Goal: Transaction & Acquisition: Purchase product/service

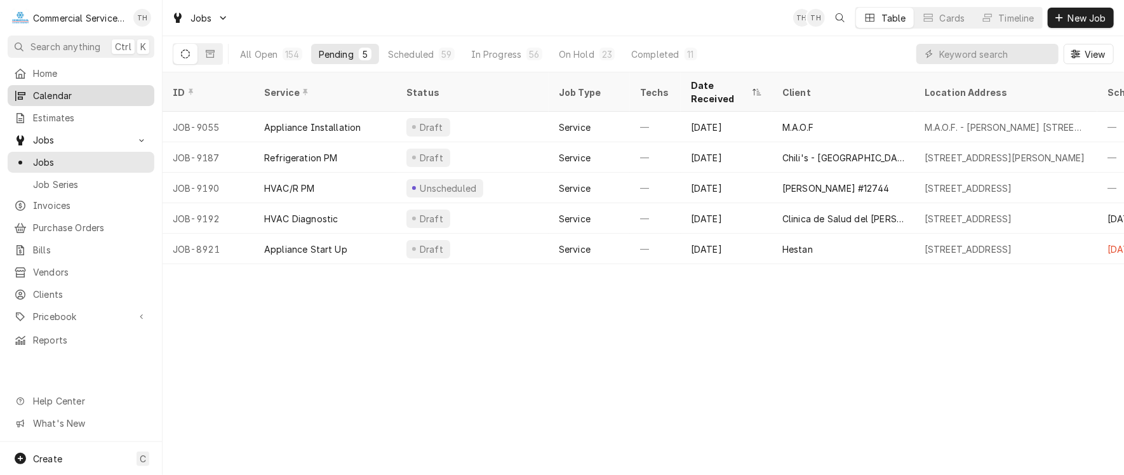
click at [94, 99] on div "Calendar" at bounding box center [81, 96] width 142 height 16
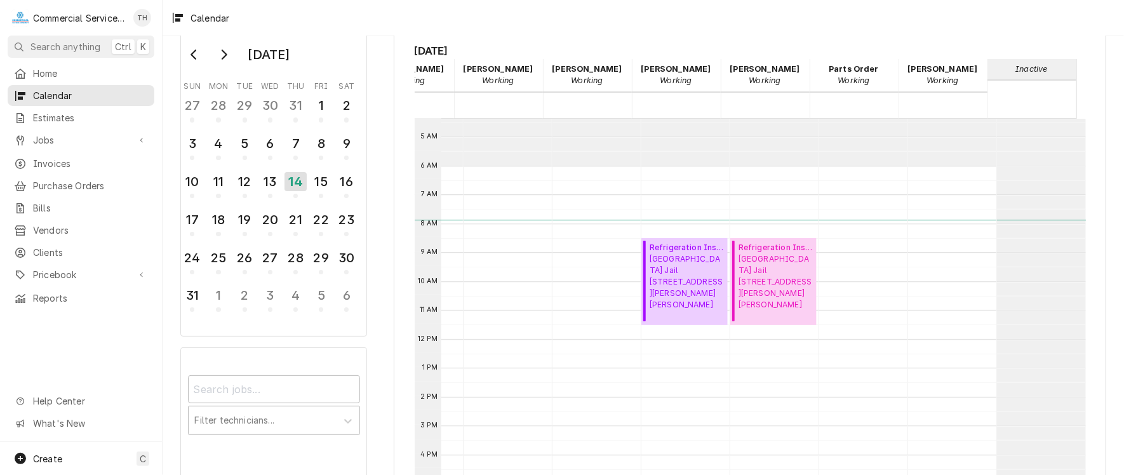
scroll to position [61, 0]
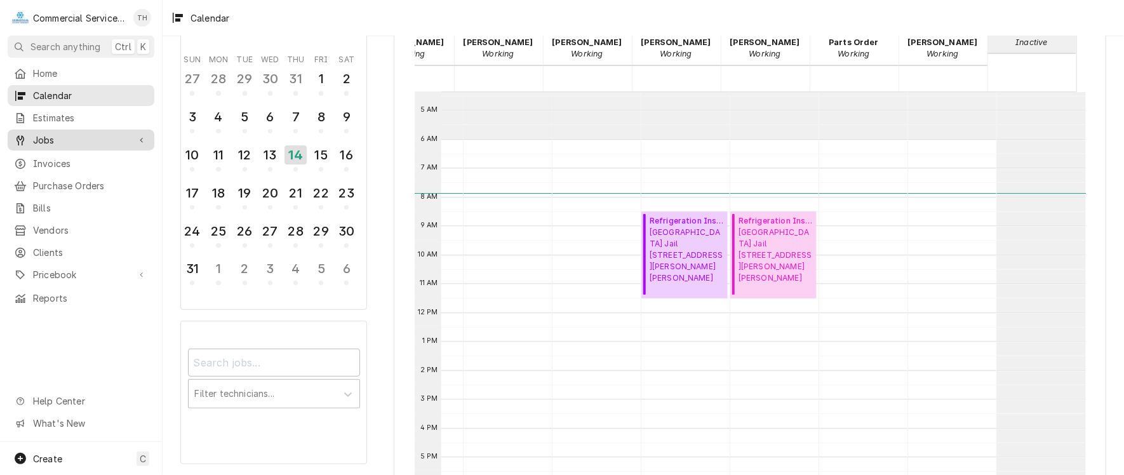
click at [67, 138] on span "Jobs" at bounding box center [81, 139] width 96 height 13
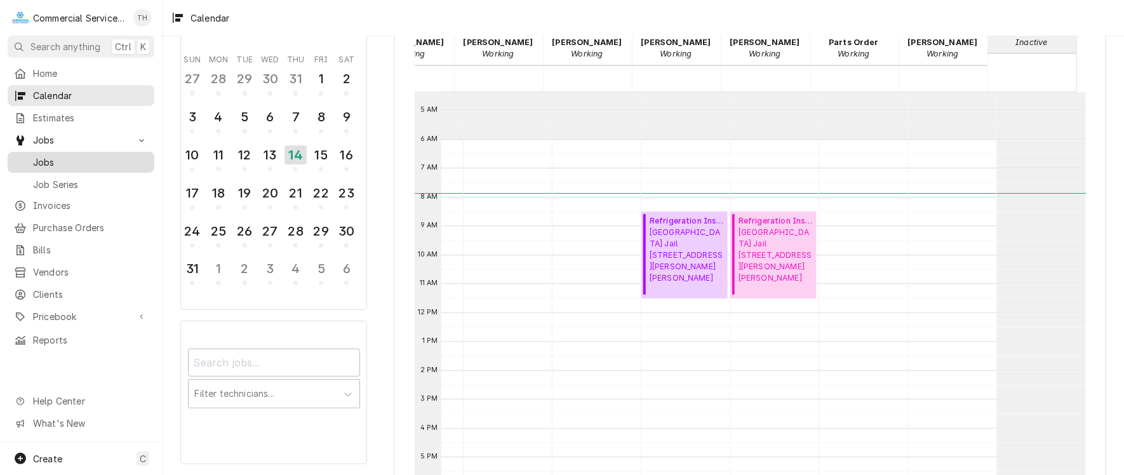
click at [58, 158] on span "Jobs" at bounding box center [90, 162] width 115 height 13
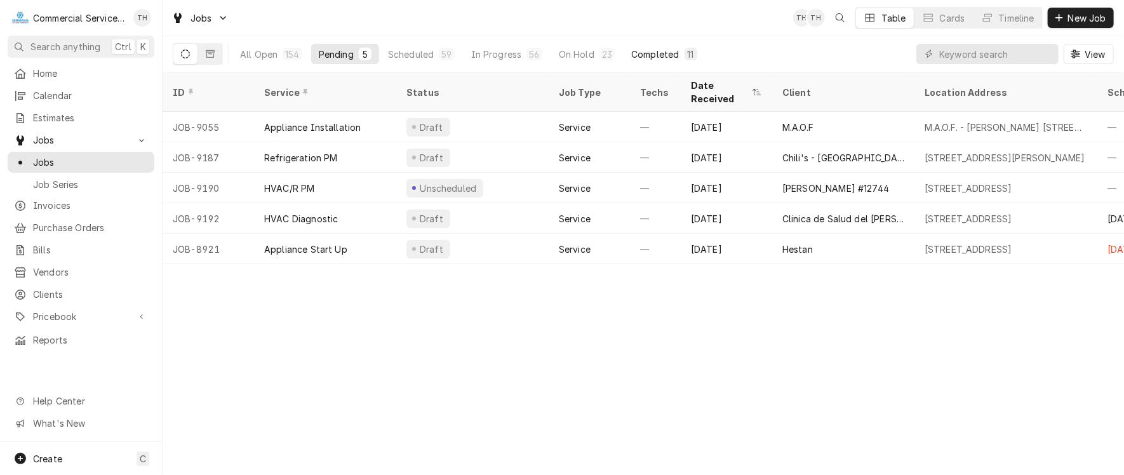
click at [656, 51] on div "Completed" at bounding box center [655, 54] width 48 height 13
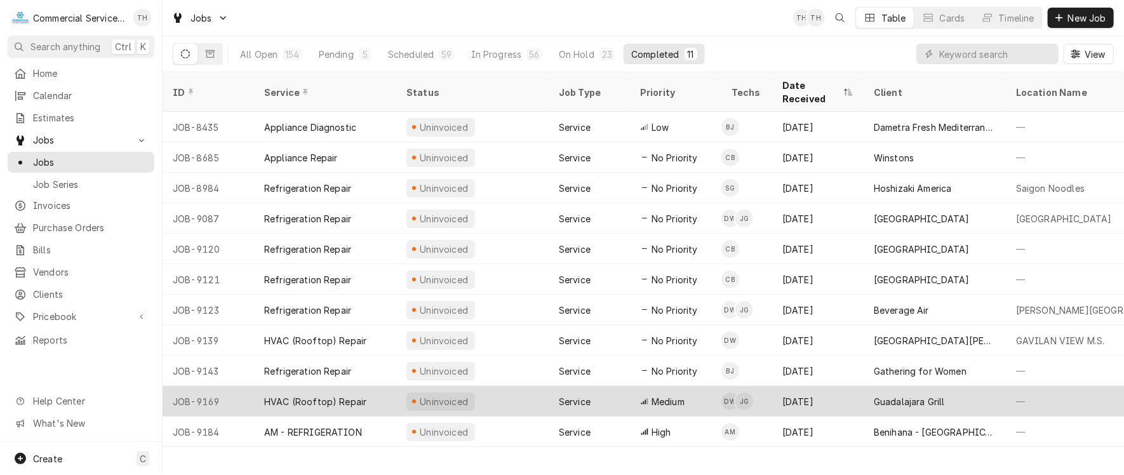
click at [895, 395] on div "Guadalajara Grill" at bounding box center [909, 401] width 71 height 13
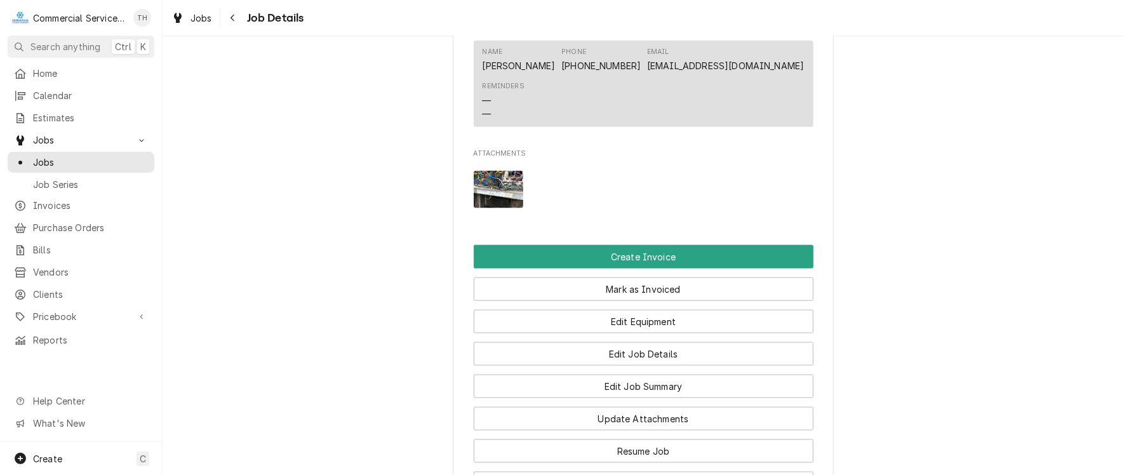
scroll to position [953, 0]
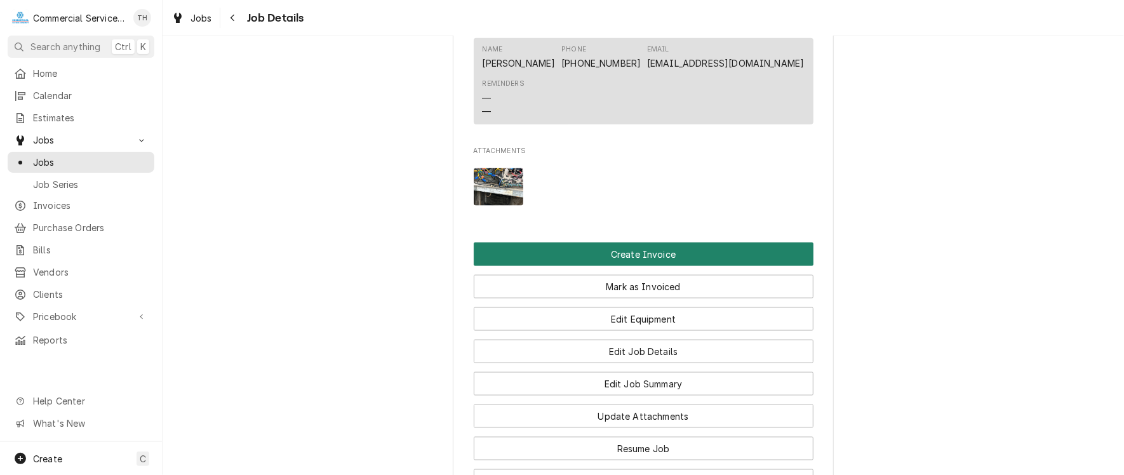
click at [653, 266] on button "Create Invoice" at bounding box center [644, 254] width 340 height 23
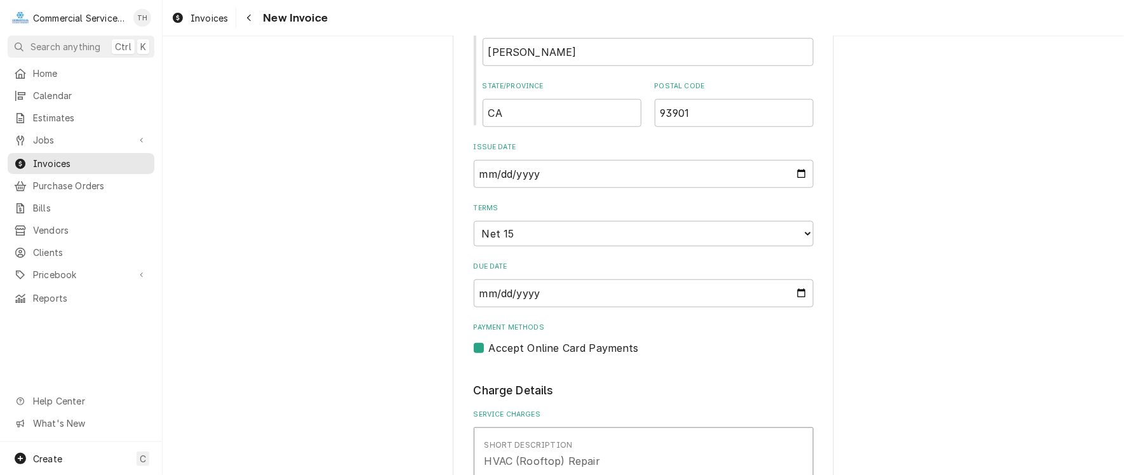
scroll to position [635, 0]
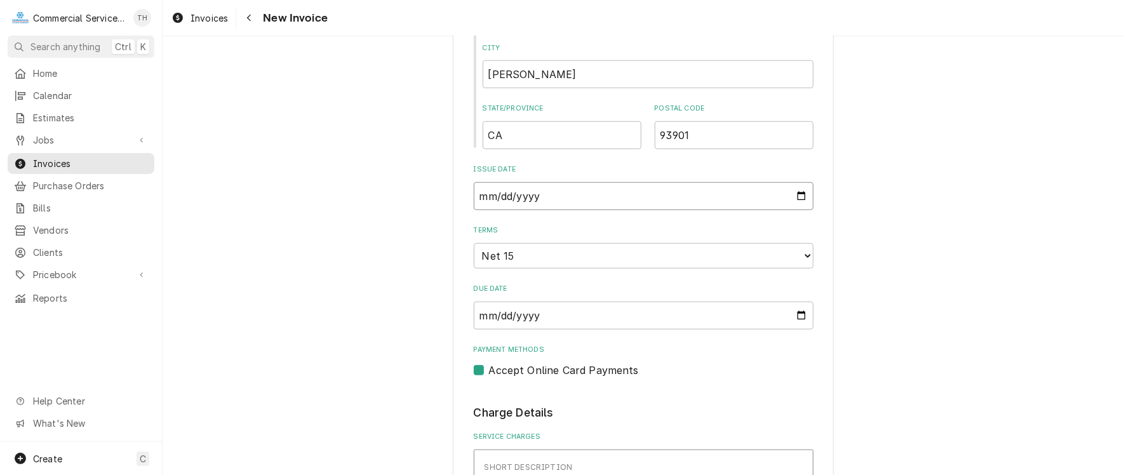
click at [796, 194] on input "2025-08-14" at bounding box center [644, 196] width 340 height 28
type textarea "x"
type input "2025-08-13"
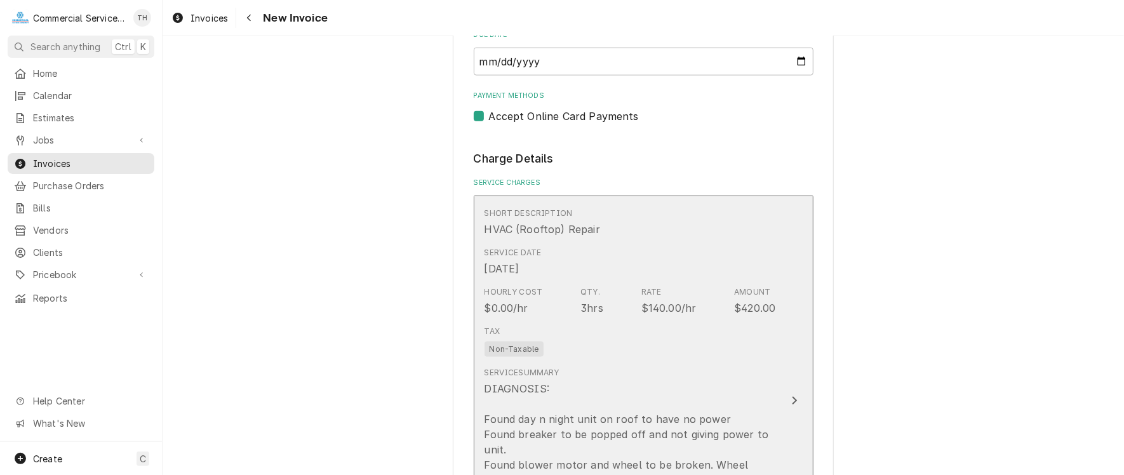
click at [615, 355] on div "Tax Non-Taxable" at bounding box center [631, 341] width 292 height 41
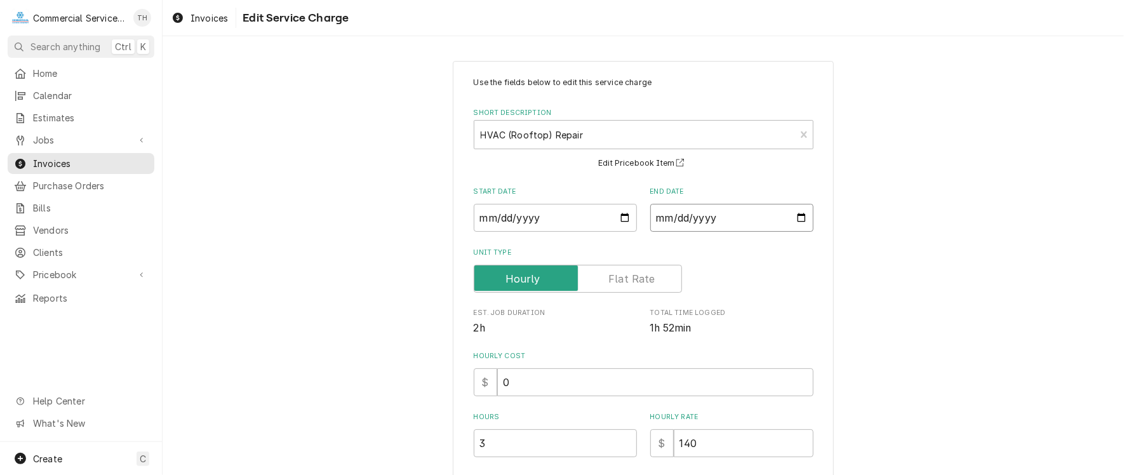
click at [796, 218] on input "2025-08-12" at bounding box center [731, 218] width 163 height 28
type textarea "x"
type input "2025-08-13"
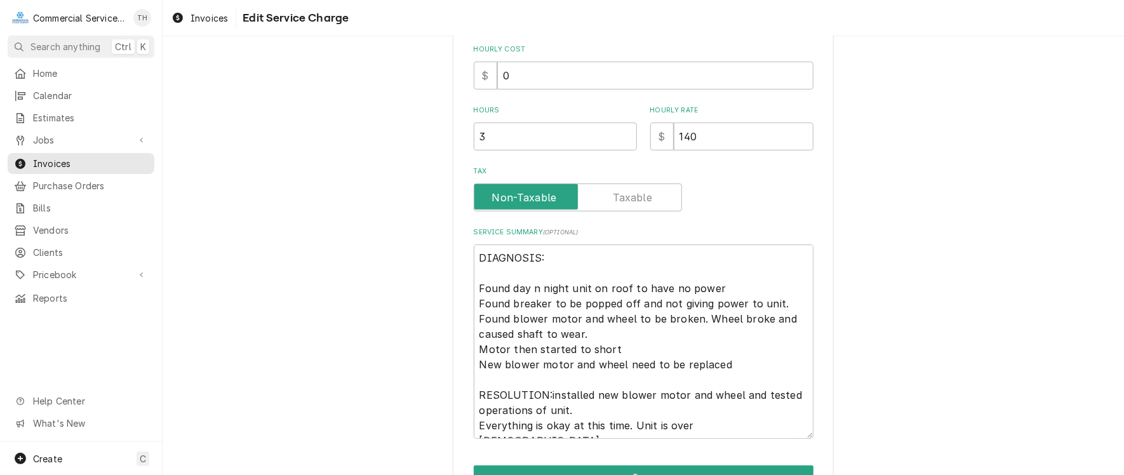
scroll to position [379, 0]
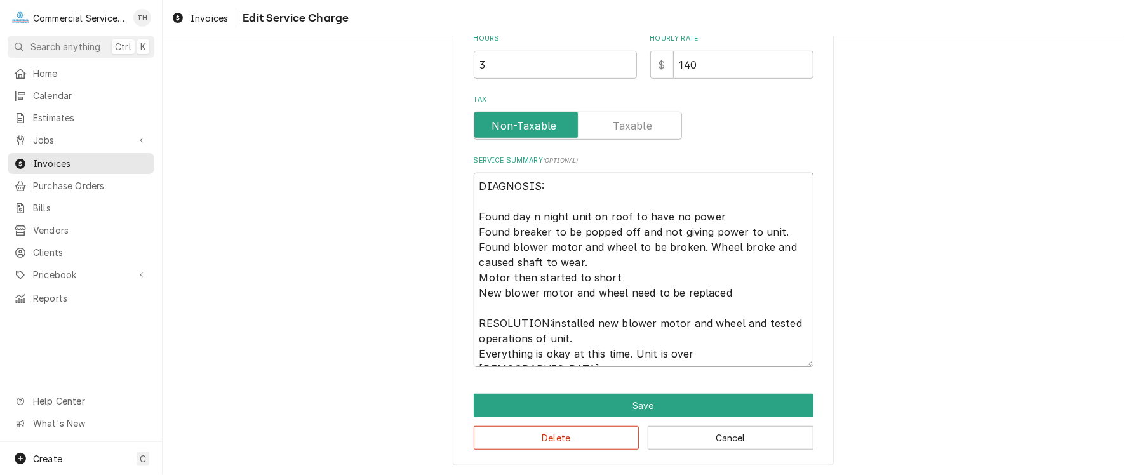
click at [474, 215] on textarea "DIAGNOSIS: Found day n night unit on roof to have no power Found breaker to be …" at bounding box center [644, 270] width 340 height 194
type textarea "x"
type textarea "DIAGNOSIS: 8Found day n night unit on roof to have no power Found breaker to be…"
type textarea "x"
type textarea "DIAGNOSIS: 8/Found day n night unit on roof to have no power Found breaker to b…"
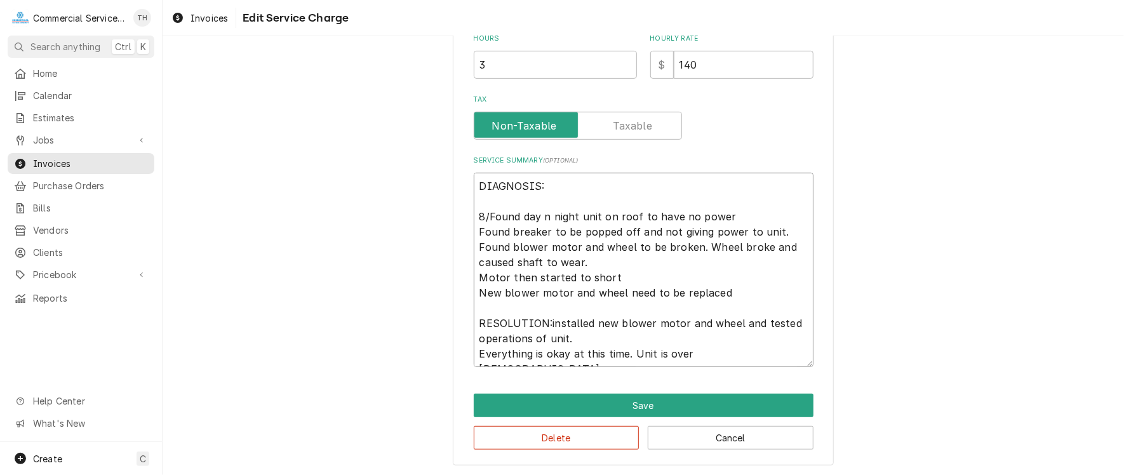
type textarea "x"
type textarea "DIAGNOSIS: 8/1Found day n night unit on roof to have no power Found breaker to …"
type textarea "x"
type textarea "DIAGNOSIS: 8/12Found day n night unit on roof to have no power Found breaker to…"
type textarea "x"
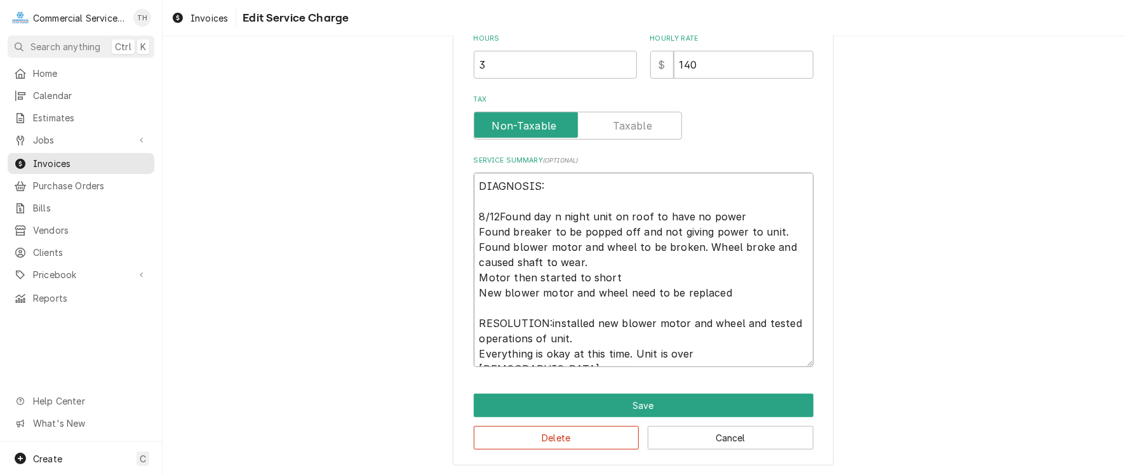
type textarea "DIAGNOSIS: 8/12 Found day n night unit on roof to have no power Found breaker t…"
type textarea "x"
type textarea "DIAGNOSIS: 8/12 -Found day n night unit on roof to have no power Found breaker …"
type textarea "x"
type textarea "DIAGNOSIS: 8/12 - Found day n night unit on roof to have no power Found breaker…"
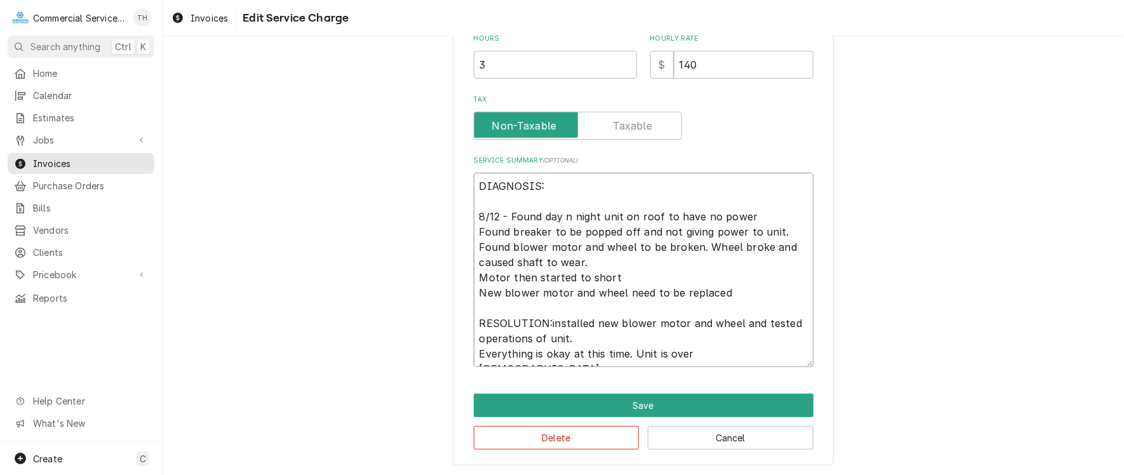
click at [545, 323] on textarea "DIAGNOSIS: 8/12 - Found day n night unit on roof to have no power Found breaker…" at bounding box center [644, 270] width 340 height 194
type textarea "x"
type textarea "DIAGNOSIS: 8/12 - Found day n night unit on roof to have no power Found breaker…"
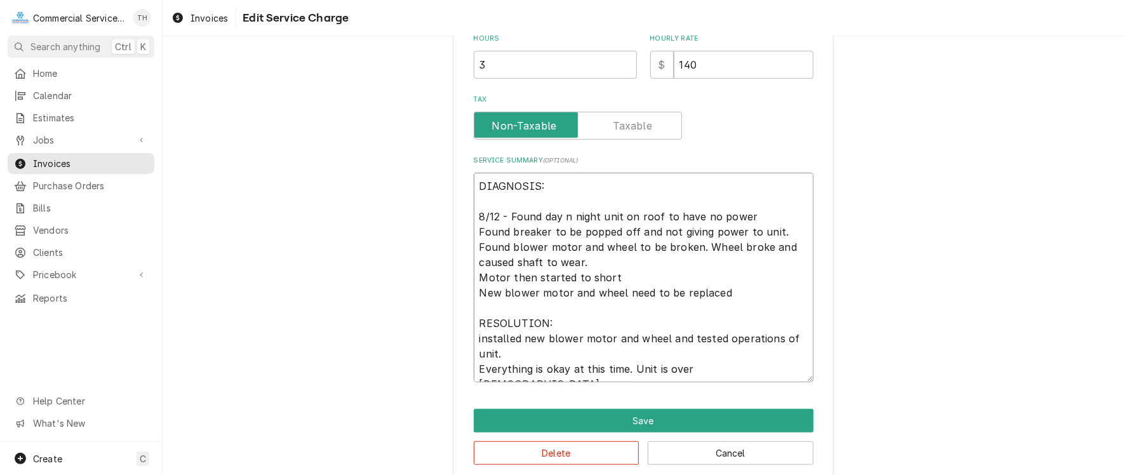
type textarea "x"
type textarea "DIAGNOSIS: 8/12 - Found day n night unit on roof to have no power Found breaker…"
type textarea "x"
type textarea "DIAGNOSIS: 8/12 - Found day n night unit on roof to have no power Found breaker…"
type textarea "x"
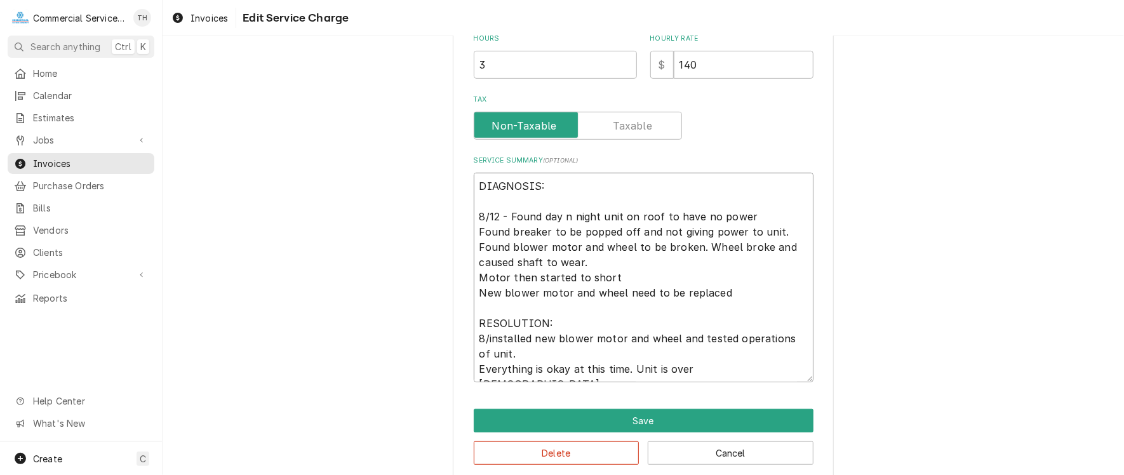
type textarea "DIAGNOSIS: 8/12 - Found day n night unit on roof to have no power Found breaker…"
type textarea "x"
type textarea "DIAGNOSIS: 8/12 - Found day n night unit on roof to have no power Found breaker…"
type textarea "x"
type textarea "DIAGNOSIS: 8/12 - Found day n night unit on roof to have no power Found breaker…"
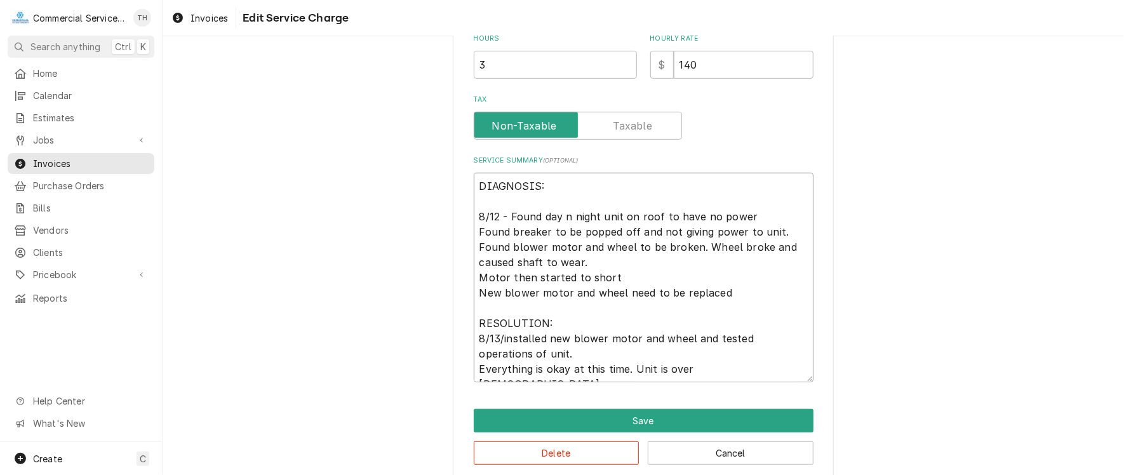
type textarea "x"
type textarea "DIAGNOSIS: 8/12 - Found day n night unit on roof to have no power Found breaker…"
type textarea "x"
type textarea "DIAGNOSIS: 8/12 - Found day n night unit on roof to have no power Found breaker…"
type textarea "x"
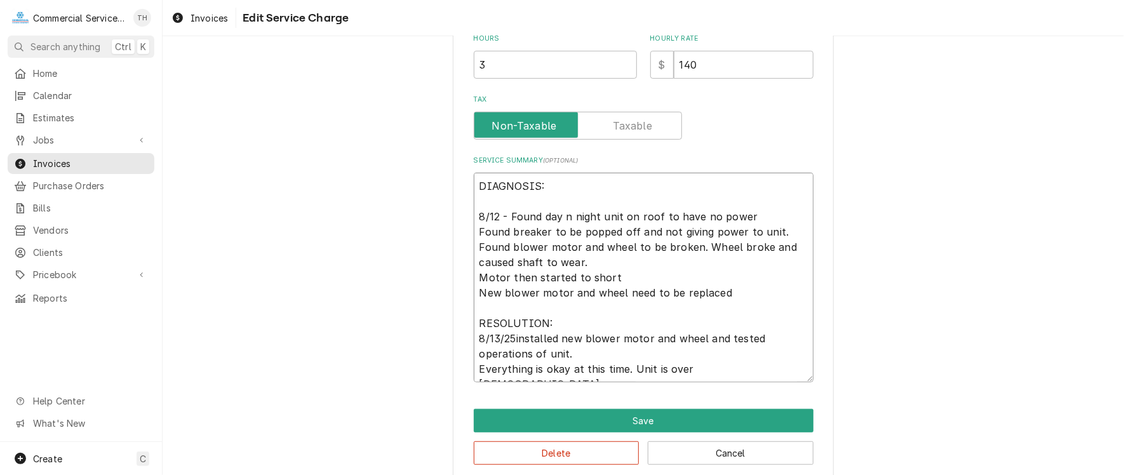
type textarea "DIAGNOSIS: 8/12 - Found day n night unit on roof to have no power Found breaker…"
type textarea "x"
type textarea "DIAGNOSIS: 8/12 - Found day n night unit on roof to have no power Found breaker…"
type textarea "x"
type textarea "DIAGNOSIS: 8/12 - Found day n night unit on roof to have no power Found breaker…"
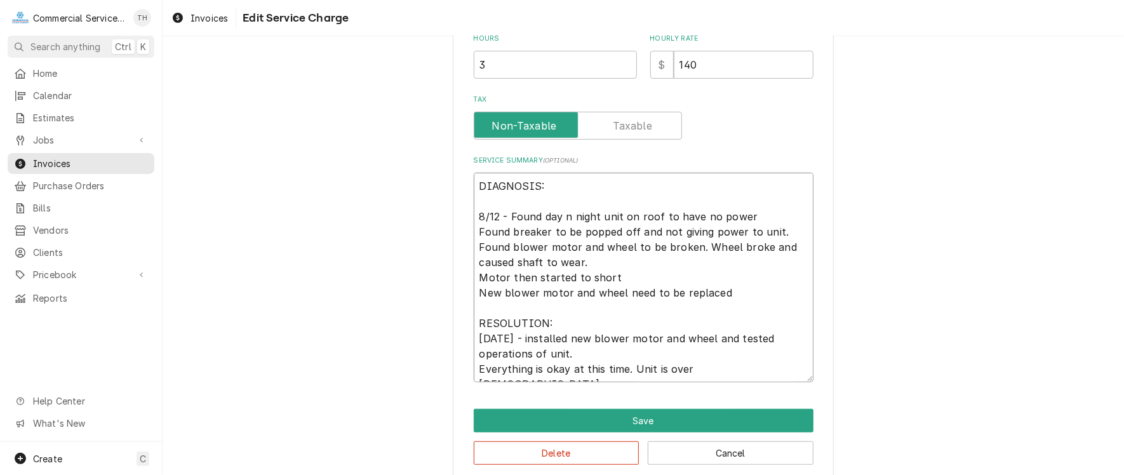
click at [741, 291] on textarea "DIAGNOSIS: 8/12 - Found day n night unit on roof to have no power Found breaker…" at bounding box center [644, 278] width 340 height 210
type textarea "x"
type textarea "DIAGNOSIS: 8/12 - Found day n night unit on roof to have no power Found breaker…"
type textarea "x"
type textarea "DIAGNOSIS: 8/12 - Found day n night unit on roof to have no power Found breaker…"
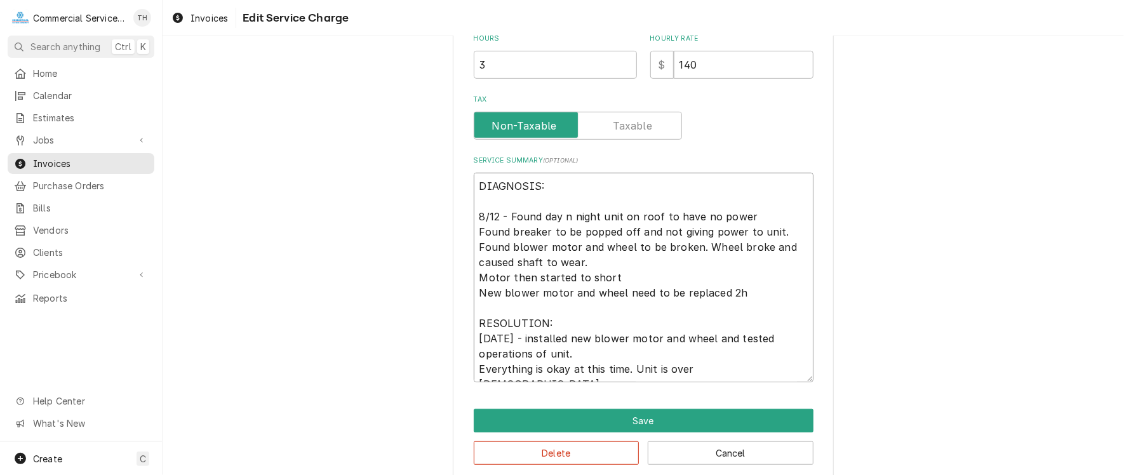
type textarea "x"
type textarea "DIAGNOSIS: 8/12 - Found day n night unit on roof to have no power Found breaker…"
click at [720, 296] on textarea "DIAGNOSIS: 8/12 - Found day n night unit on roof to have no power Found breaker…" at bounding box center [644, 278] width 340 height 210
type textarea "x"
type textarea "DIAGNOSIS: 8/12 - Found day n night unit on roof to have no power Found breaker…"
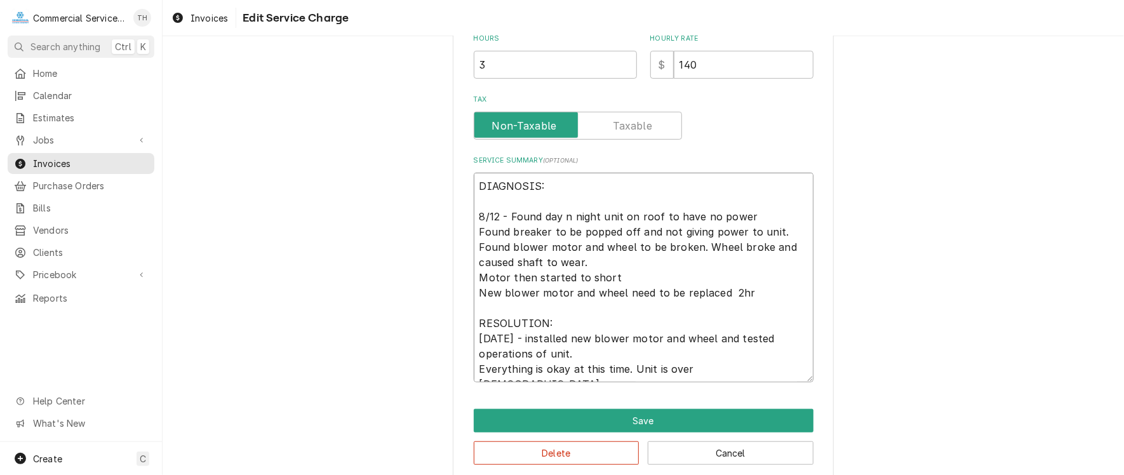
type textarea "x"
type textarea "DIAGNOSIS: 8/12 - Found day n night unit on roof to have no power Found breaker…"
type textarea "x"
type textarea "DIAGNOSIS: 8/12 - Found day n night unit on roof to have no power Found breaker…"
click at [762, 366] on textarea "DIAGNOSIS: 8/12 - Found day n night unit on roof to have no power Found breaker…" at bounding box center [644, 278] width 340 height 210
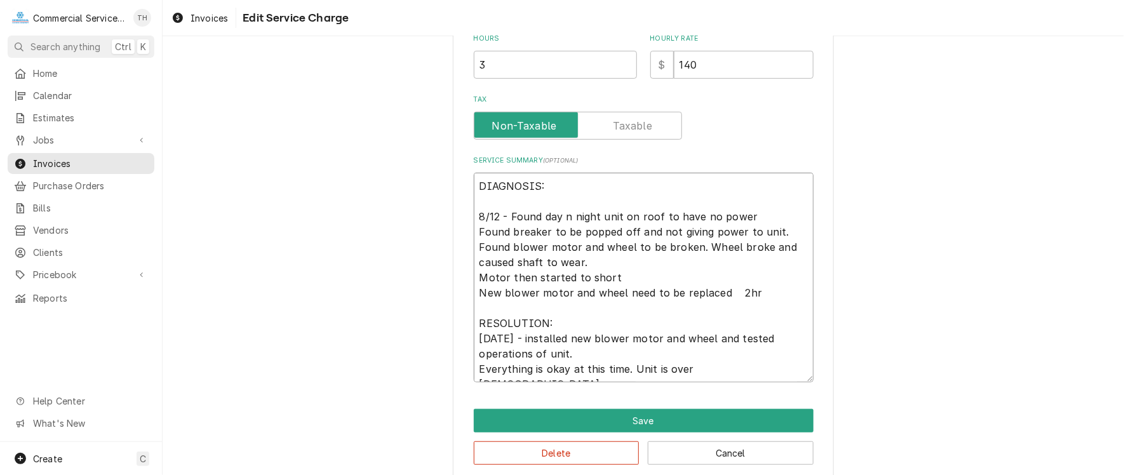
type textarea "x"
type textarea "DIAGNOSIS: 8/12 - Found day n night unit on roof to have no power Found breaker…"
type textarea "x"
type textarea "DIAGNOSIS: 8/12 - Found day n night unit on roof to have no power Found breaker…"
type textarea "x"
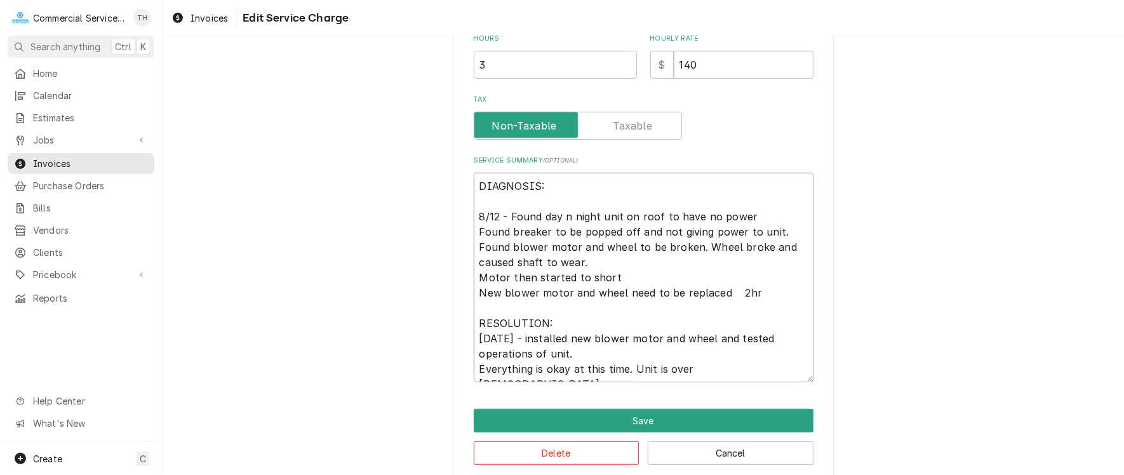
type textarea "DIAGNOSIS: 8/12 - Found day n night unit on roof to have no power Found breaker…"
type textarea "x"
type textarea "DIAGNOSIS: 8/12 - Found day n night unit on roof to have no power Found breaker…"
type textarea "x"
type textarea "DIAGNOSIS: 8/12 - Found day n night unit on roof to have no power Found breaker…"
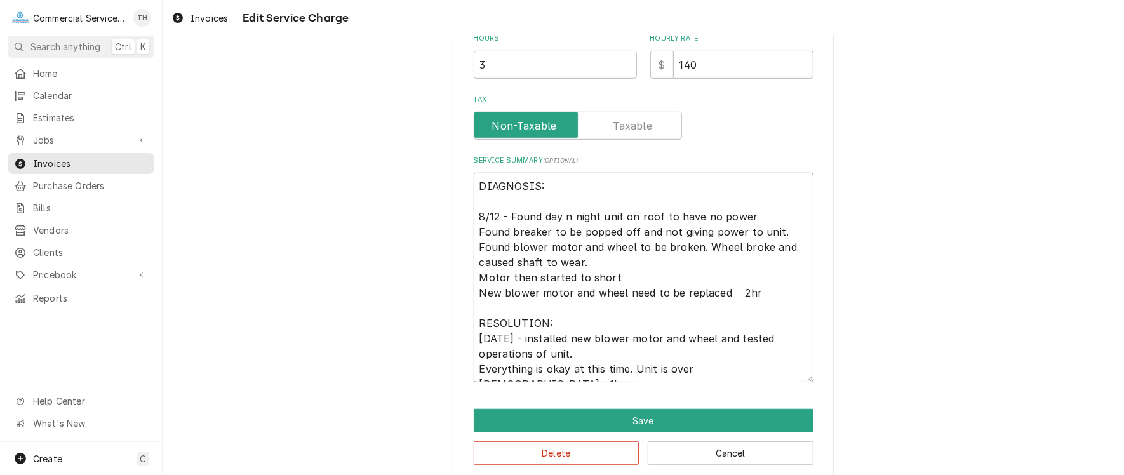
type textarea "x"
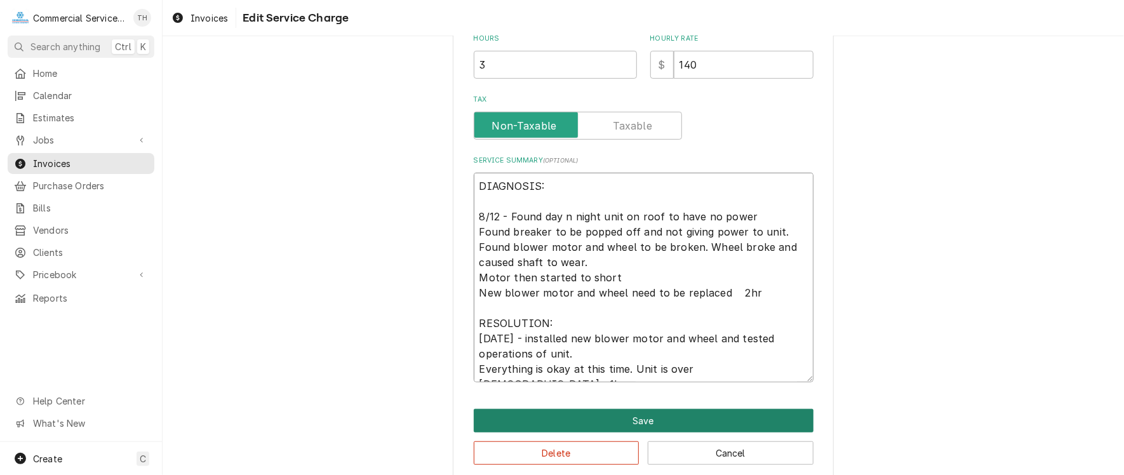
type textarea "DIAGNOSIS: 8/12 - Found day n night unit on roof to have no power Found breaker…"
click at [664, 415] on button "Save" at bounding box center [644, 420] width 340 height 23
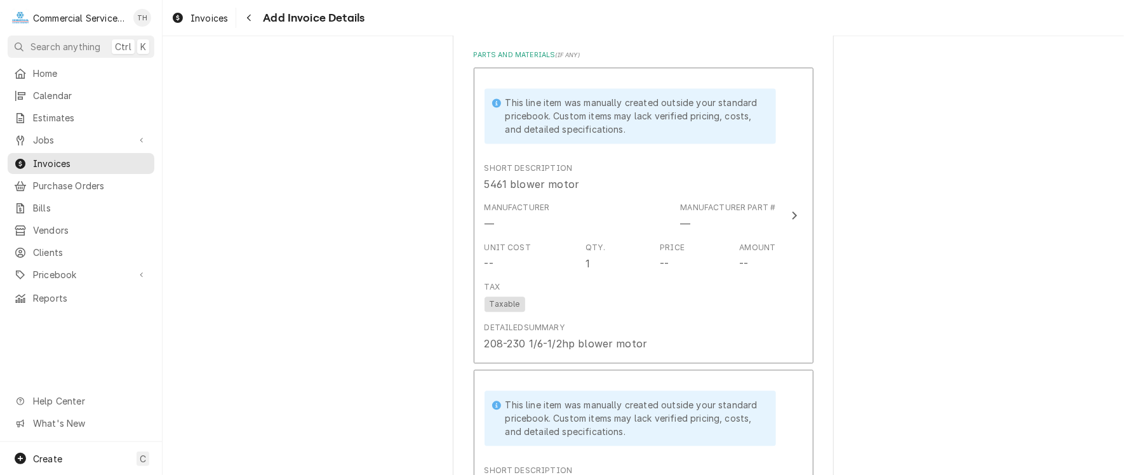
scroll to position [1508, 0]
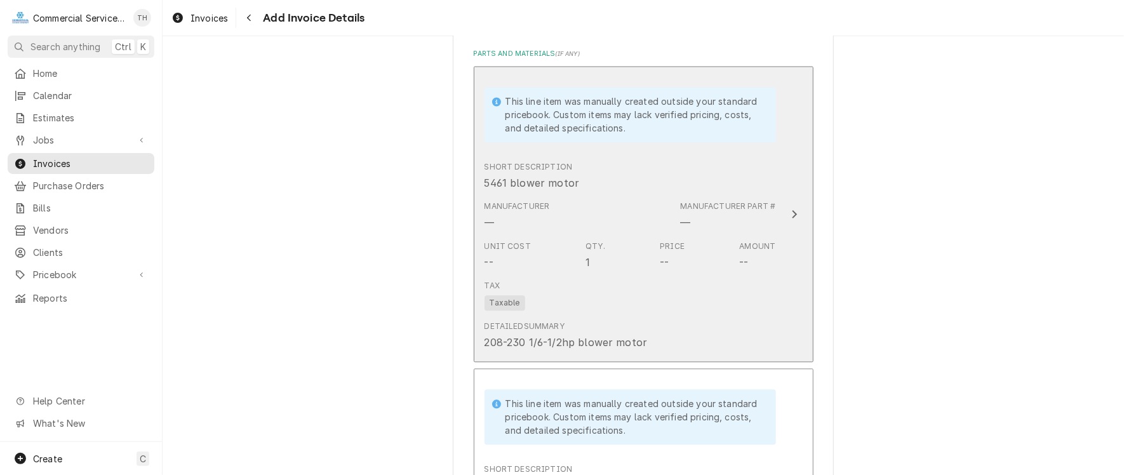
click at [677, 306] on div "Tax Taxable" at bounding box center [631, 295] width 292 height 41
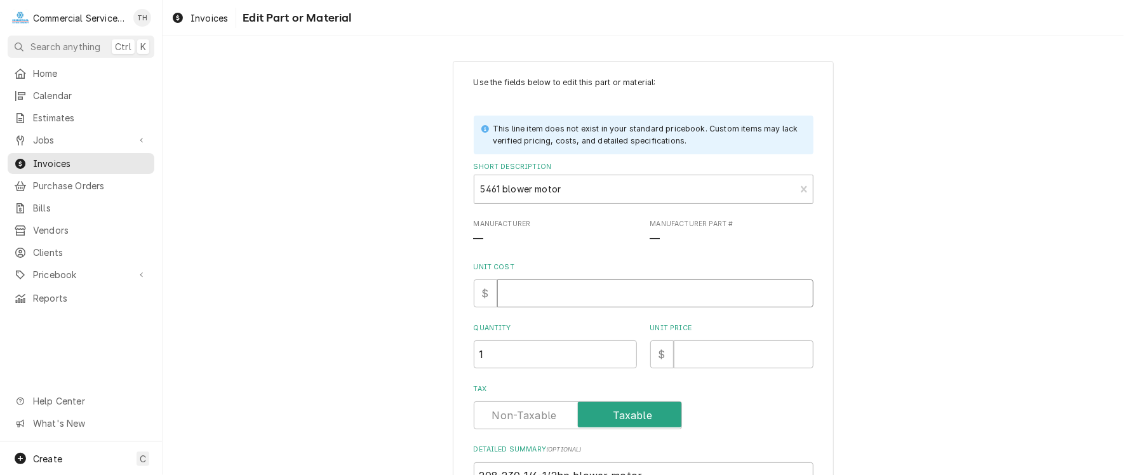
click at [580, 286] on input "Unit Cost" at bounding box center [655, 293] width 316 height 28
type textarea "x"
type input "1"
type textarea "x"
type input "12"
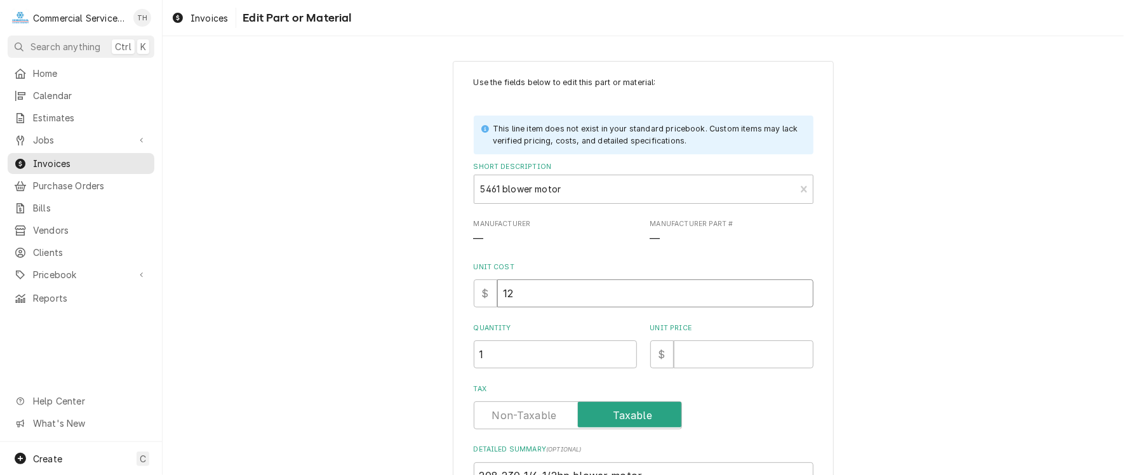
type textarea "x"
type input "129"
type textarea "x"
type input "129.9"
type textarea "x"
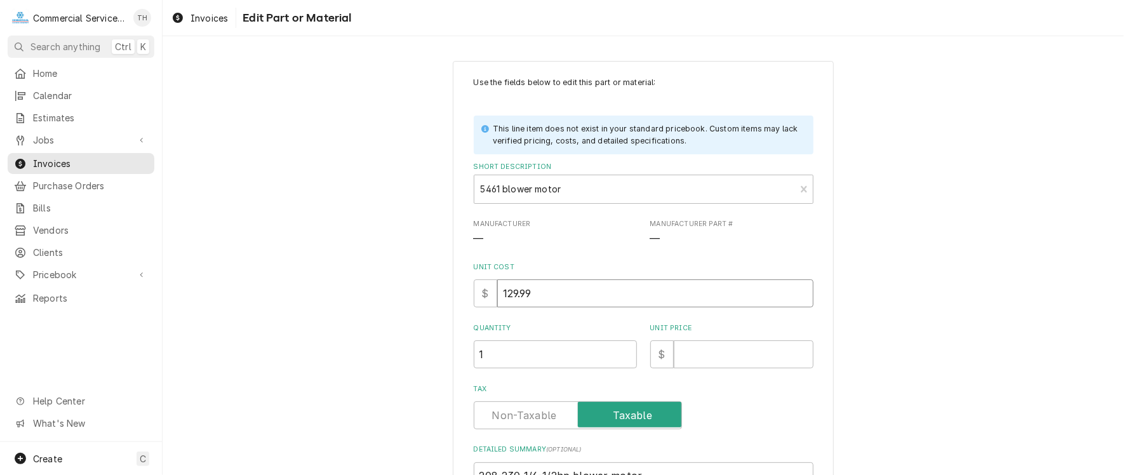
type input "129.99"
type textarea "x"
type input "2"
type textarea "x"
type input "22"
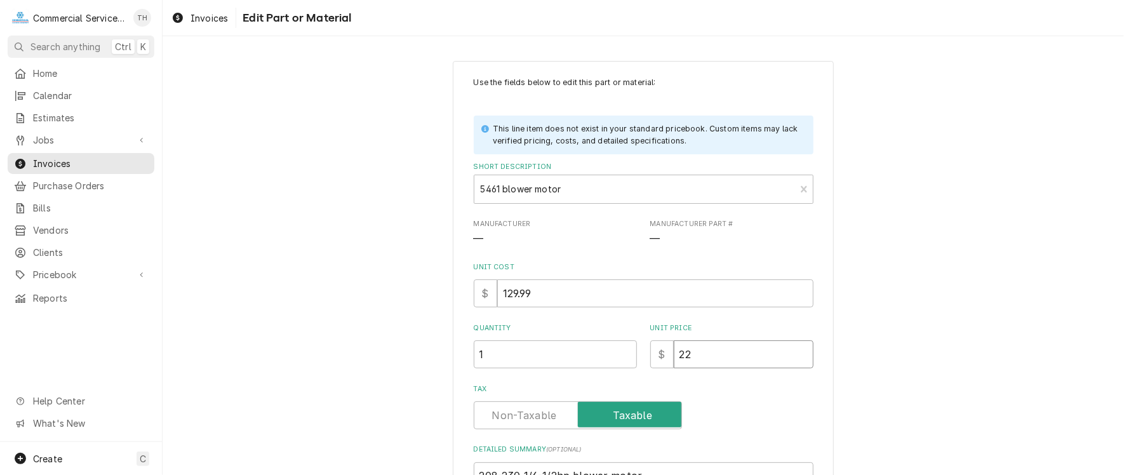
type textarea "x"
type input "223"
type textarea "x"
type input "2234"
type textarea "x"
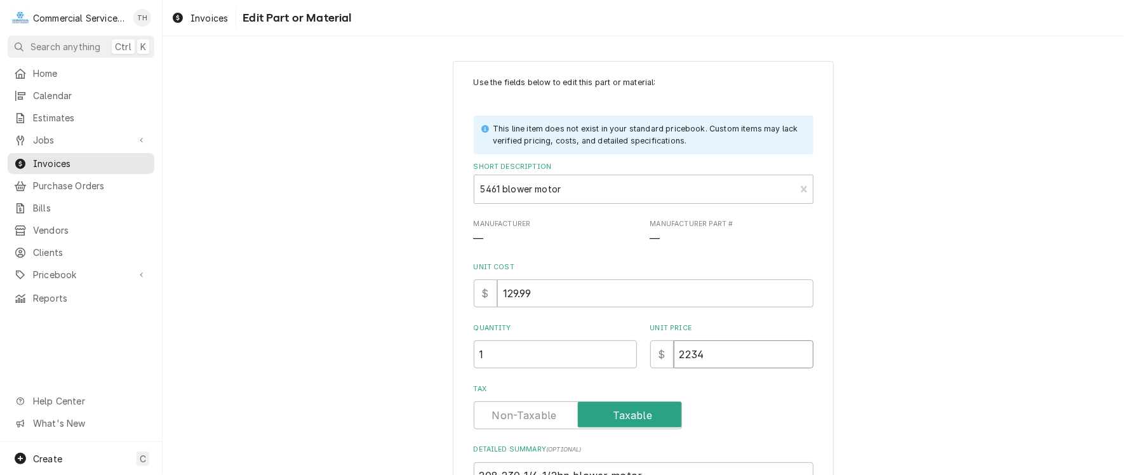
type input "223"
type textarea "x"
type input "22"
type textarea "x"
type input "2"
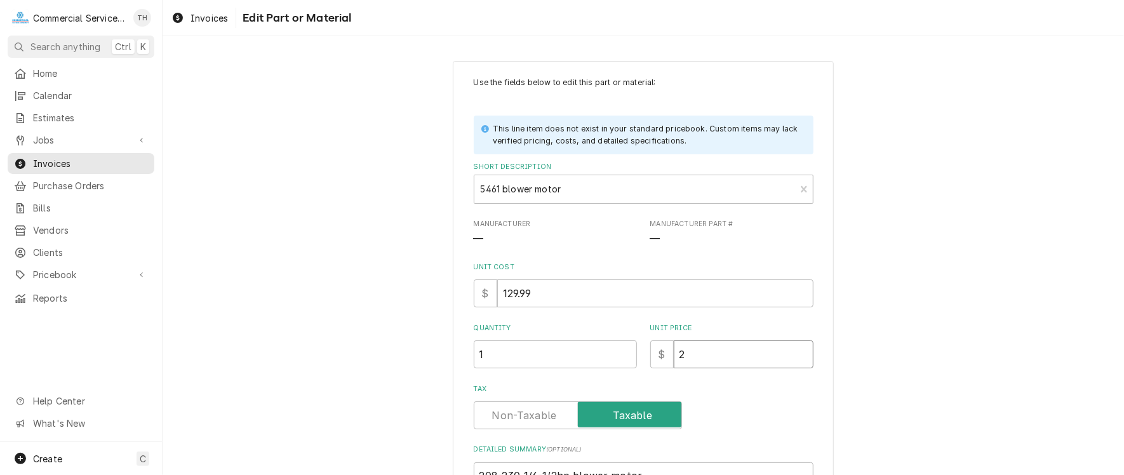
type textarea "x"
type input "23"
type textarea "x"
type input "234"
type textarea "x"
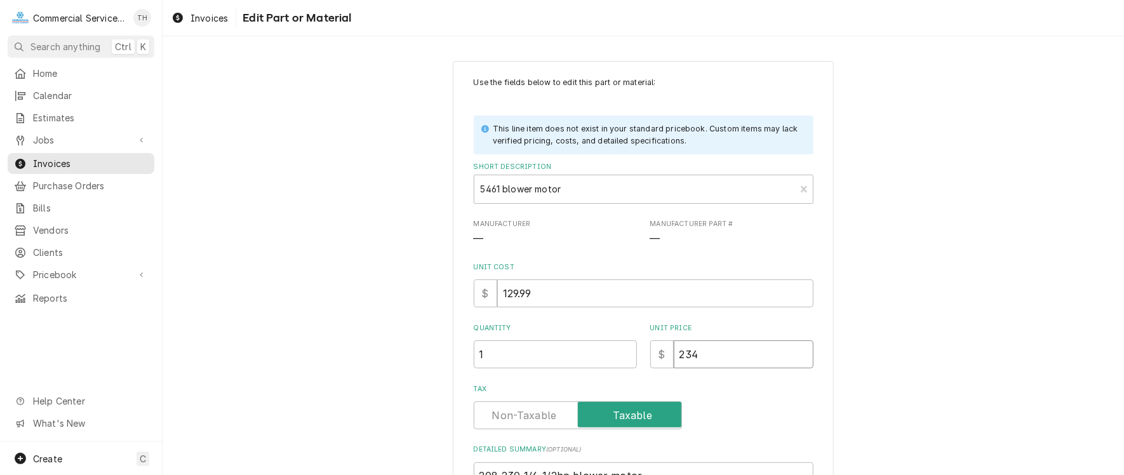
type input "234.0"
type textarea "x"
type input "234.00"
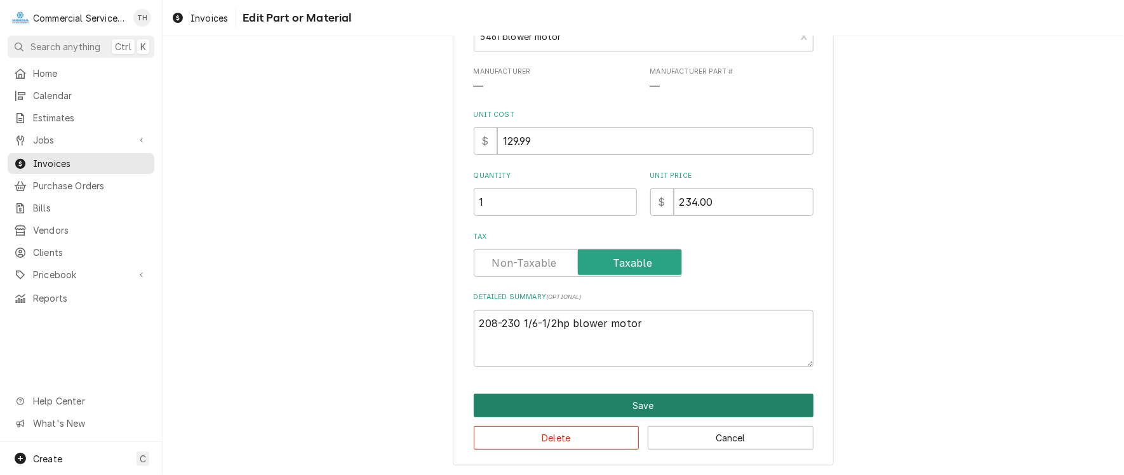
click at [617, 394] on button "Save" at bounding box center [644, 405] width 340 height 23
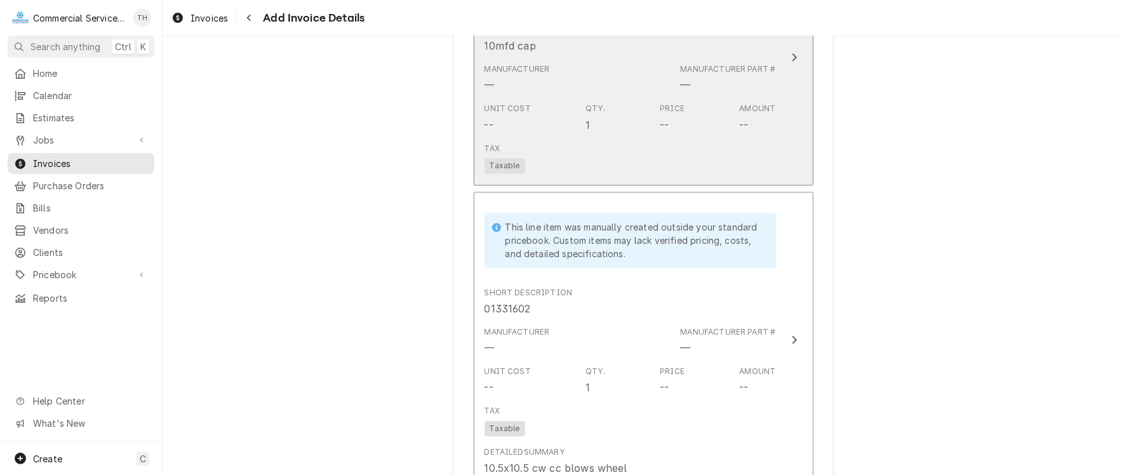
scroll to position [1967, 0]
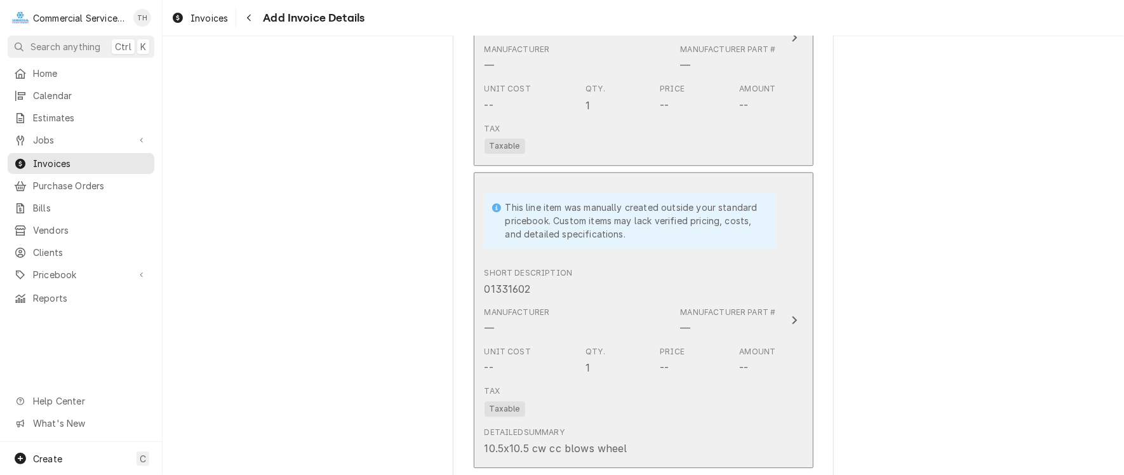
click at [630, 297] on div "Short Description 01331602" at bounding box center [631, 281] width 292 height 39
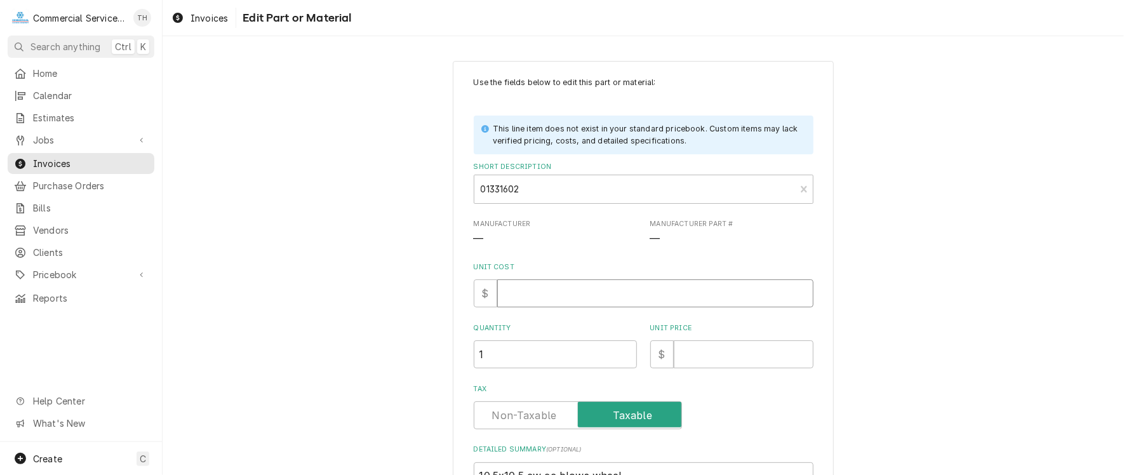
click at [600, 302] on input "Unit Cost" at bounding box center [655, 293] width 316 height 28
type textarea "x"
type input "1"
type textarea "x"
type input "13"
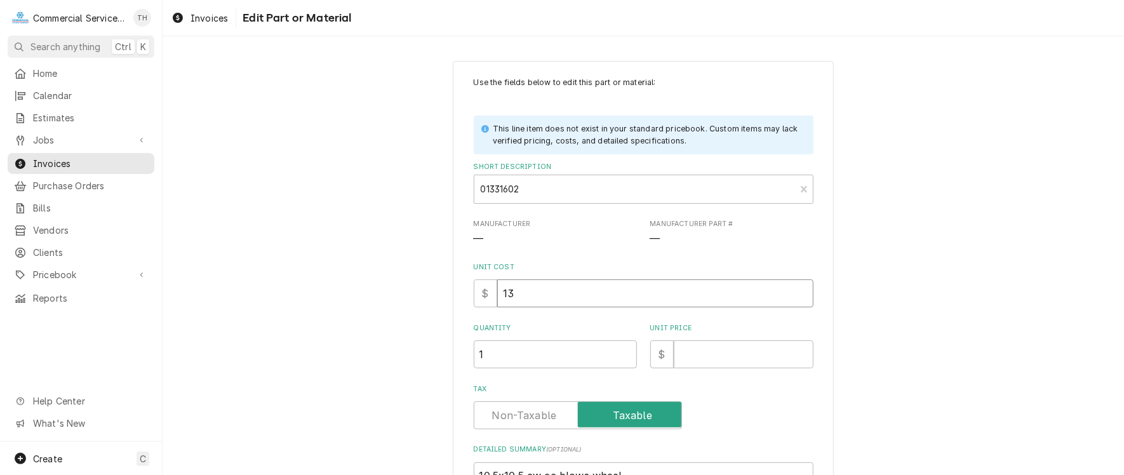
type textarea "x"
type input "135"
type textarea "x"
type input "135.6"
type textarea "x"
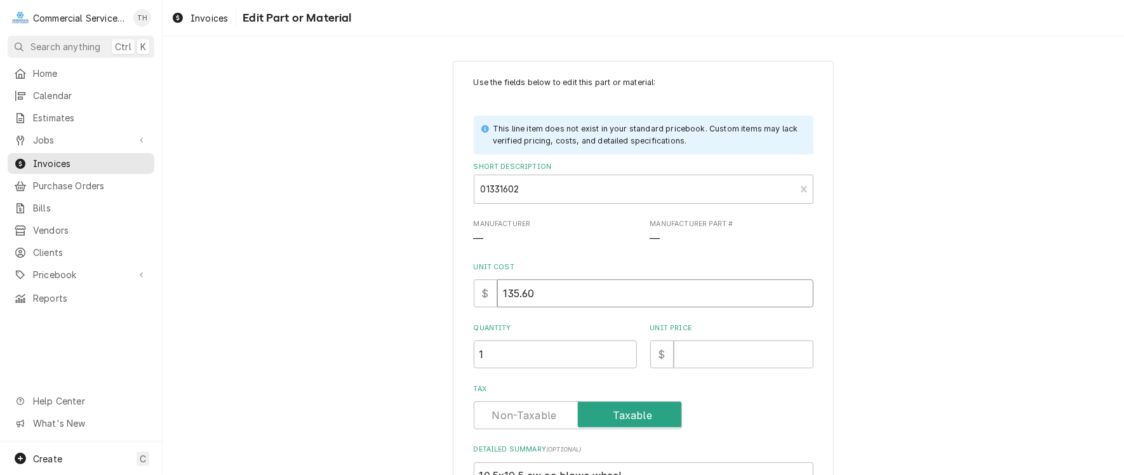
type input "135.60"
type textarea "x"
type input "2"
type textarea "x"
type input "24"
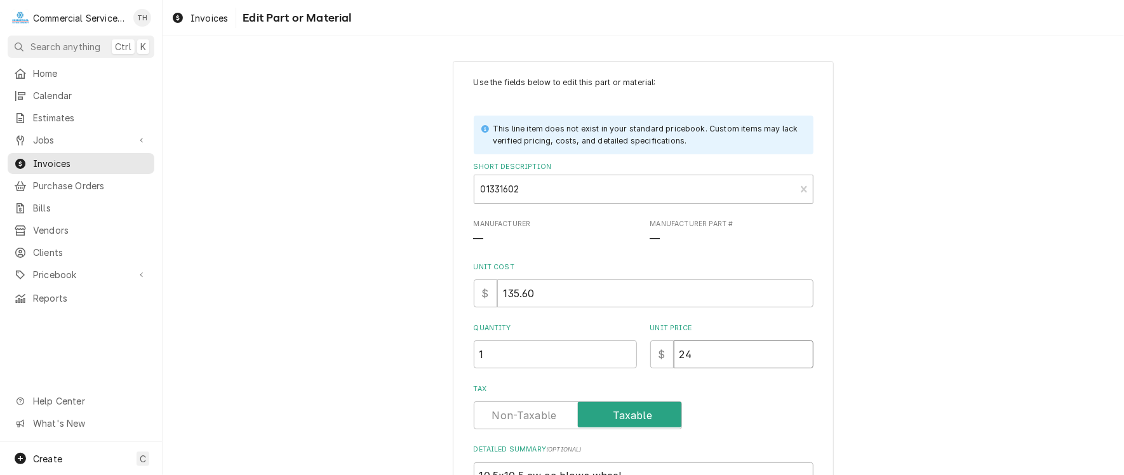
type textarea "x"
type input "244"
type textarea "x"
type input "244.1"
type textarea "x"
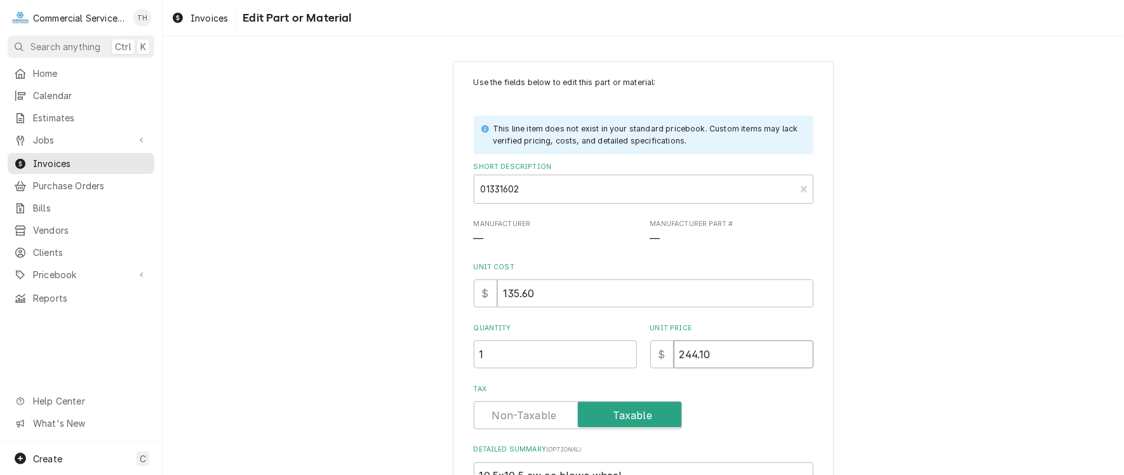
type input "244.10"
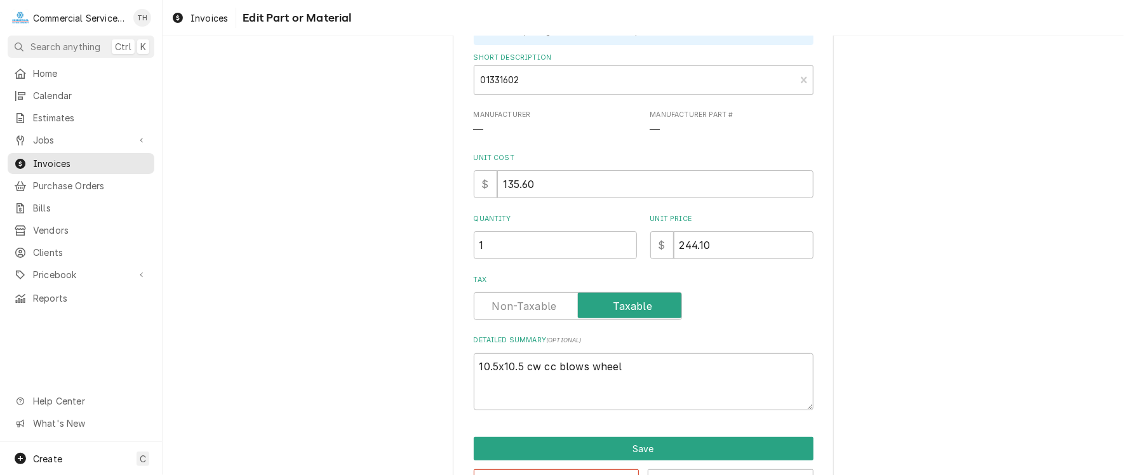
scroll to position [127, 0]
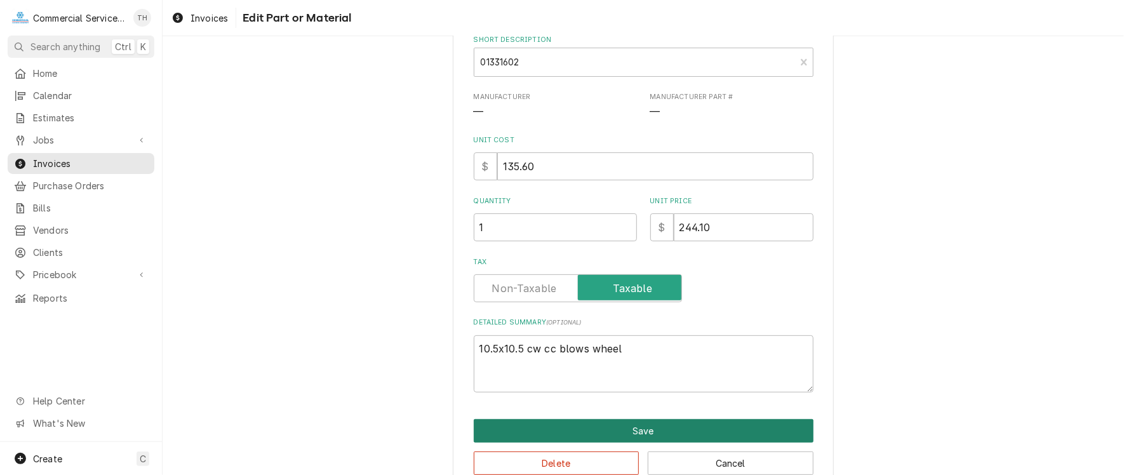
click at [637, 427] on button "Save" at bounding box center [644, 430] width 340 height 23
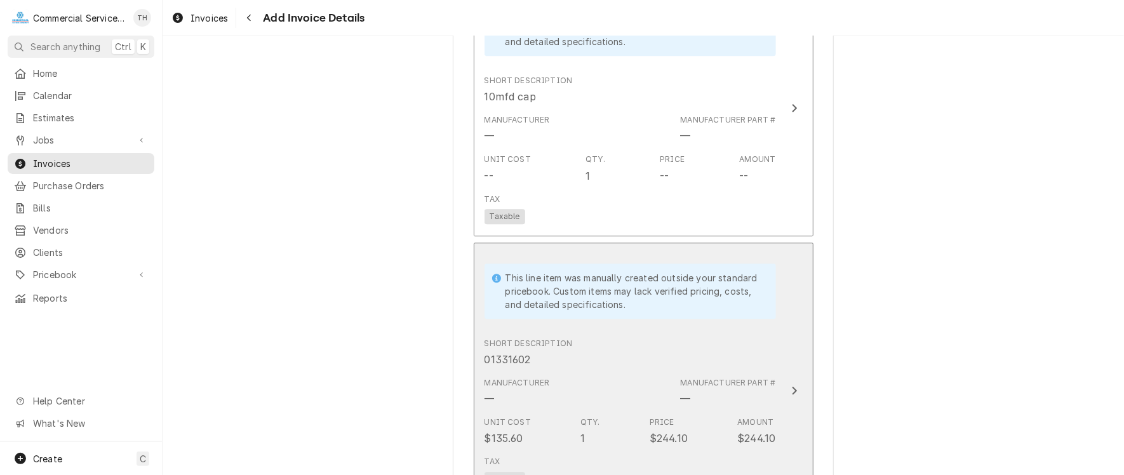
scroll to position [1792, 0]
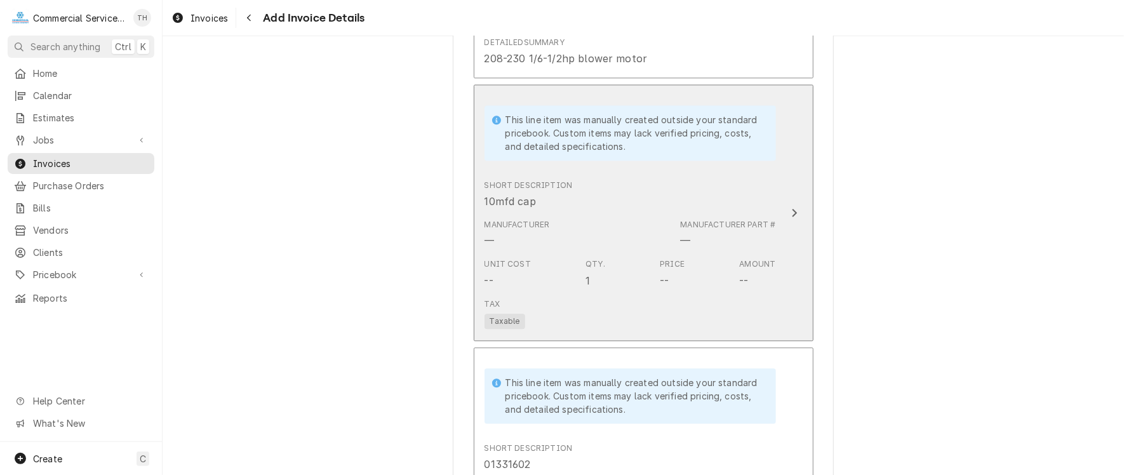
click at [643, 180] on div "Short Description 10mfd cap" at bounding box center [631, 194] width 292 height 39
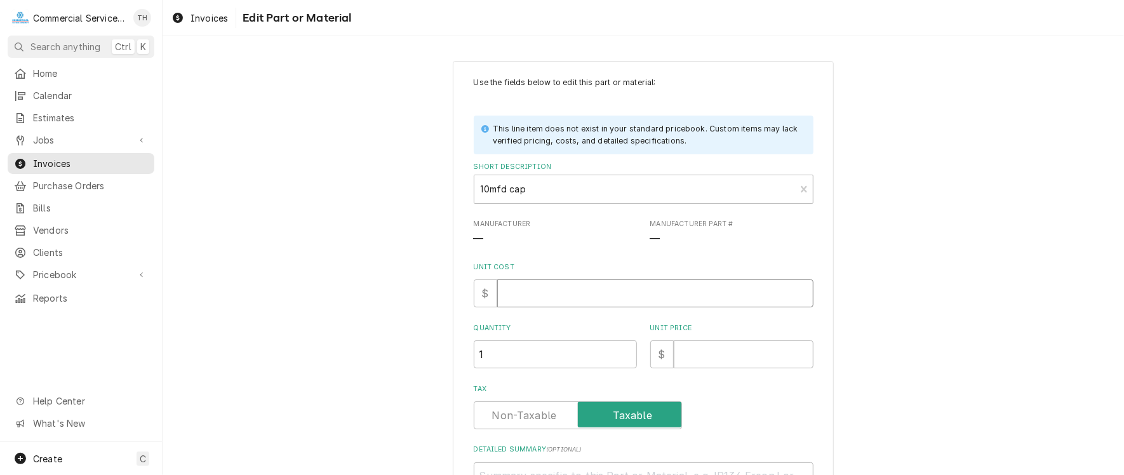
click at [552, 283] on input "Unit Cost" at bounding box center [655, 293] width 316 height 28
type textarea "x"
type input "6"
type textarea "x"
type input "6.8"
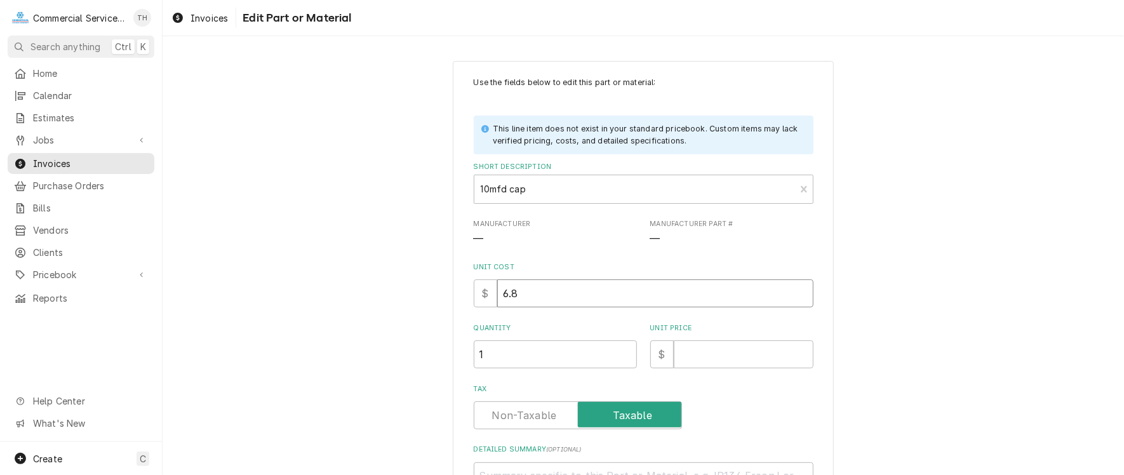
type textarea "x"
type input "6.80"
type textarea "x"
type input "1"
type textarea "x"
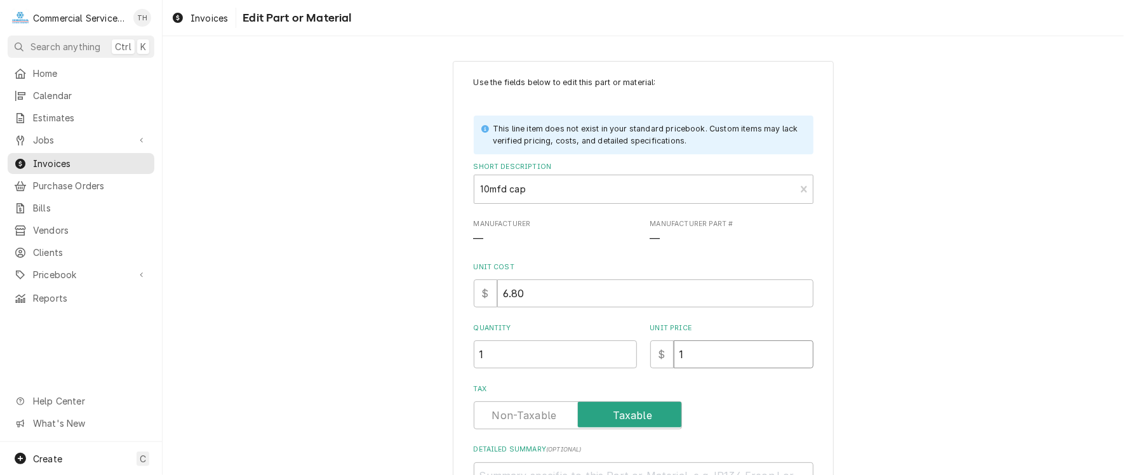
type input "13"
type textarea "x"
type input "13.6"
type textarea "x"
type input "13.60"
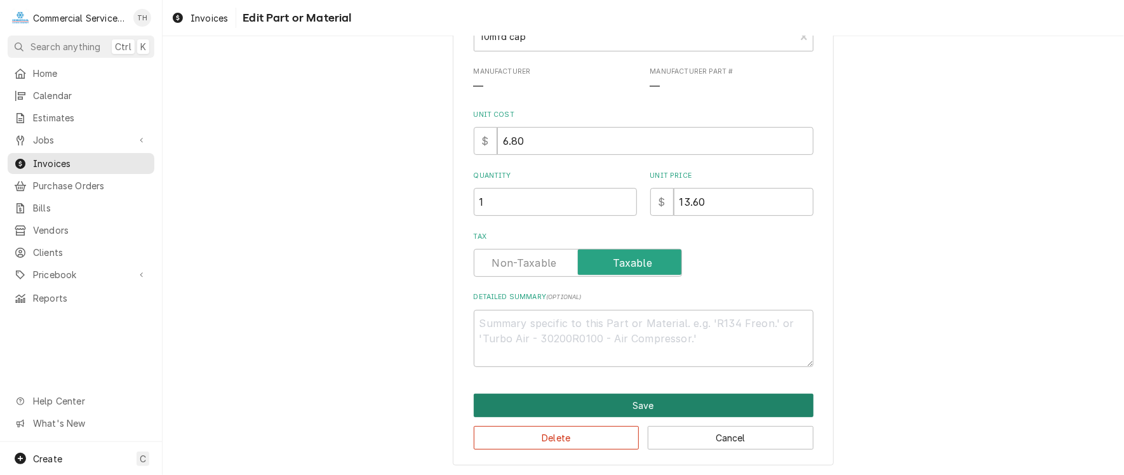
click at [643, 401] on button "Save" at bounding box center [644, 405] width 340 height 23
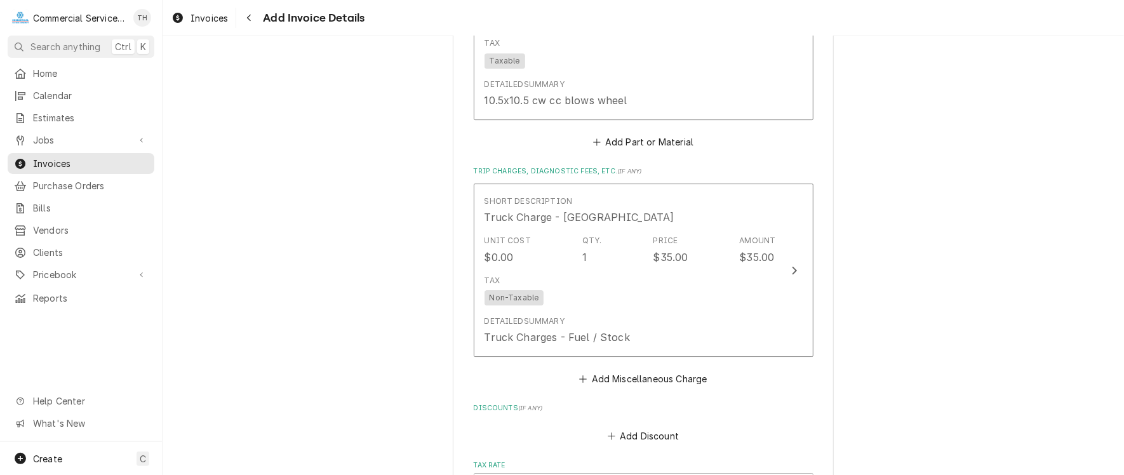
scroll to position [2379, 0]
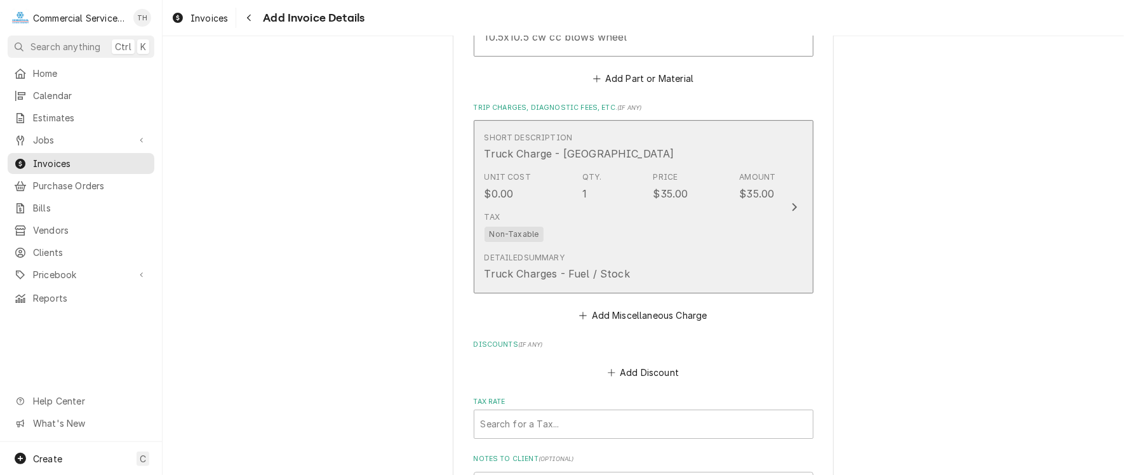
click at [638, 208] on div "Tax Non-Taxable" at bounding box center [631, 226] width 292 height 41
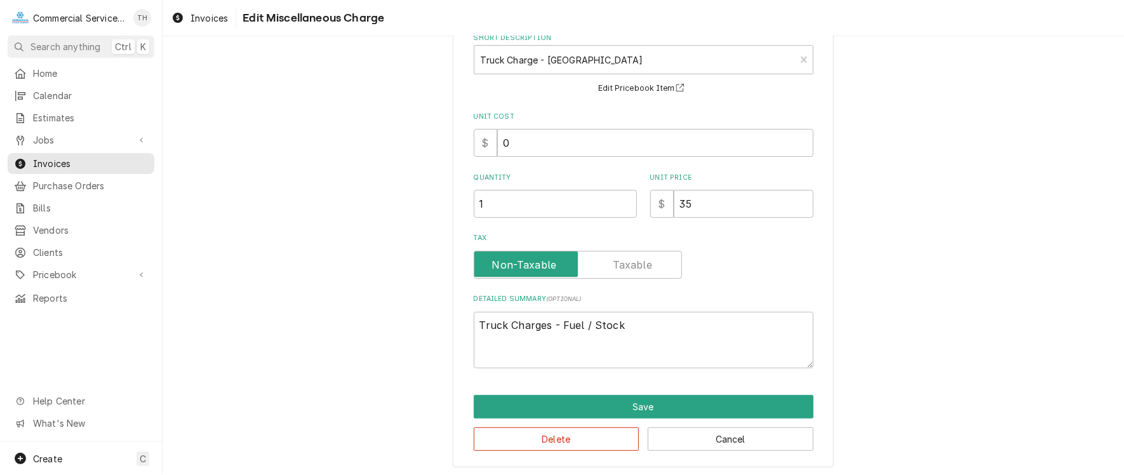
scroll to position [77, 0]
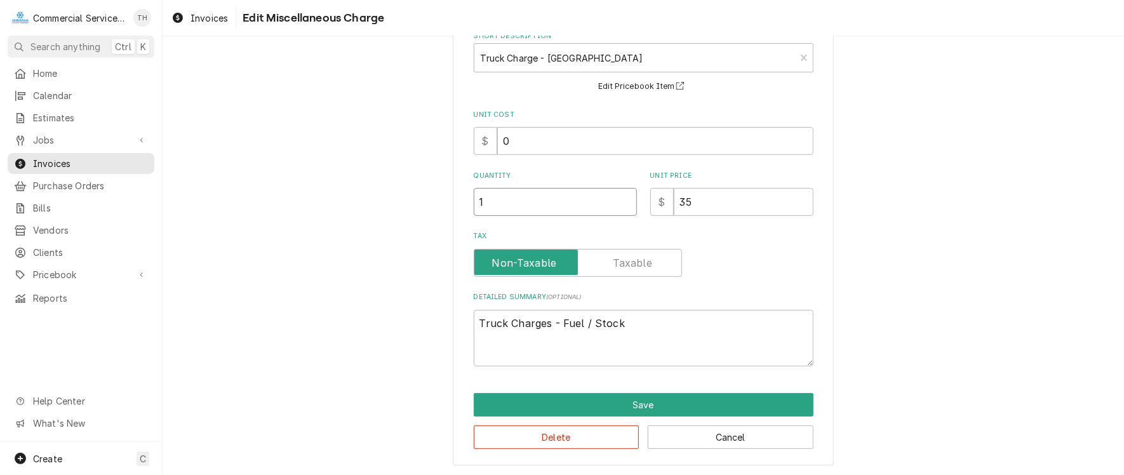
type textarea "x"
type input "1.5"
click at [624, 196] on input "1.5" at bounding box center [555, 202] width 163 height 28
type textarea "x"
type input "2"
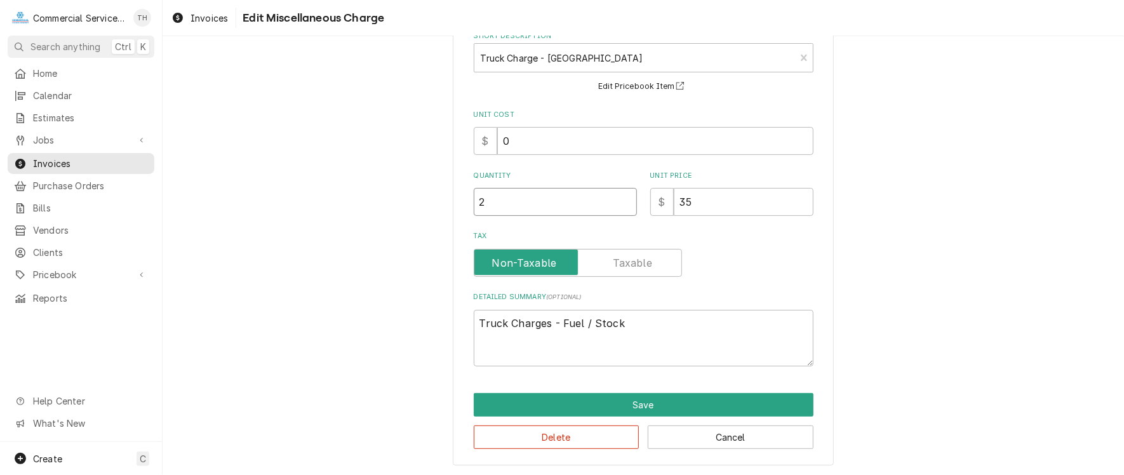
click at [624, 196] on input "2" at bounding box center [555, 202] width 163 height 28
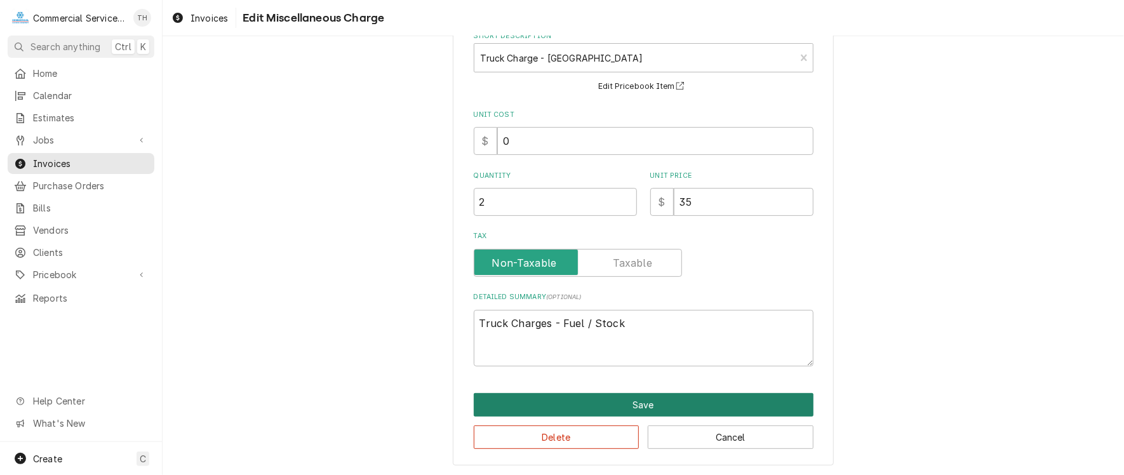
click at [651, 405] on button "Save" at bounding box center [644, 404] width 340 height 23
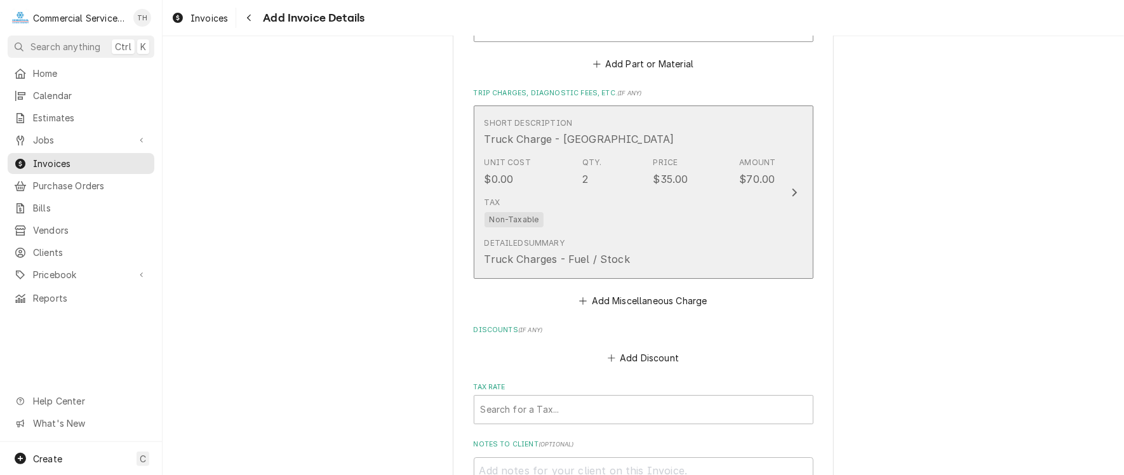
scroll to position [2584, 0]
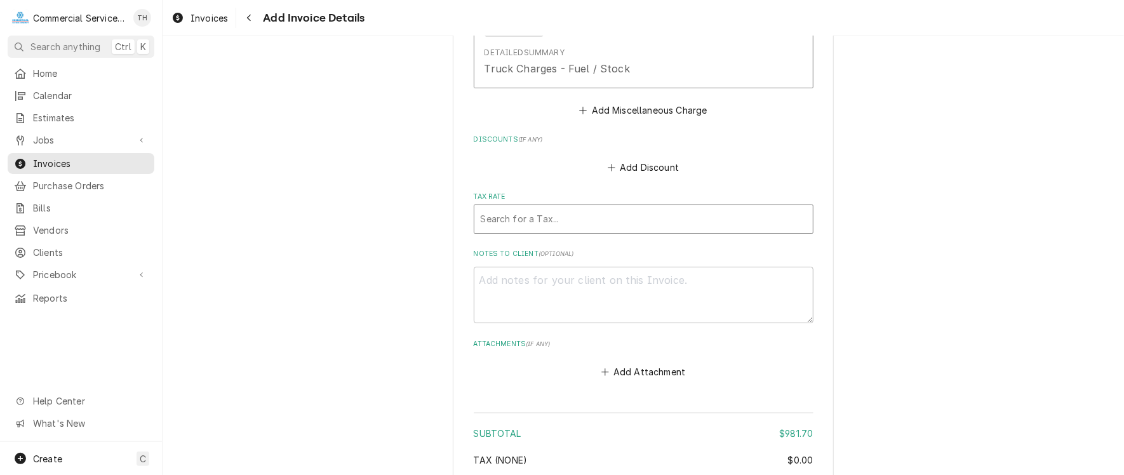
click at [637, 215] on div "Tax Rate" at bounding box center [644, 219] width 326 height 23
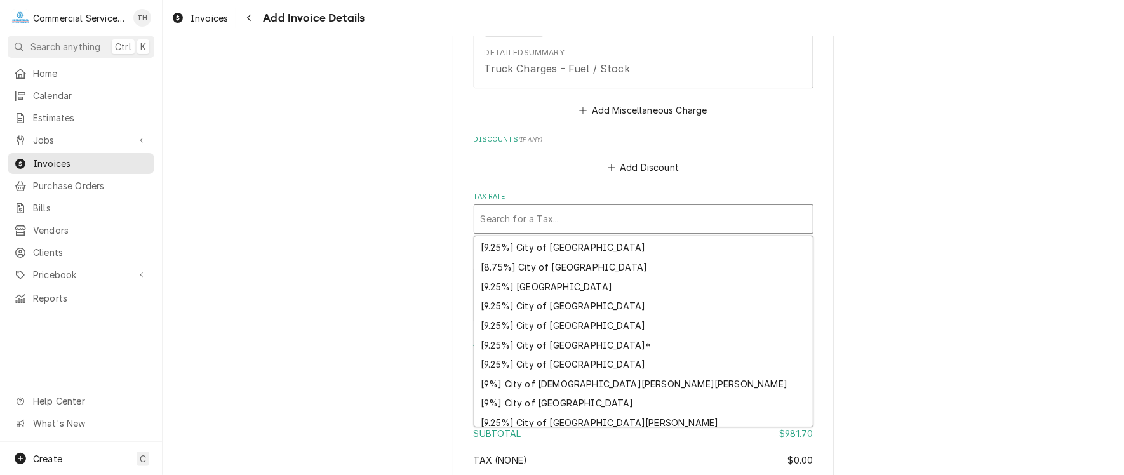
scroll to position [191, 0]
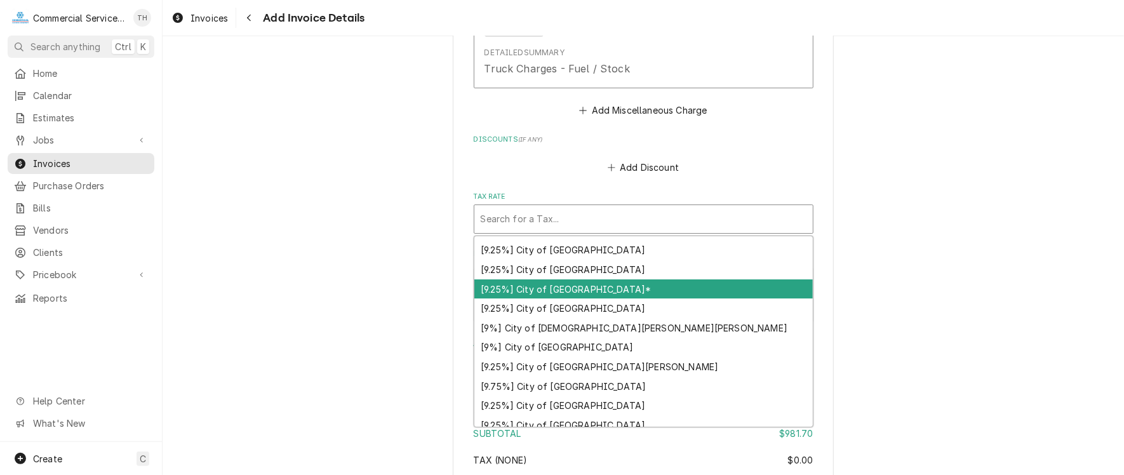
click at [645, 284] on div "[9.25%] City of Salinas*" at bounding box center [643, 289] width 338 height 20
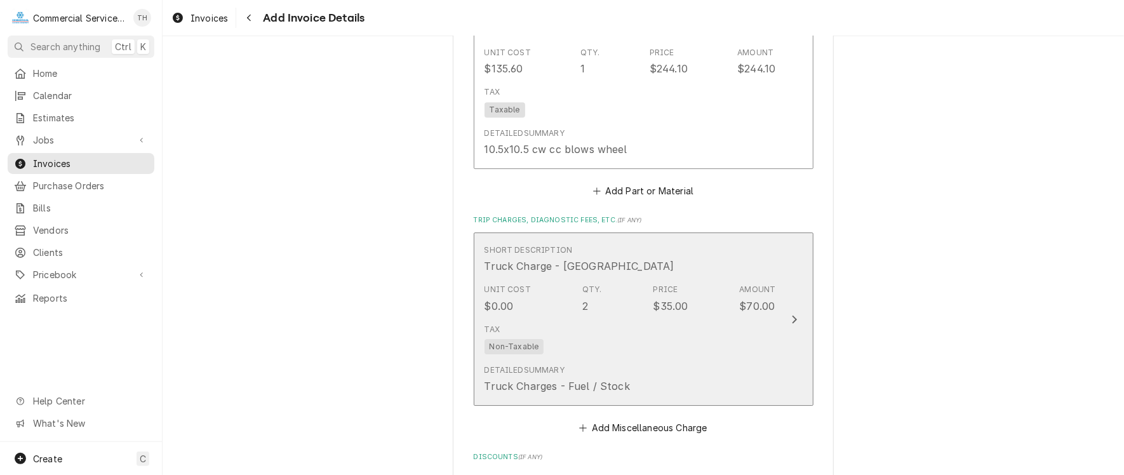
click at [650, 319] on div "Tax Non-Taxable" at bounding box center [631, 339] width 292 height 41
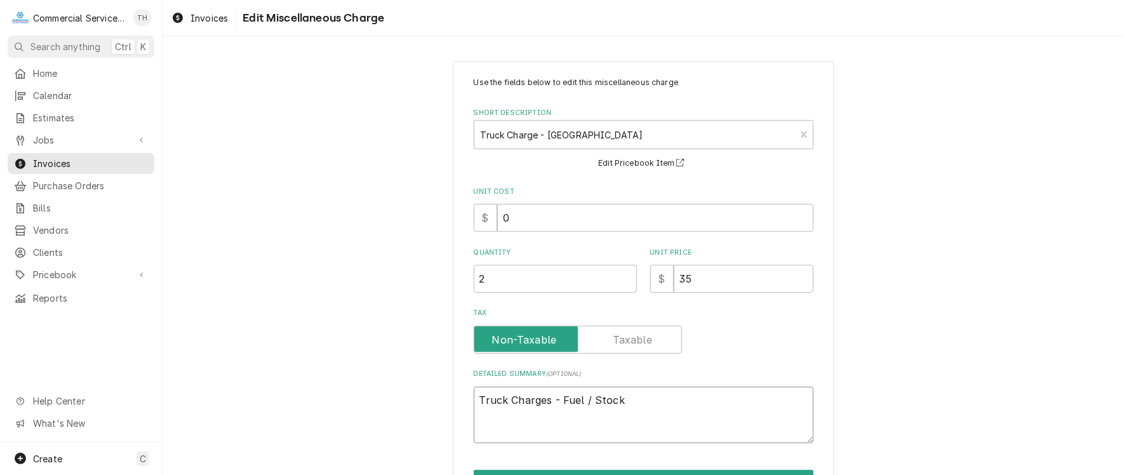
drag, startPoint x: 651, startPoint y: 395, endPoint x: 643, endPoint y: 398, distance: 8.8
click at [651, 396] on textarea "Truck Charges - Fuel / Stock" at bounding box center [644, 415] width 340 height 57
type textarea "x"
type textarea "Truck Charges - Fuel / Stock"
type textarea "x"
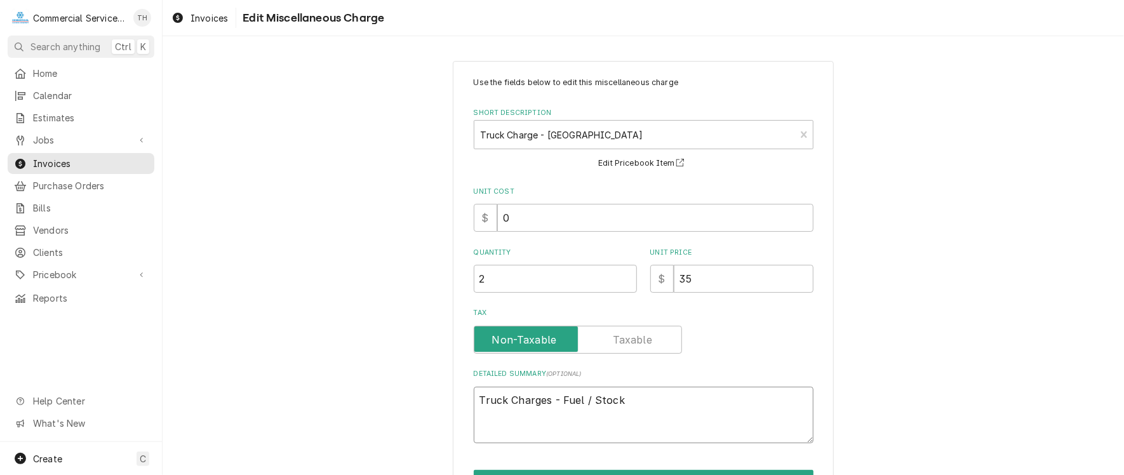
type textarea "Truck Charges - Fuel / Stock"
type textarea "x"
type textarea "Truck Charges - Fuel / Stock 2"
type textarea "x"
type textarea "Truck Charges - Fuel / Stock 2"
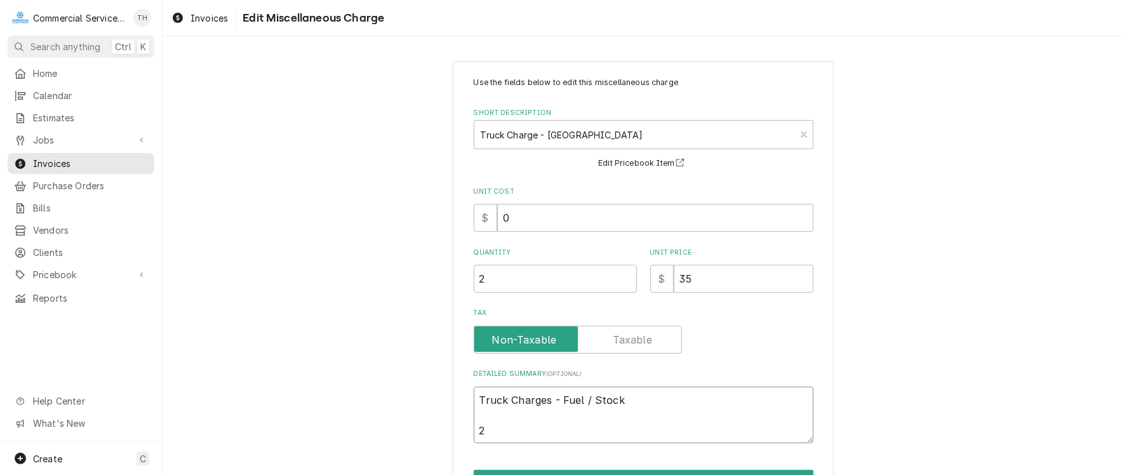
type textarea "x"
type textarea "Truck Charges - Fuel / Stock 2 T"
type textarea "x"
type textarea "Truck Charges - Fuel / Stock 2 Tr"
type textarea "x"
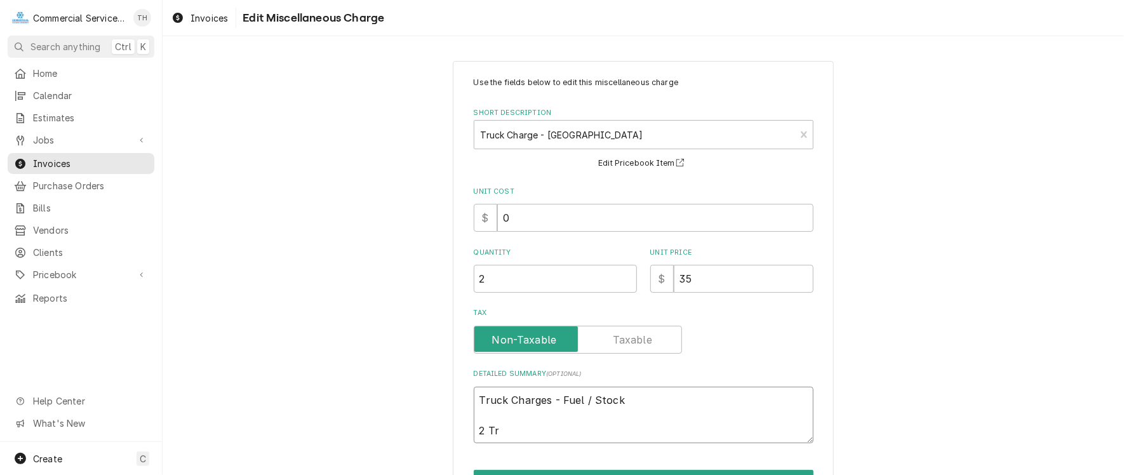
type textarea "Truck Charges - Fuel / Stock 2 Tro"
type textarea "x"
type textarea "Truck Charges - Fuel / Stock 2 Tr"
type textarea "x"
type textarea "Truck Charges - Fuel / Stock 2 Tri"
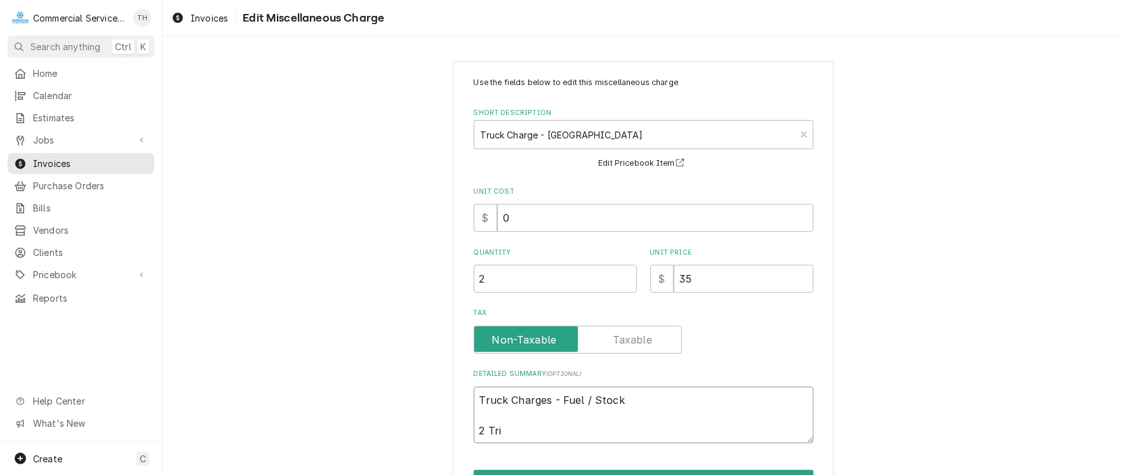
type textarea "x"
type textarea "Truck Charges - Fuel / Stock 2 Trip"
type textarea "x"
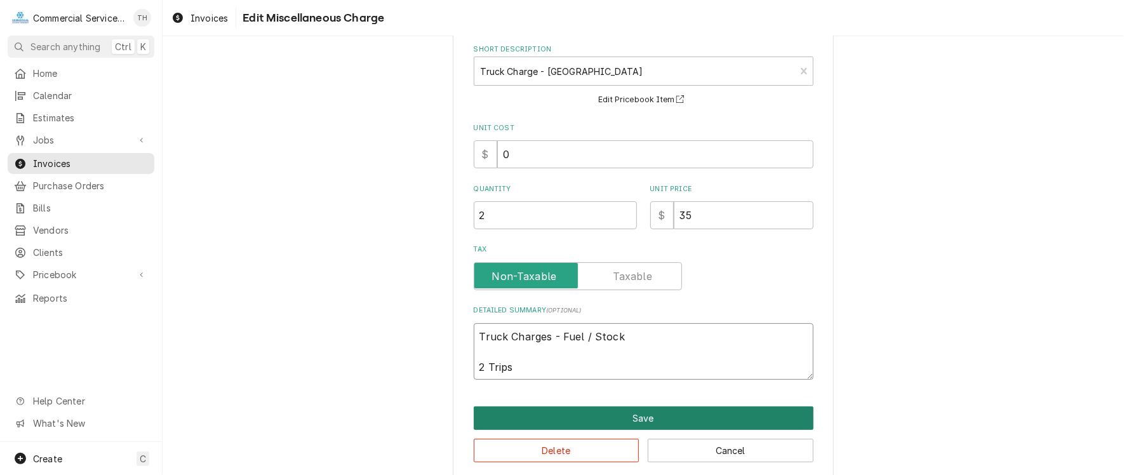
type textarea "Truck Charges - Fuel / Stock 2 Trips"
click at [643, 410] on button "Save" at bounding box center [644, 417] width 340 height 23
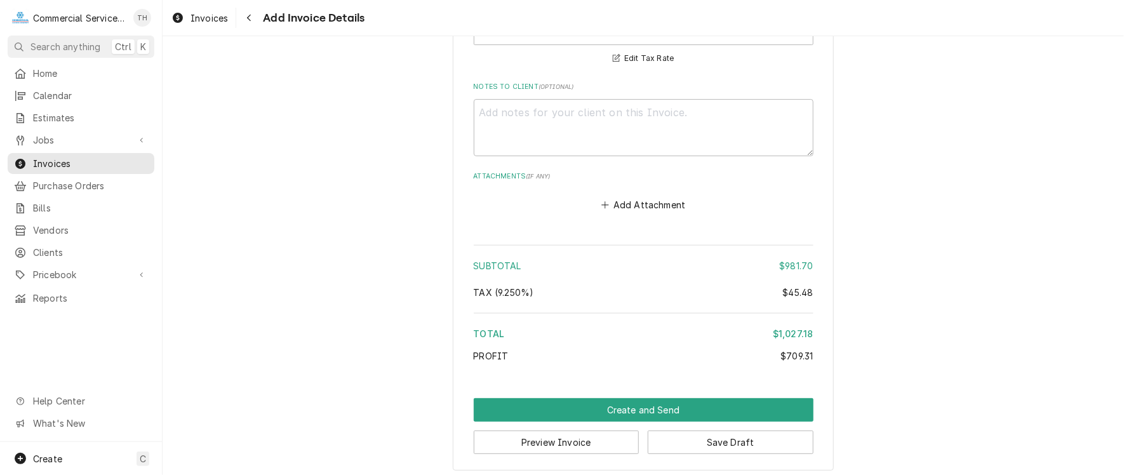
scroll to position [2805, 0]
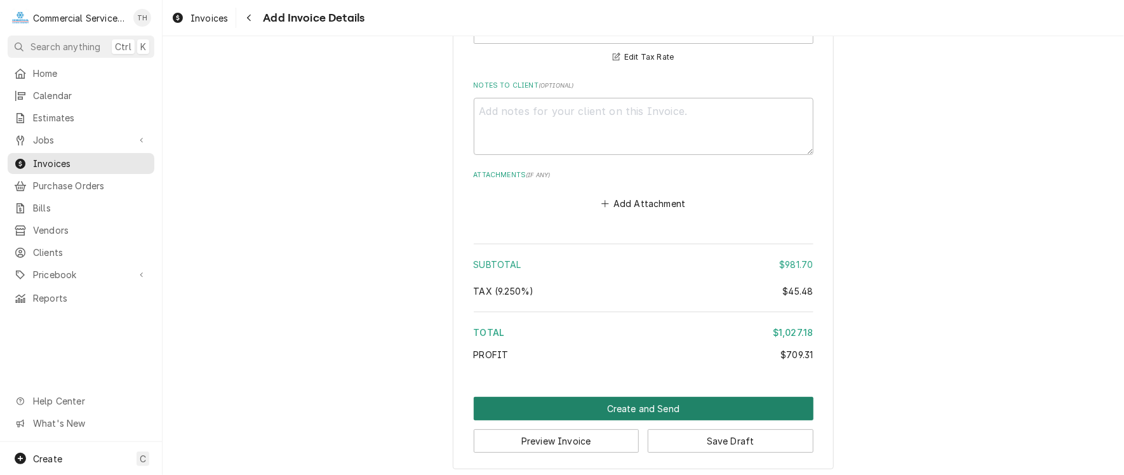
click at [651, 397] on button "Create and Send" at bounding box center [644, 408] width 340 height 23
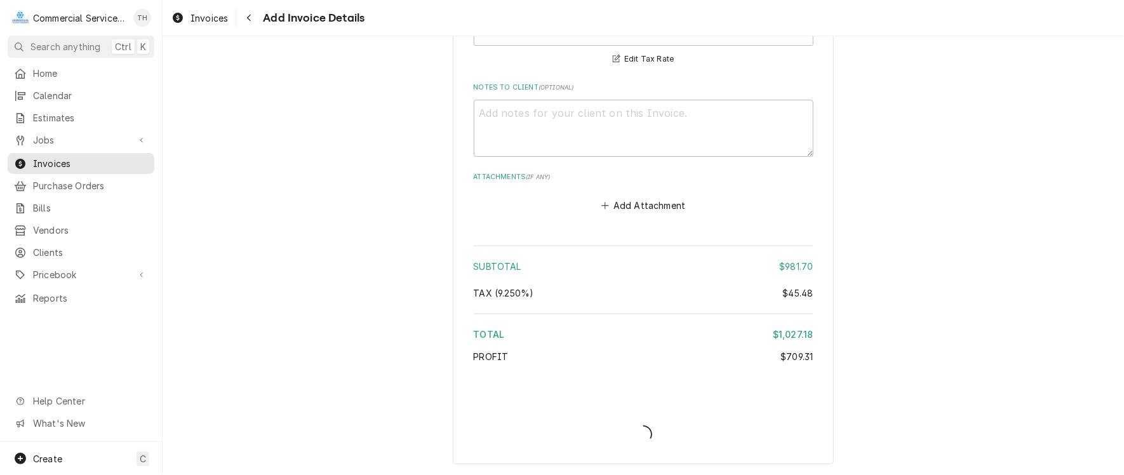
scroll to position [2798, 0]
type textarea "x"
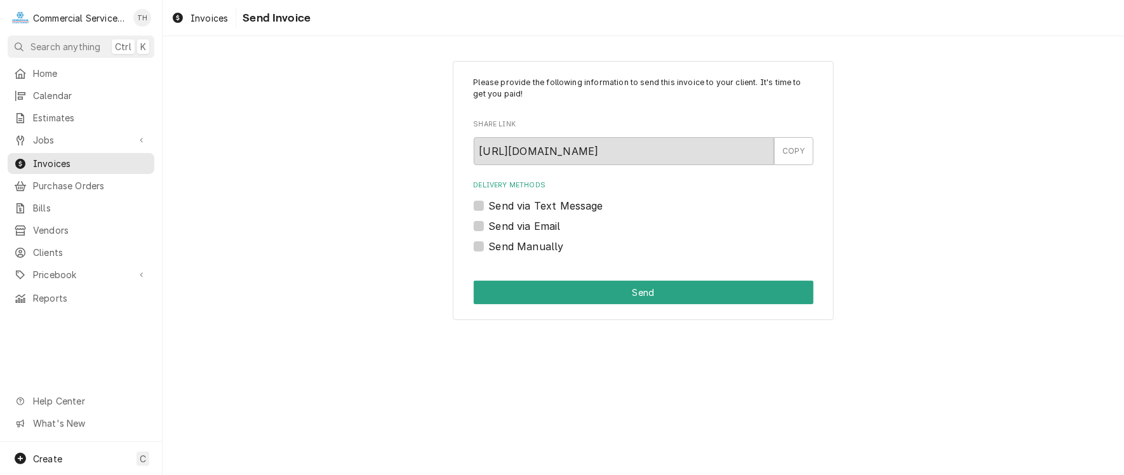
click at [489, 223] on label "Send via Email" at bounding box center [525, 225] width 72 height 15
click at [489, 223] on input "Send via Email" at bounding box center [659, 232] width 340 height 28
checkbox input "true"
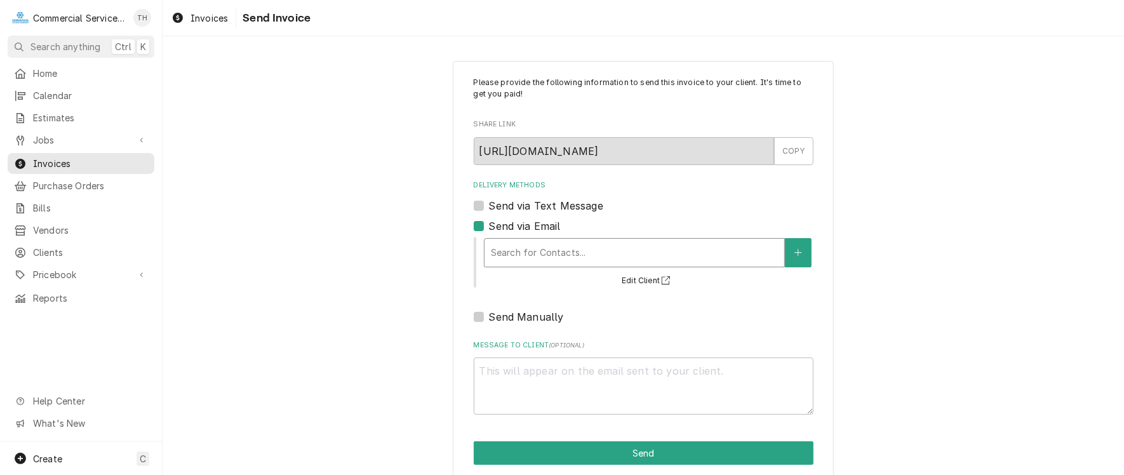
click at [523, 257] on div "Delivery Methods" at bounding box center [634, 252] width 287 height 23
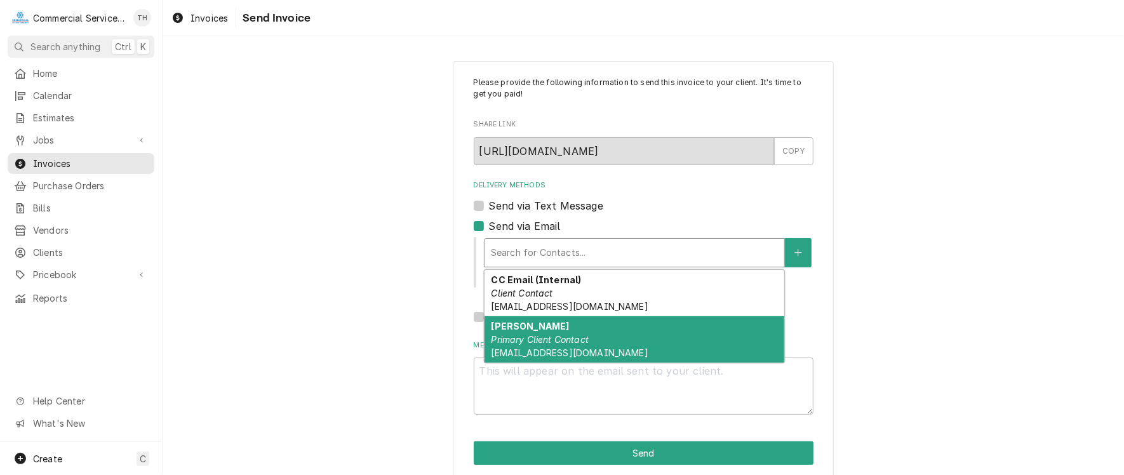
click at [525, 339] on em "Primary Client Contact" at bounding box center [540, 339] width 98 height 11
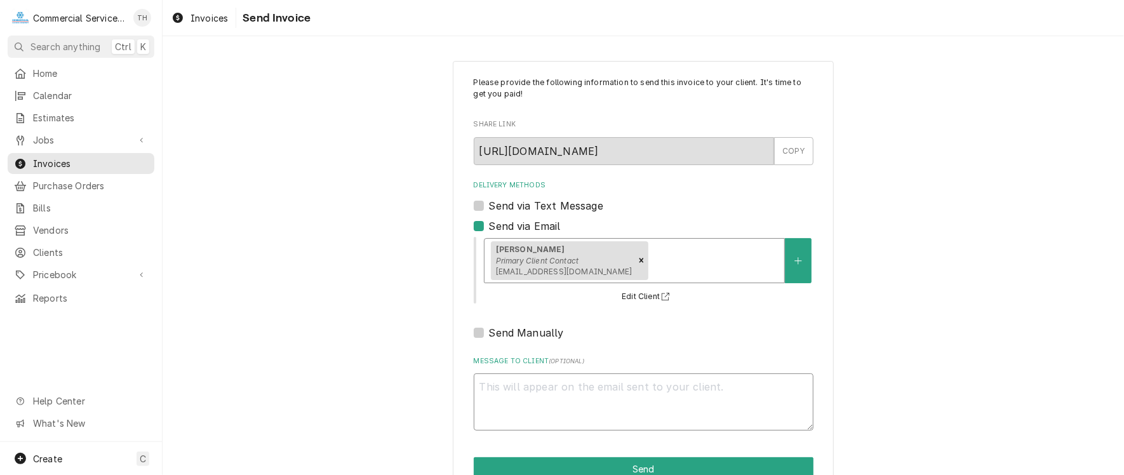
click at [521, 394] on textarea "Message to Client ( optional )" at bounding box center [644, 401] width 340 height 57
type textarea "x"
type textarea "P"
type textarea "x"
type textarea "Pl"
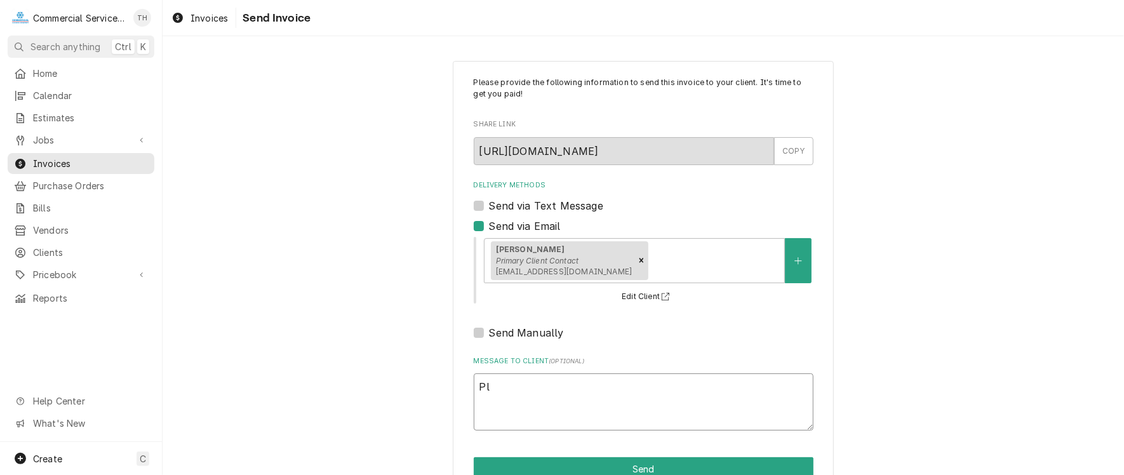
type textarea "x"
type textarea "Ple"
type textarea "x"
type textarea "Plea"
type textarea "x"
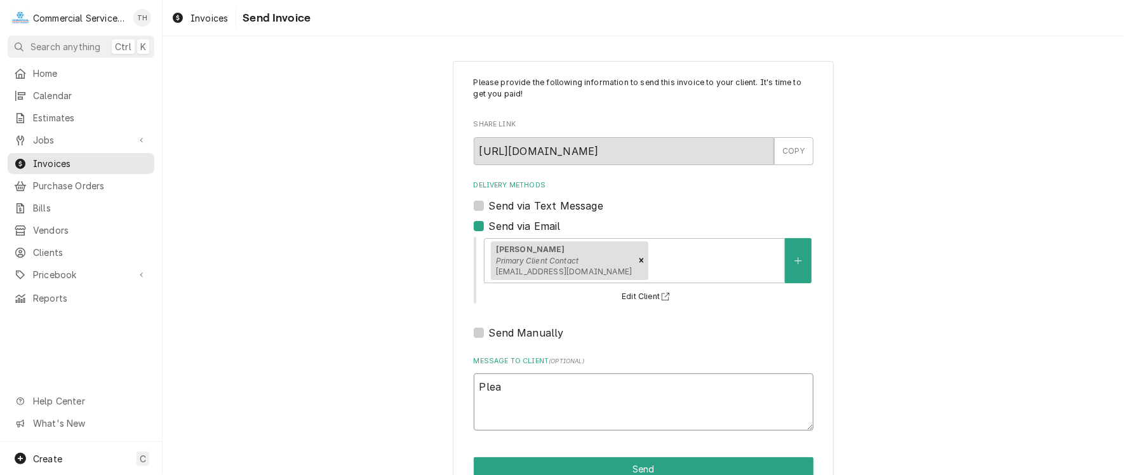
type textarea "Pleas"
type textarea "x"
type textarea "Please"
type textarea "x"
type textarea "Please"
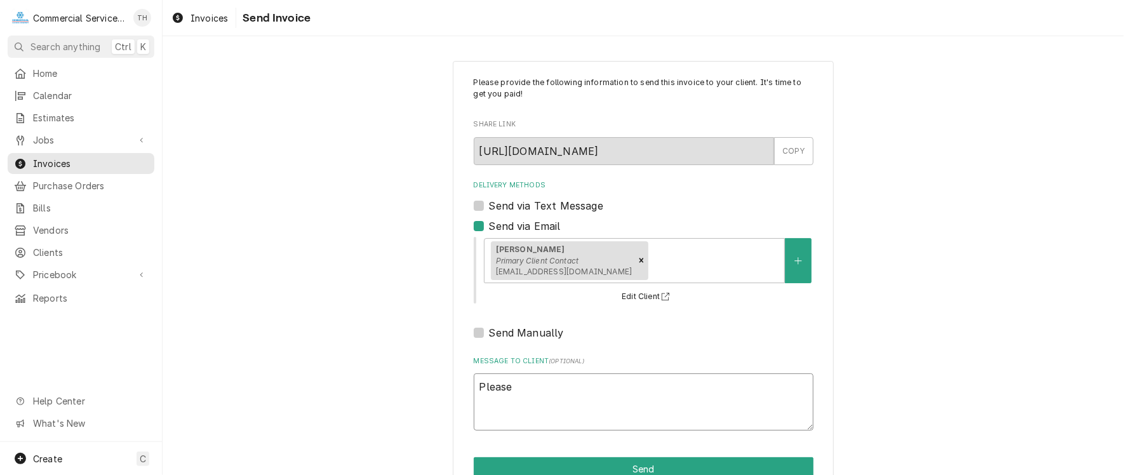
type textarea "x"
type textarea "Please s"
type textarea "x"
type textarea "Please se"
type textarea "x"
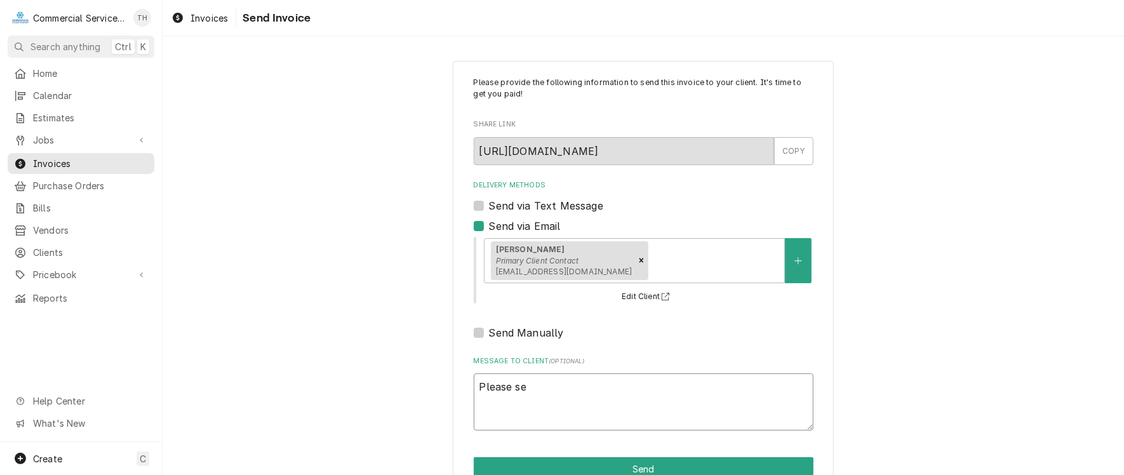
type textarea "Please see"
type textarea "x"
type textarea "Please see"
type textarea "x"
type textarea "Please see t"
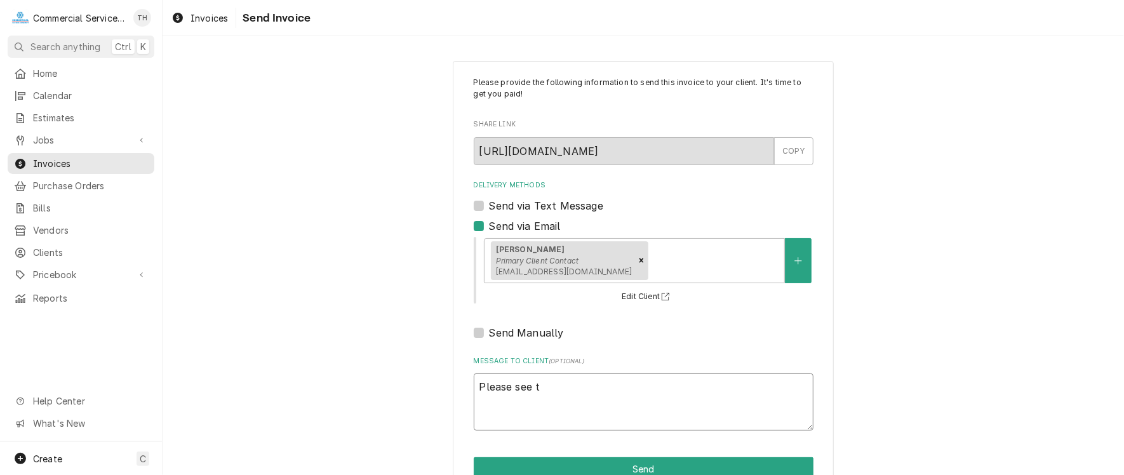
type textarea "x"
type textarea "Please see th"
type textarea "x"
type textarea "Please see the"
type textarea "x"
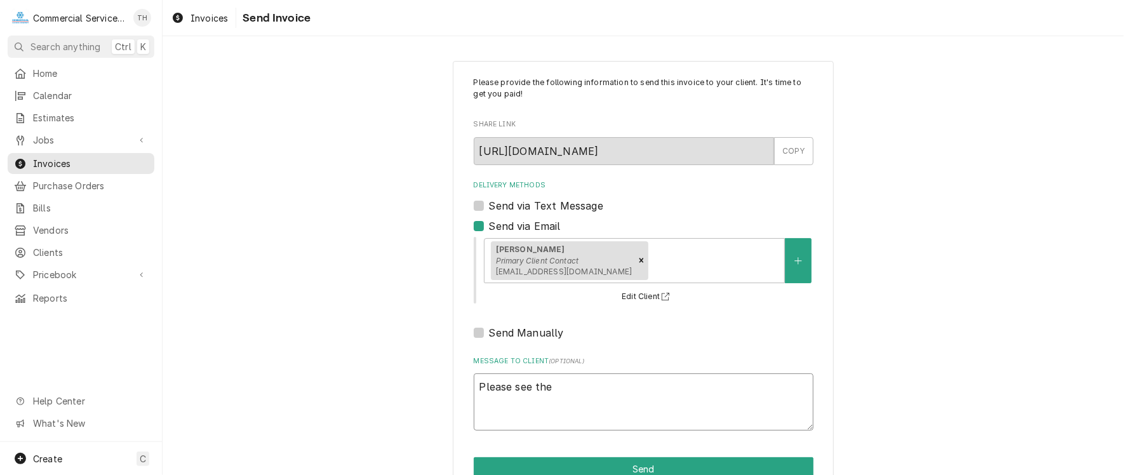
type textarea "Please see the"
type textarea "x"
type textarea "Please see the a"
type textarea "x"
type textarea "Please see the at"
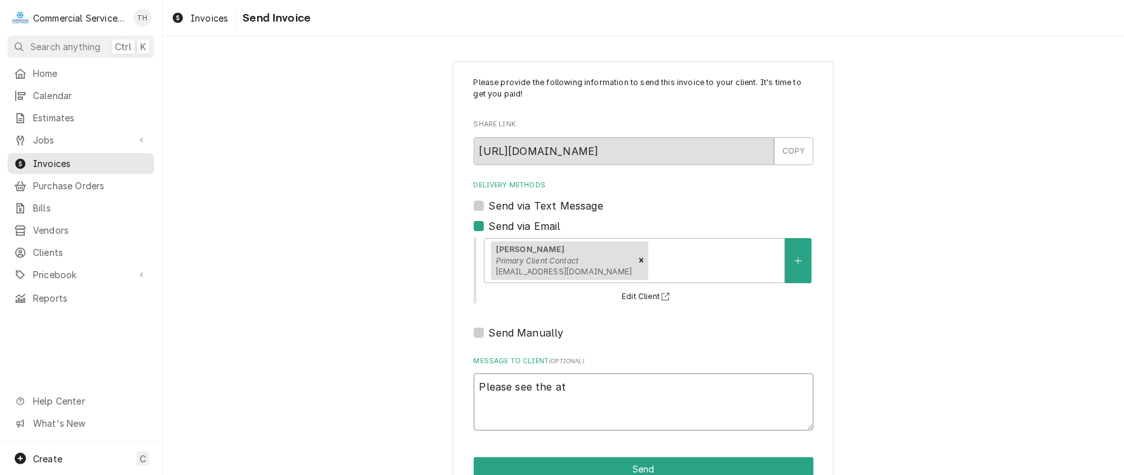
type textarea "x"
type textarea "Please see the att"
type textarea "x"
type textarea "Please see the atta"
type textarea "x"
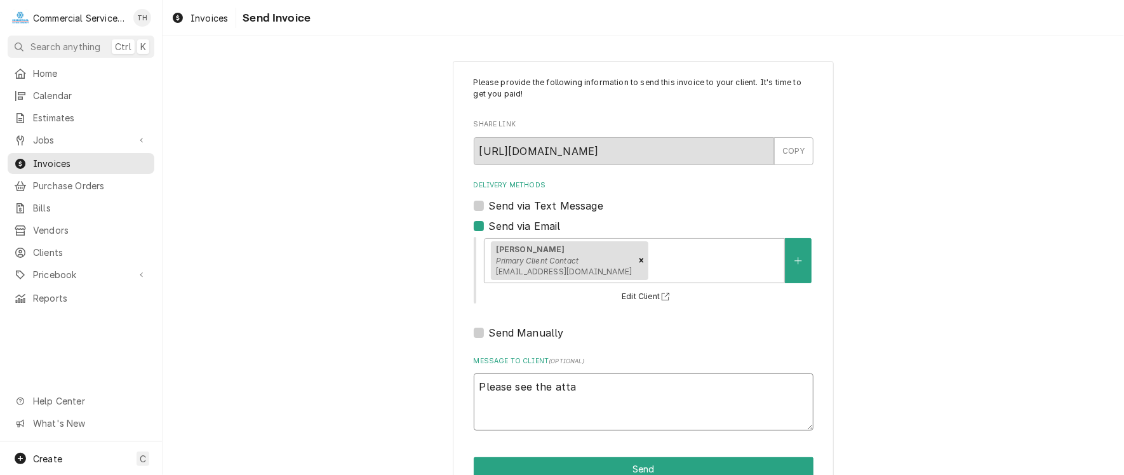
type textarea "Please see the attac"
type textarea "x"
type textarea "Please see the attach"
type textarea "x"
type textarea "Please see the attache"
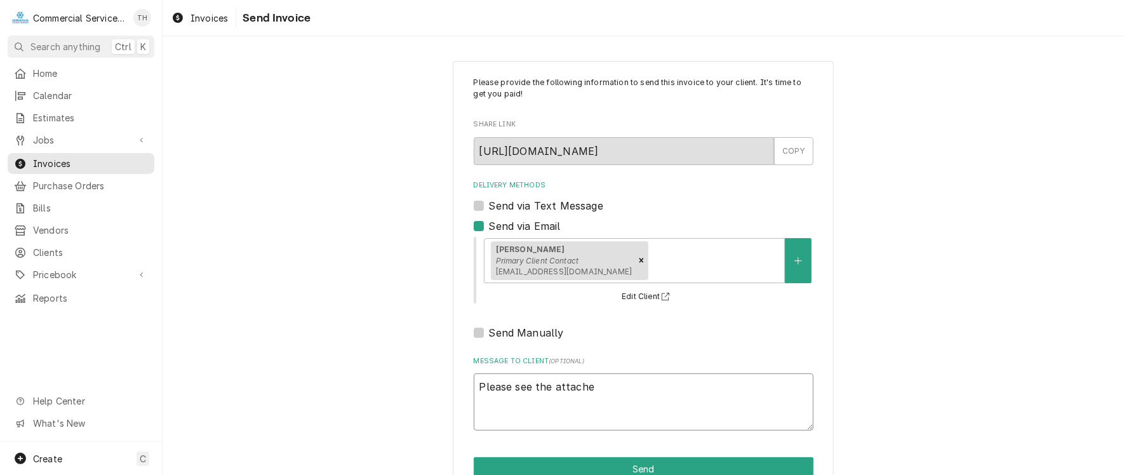
type textarea "x"
type textarea "Please see the attached"
type textarea "x"
type textarea "Please see the attached"
type textarea "x"
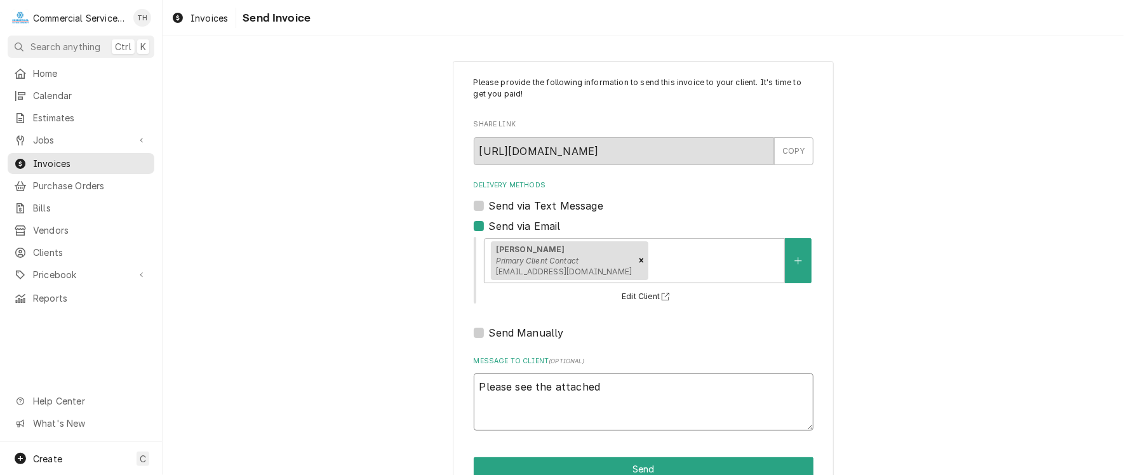
type textarea "Please see the attached i"
type textarea "x"
type textarea "Please see the attached in"
type textarea "x"
type textarea "Please see the attached inv"
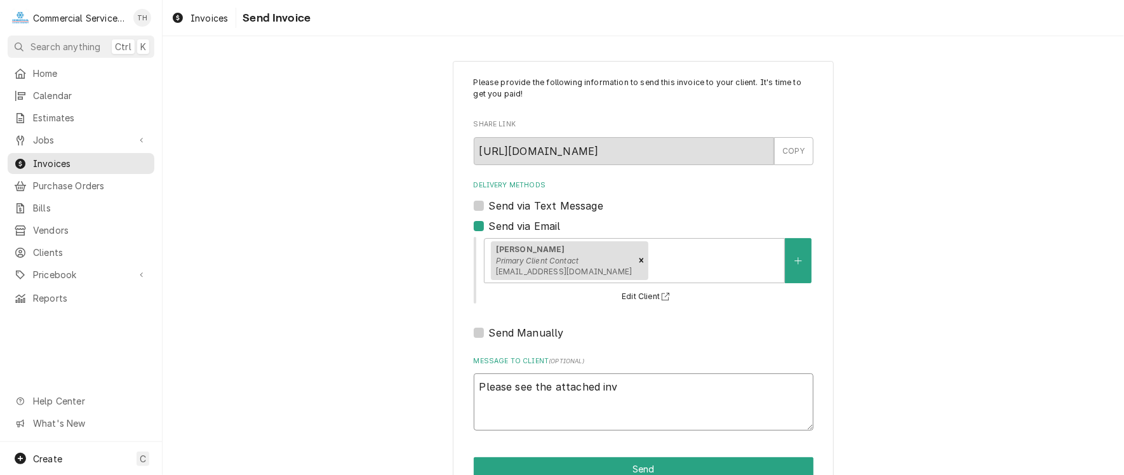
type textarea "x"
type textarea "Please see the attached invo"
type textarea "x"
type textarea "Please see the attached invoi"
type textarea "x"
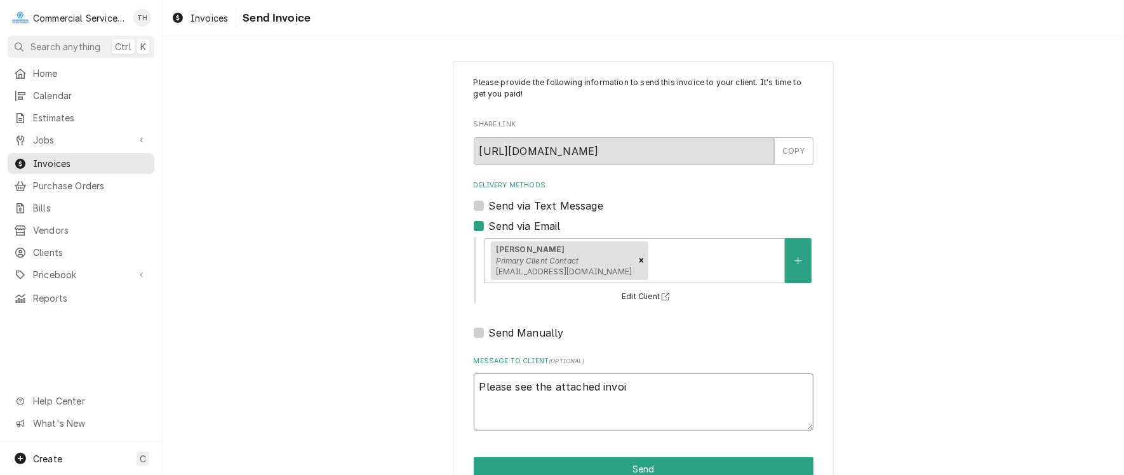
type textarea "Please see the attached invoic"
type textarea "x"
type textarea "Please see the attached invoice"
type textarea "x"
type textarea "Please see the attached invoice"
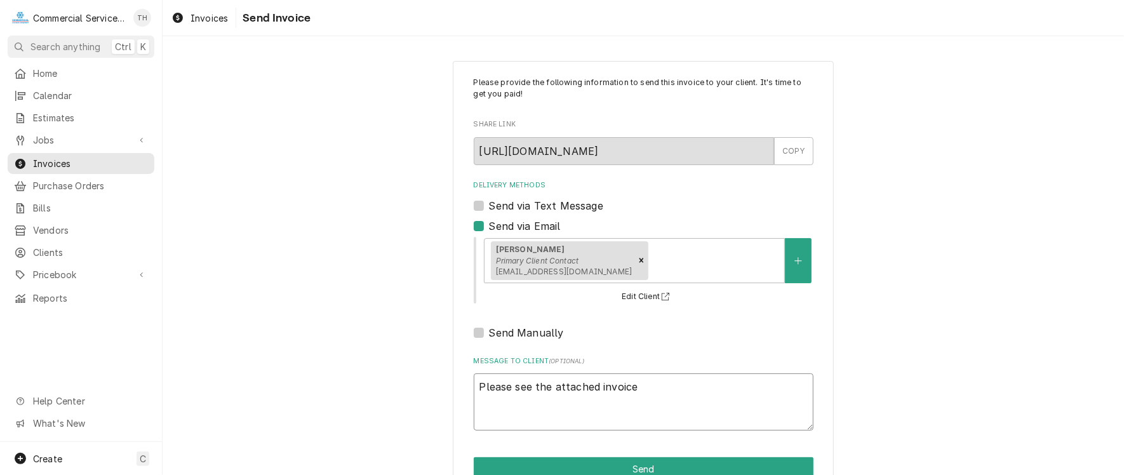
type textarea "x"
type textarea "Please see the attached invoice f"
type textarea "x"
type textarea "Please see the attached invoice fo"
type textarea "x"
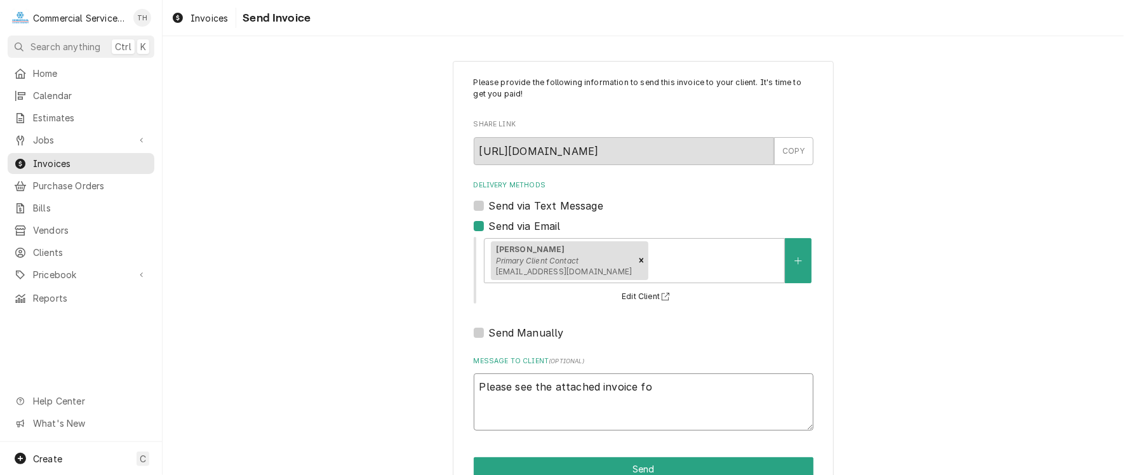
type textarea "Please see the attached invoice for"
type textarea "x"
type textarea "Please see the attached invoice for"
type textarea "x"
type textarea "Please see the attached invoice for p"
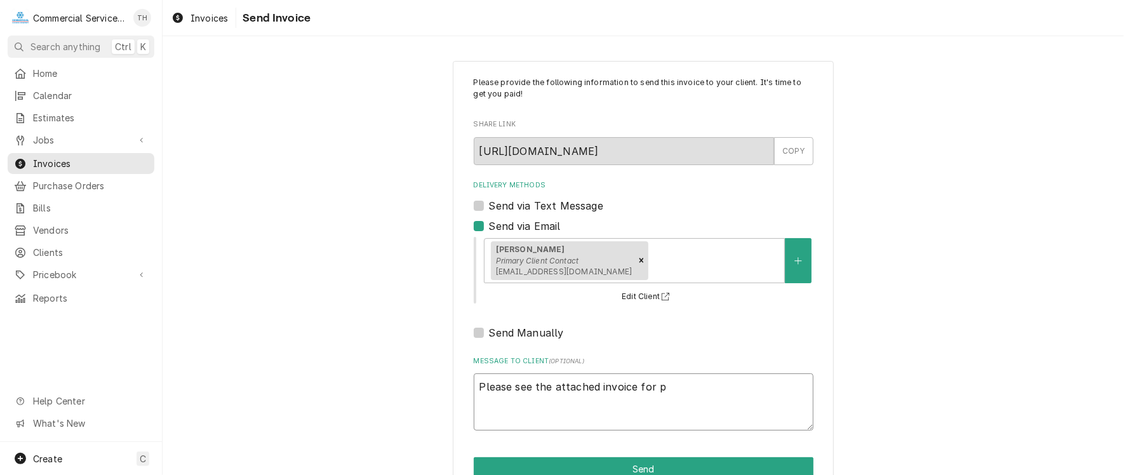
type textarea "x"
type textarea "Please see the attached invoice for pa"
type textarea "x"
type textarea "Please see the attached invoice for pay"
type textarea "x"
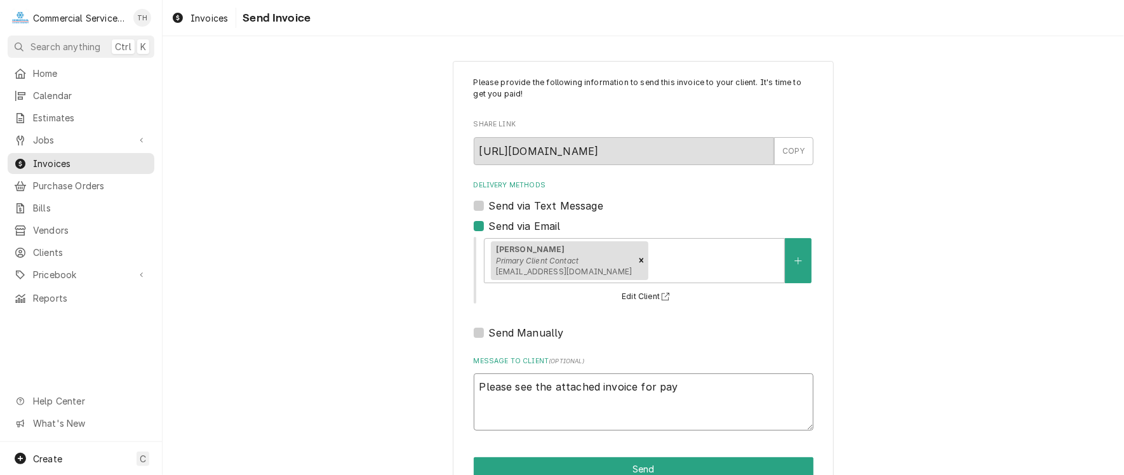
type textarea "Please see the attached invoice for paym"
type textarea "x"
type textarea "Please see the attached invoice for payme"
type textarea "x"
type textarea "Please see the attached invoice for paymen"
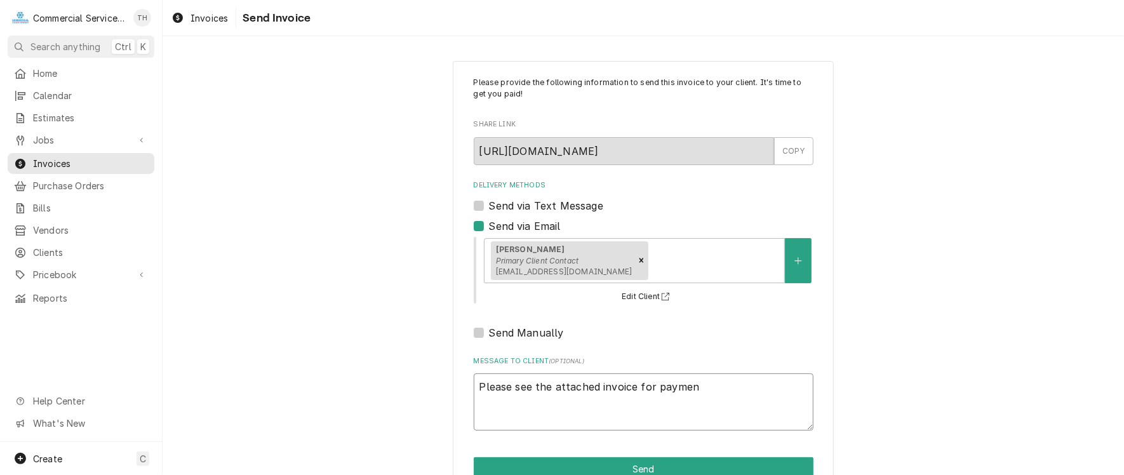
type textarea "x"
type textarea "Please see the attached invoice for payment"
type textarea "x"
type textarea "Please see the attached invoice for payment"
type textarea "x"
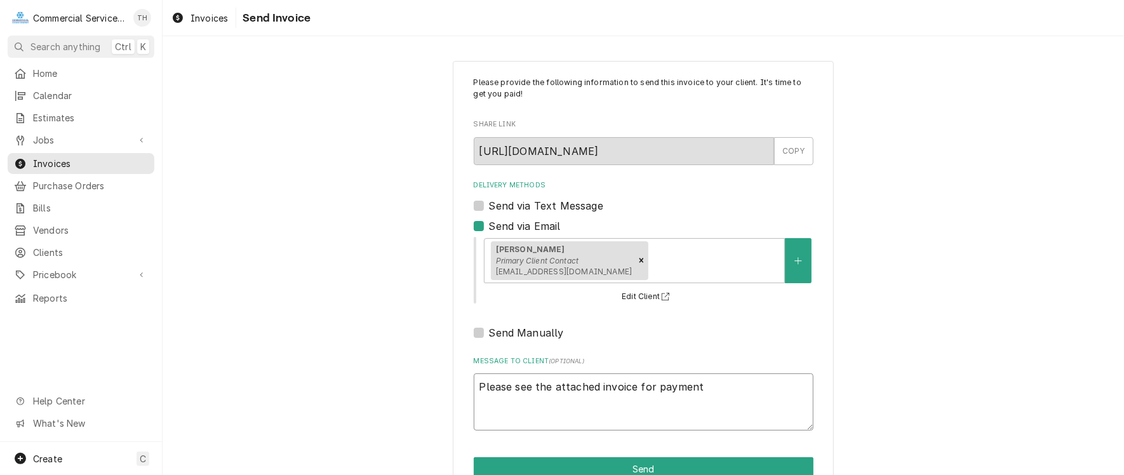
type textarea "Please see the attached invoice for payment p"
type textarea "x"
type textarea "Please see the attached invoice for payment pr"
type textarea "x"
type textarea "Please see the attached invoice for payment pro"
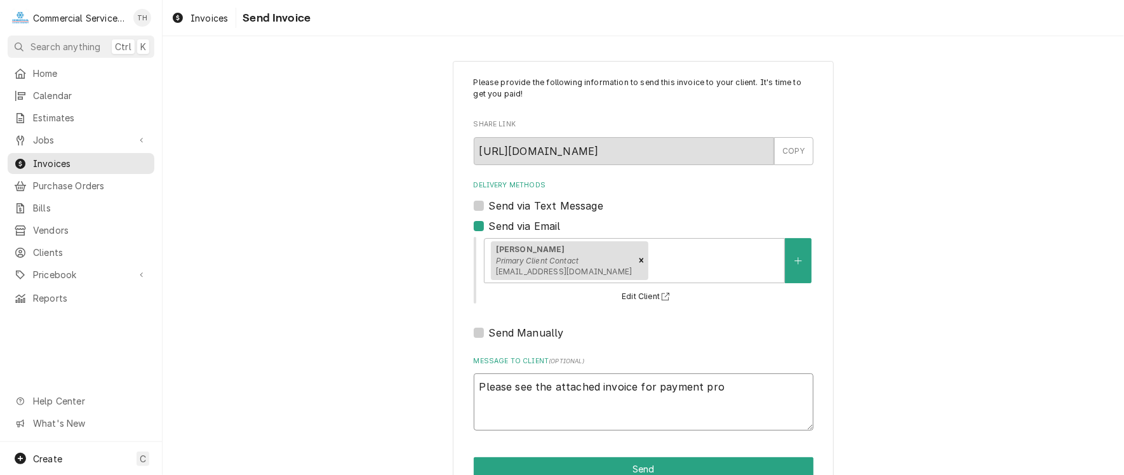
type textarea "x"
type textarea "Please see the attached invoice for payment proc"
type textarea "x"
type textarea "Please see the attached invoice for payment proce"
type textarea "x"
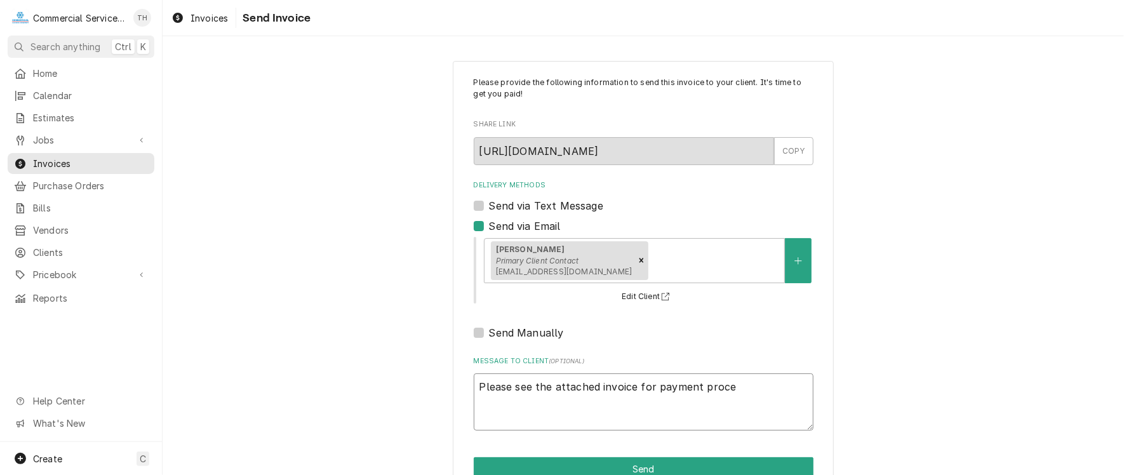
type textarea "Please see the attached invoice for payment proces"
type textarea "x"
type textarea "Please see the attached invoice for payment process"
type textarea "x"
type textarea "Please see the attached invoice for payment processi"
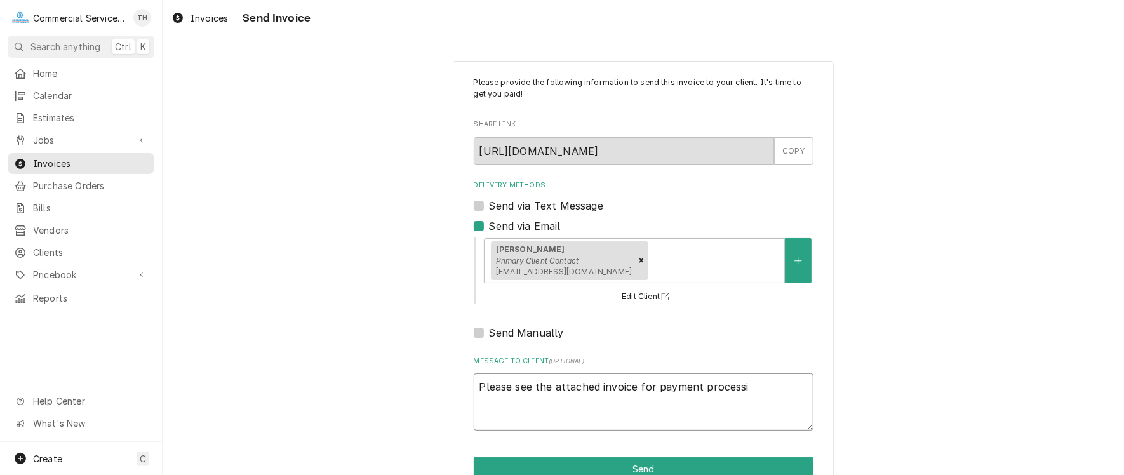
type textarea "x"
type textarea "Please see the attached invoice for payment processin"
type textarea "x"
type textarea "Please see the attached invoice for payment processing"
type textarea "x"
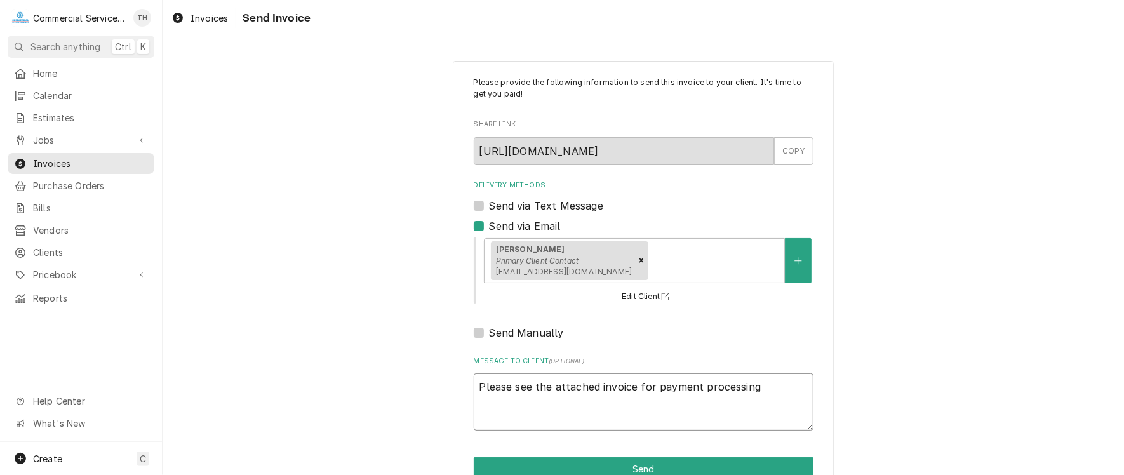
type textarea "Please see the attached invoice for payment processing"
type textarea "x"
type textarea "Please see the attached invoice for payment processing T"
type textarea "x"
type textarea "Please see the attached invoice for payment processing Th"
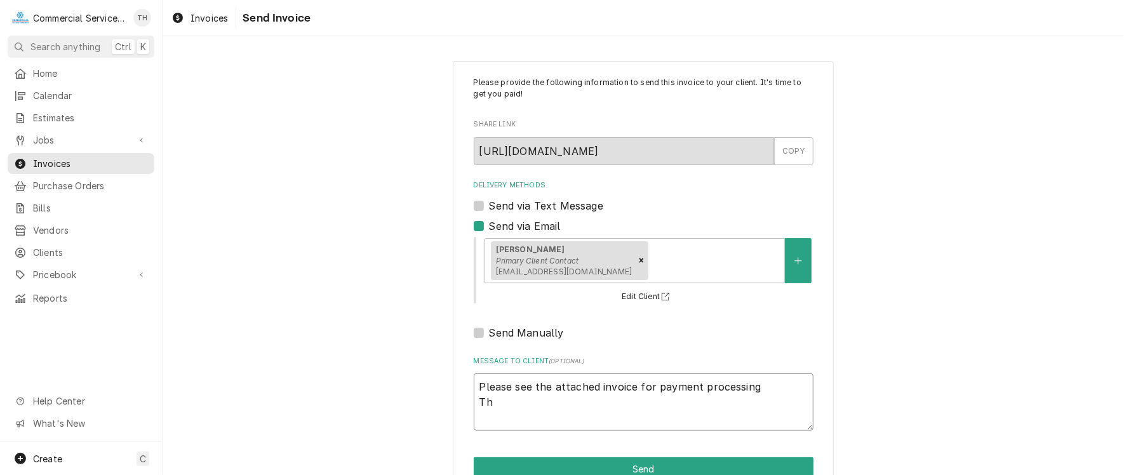
type textarea "x"
type textarea "Please see the attached invoice for payment processing Tha"
type textarea "x"
type textarea "Please see the attached invoice for payment processing Than"
type textarea "x"
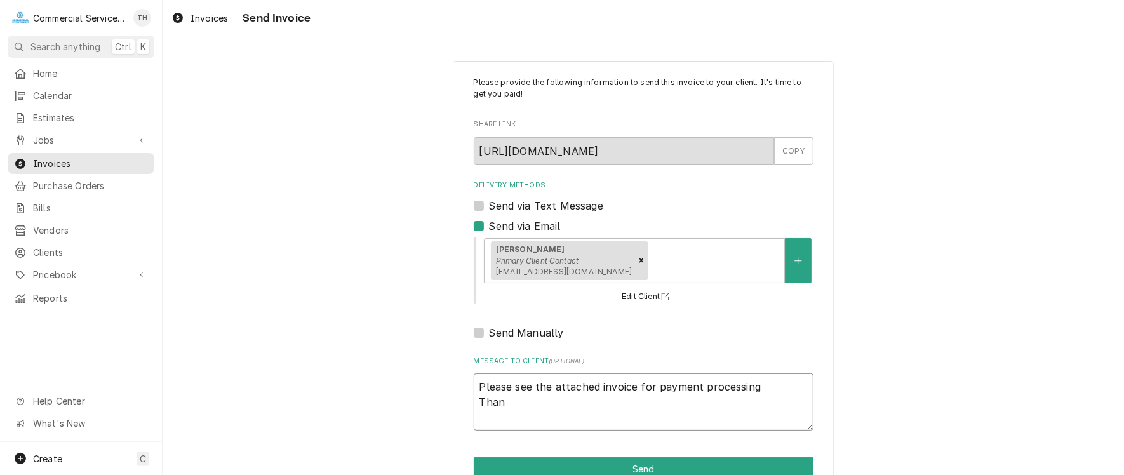
type textarea "Please see the attached invoice for payment processing Thank"
type textarea "x"
type textarea "Please see the attached invoice for payment processing Thank"
type textarea "x"
type textarea "Please see the attached invoice for payment processing Thank y"
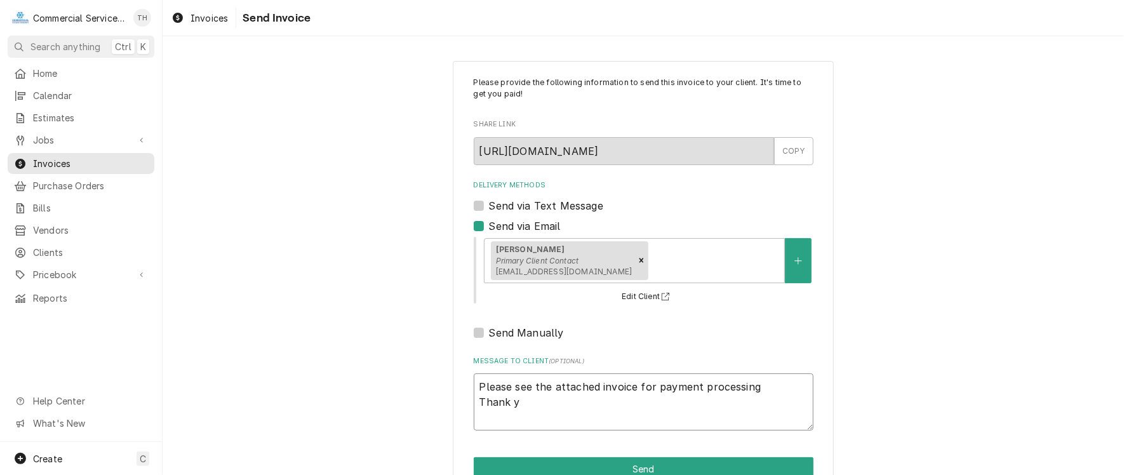
type textarea "x"
type textarea "Please see the attached invoice for payment processing Thank yo"
type textarea "x"
type textarea "Please see the attached invoice for payment processing Thank you"
type textarea "x"
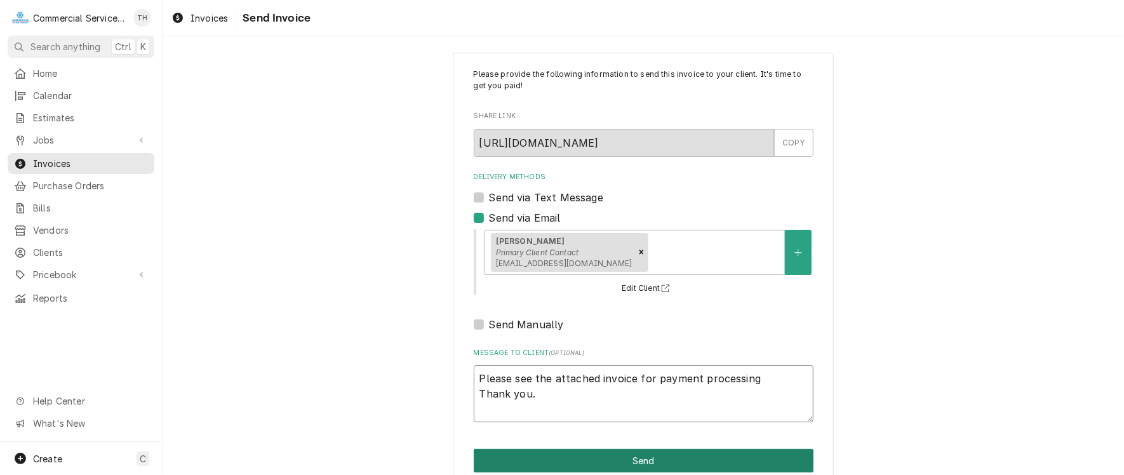
scroll to position [32, 0]
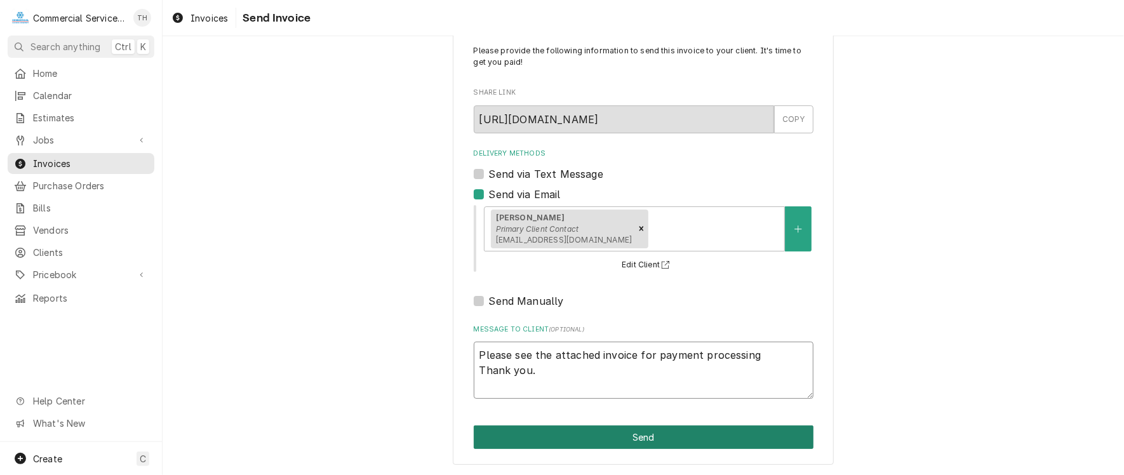
type textarea "Please see the attached invoice for payment processing Thank you."
click at [673, 431] on button "Send" at bounding box center [644, 437] width 340 height 23
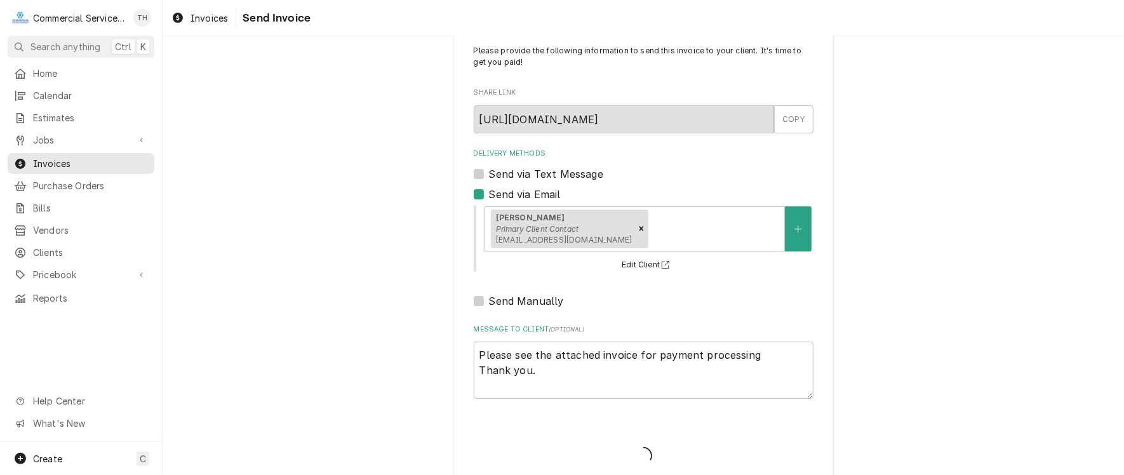
type textarea "x"
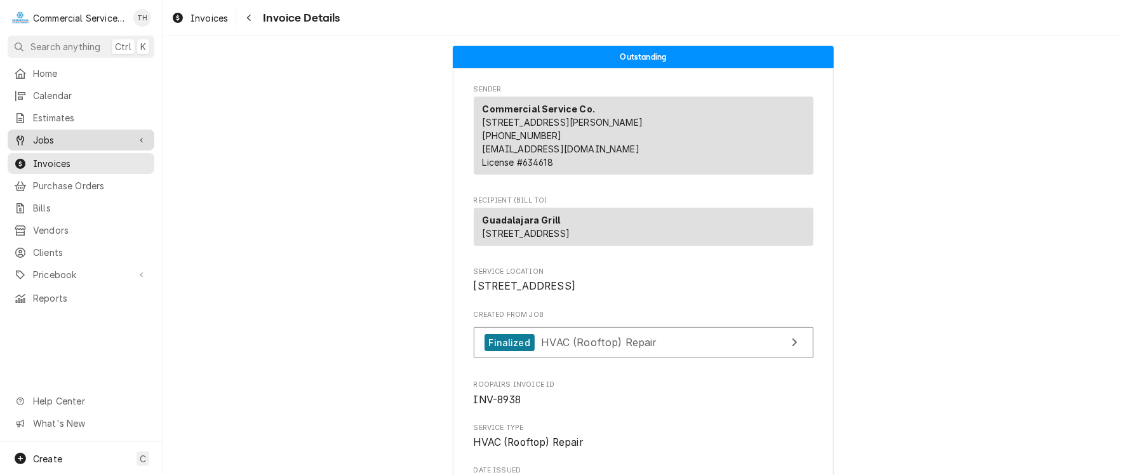
click at [72, 134] on span "Jobs" at bounding box center [81, 139] width 96 height 13
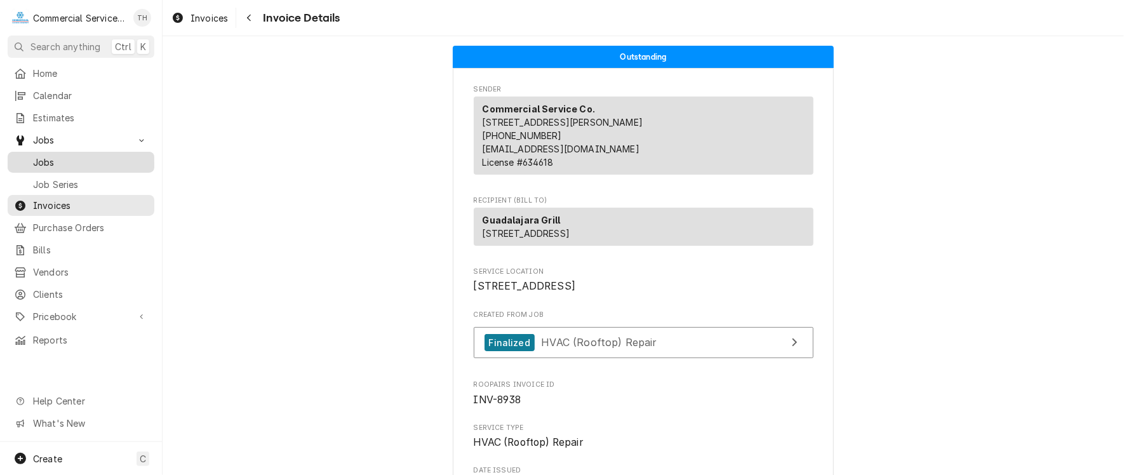
click at [72, 157] on span "Jobs" at bounding box center [90, 162] width 115 height 13
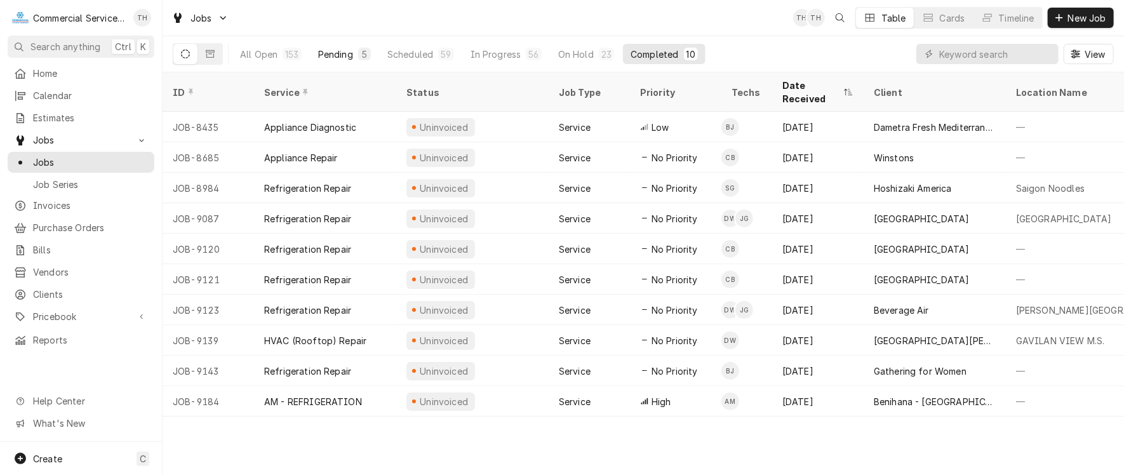
click at [332, 53] on div "Pending" at bounding box center [335, 54] width 35 height 13
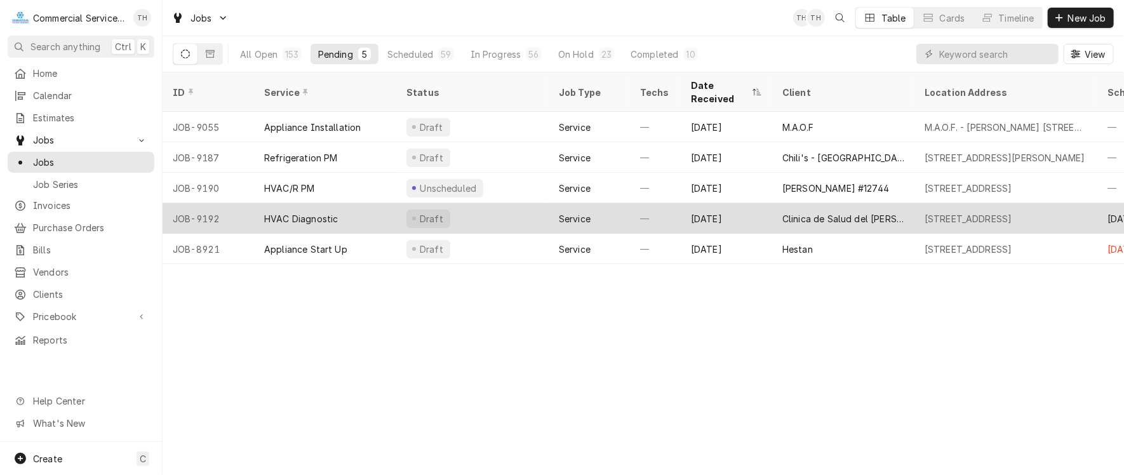
click at [807, 203] on div "Clinica de Salud del [PERSON_NAME][GEOGRAPHIC_DATA][PERSON_NAME]" at bounding box center [843, 218] width 142 height 30
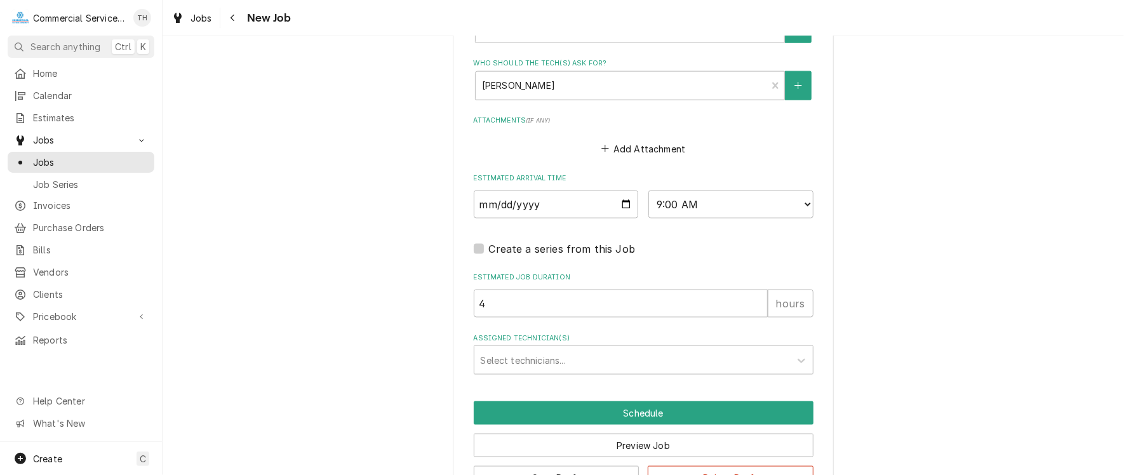
scroll to position [953, 0]
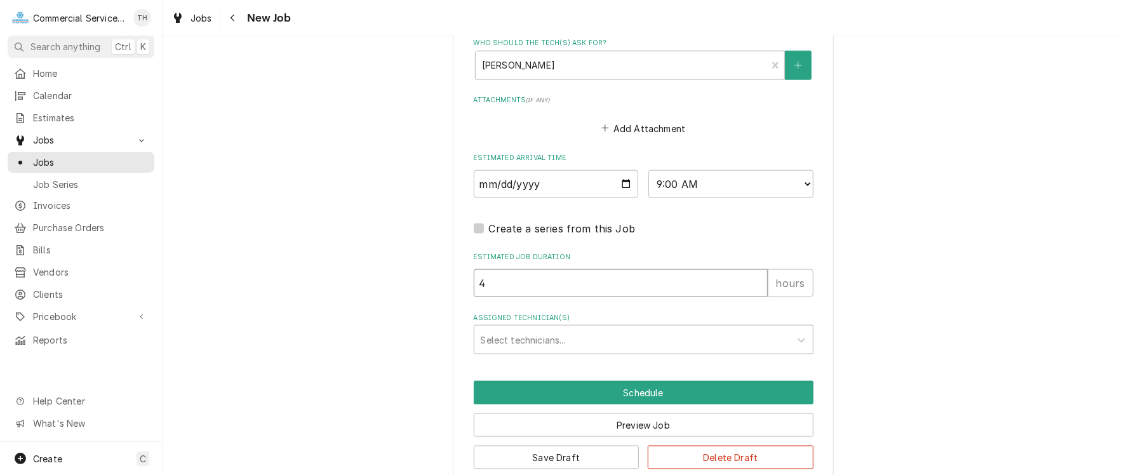
drag, startPoint x: 526, startPoint y: 278, endPoint x: 473, endPoint y: 276, distance: 53.4
click at [474, 276] on input "4" at bounding box center [621, 283] width 294 height 28
type textarea "x"
type input "2"
type textarea "x"
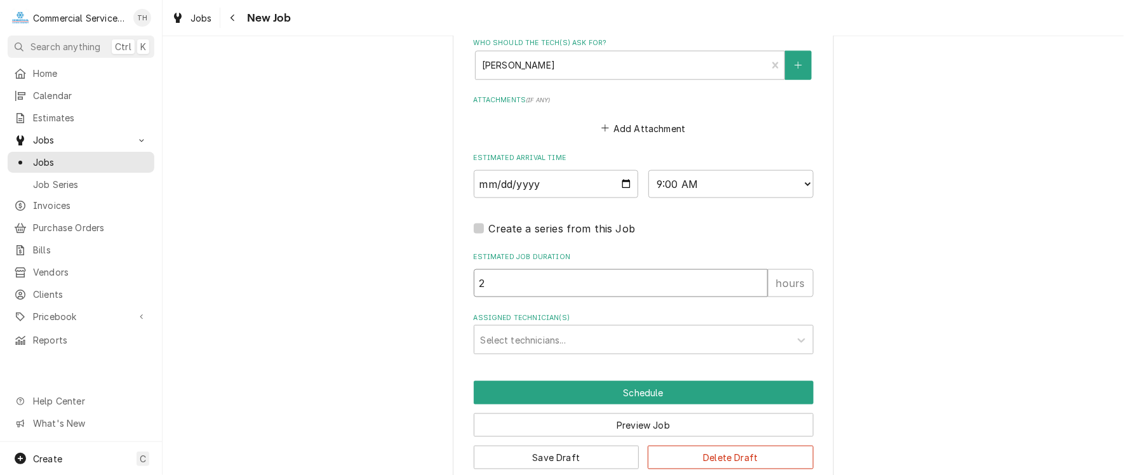
type input "2.5"
type textarea "x"
type input "2.5"
click at [547, 329] on div "Assigned Technician(s)" at bounding box center [632, 339] width 303 height 23
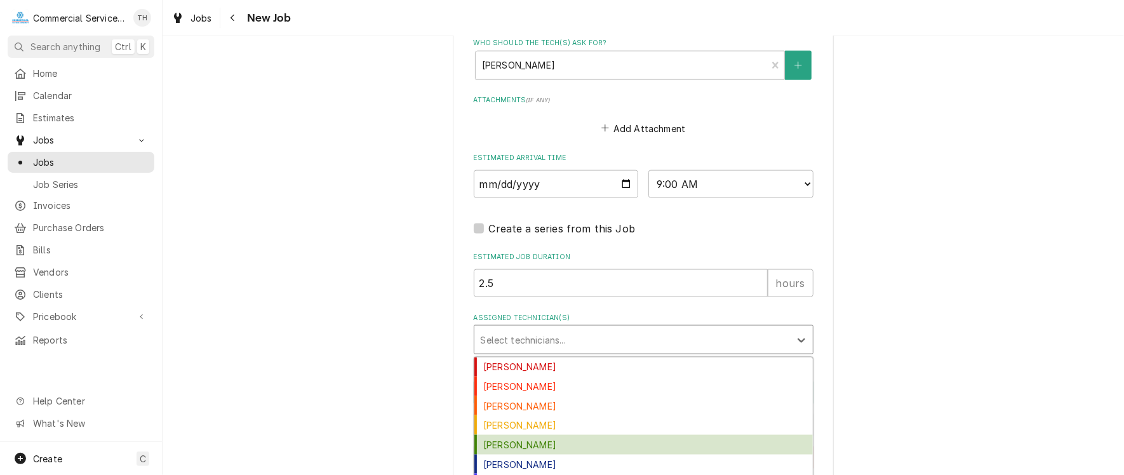
click at [548, 435] on div "[PERSON_NAME]" at bounding box center [643, 445] width 338 height 20
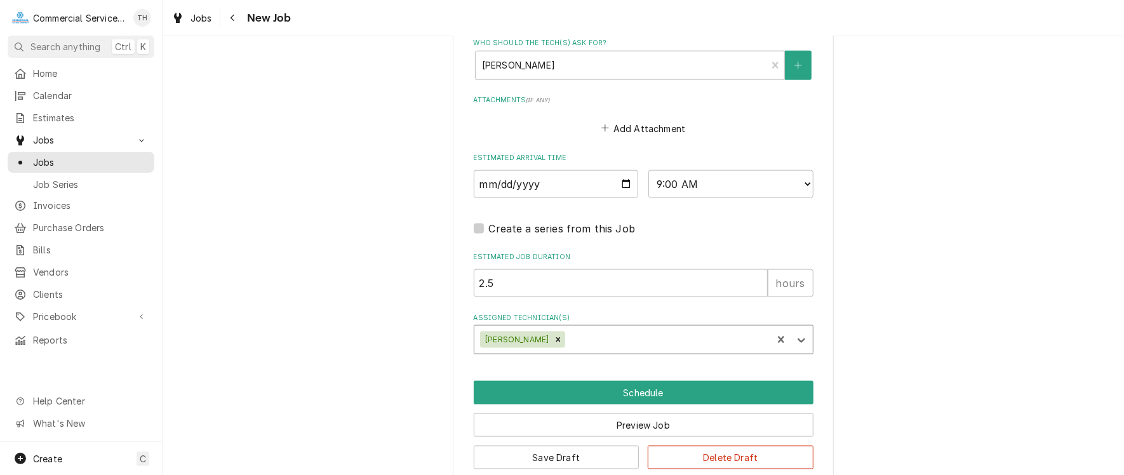
type textarea "x"
click at [801, 182] on select "AM / PM 6:00 AM 6:15 AM 6:30 AM 6:45 AM 7:00 AM 7:15 AM 7:30 AM 7:45 AM 8:00 AM…" at bounding box center [730, 184] width 165 height 28
select select "08:30:00"
click at [648, 170] on select "AM / PM 6:00 AM 6:15 AM 6:30 AM 6:45 AM 7:00 AM 7:15 AM 7:30 AM 7:45 AM 8:00 AM…" at bounding box center [730, 184] width 165 height 28
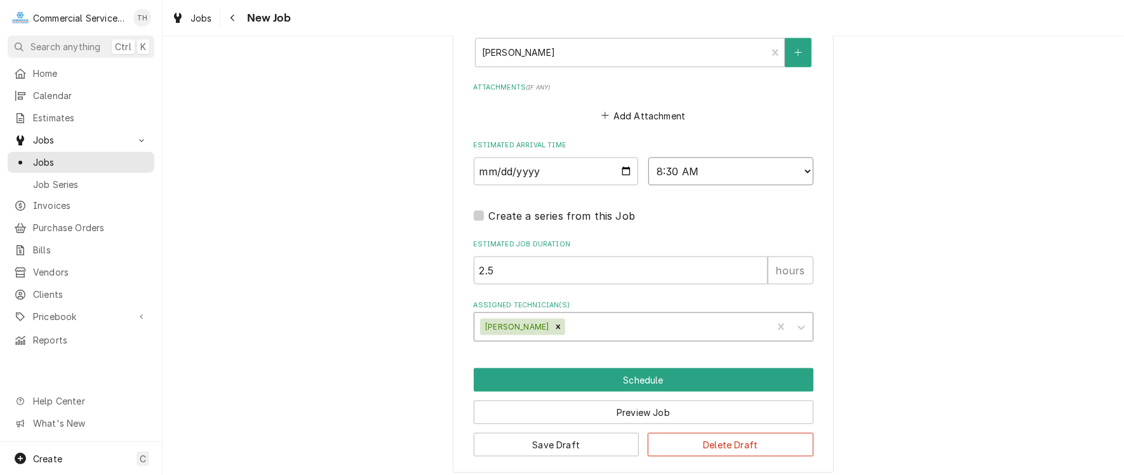
scroll to position [969, 0]
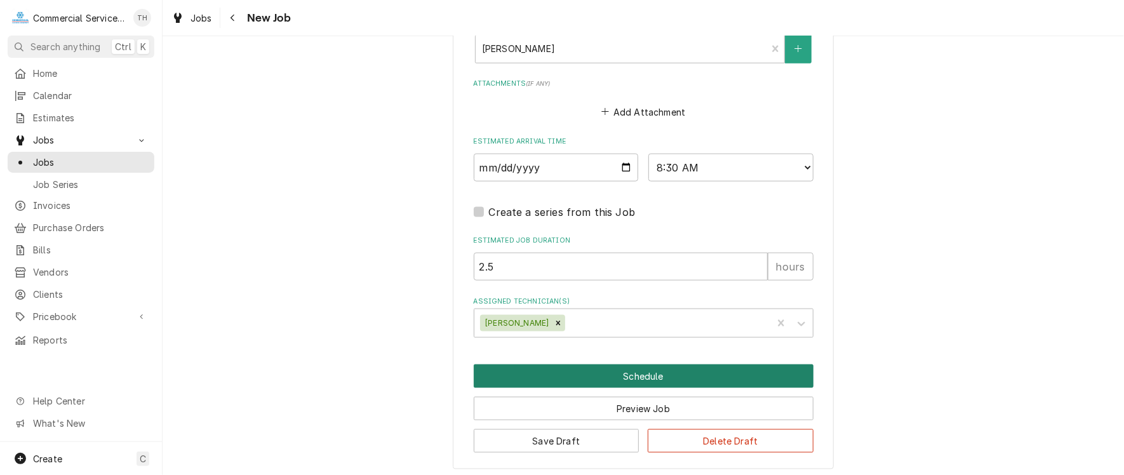
click at [636, 367] on button "Schedule" at bounding box center [644, 376] width 340 height 23
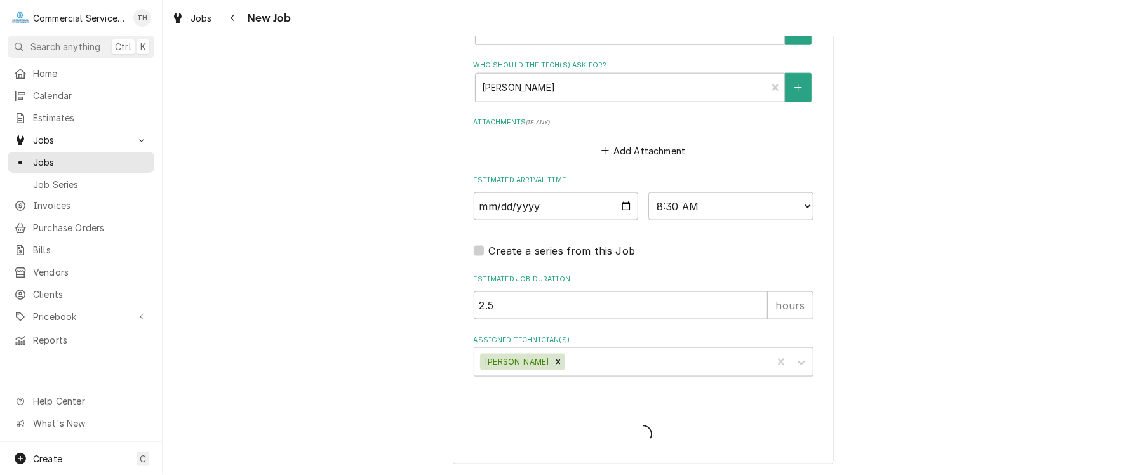
scroll to position [926, 0]
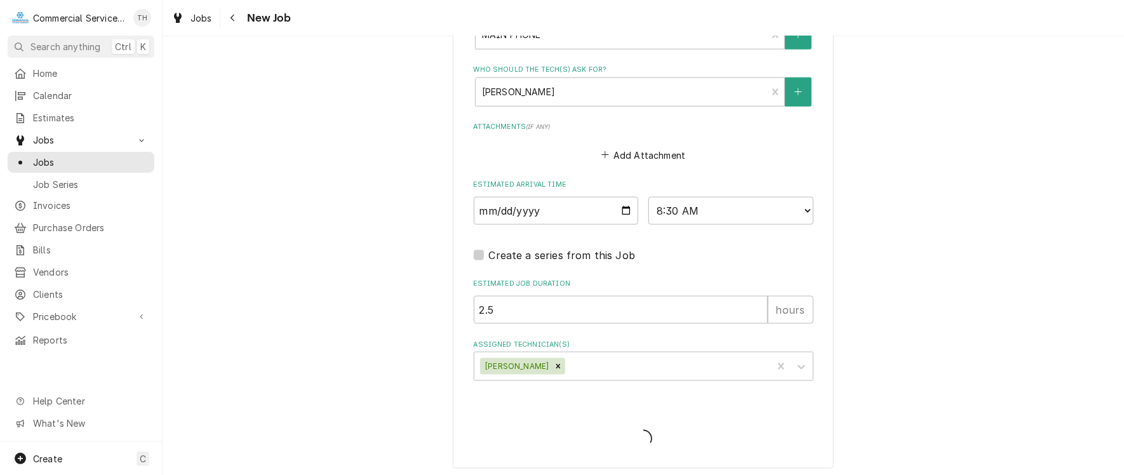
type textarea "x"
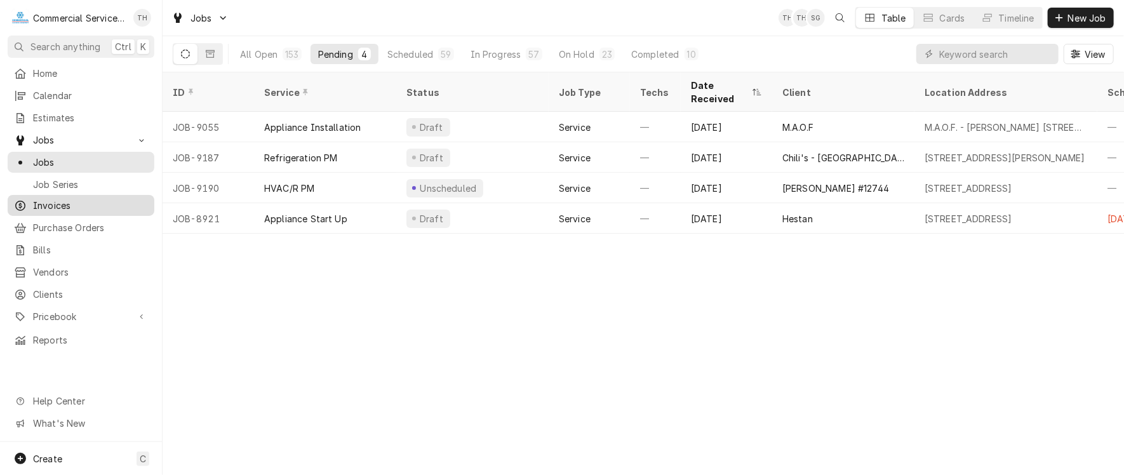
click at [66, 201] on span "Invoices" at bounding box center [90, 205] width 115 height 13
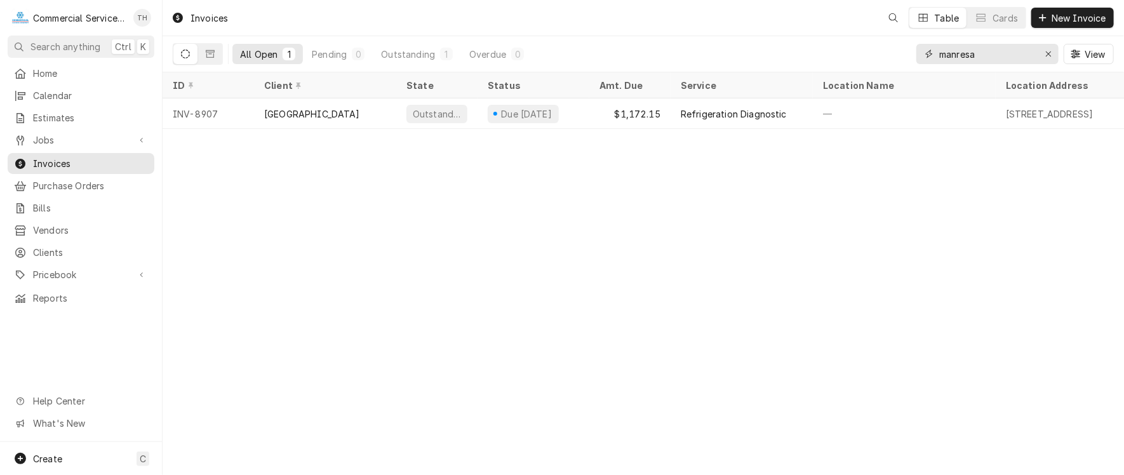
drag, startPoint x: 996, startPoint y: 51, endPoint x: 915, endPoint y: 51, distance: 80.7
click at [915, 51] on div "All Open 1 Pending 0 Outstanding 1 Overdue 0 manresa View" at bounding box center [643, 54] width 941 height 36
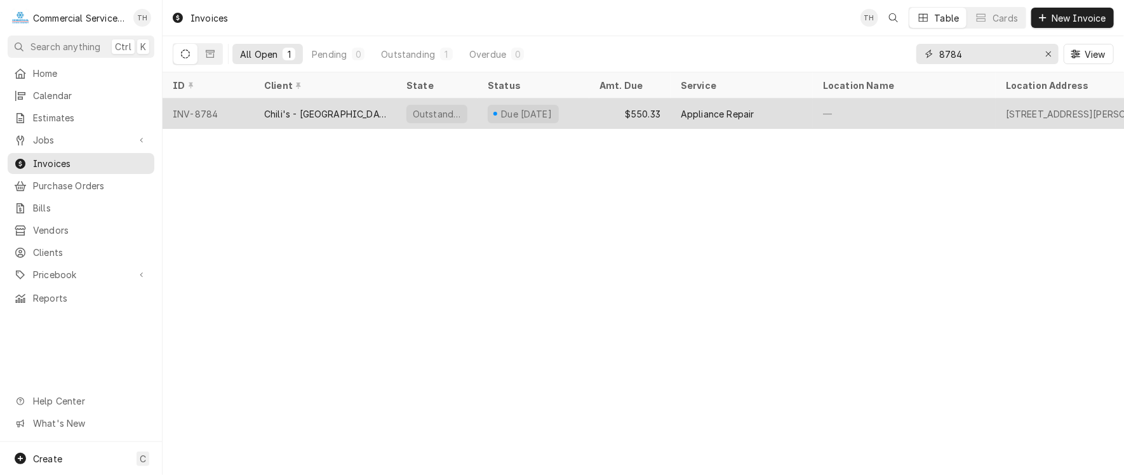
type input "8784"
click at [793, 112] on div "Appliance Repair" at bounding box center [742, 113] width 142 height 30
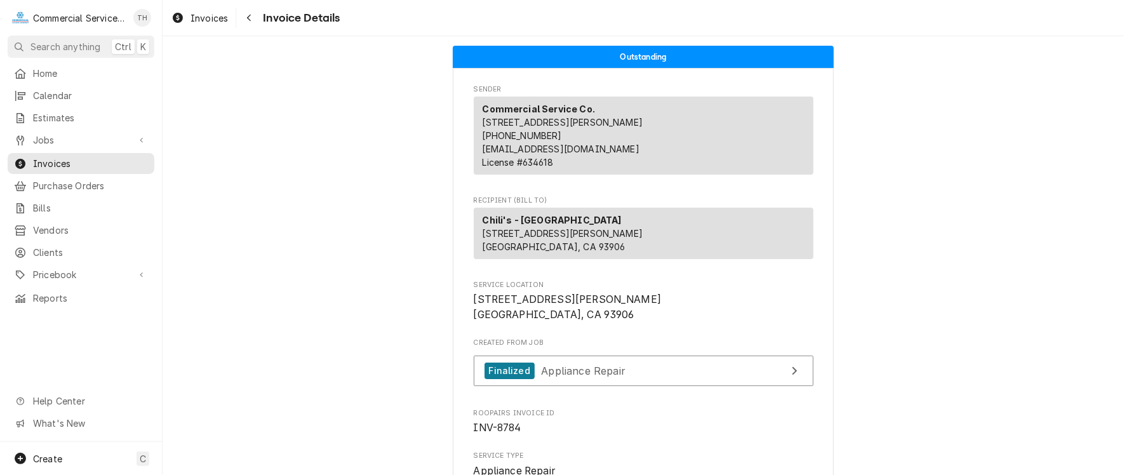
scroll to position [191, 0]
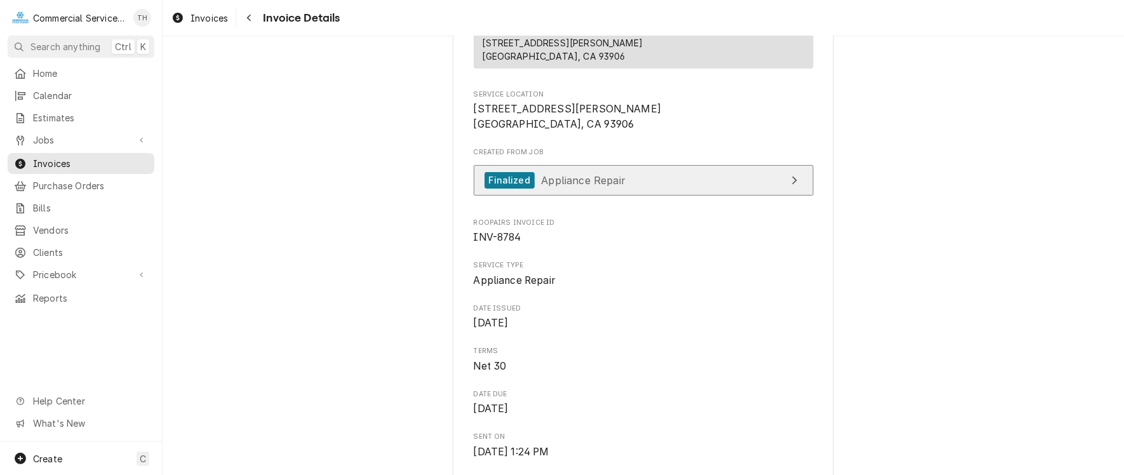
click at [671, 192] on link "Finalized Appliance Repair" at bounding box center [644, 180] width 340 height 31
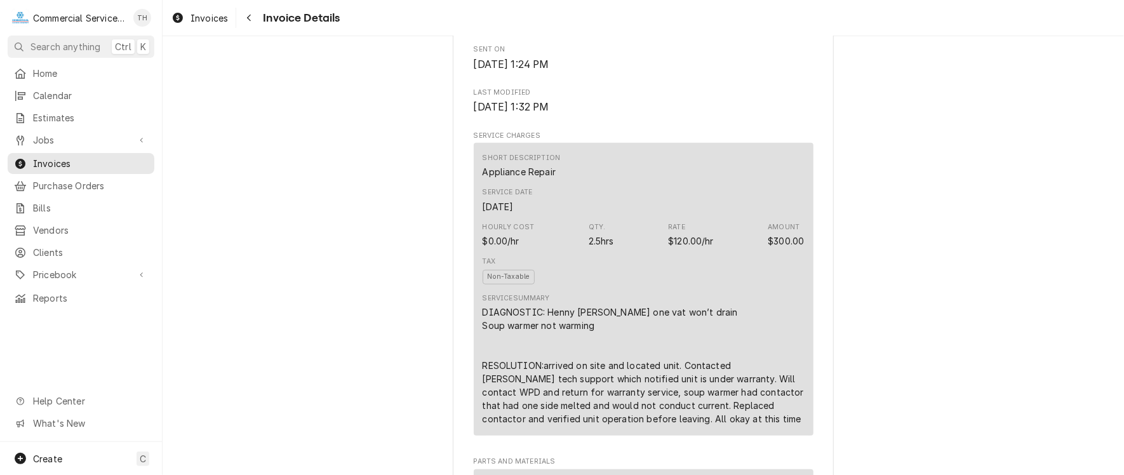
scroll to position [699, 0]
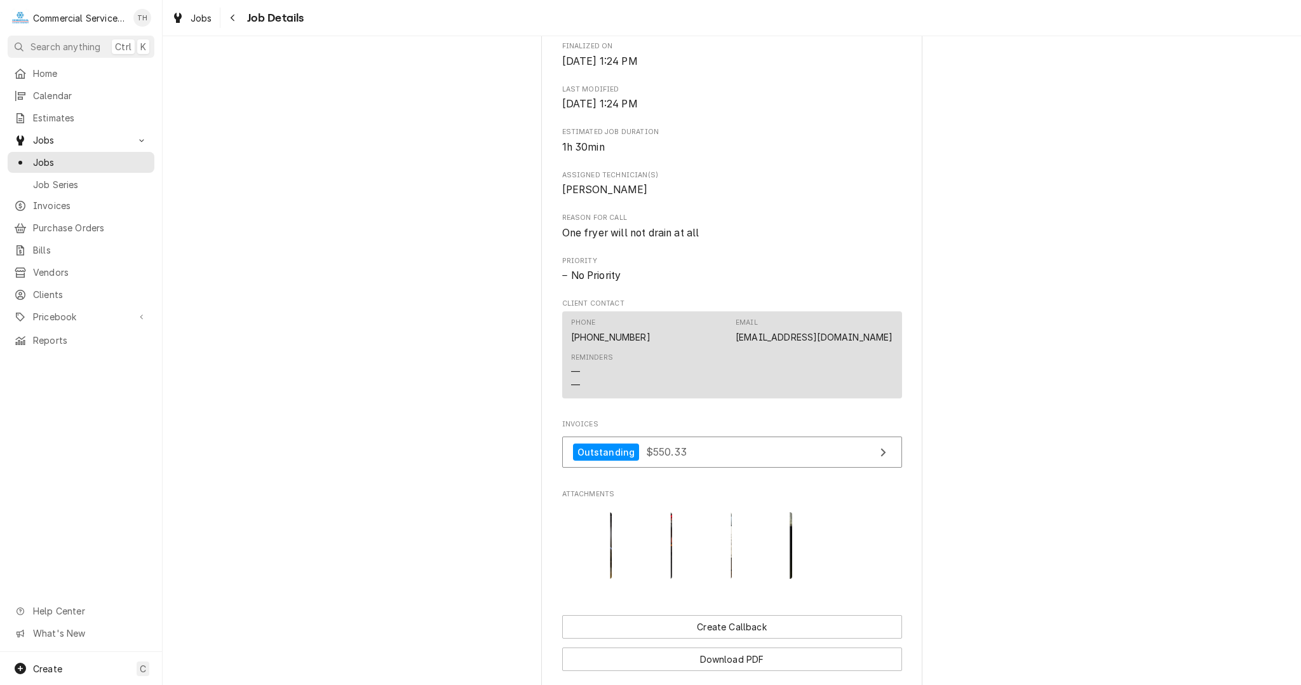
scroll to position [508, 0]
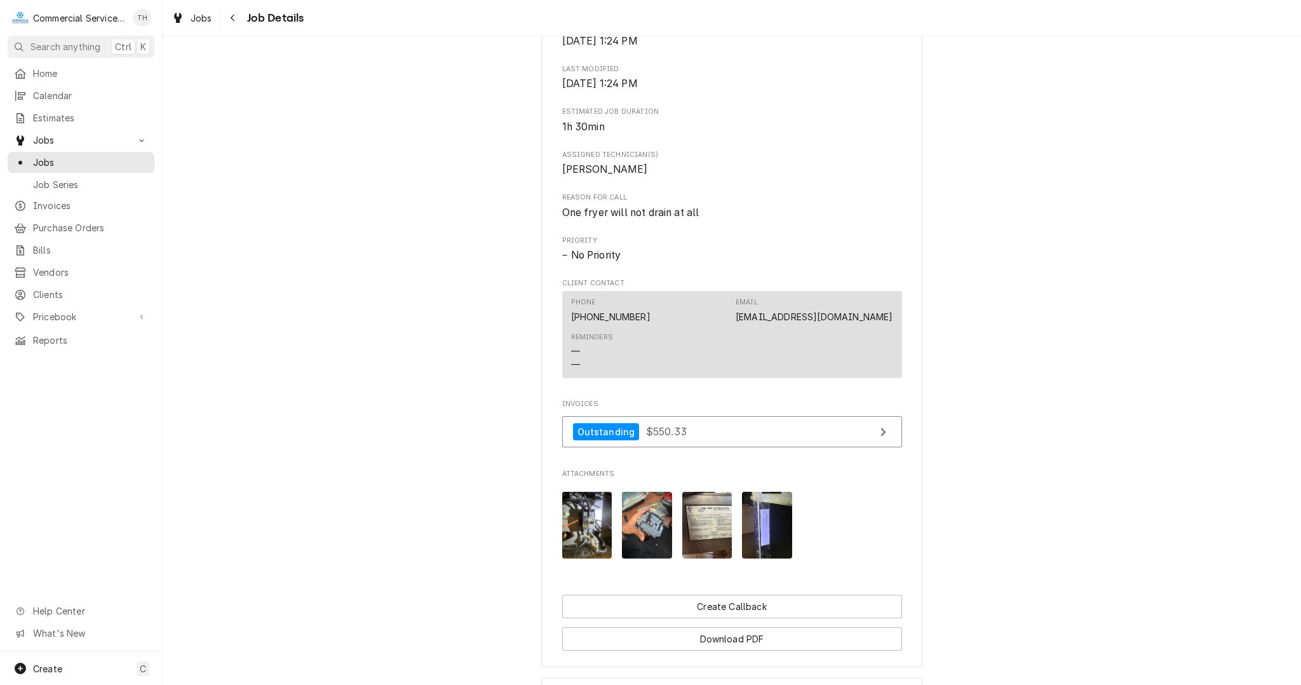
click at [700, 519] on img "Attachments" at bounding box center [707, 525] width 50 height 67
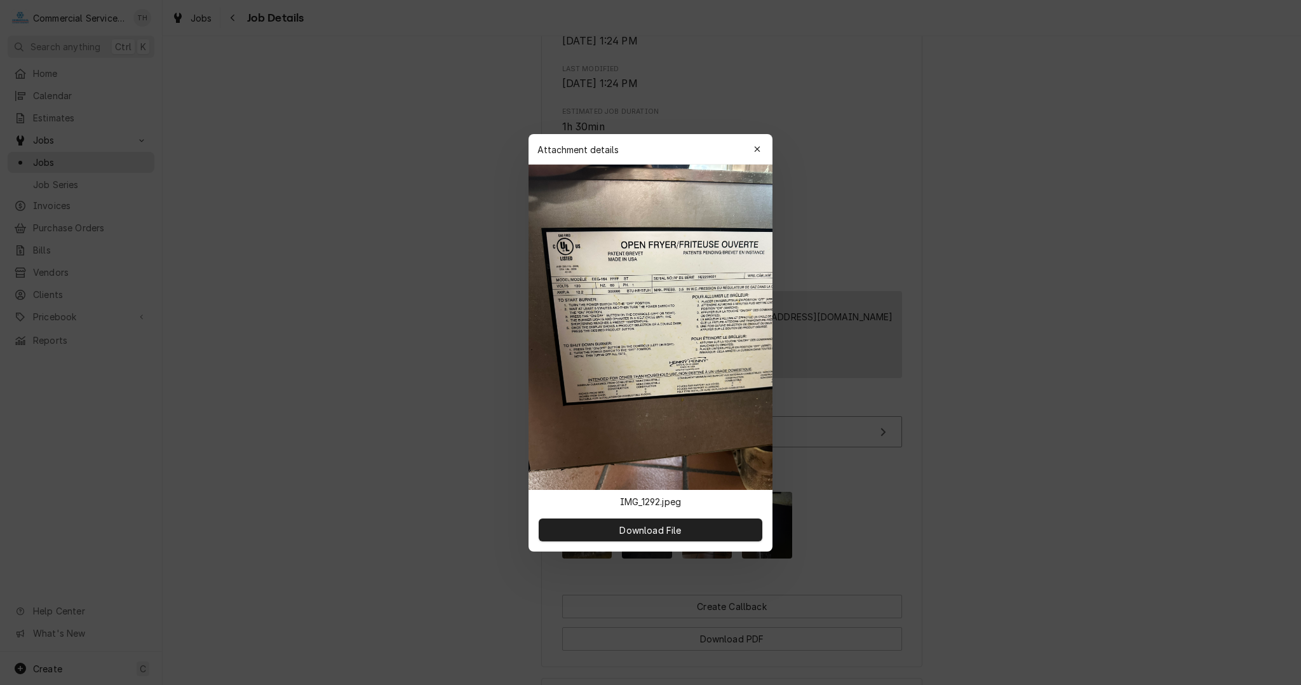
click at [979, 624] on div at bounding box center [650, 342] width 1301 height 685
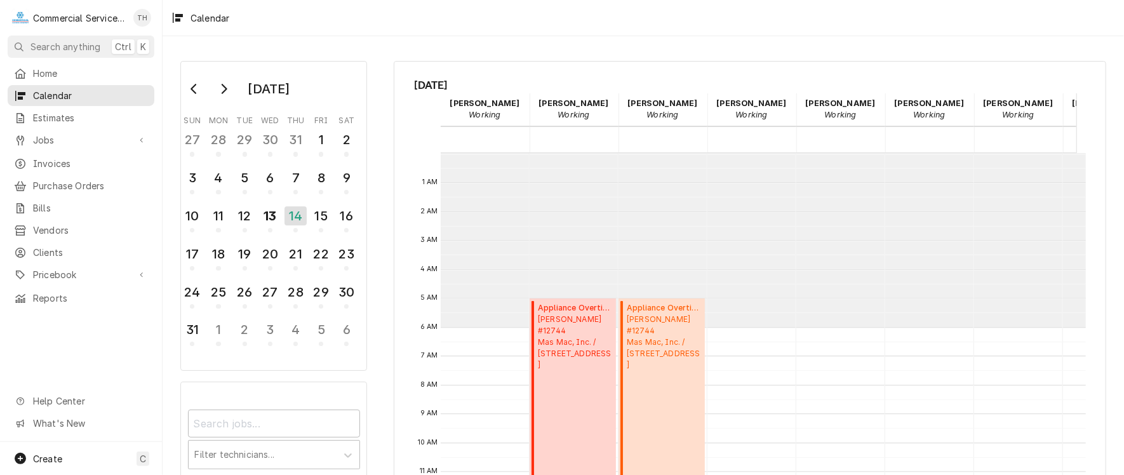
scroll to position [173, 440]
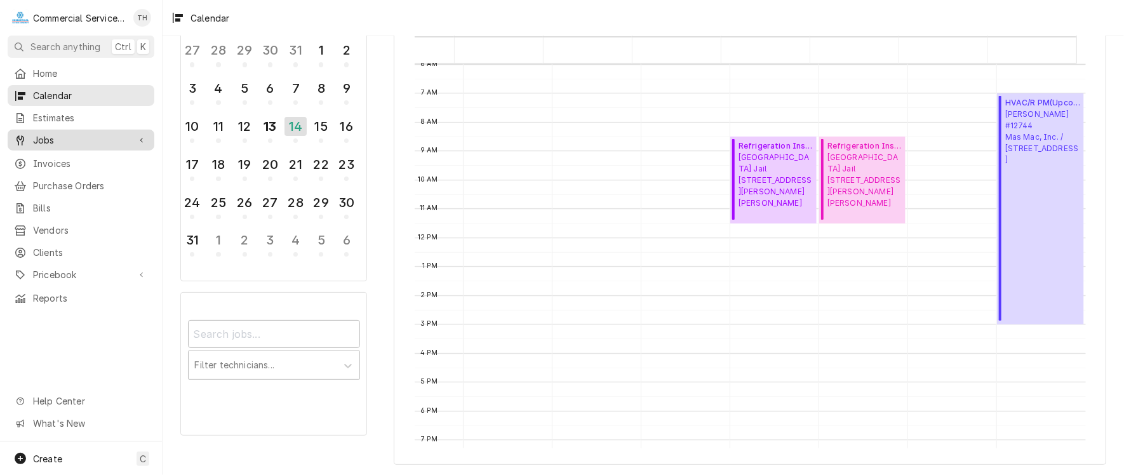
click at [80, 139] on span "Jobs" at bounding box center [81, 139] width 96 height 13
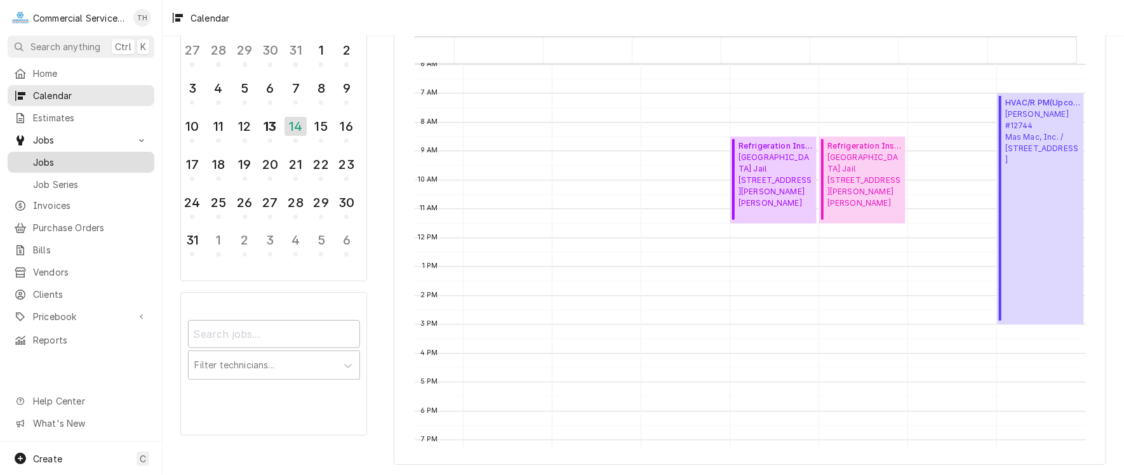
click at [74, 160] on span "Jobs" at bounding box center [90, 162] width 115 height 13
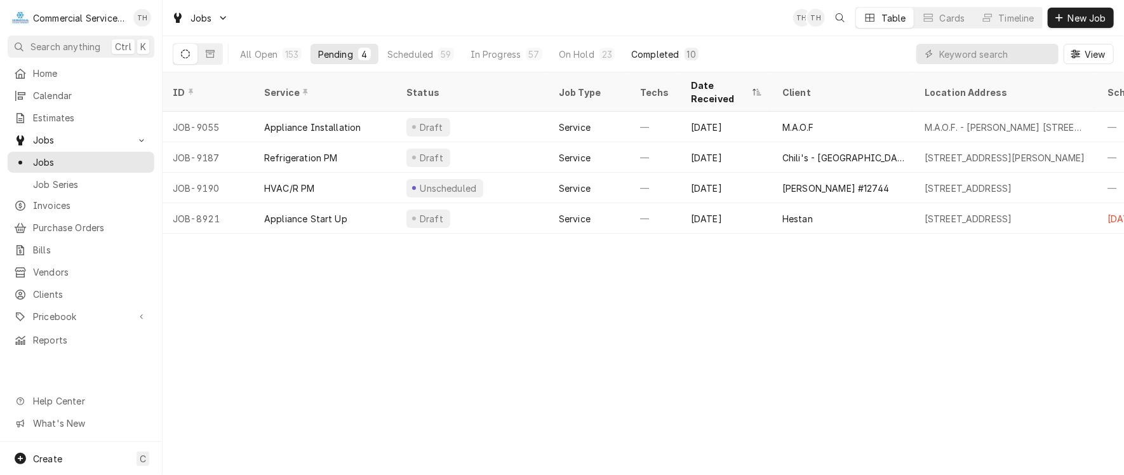
click at [665, 48] on div "Completed" at bounding box center [655, 54] width 48 height 13
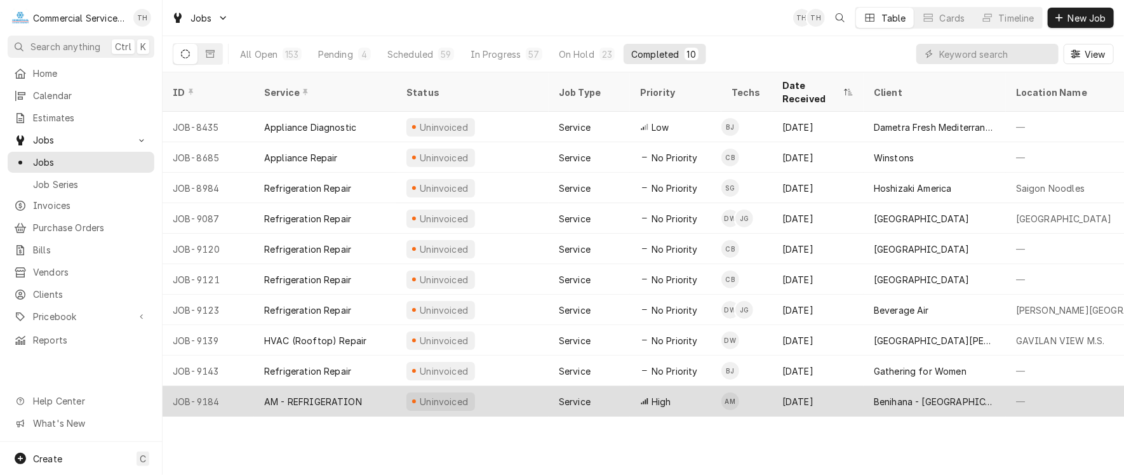
click at [944, 395] on div "Benihana - [GEOGRAPHIC_DATA]" at bounding box center [935, 401] width 122 height 13
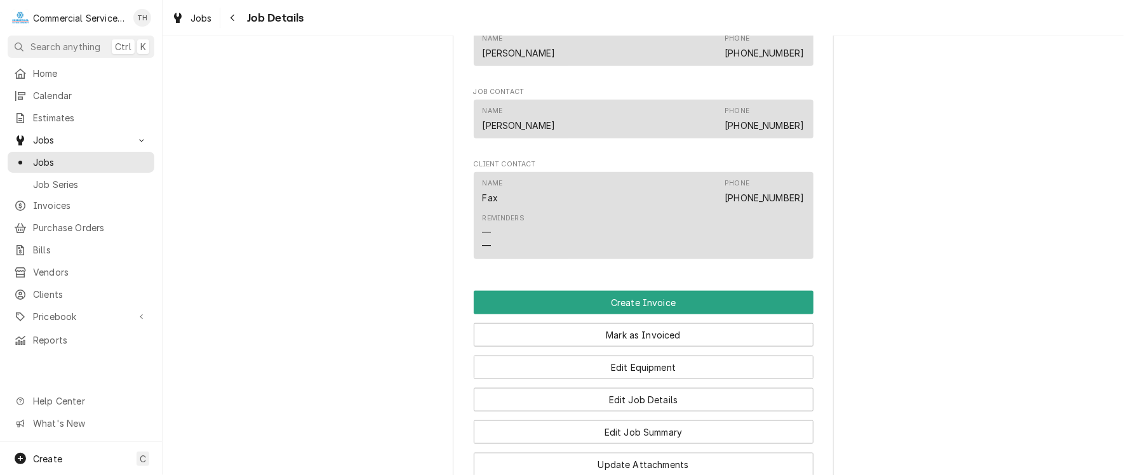
scroll to position [826, 0]
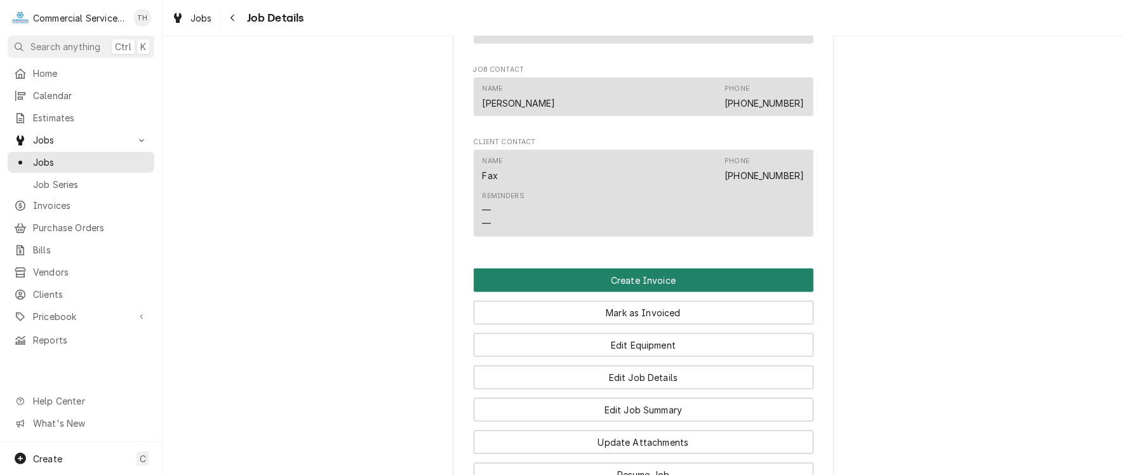
click at [667, 288] on button "Create Invoice" at bounding box center [644, 280] width 340 height 23
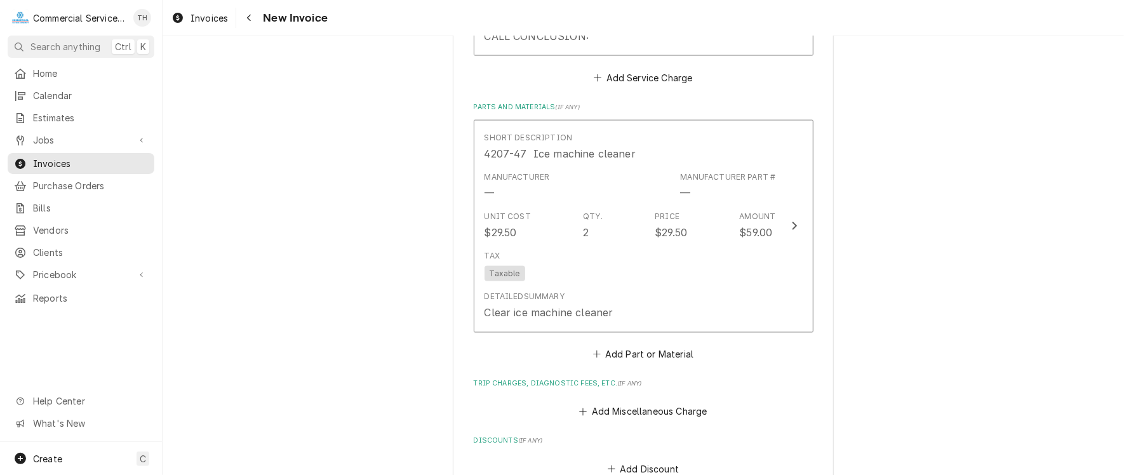
scroll to position [1334, 0]
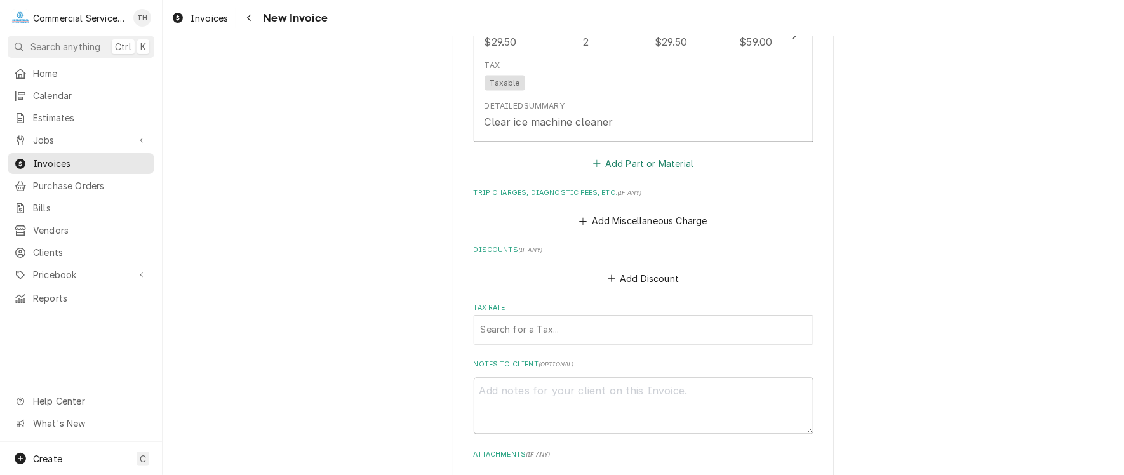
click at [671, 159] on button "Add Part or Material" at bounding box center [643, 164] width 105 height 18
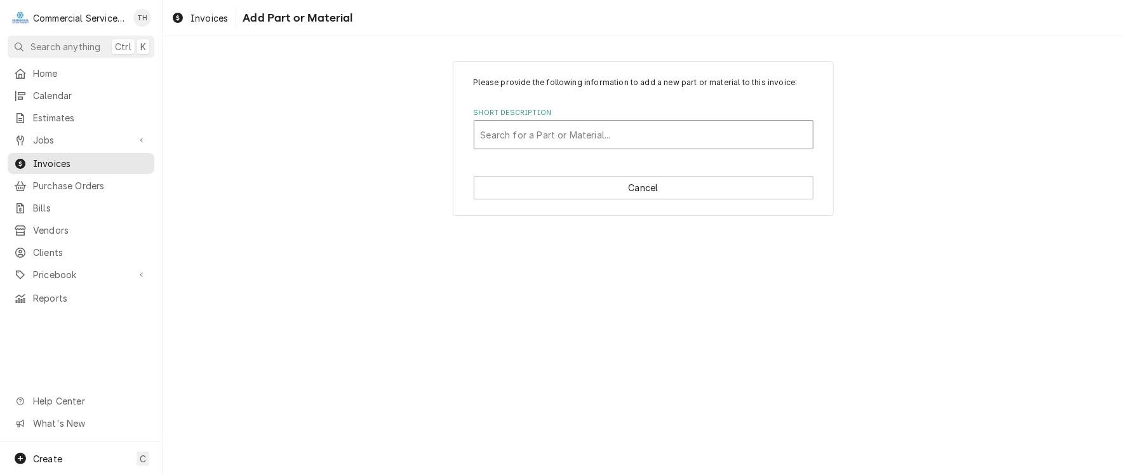
click at [544, 131] on div "Short Description" at bounding box center [644, 134] width 326 height 23
type input "Evap Foam"
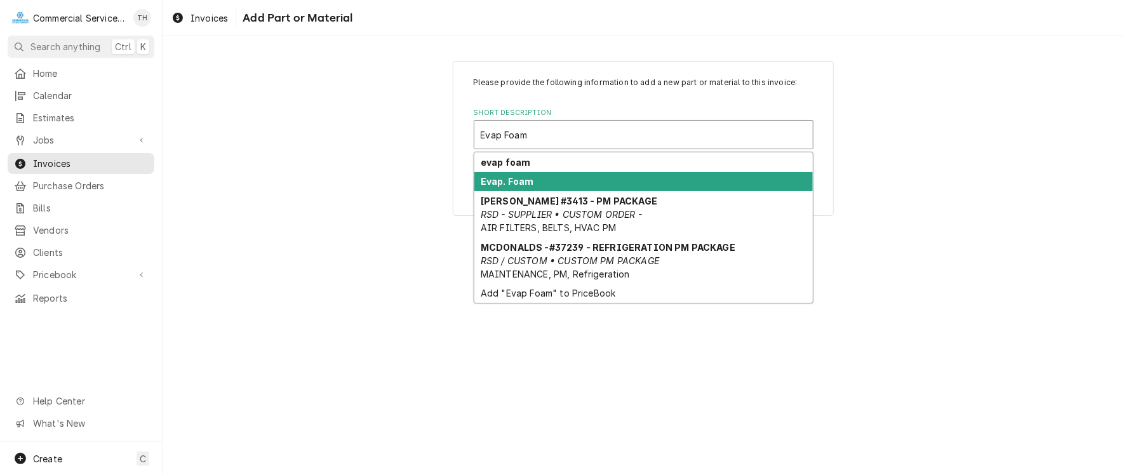
click at [535, 180] on div "Evap. Foam" at bounding box center [643, 182] width 338 height 20
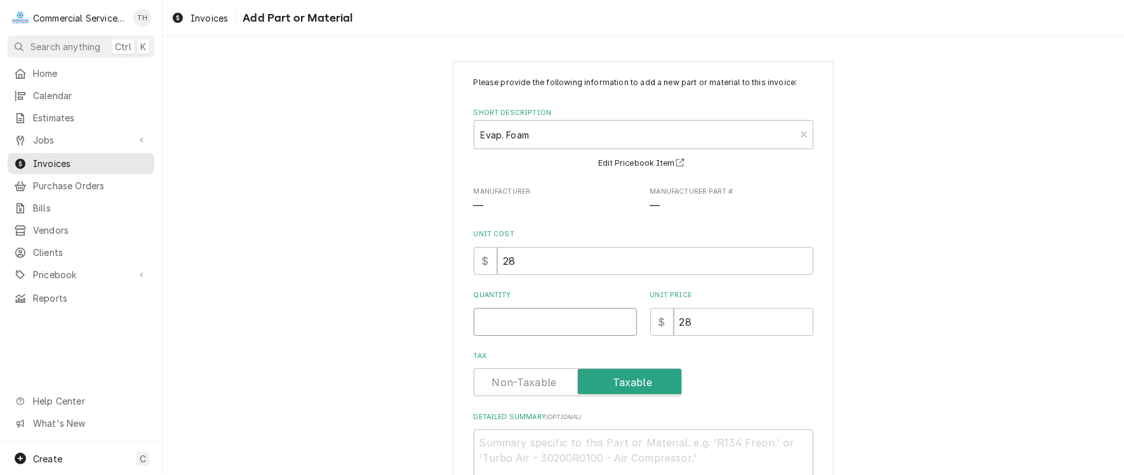
click at [504, 325] on input "Quantity" at bounding box center [555, 322] width 163 height 28
type textarea "x"
type input "1"
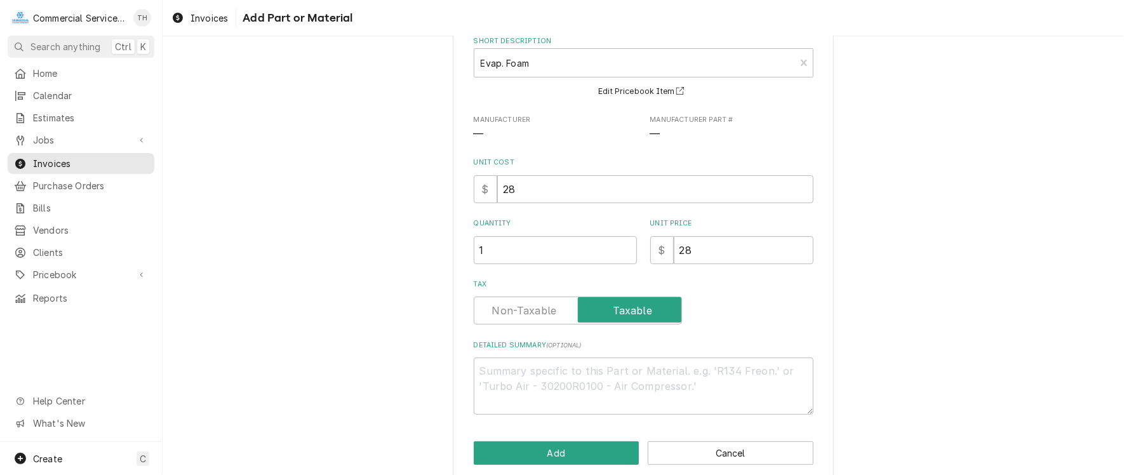
scroll to position [88, 0]
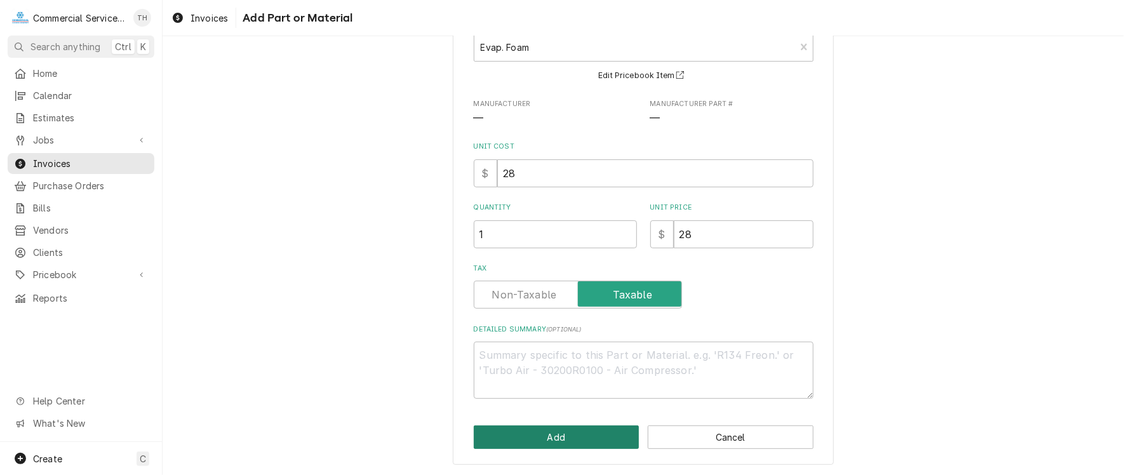
click at [542, 438] on button "Add" at bounding box center [557, 437] width 166 height 23
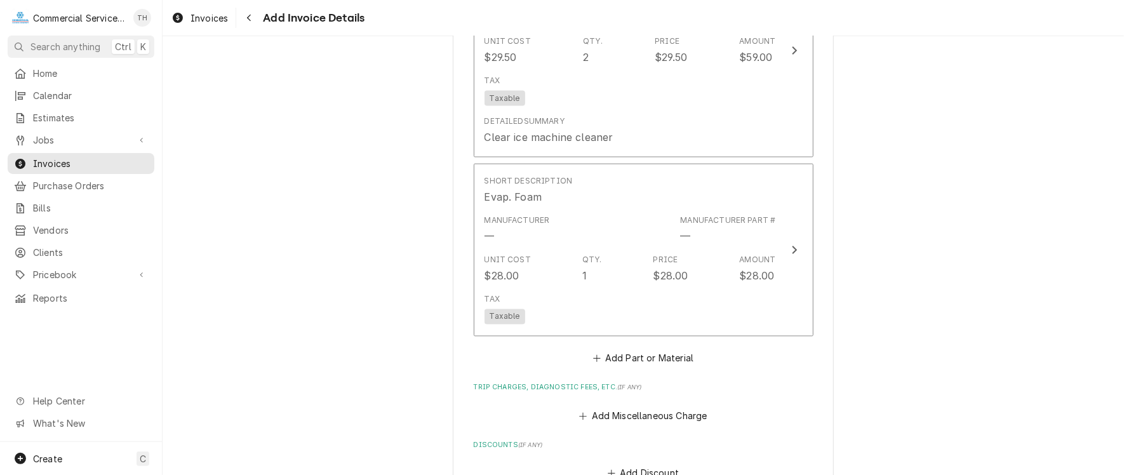
scroll to position [1318, 0]
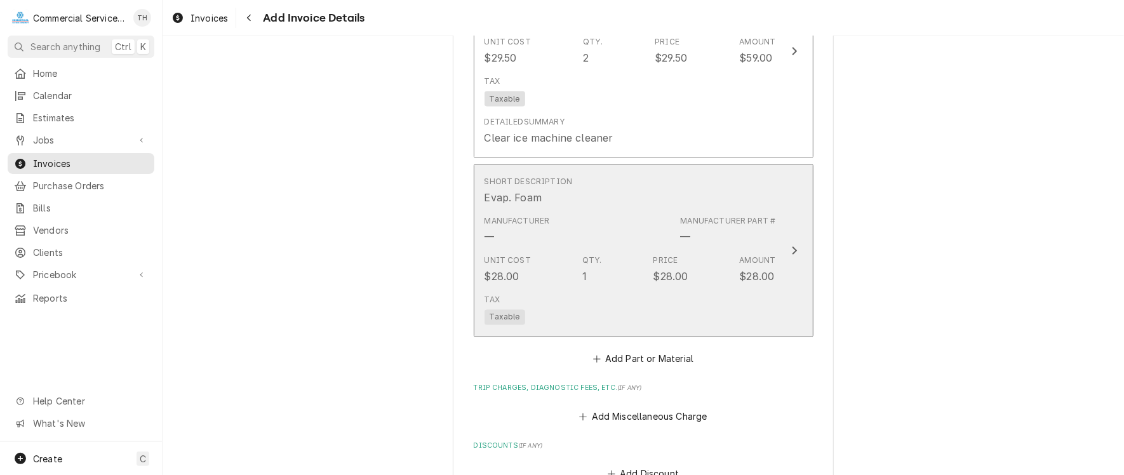
click at [642, 250] on div "Unit Cost $28.00 Qty. 1 Price $28.00 Amount $28.00" at bounding box center [631, 269] width 292 height 39
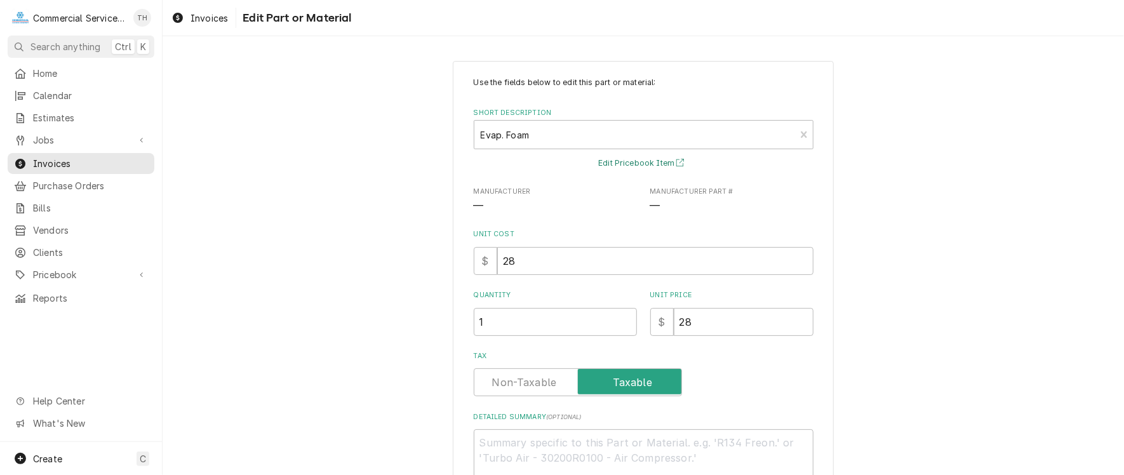
click at [650, 158] on button "Edit Pricebook Item" at bounding box center [643, 164] width 94 height 16
click at [715, 319] on input "28" at bounding box center [744, 322] width 140 height 28
type textarea "x"
type input "28.0"
type textarea "x"
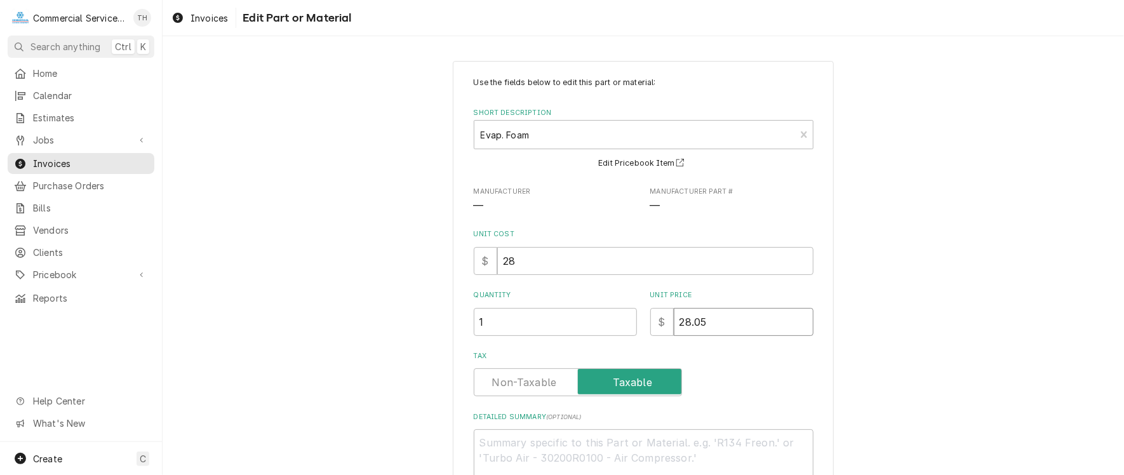
type input "28.05"
drag, startPoint x: 503, startPoint y: 264, endPoint x: 469, endPoint y: 264, distance: 34.3
click at [474, 264] on div "$ 28" at bounding box center [644, 261] width 340 height 28
type textarea "x"
type input "1"
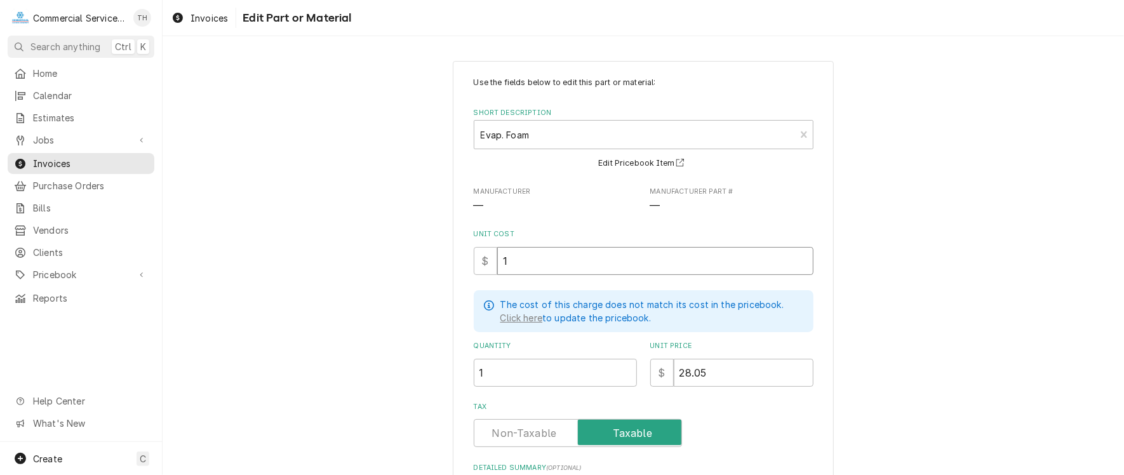
type textarea "x"
type input "14"
type textarea "x"
type input "14.0"
type textarea "x"
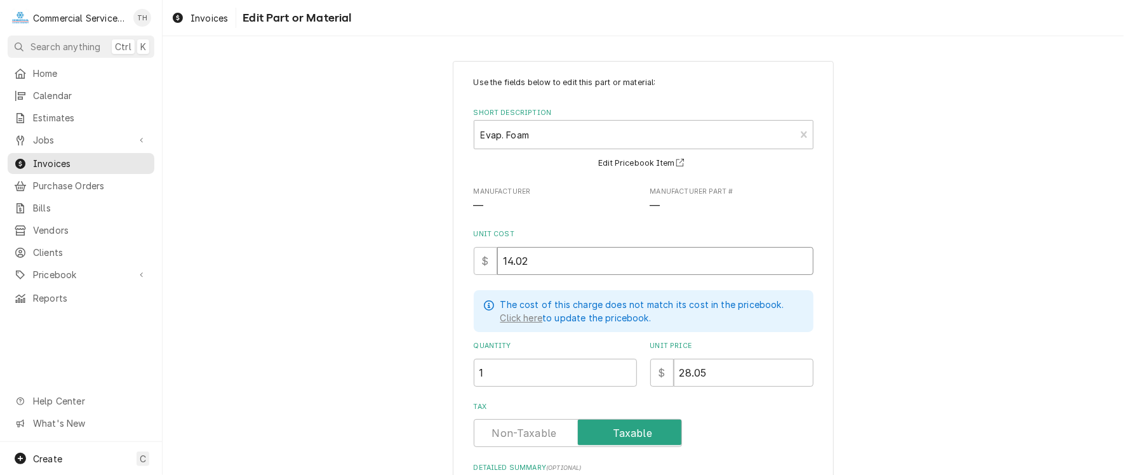
type input "14.02"
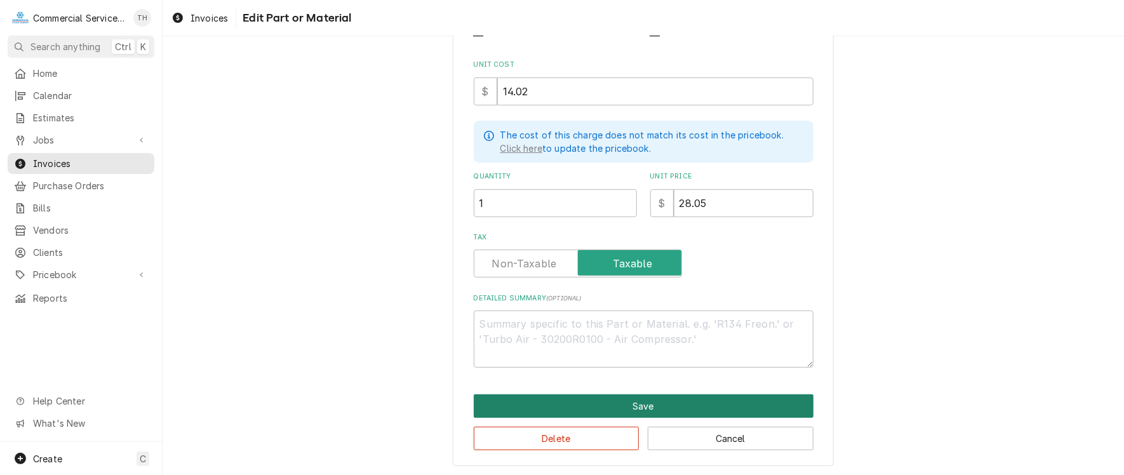
click at [586, 403] on button "Save" at bounding box center [644, 405] width 340 height 23
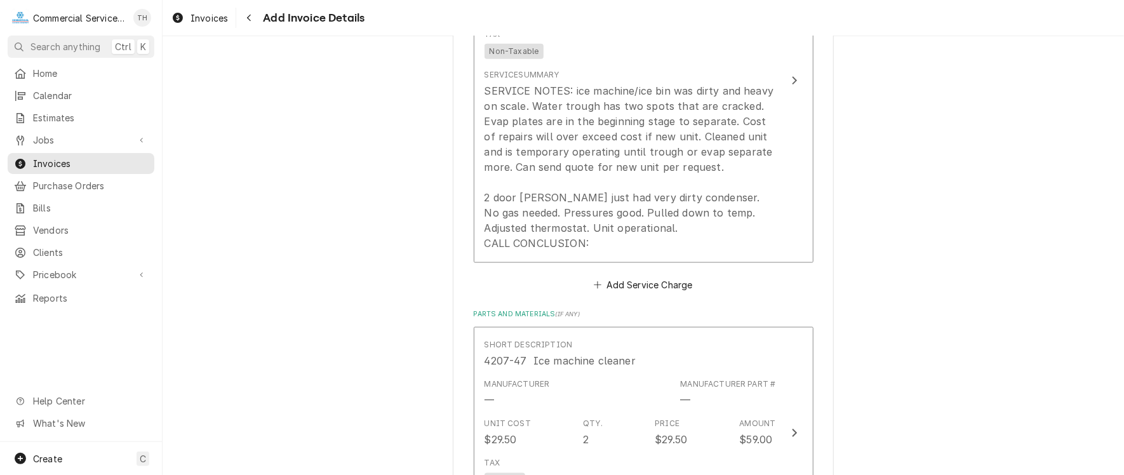
scroll to position [921, 0]
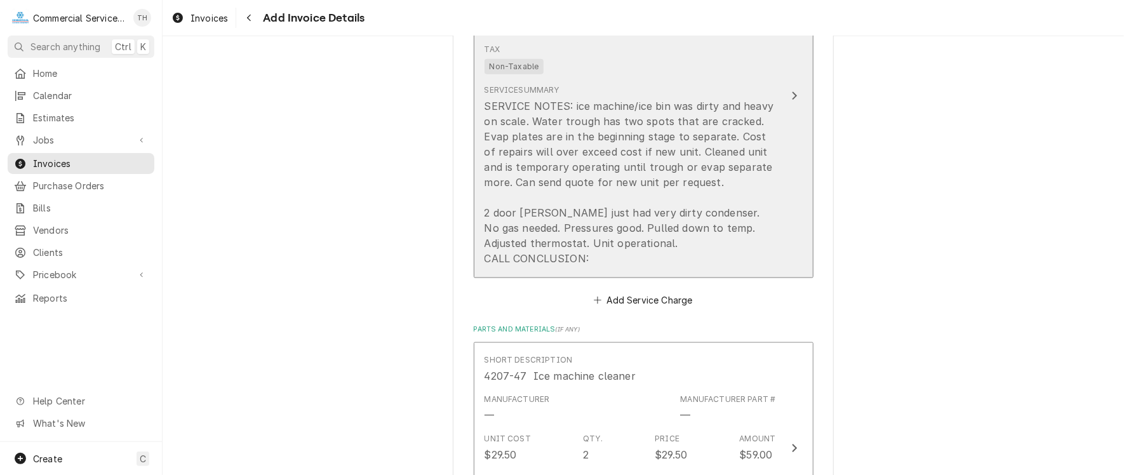
click at [768, 163] on div "SERVICE NOTES: ice machine/ice bin was dirty and heavy on scale. Water trough h…" at bounding box center [631, 182] width 292 height 168
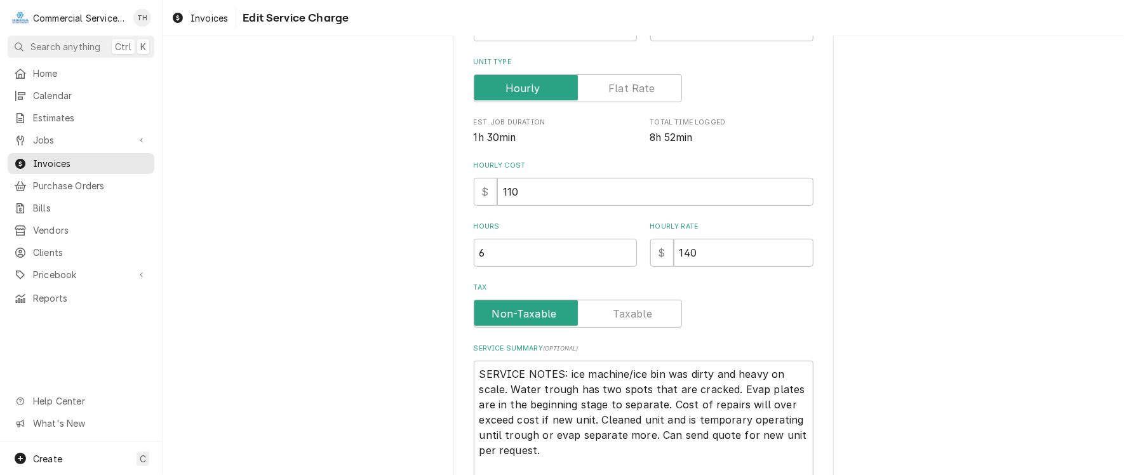
scroll to position [318, 0]
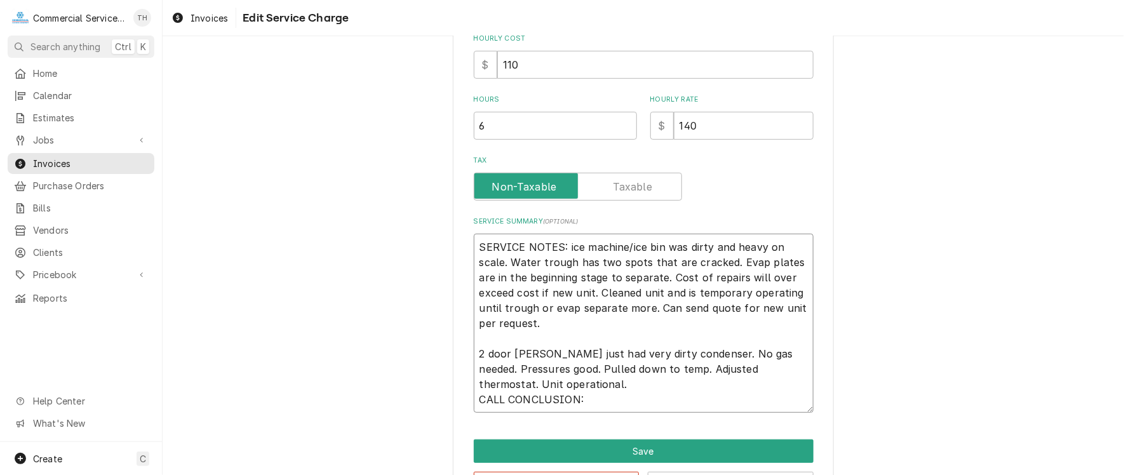
click at [648, 309] on textarea "SERVICE NOTES: ice machine/ice bin was dirty and heavy on scale. Water trough h…" at bounding box center [644, 323] width 340 height 179
type textarea "x"
type textarea "SERVICE NOTES: ice machine/ice bin was dirty and heavy on scale. Water trough h…"
type textarea "x"
type textarea "SERVICE NOTES: ice machine/ice bin was dirty and heavy on scale. Water trough h…"
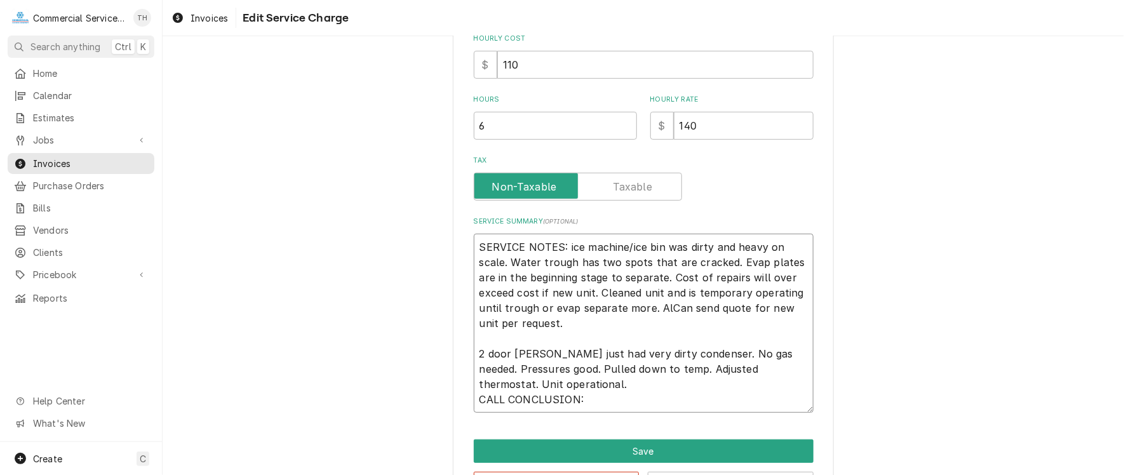
type textarea "x"
type textarea "SERVICE NOTES: ice machine/ice bin was dirty and heavy on scale. Water trough h…"
type textarea "x"
type textarea "SERVICE NOTES: ice machine/ice bin was dirty and heavy on scale. Water trough h…"
type textarea "x"
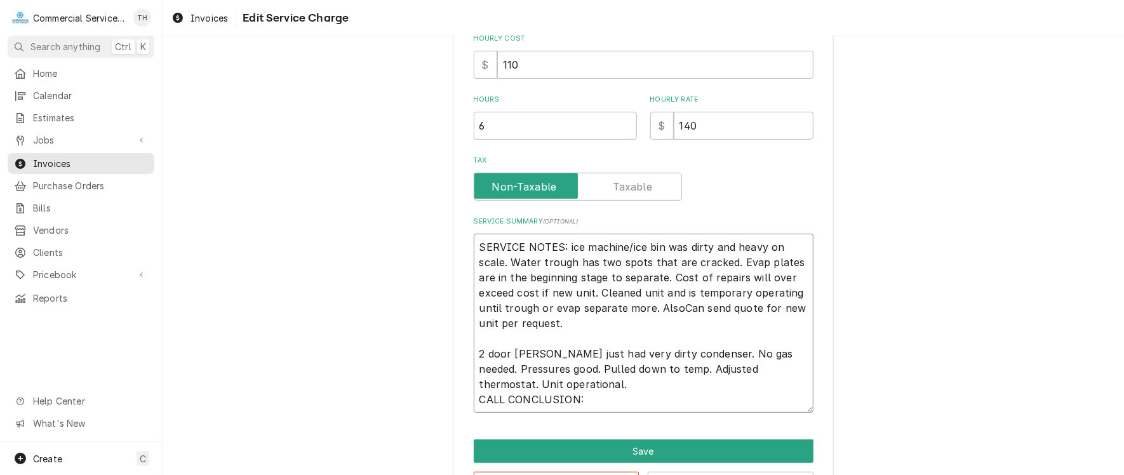
type textarea "SERVICE NOTES: ice machine/ice bin was dirty and heavy on scale. Water trough h…"
type textarea "x"
type textarea "SERVICE NOTES: ice machine/ice bin was dirty and heavy on scale. Water trough h…"
type textarea "x"
type textarea "SERVICE NOTES: ice machine/ice bin was dirty and heavy on scale. Water trough h…"
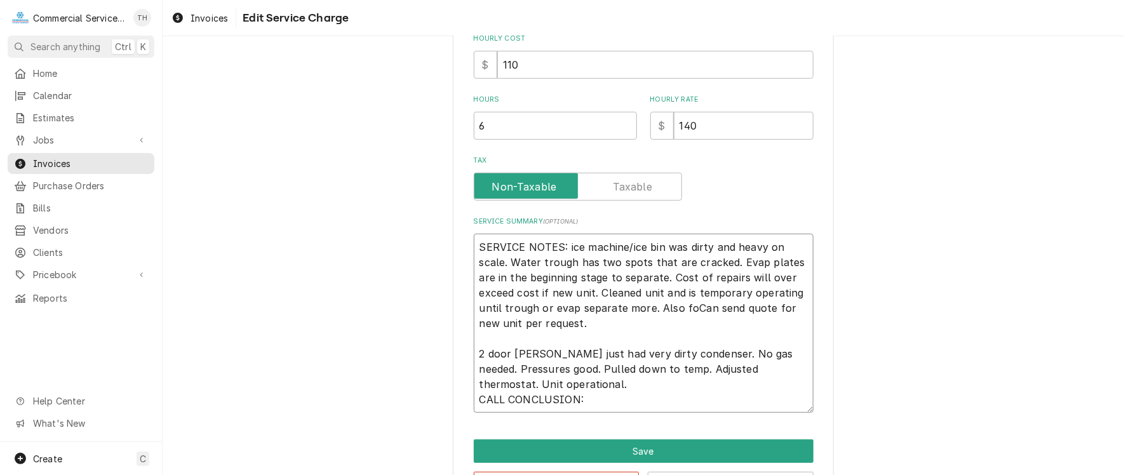
type textarea "x"
type textarea "SERVICE NOTES: ice machine/ice bin was dirty and heavy on scale. Water trough h…"
type textarea "x"
type textarea "SERVICE NOTES: ice machine/ice bin was dirty and heavy on scale. Water trough h…"
type textarea "x"
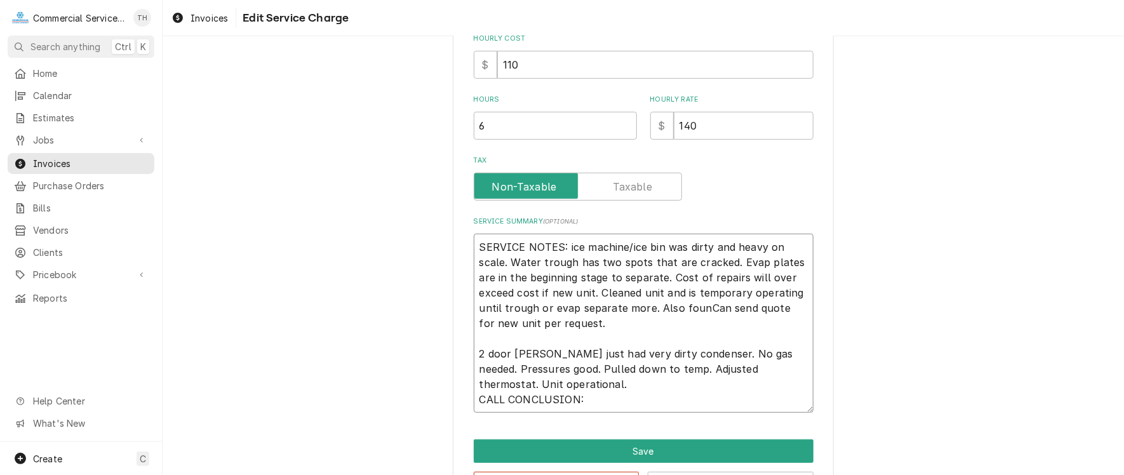
type textarea "SERVICE NOTES: ice machine/ice bin was dirty and heavy on scale. Water trough h…"
type textarea "x"
type textarea "SERVICE NOTES: ice machine/ice bin was dirty and heavy on scale. Water trough h…"
type textarea "x"
type textarea "SERVICE NOTES: ice machine/ice bin was dirty and heavy on scale. Water trough h…"
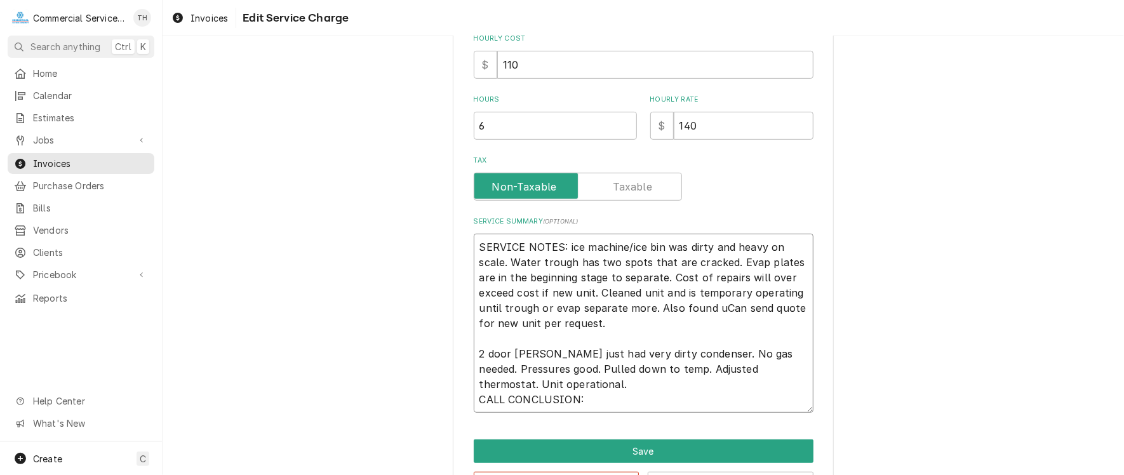
type textarea "x"
type textarea "SERVICE NOTES: ice machine/ice bin was dirty and heavy on scale. Water trough h…"
type textarea "x"
type textarea "SERVICE NOTES: ice machine/ice bin was dirty and heavy on scale. Water trough h…"
type textarea "x"
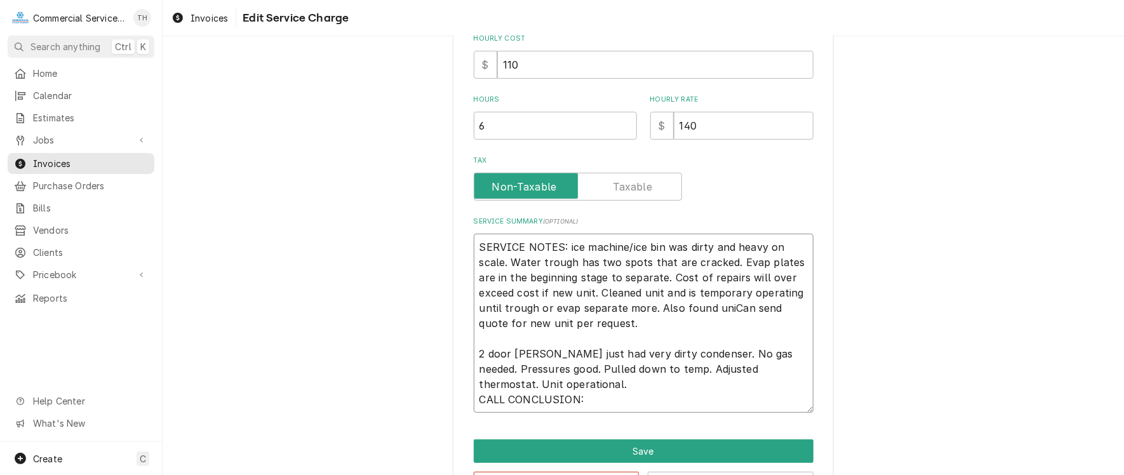
type textarea "SERVICE NOTES: ice machine/ice bin was dirty and heavy on scale. Water trough h…"
type textarea "x"
type textarea "SERVICE NOTES: ice machine/ice bin was dirty and heavy on scale. Water trough h…"
type textarea "x"
type textarea "SERVICE NOTES: ice machine/ice bin was dirty and heavy on scale. Water trough h…"
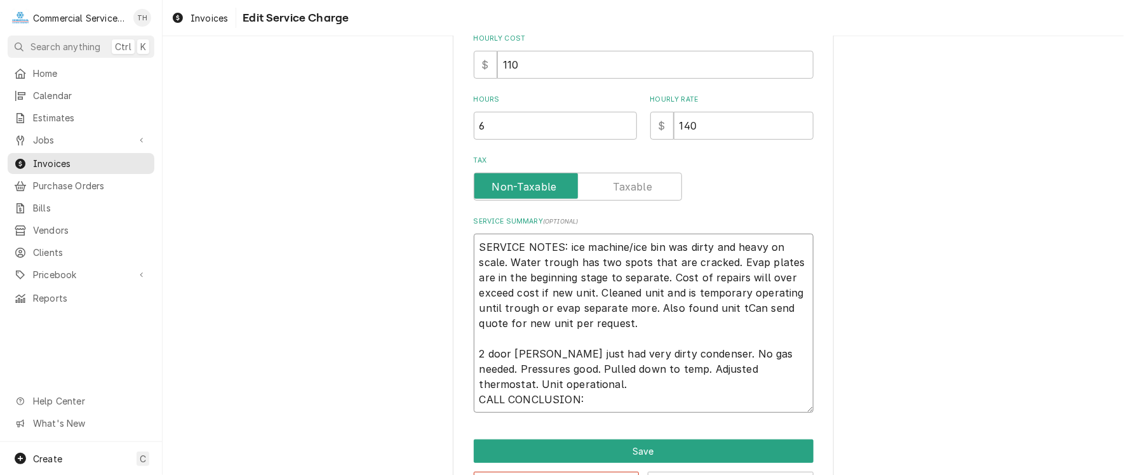
type textarea "x"
type textarea "SERVICE NOTES: ice machine/ice bin was dirty and heavy on scale. Water trough h…"
type textarea "x"
type textarea "SERVICE NOTES: ice machine/ice bin was dirty and heavy on scale. Water trough h…"
type textarea "x"
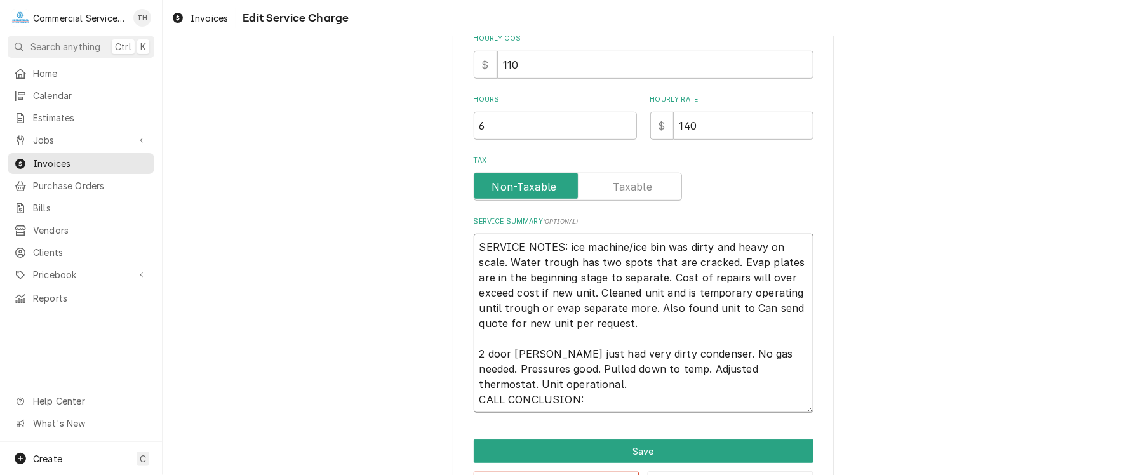
type textarea "SERVICE NOTES: ice machine/ice bin was dirty and heavy on scale. Water trough h…"
type textarea "x"
type textarea "SERVICE NOTES: ice machine/ice bin was dirty and heavy on scale. Water trough h…"
type textarea "x"
type textarea "SERVICE NOTES: ice machine/ice bin was dirty and heavy on scale. Water trough h…"
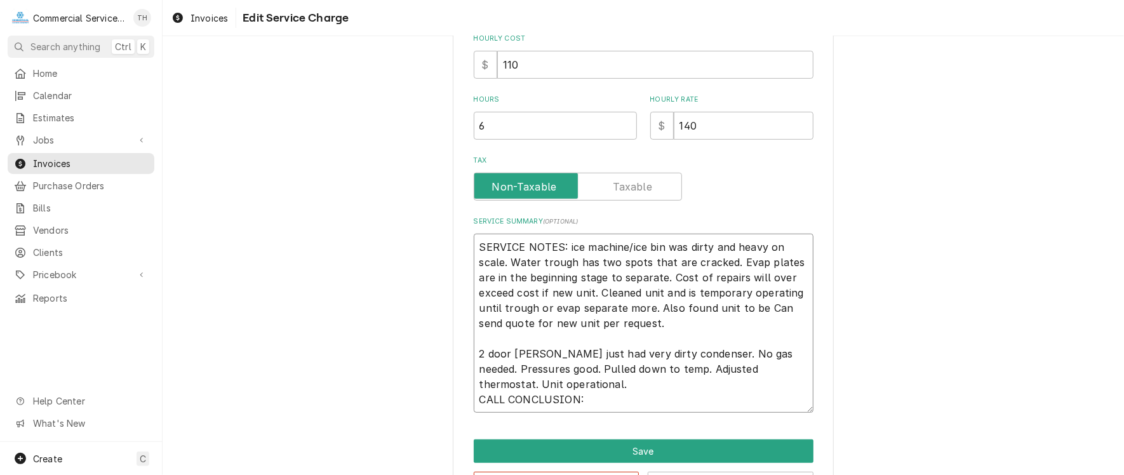
type textarea "x"
type textarea "SERVICE NOTES: ice machine/ice bin was dirty and heavy on scale. Water trough h…"
type textarea "x"
type textarea "SERVICE NOTES: ice machine/ice bin was dirty and heavy on scale. Water trough h…"
type textarea "x"
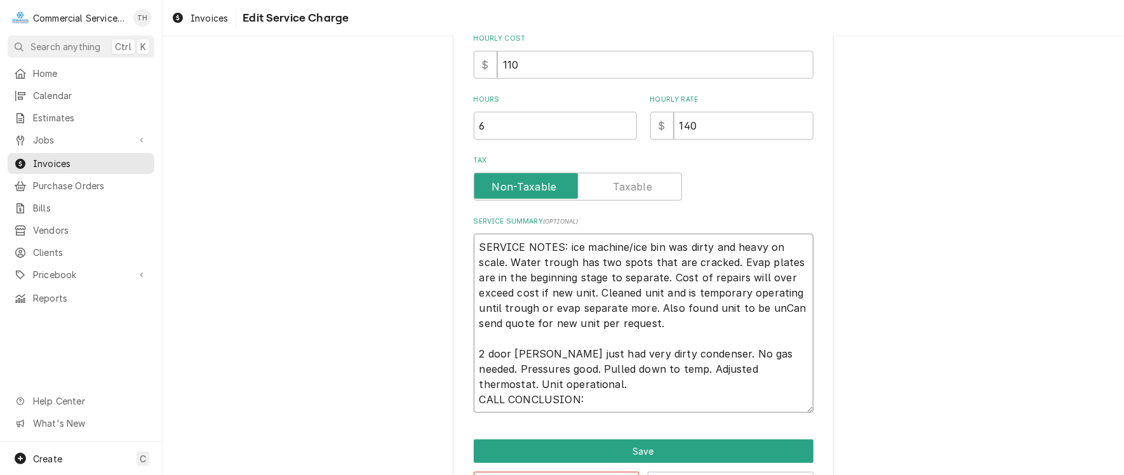
type textarea "SERVICE NOTES: ice machine/ice bin was dirty and heavy on scale. Water trough h…"
type textarea "x"
type textarea "SERVICE NOTES: ice machine/ice bin was dirty and heavy on scale. Water trough h…"
type textarea "x"
type textarea "SERVICE NOTES: ice machine/ice bin was dirty and heavy on scale. Water trough h…"
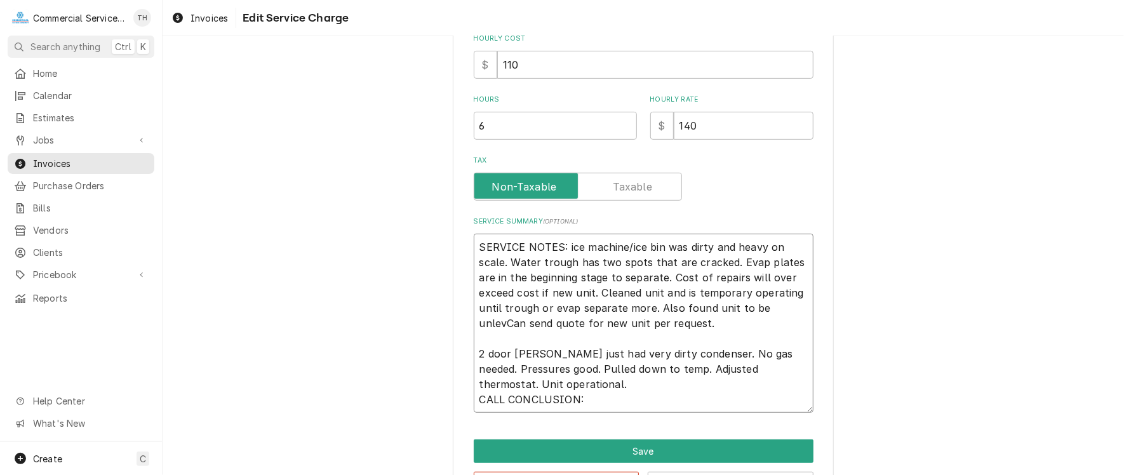
type textarea "x"
type textarea "SERVICE NOTES: ice machine/ice bin was dirty and heavy on scale. Water trough h…"
type textarea "x"
type textarea "SERVICE NOTES: ice machine/ice bin was dirty and heavy on scale. Water trough h…"
type textarea "x"
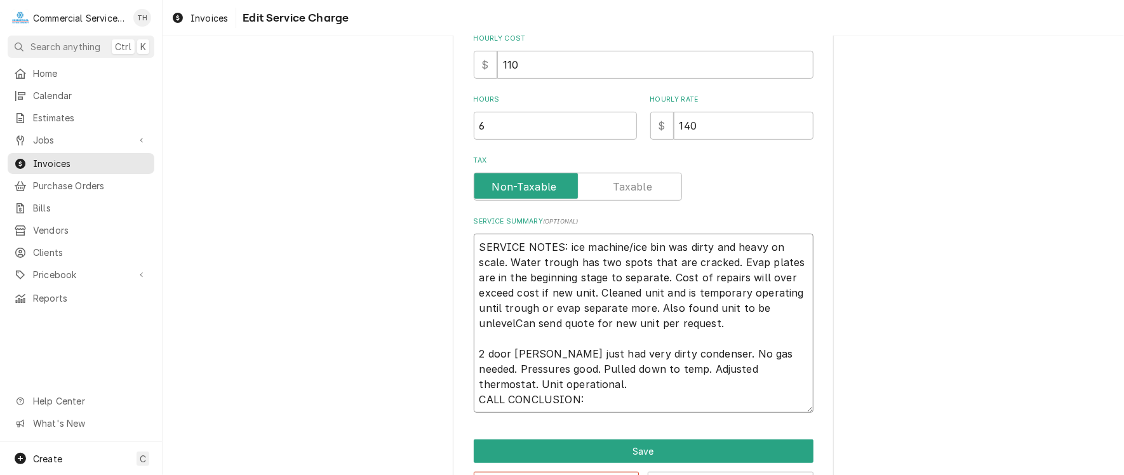
type textarea "SERVICE NOTES: ice machine/ice bin was dirty and heavy on scale. Water trough h…"
type textarea "x"
type textarea "SERVICE NOTES: ice machine/ice bin was dirty and heavy on scale. Water trough h…"
type textarea "x"
type textarea "SERVICE NOTES: ice machine/ice bin was dirty and heavy on scale. Water trough h…"
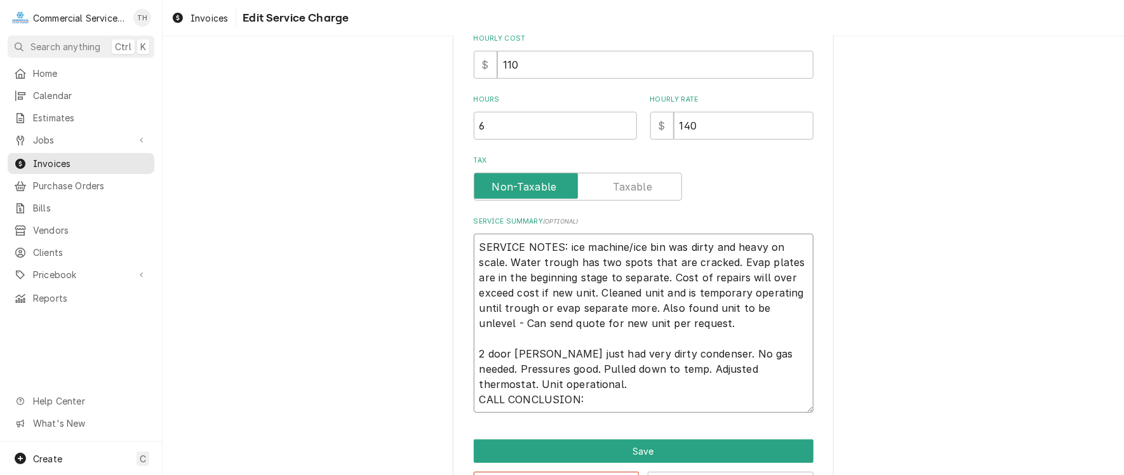
type textarea "x"
type textarea "SERVICE NOTES: ice machine/ice bin was dirty and heavy on scale. Water trough h…"
type textarea "x"
type textarea "SERVICE NOTES: ice machine/ice bin was dirty and heavy on scale. Water trough h…"
type textarea "x"
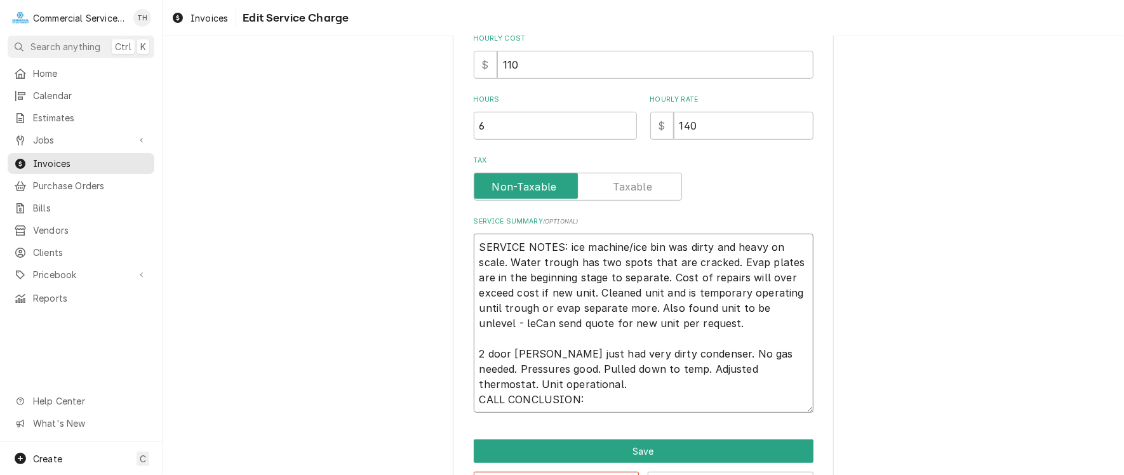
type textarea "SERVICE NOTES: ice machine/ice bin was dirty and heavy on scale. Water trough h…"
type textarea "x"
type textarea "SERVICE NOTES: ice machine/ice bin was dirty and heavy on scale. Water trough h…"
type textarea "x"
type textarea "SERVICE NOTES: ice machine/ice bin was dirty and heavy on scale. Water trough h…"
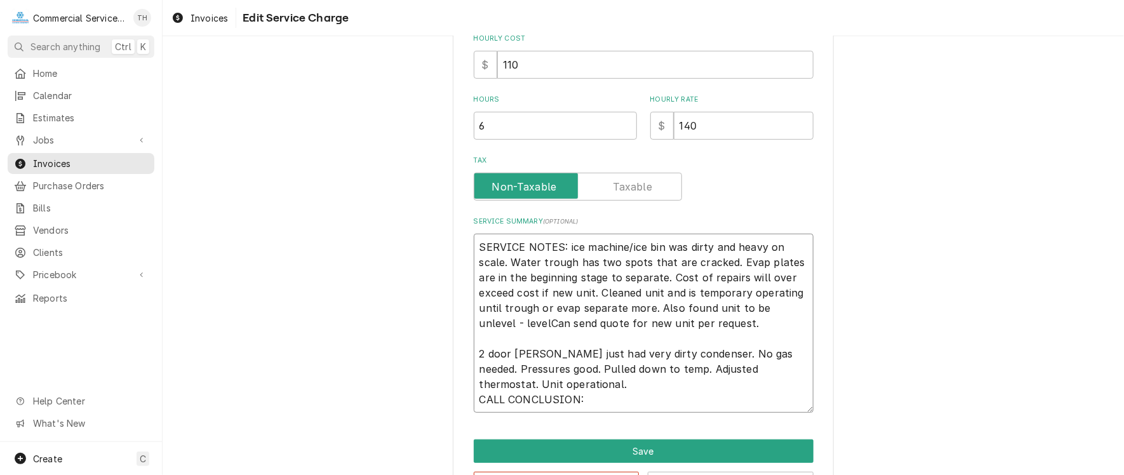
type textarea "x"
type textarea "SERVICE NOTES: ice machine/ice bin was dirty and heavy on scale. Water trough h…"
type textarea "x"
type textarea "SERVICE NOTES: ice machine/ice bin was dirty and heavy on scale. Water trough h…"
type textarea "x"
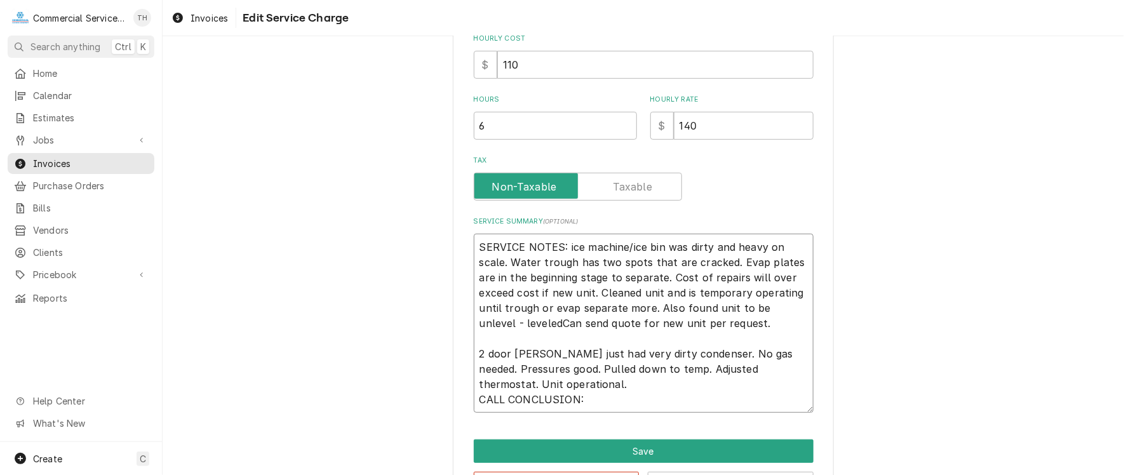
type textarea "SERVICE NOTES: ice machine/ice bin was dirty and heavy on scale. Water trough h…"
type textarea "x"
type textarea "SERVICE NOTES: ice machine/ice bin was dirty and heavy on scale. Water trough h…"
type textarea "x"
type textarea "SERVICE NOTES: ice machine/ice bin was dirty and heavy on scale. Water trough h…"
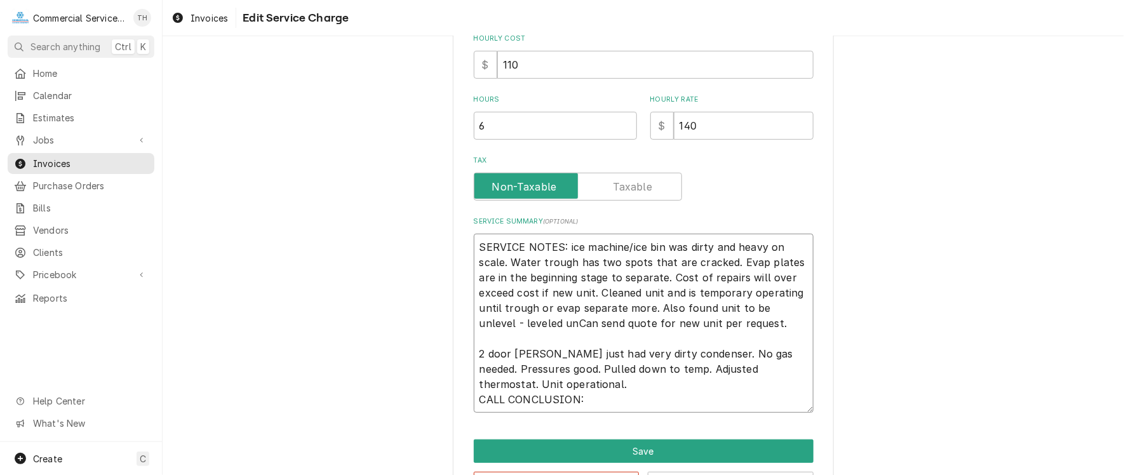
type textarea "x"
type textarea "SERVICE NOTES: ice machine/ice bin was dirty and heavy on scale. Water trough h…"
type textarea "x"
type textarea "SERVICE NOTES: ice machine/ice bin was dirty and heavy on scale. Water trough h…"
type textarea "x"
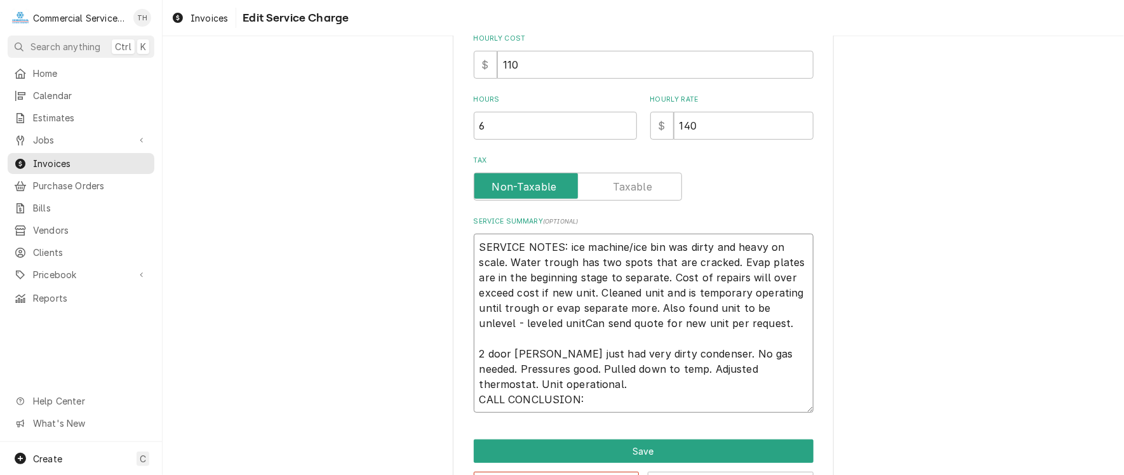
type textarea "SERVICE NOTES: ice machine/ice bin was dirty and heavy on scale. Water trough h…"
type textarea "x"
type textarea "SERVICE NOTES: ice machine/ice bin was dirty and heavy on scale. Water trough h…"
type textarea "x"
type textarea "SERVICE NOTES: ice machine/ice bin was dirty and heavy on scale. Water trough h…"
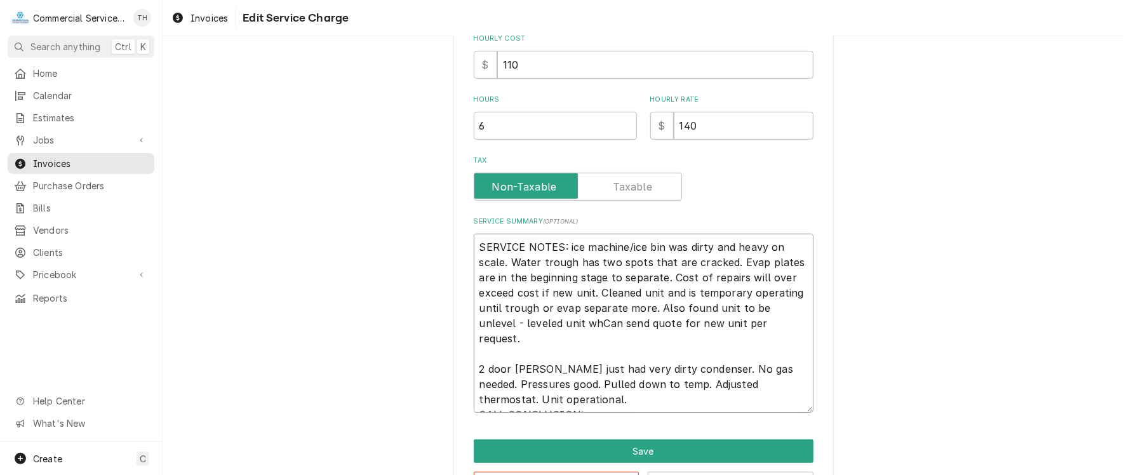
type textarea "x"
type textarea "SERVICE NOTES: ice machine/ice bin was dirty and heavy on scale. Water trough h…"
type textarea "x"
type textarea "SERVICE NOTES: ice machine/ice bin was dirty and heavy on scale. Water trough h…"
type textarea "x"
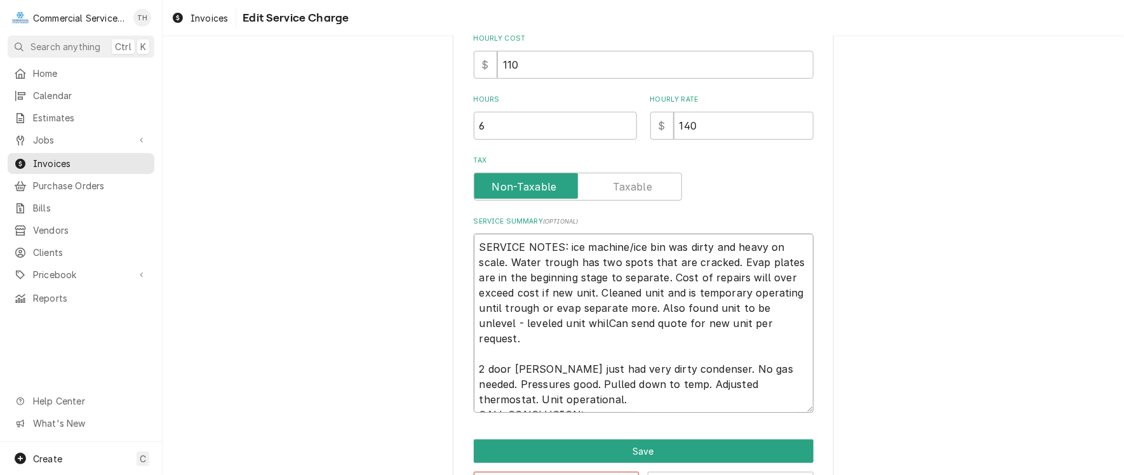
type textarea "SERVICE NOTES: ice machine/ice bin was dirty and heavy on scale. Water trough h…"
type textarea "x"
type textarea "SERVICE NOTES: ice machine/ice bin was dirty and heavy on scale. Water trough h…"
type textarea "x"
type textarea "SERVICE NOTES: ice machine/ice bin was dirty and heavy on scale. Water trough h…"
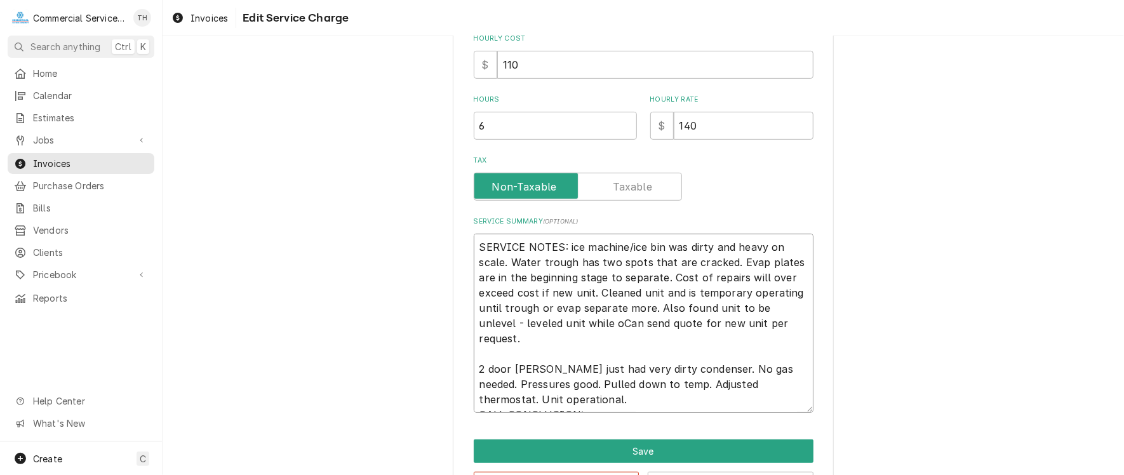
type textarea "x"
type textarea "SERVICE NOTES: ice machine/ice bin was dirty and heavy on scale. Water trough h…"
type textarea "x"
type textarea "SERVICE NOTES: ice machine/ice bin was dirty and heavy on scale. Water trough h…"
type textarea "x"
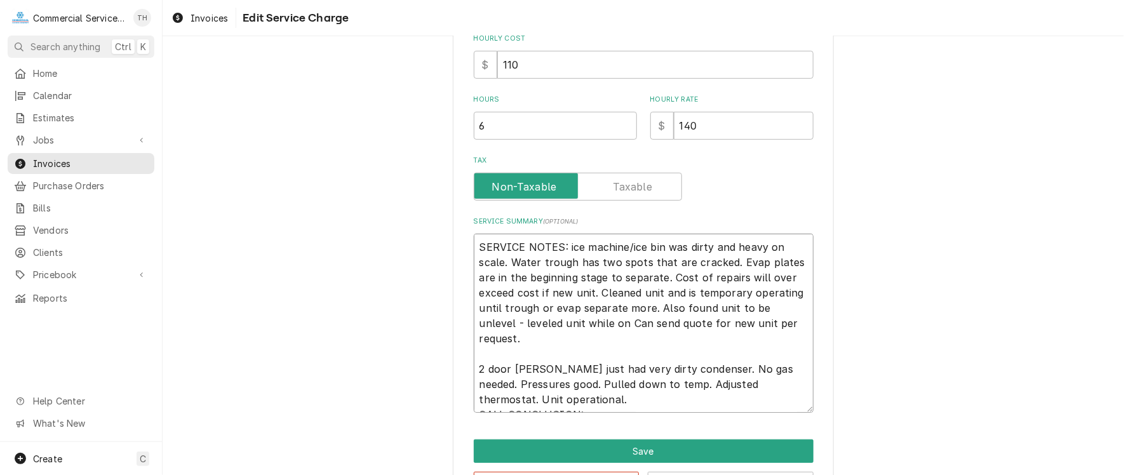
type textarea "SERVICE NOTES: ice machine/ice bin was dirty and heavy on scale. Water trough h…"
type textarea "x"
type textarea "SERVICE NOTES: ice machine/ice bin was dirty and heavy on scale. Water trough h…"
type textarea "x"
type textarea "SERVICE NOTES: ice machine/ice bin was dirty and heavy on scale. Water trough h…"
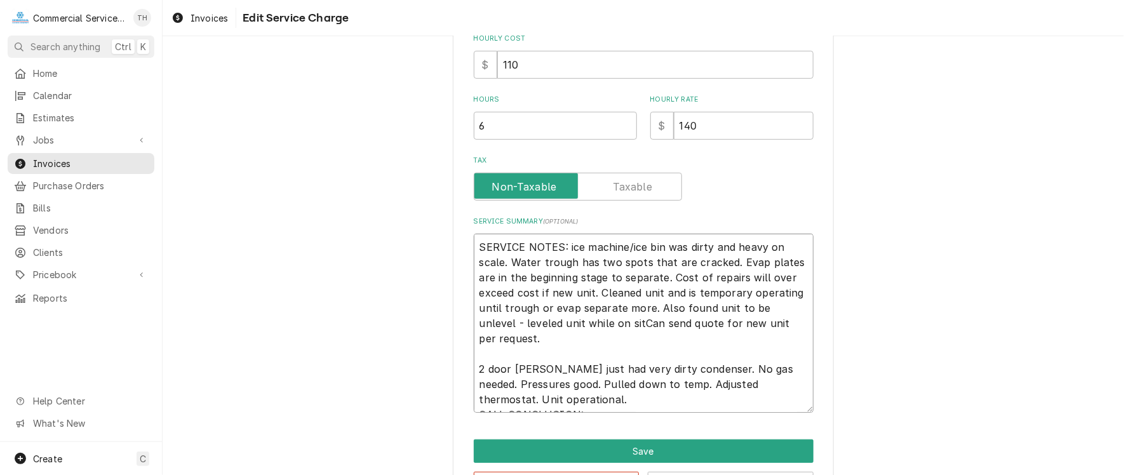
type textarea "x"
type textarea "SERVICE NOTES: ice machine/ice bin was dirty and heavy on scale. Water trough h…"
type textarea "x"
type textarea "SERVICE NOTES: ice machine/ice bin was dirty and heavy on scale. Water trough h…"
type textarea "x"
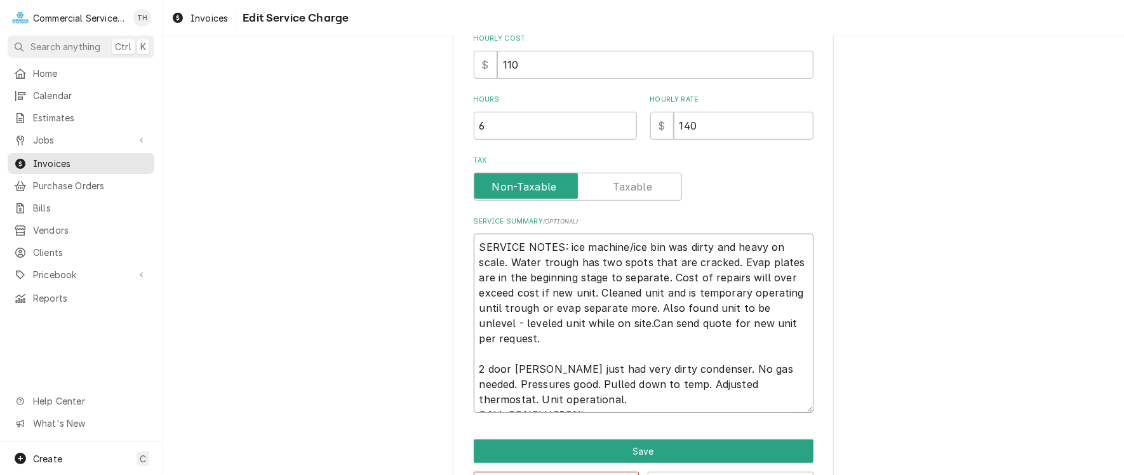
type textarea "SERVICE NOTES: ice machine/ice bin was dirty and heavy on scale. Water trough h…"
type textarea "x"
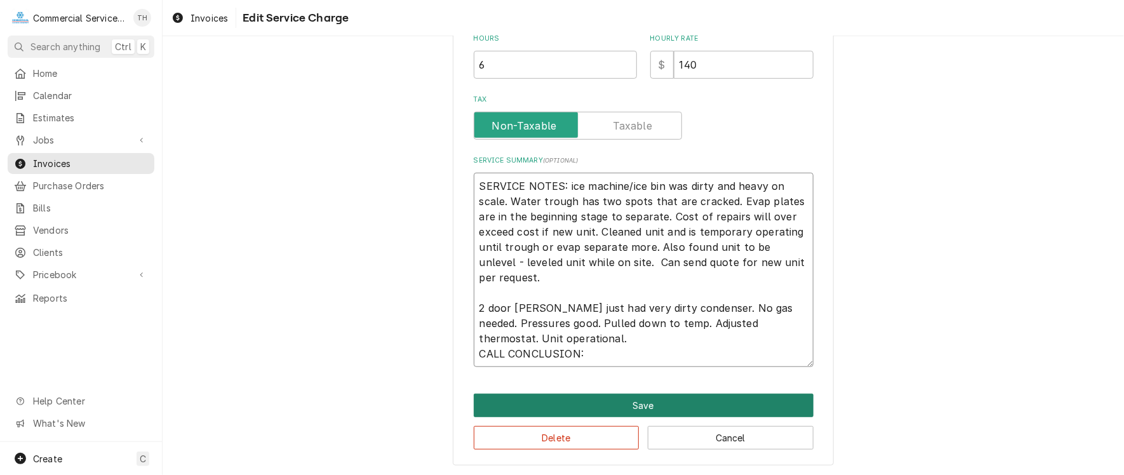
type textarea "SERVICE NOTES: ice machine/ice bin was dirty and heavy on scale. Water trough h…"
click at [650, 403] on button "Save" at bounding box center [644, 405] width 340 height 23
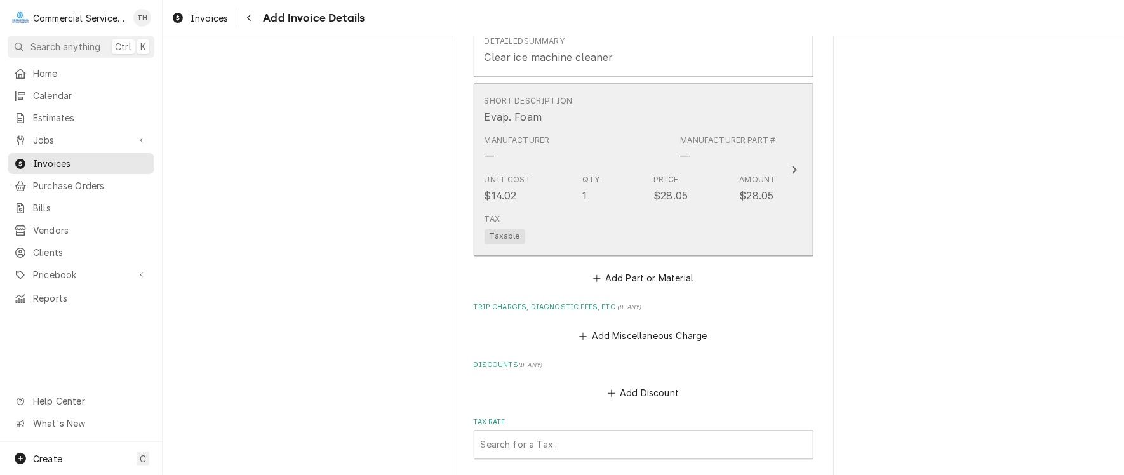
scroll to position [1477, 0]
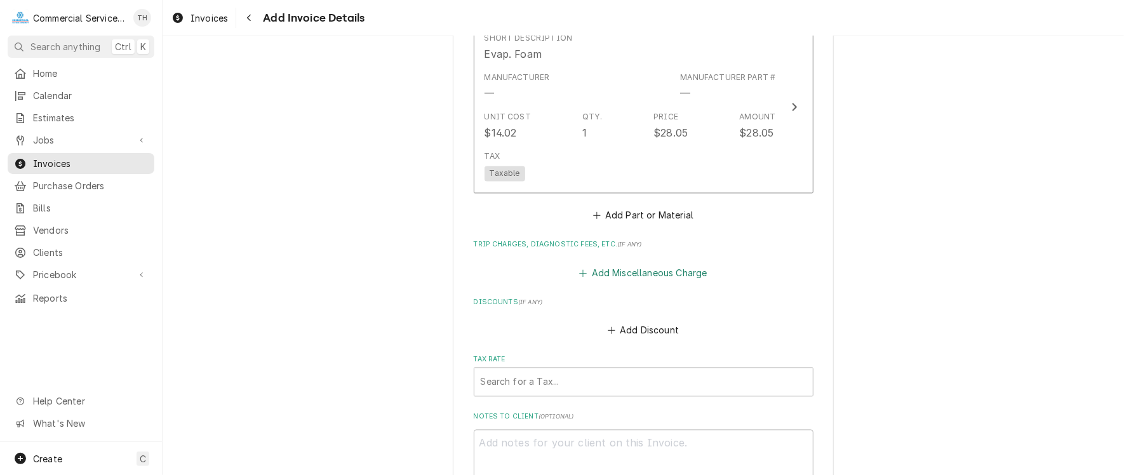
click at [659, 269] on button "Add Miscellaneous Charge" at bounding box center [643, 273] width 132 height 18
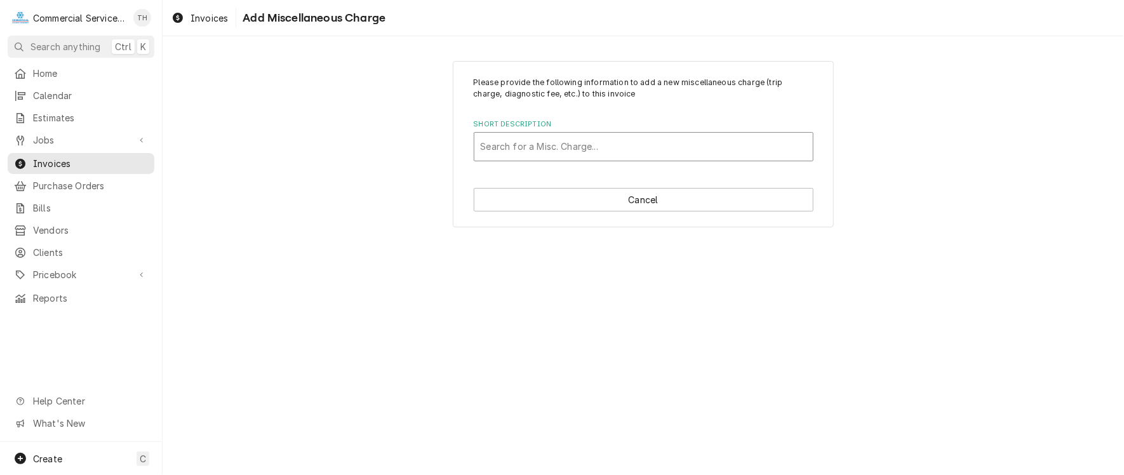
click at [592, 153] on div "Short Description" at bounding box center [644, 146] width 326 height 23
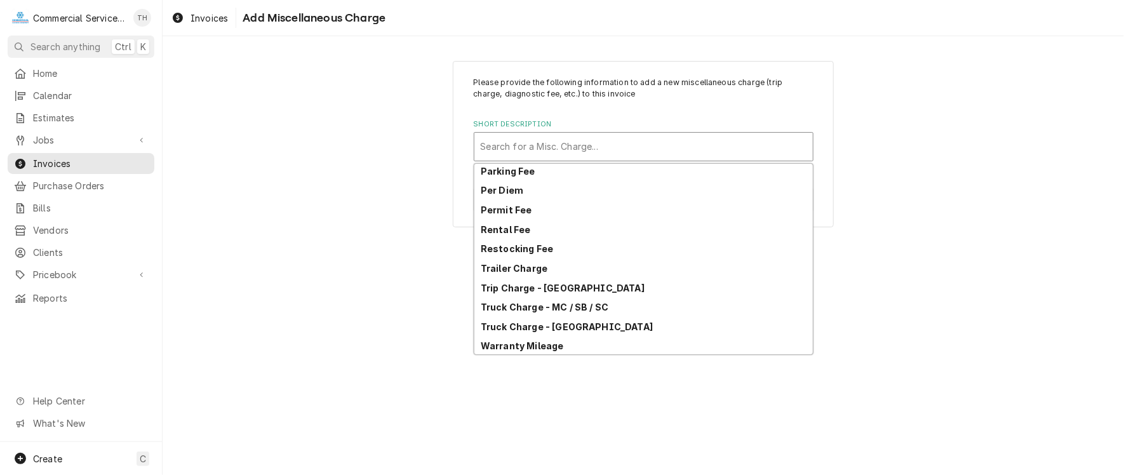
scroll to position [120, 0]
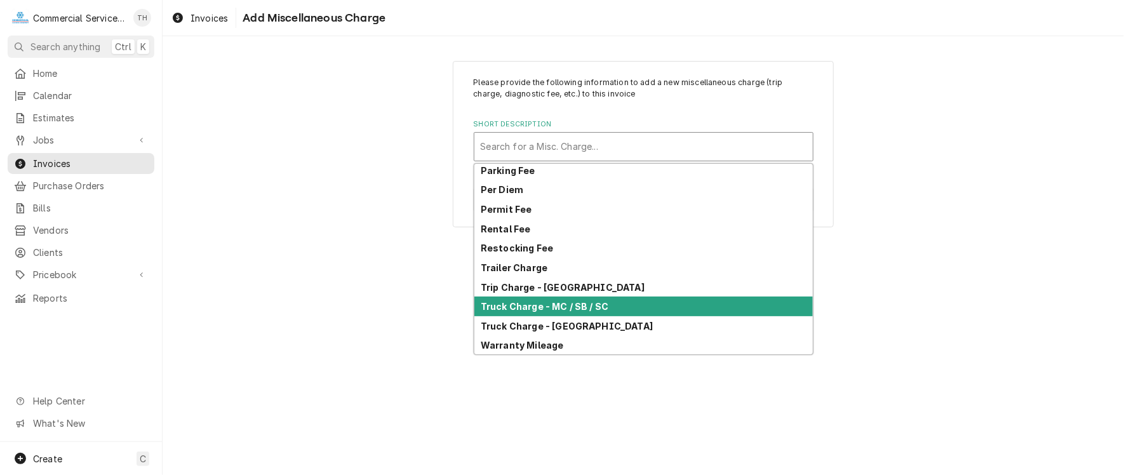
click at [624, 302] on div "Truck Charge - MC / SB / SC" at bounding box center [643, 307] width 338 height 20
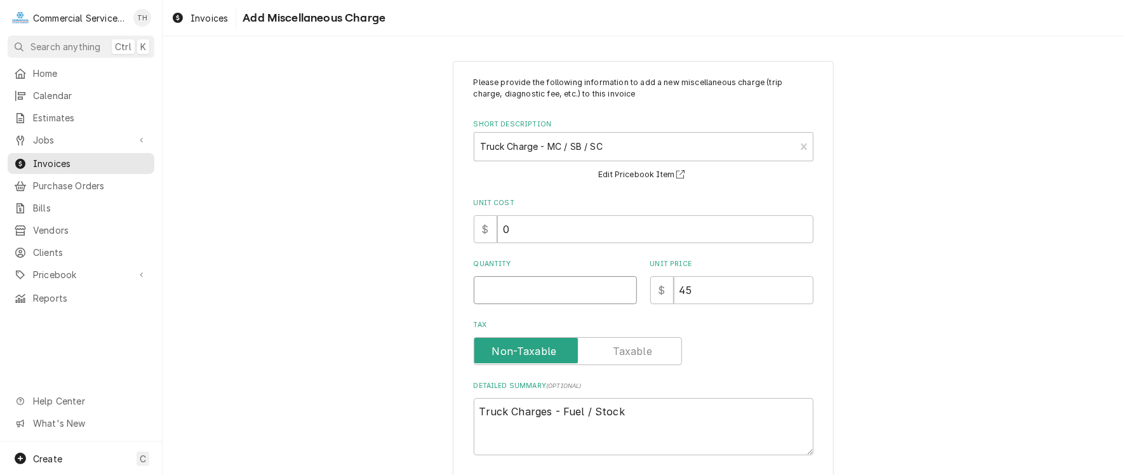
type textarea "x"
type input "0.5"
click at [620, 286] on input "0.5" at bounding box center [555, 290] width 163 height 28
type textarea "x"
type input "1"
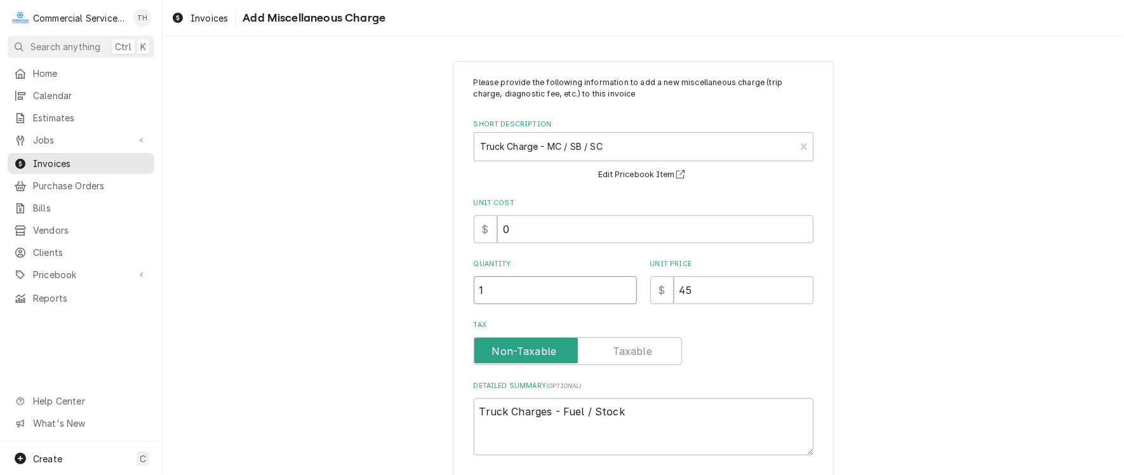
click at [620, 286] on input "1" at bounding box center [555, 290] width 163 height 28
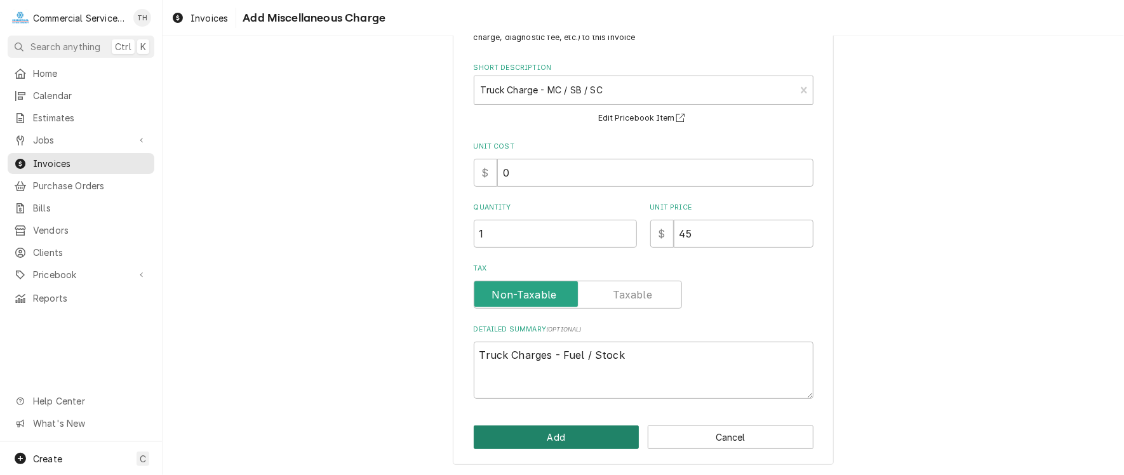
click at [601, 429] on button "Add" at bounding box center [557, 437] width 166 height 23
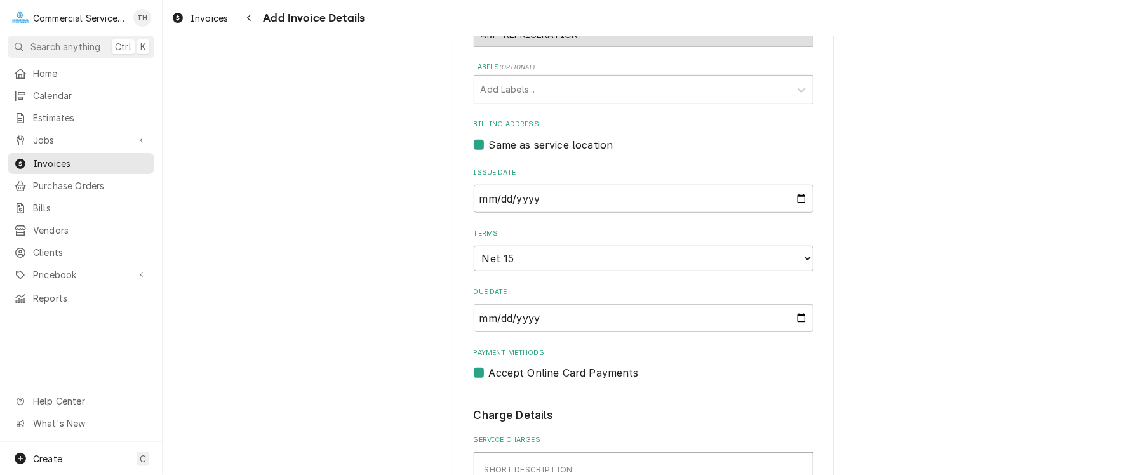
scroll to position [128, 0]
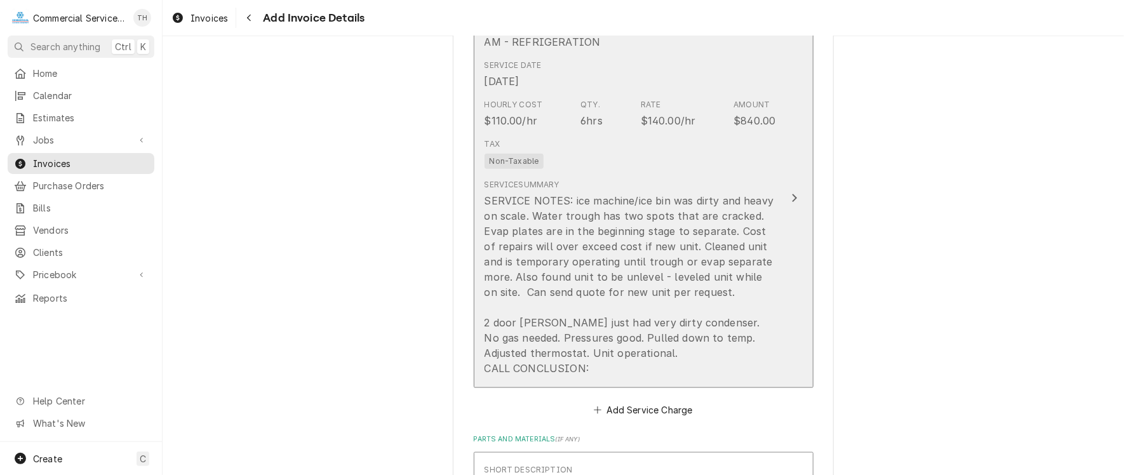
click at [720, 174] on div "Service Summary SERVICE NOTES: ice machine/ice bin was dirty and heavy on scale…" at bounding box center [631, 277] width 292 height 207
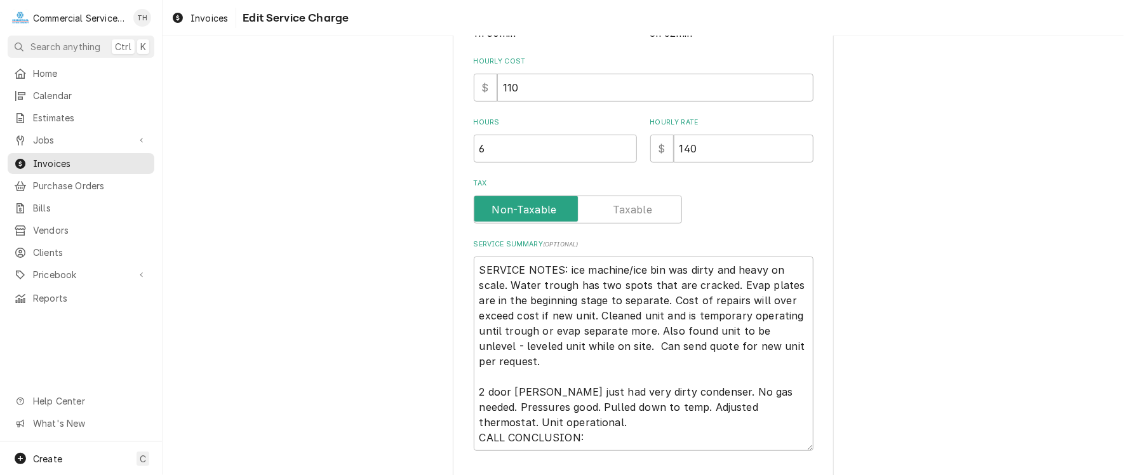
scroll to position [379, 0]
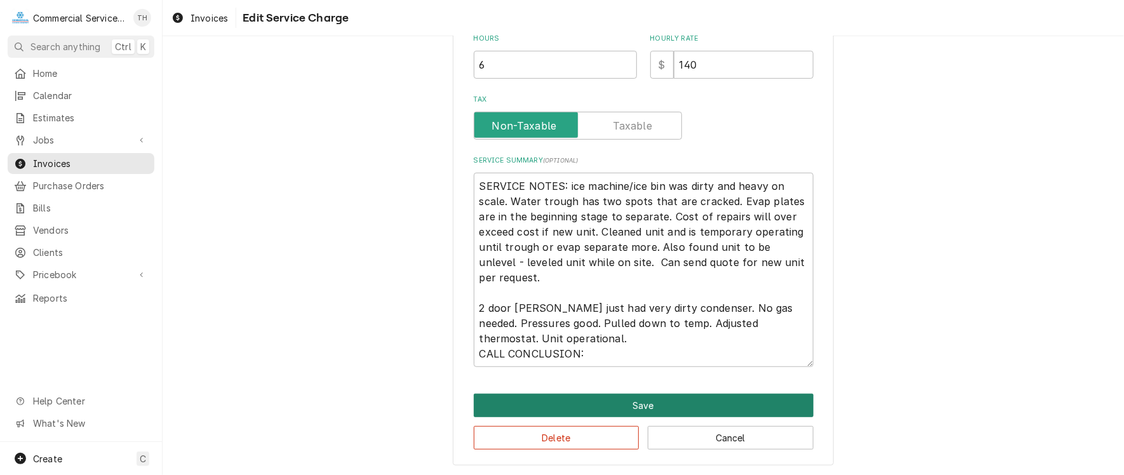
click at [651, 403] on button "Save" at bounding box center [644, 405] width 340 height 23
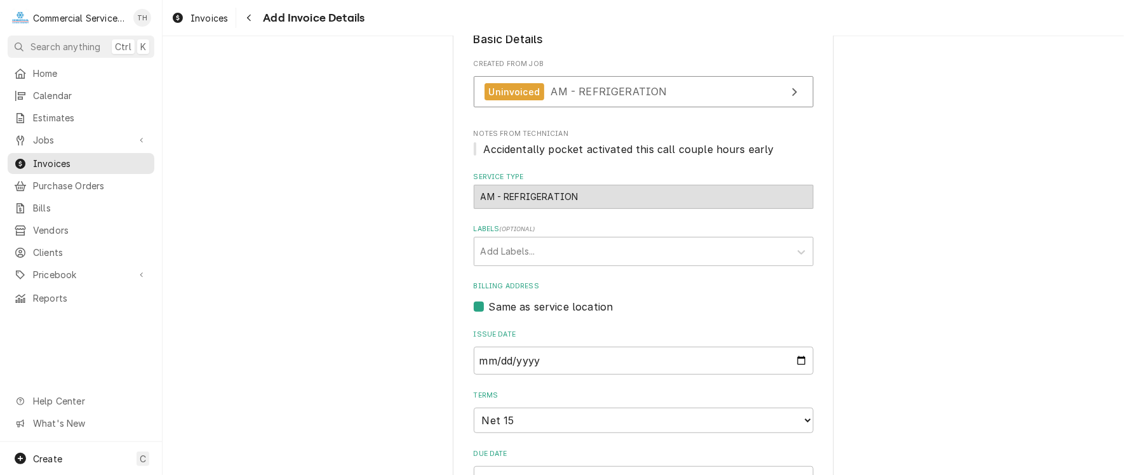
scroll to position [112, 0]
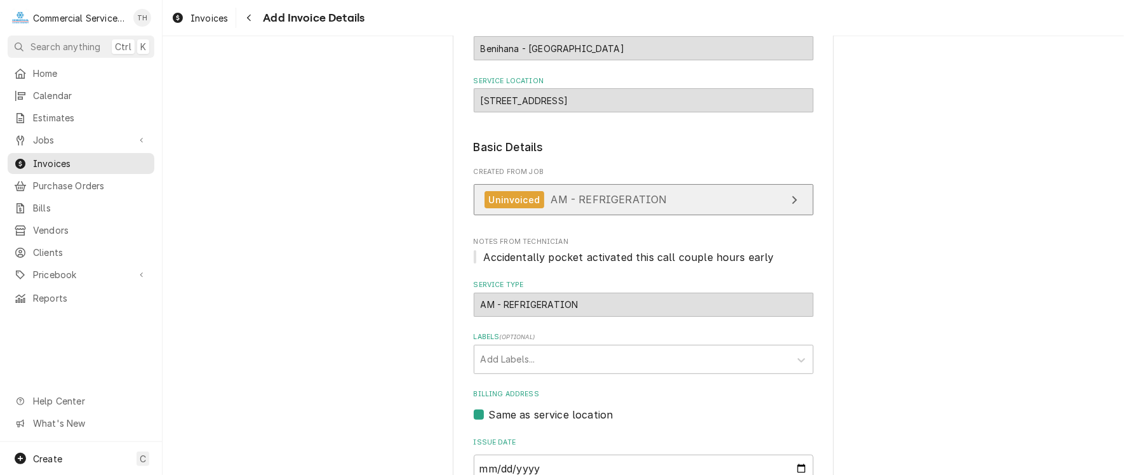
click at [610, 198] on span "AM - REFRIGERATION" at bounding box center [609, 199] width 116 height 13
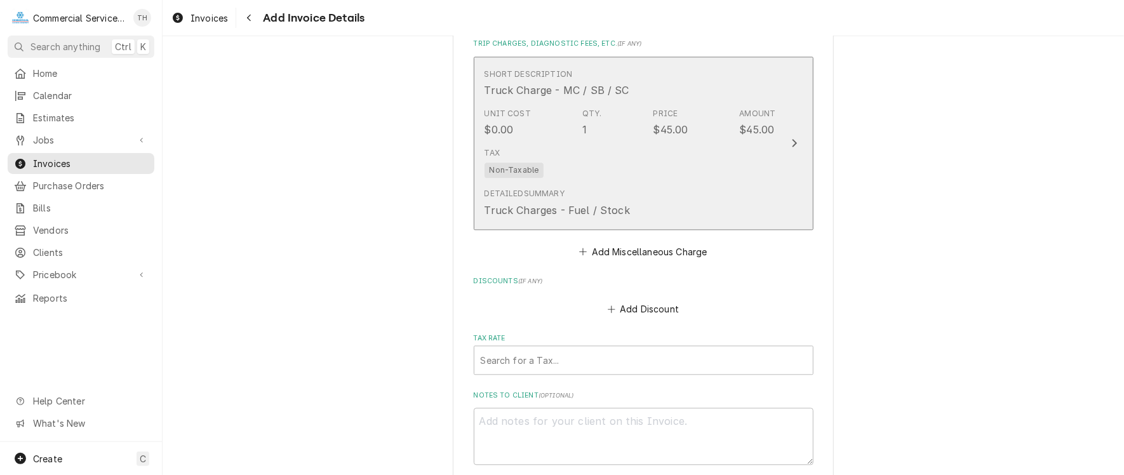
scroll to position [1699, 0]
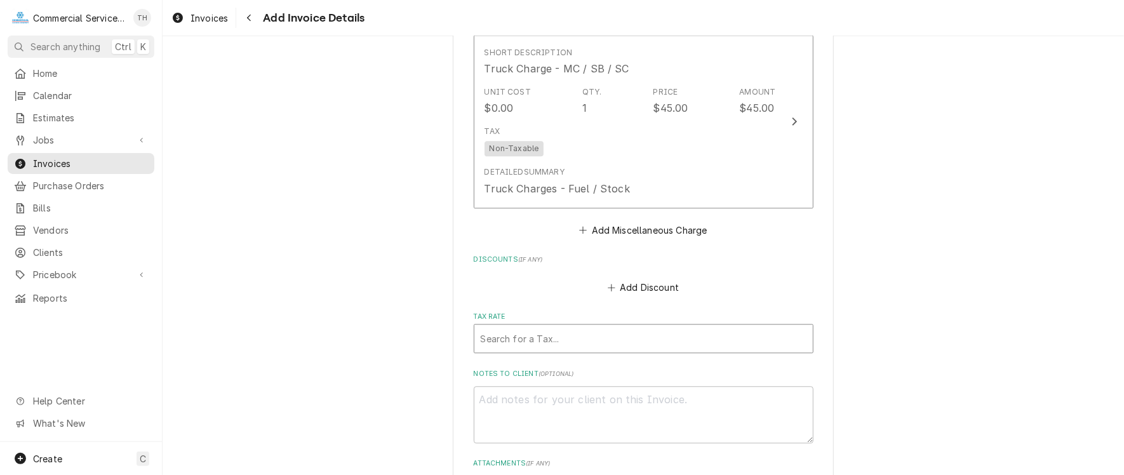
click at [605, 340] on div "Tax Rate" at bounding box center [644, 338] width 326 height 23
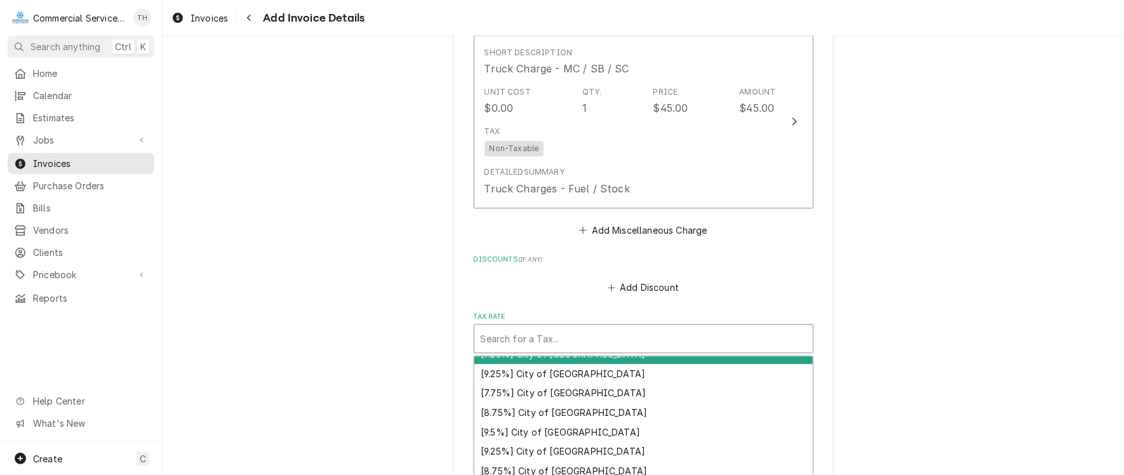
scroll to position [127, 0]
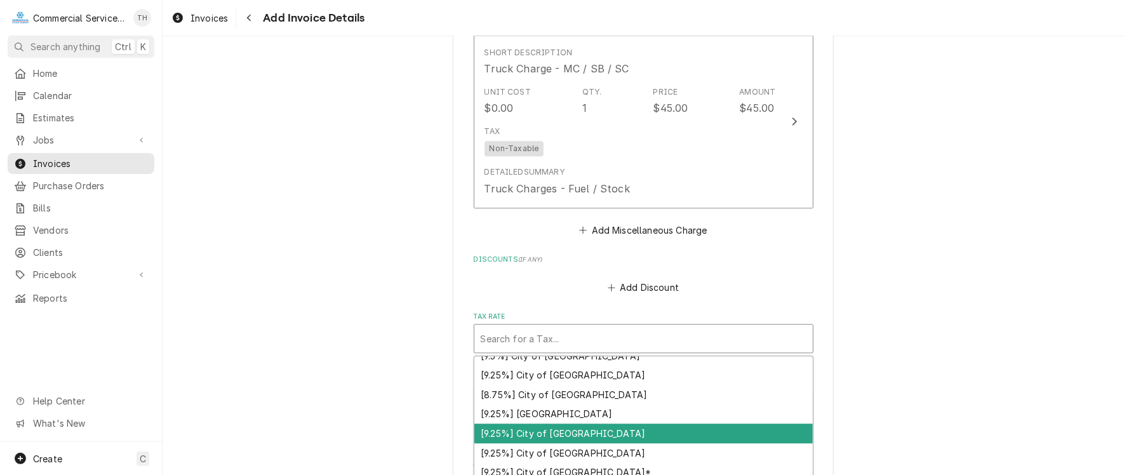
click at [620, 424] on div "[9.25%] City of Monterey" at bounding box center [643, 434] width 338 height 20
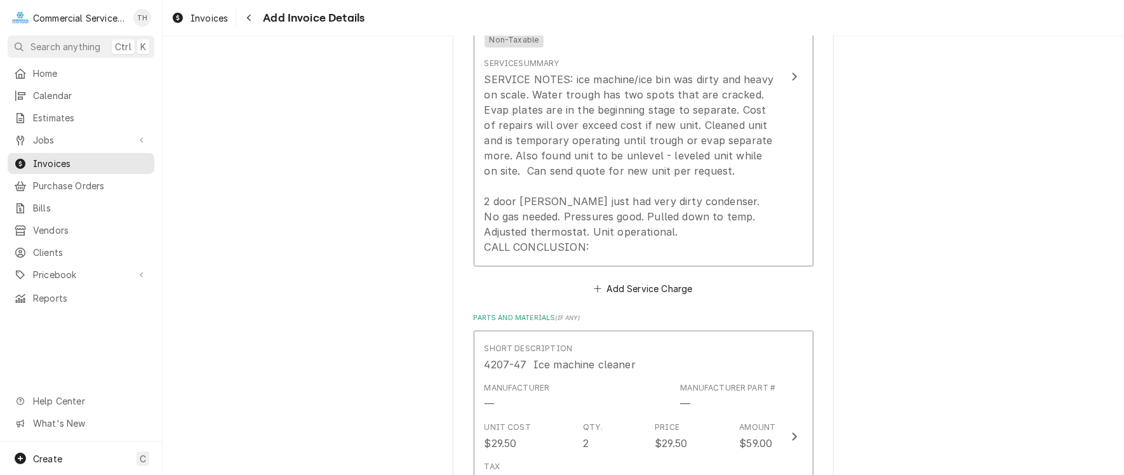
scroll to position [874, 0]
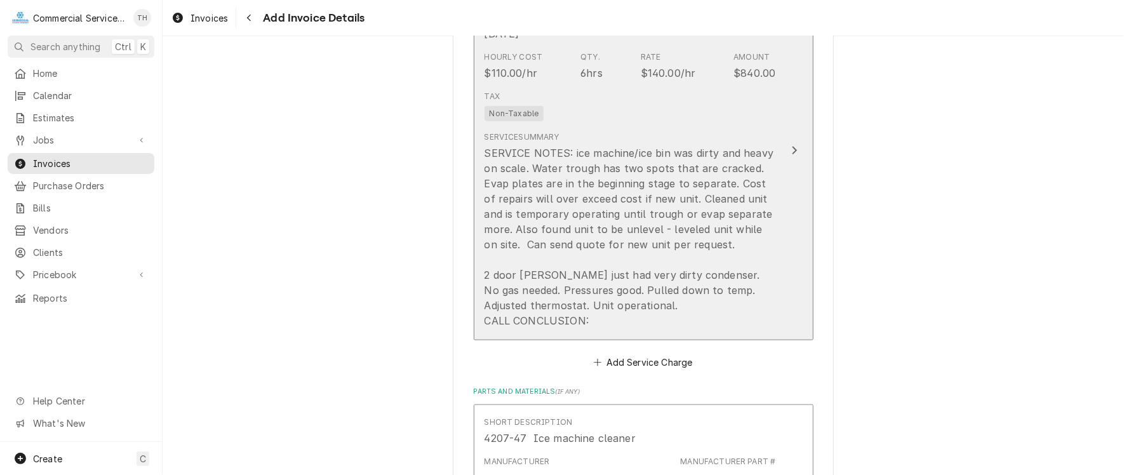
click at [644, 195] on div "SERVICE NOTES: ice machine/ice bin was dirty and heavy on scale. Water trough h…" at bounding box center [631, 236] width 292 height 183
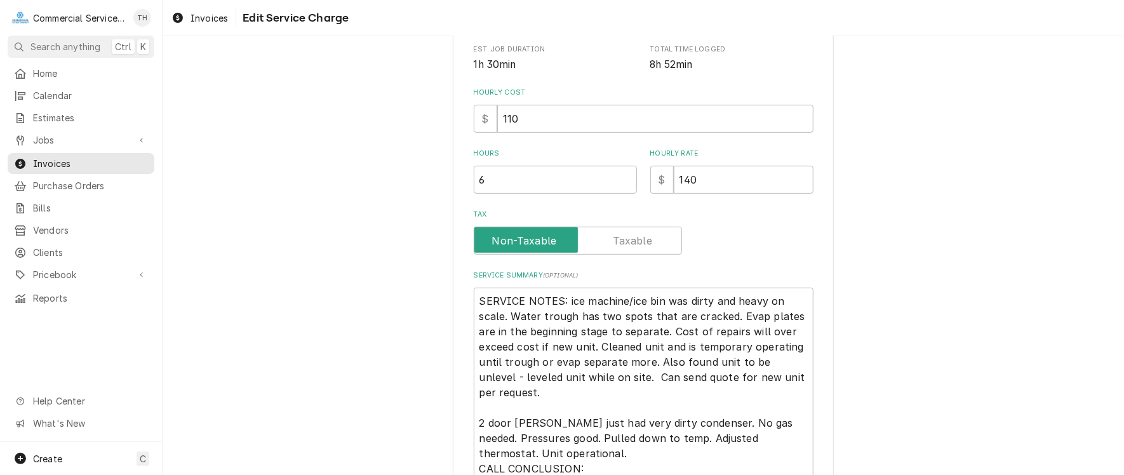
scroll to position [318, 0]
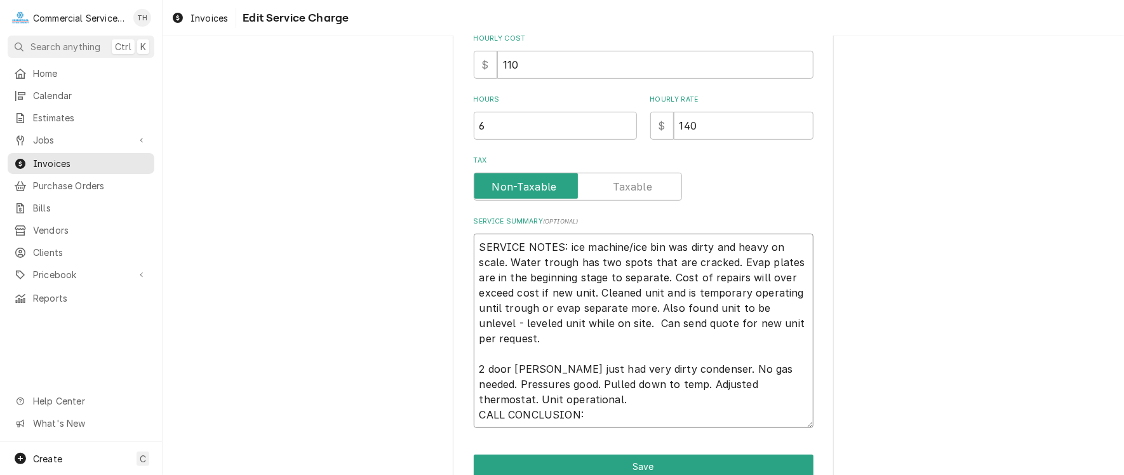
click at [536, 294] on textarea "SERVICE NOTES: ice machine/ice bin was dirty and heavy on scale. Water trough h…" at bounding box center [644, 331] width 340 height 194
type textarea "x"
type textarea "SERVICE NOTES: ice machine/ice bin was dirty and heavy on scale. Water trough h…"
type textarea "x"
type textarea "SERVICE NOTES: ice machine/ice bin was dirty and heavy on scale. Water trough h…"
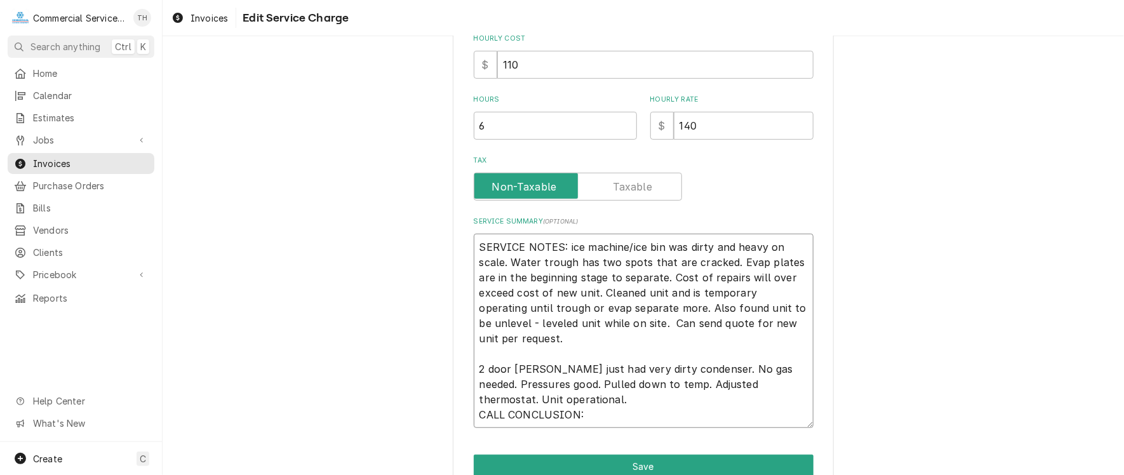
scroll to position [379, 0]
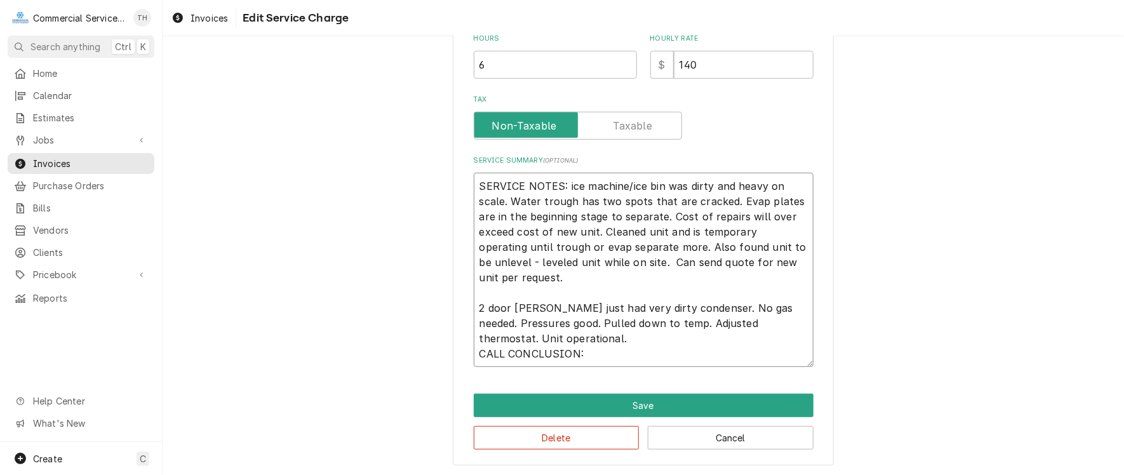
drag, startPoint x: 584, startPoint y: 356, endPoint x: 472, endPoint y: 356, distance: 112.4
click at [474, 356] on textarea "SERVICE NOTES: ice machine/ice bin was dirty and heavy on scale. Water trough h…" at bounding box center [644, 270] width 340 height 194
type textarea "x"
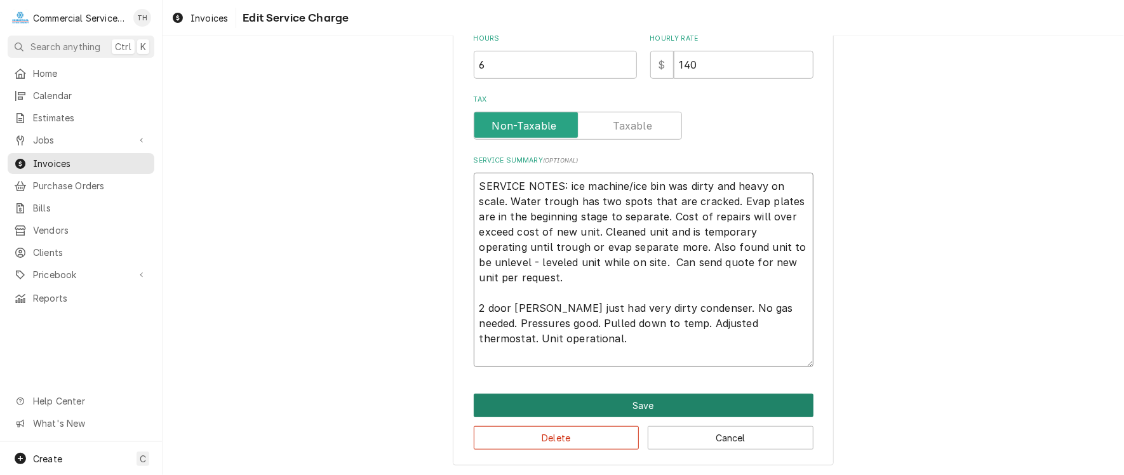
type textarea "SERVICE NOTES: ice machine/ice bin was dirty and heavy on scale. Water trough h…"
click at [633, 401] on button "Save" at bounding box center [644, 405] width 340 height 23
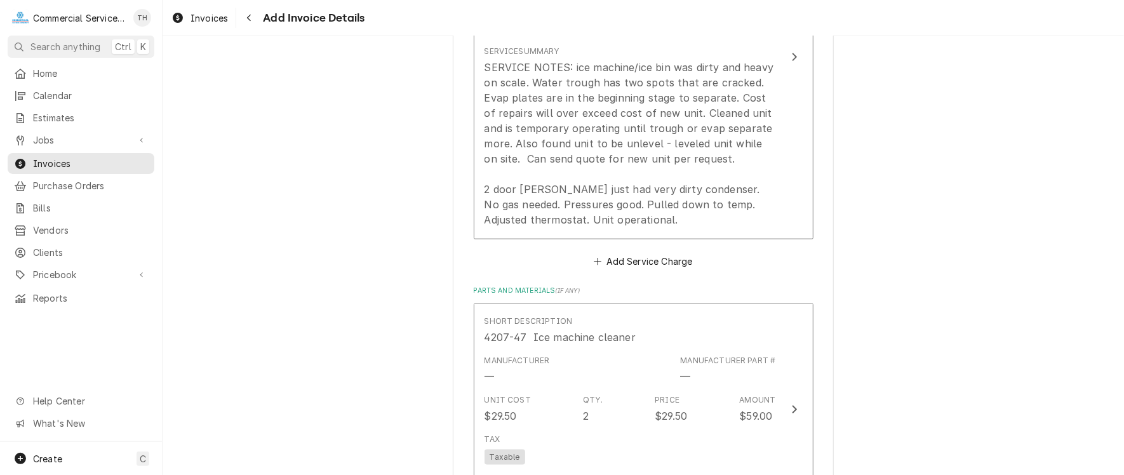
scroll to position [851, 0]
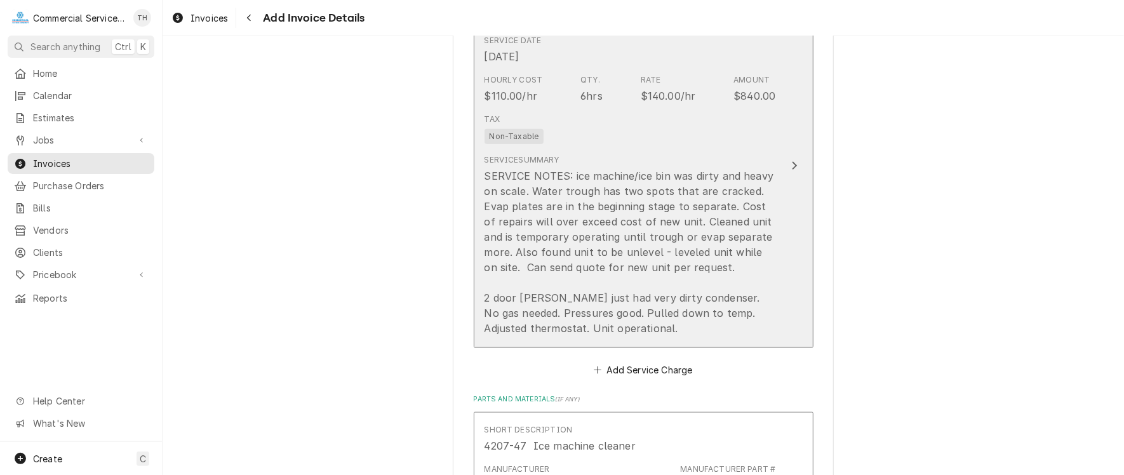
click at [641, 135] on div "Tax Non-Taxable" at bounding box center [631, 129] width 292 height 41
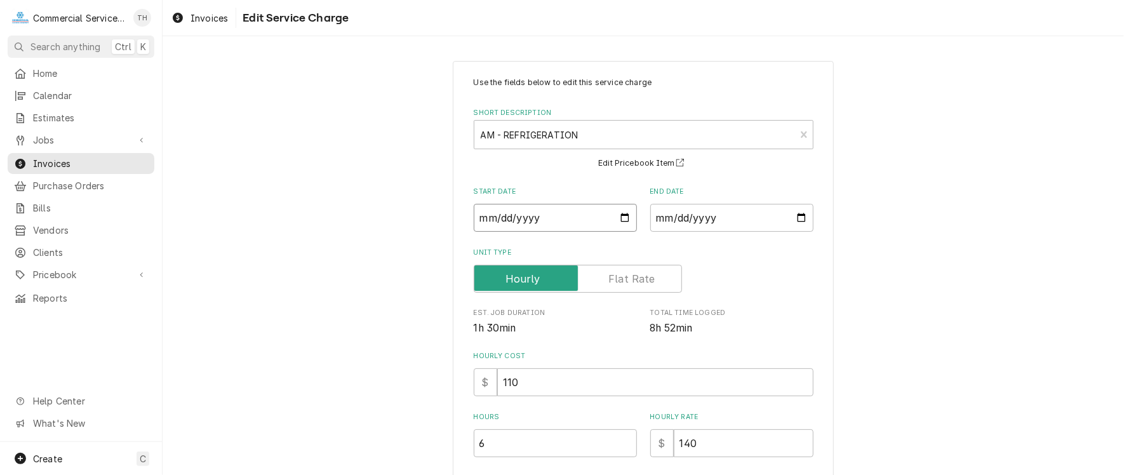
drag, startPoint x: 510, startPoint y: 215, endPoint x: 467, endPoint y: 215, distance: 43.2
click at [467, 215] on div "Use the fields below to edit this service charge Short Description AM - REFRIGE…" at bounding box center [643, 453] width 381 height 784
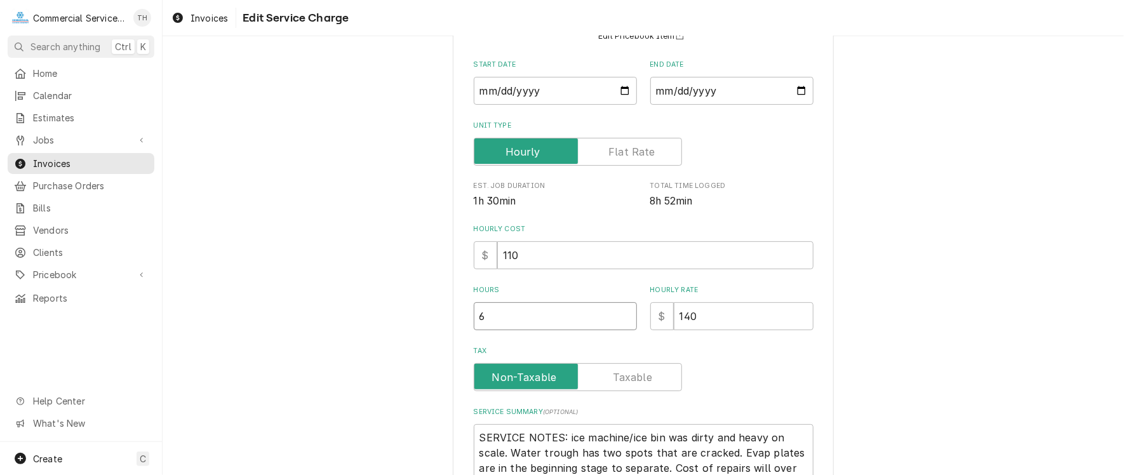
drag, startPoint x: 527, startPoint y: 308, endPoint x: 469, endPoint y: 305, distance: 58.5
click at [474, 305] on input "6" at bounding box center [555, 316] width 163 height 28
type textarea "x"
type input "4"
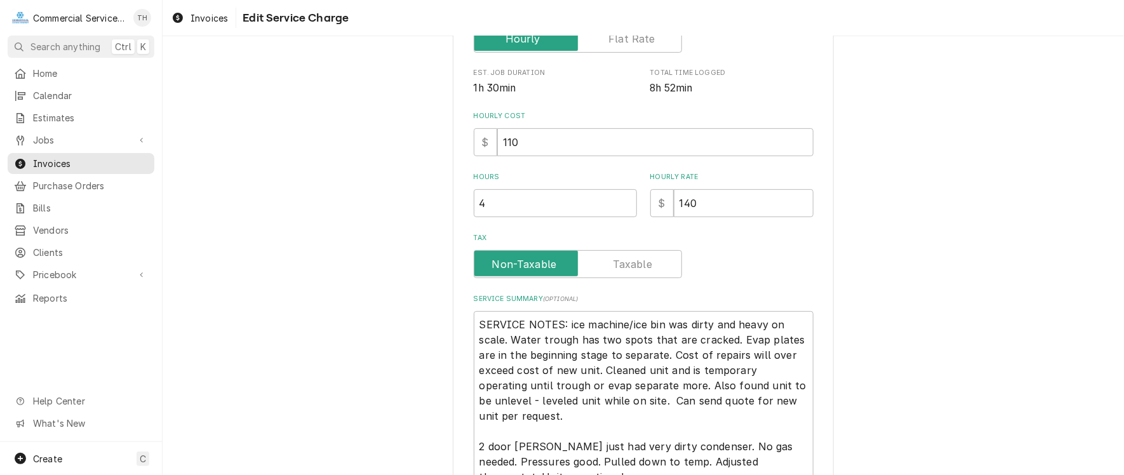
scroll to position [379, 0]
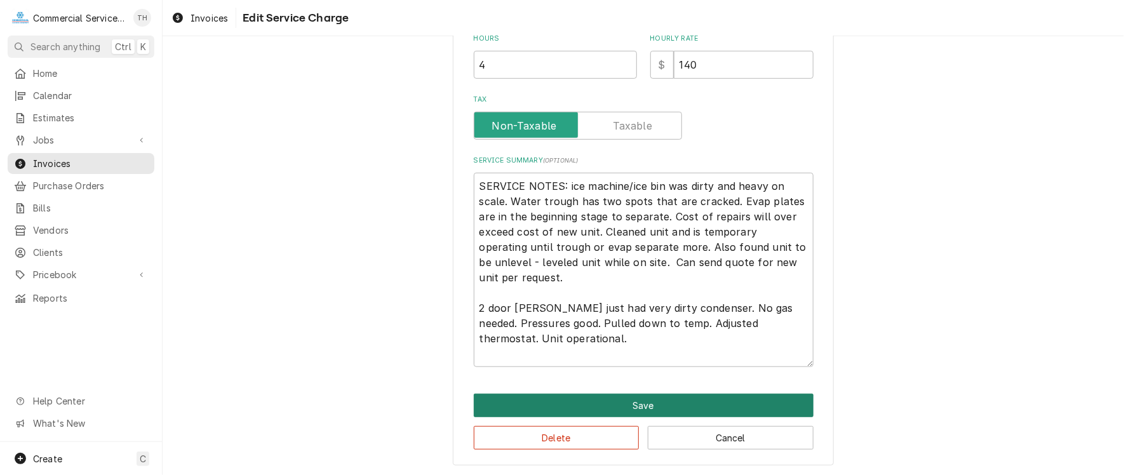
click at [627, 401] on button "Save" at bounding box center [644, 405] width 340 height 23
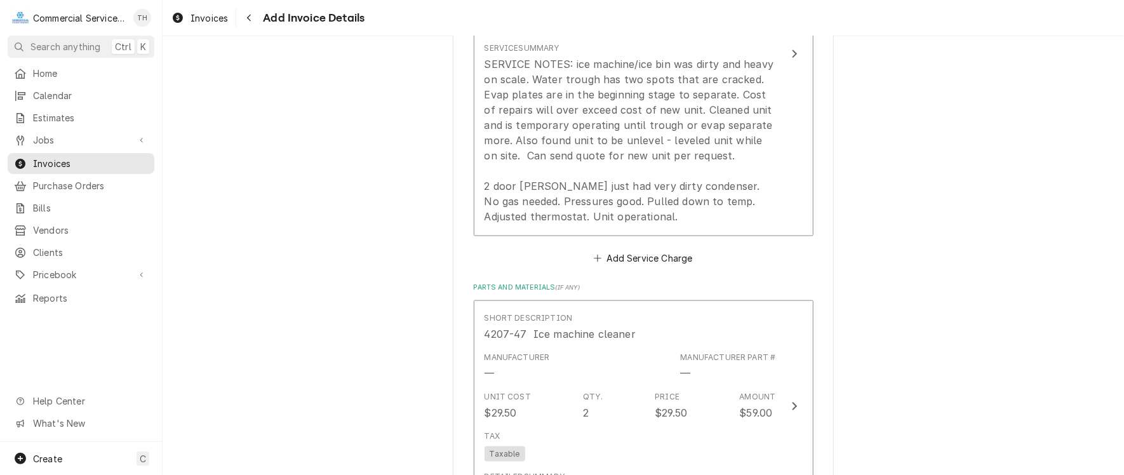
scroll to position [772, 0]
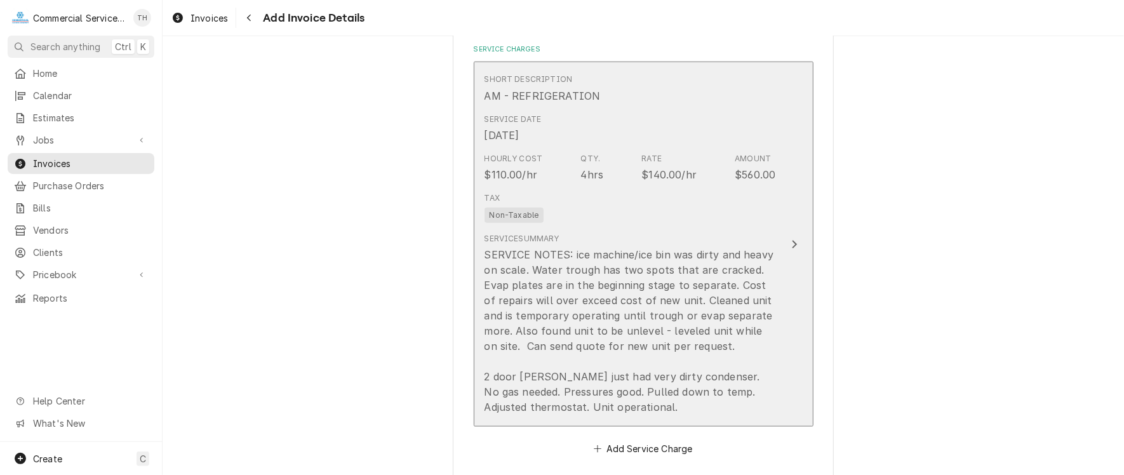
click at [635, 215] on div "Tax Non-Taxable" at bounding box center [631, 207] width 292 height 41
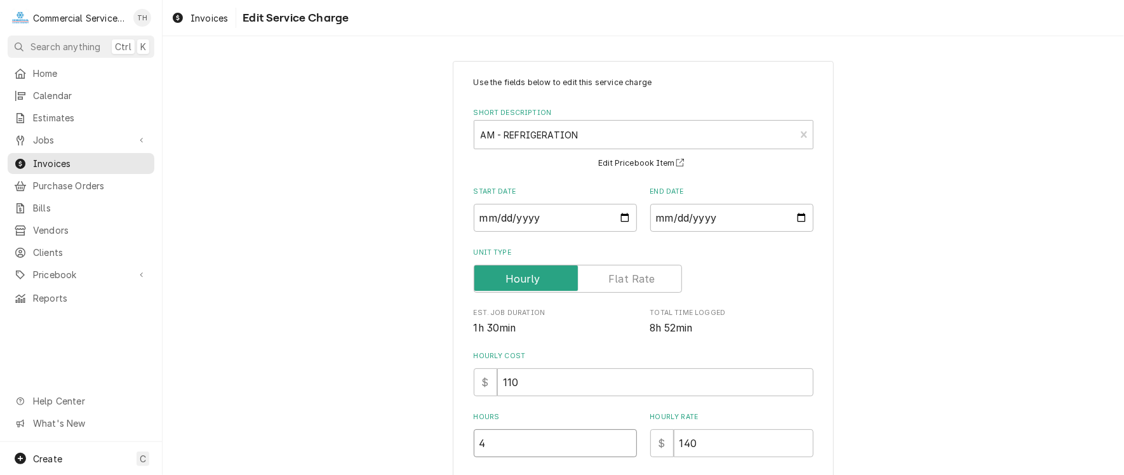
type textarea "x"
type input "4.5"
click at [623, 438] on input "4.5" at bounding box center [555, 443] width 163 height 28
type textarea "x"
type input "5"
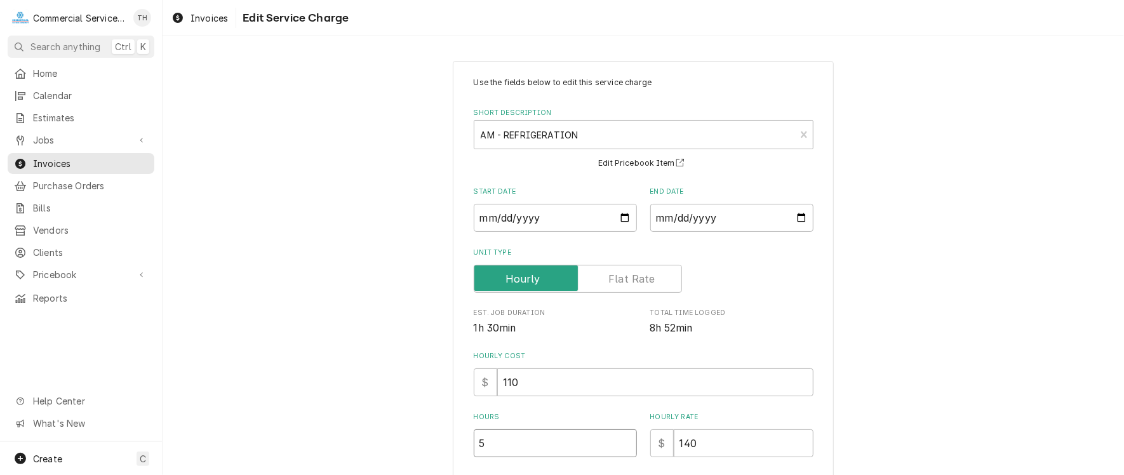
click at [623, 438] on input "5" at bounding box center [555, 443] width 163 height 28
type textarea "x"
type input "5.5"
click at [623, 438] on input "5.5" at bounding box center [555, 443] width 163 height 28
type textarea "x"
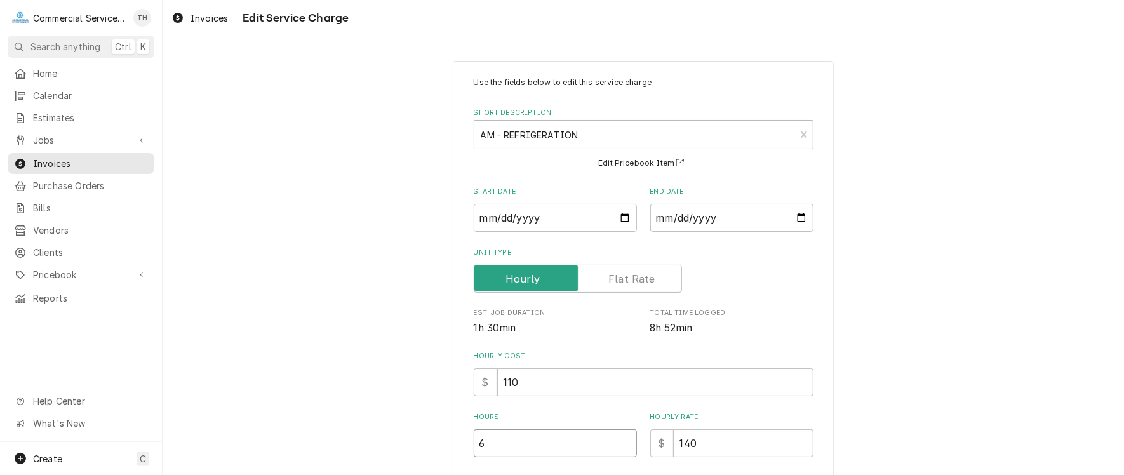
type input "6"
click at [623, 438] on input "6" at bounding box center [555, 443] width 163 height 28
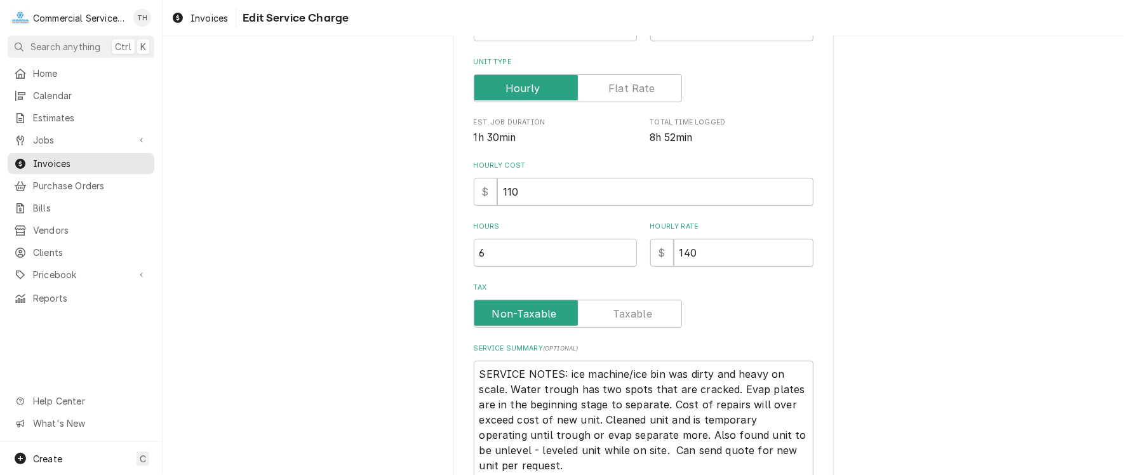
scroll to position [379, 0]
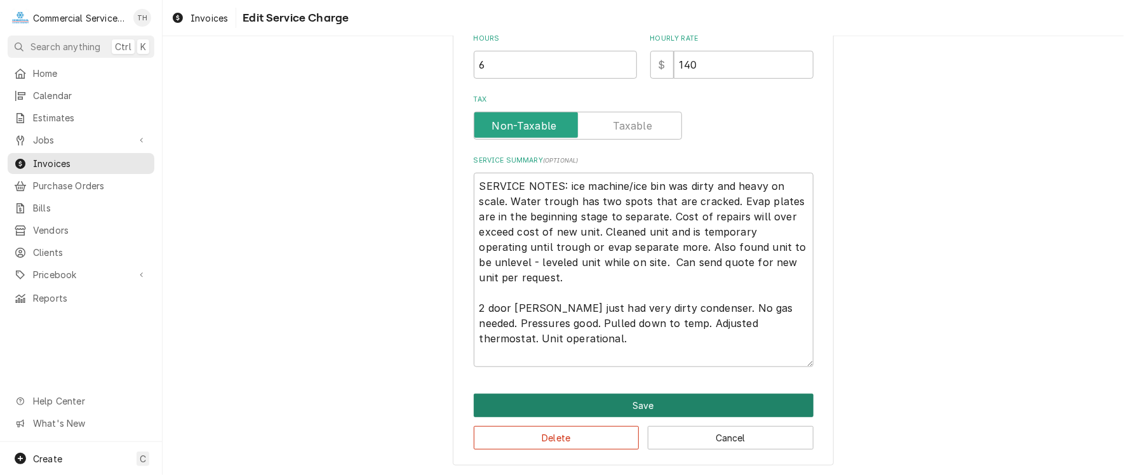
click at [652, 399] on button "Save" at bounding box center [644, 405] width 340 height 23
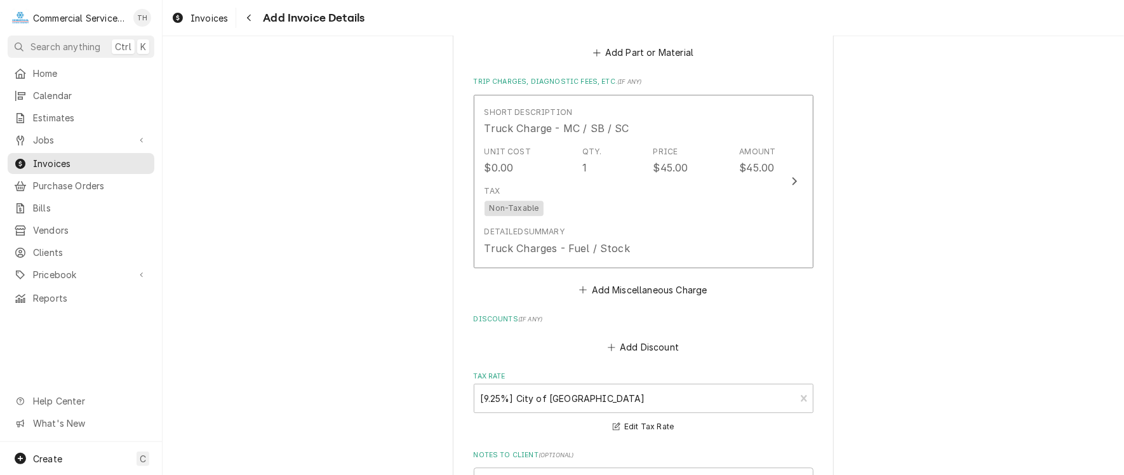
scroll to position [1646, 0]
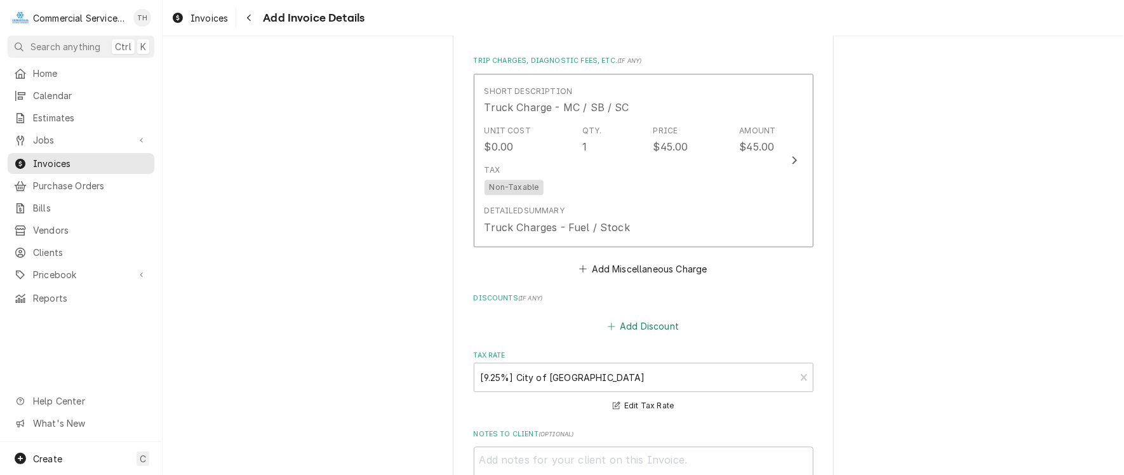
click at [652, 325] on button "Add Discount" at bounding box center [643, 327] width 76 height 18
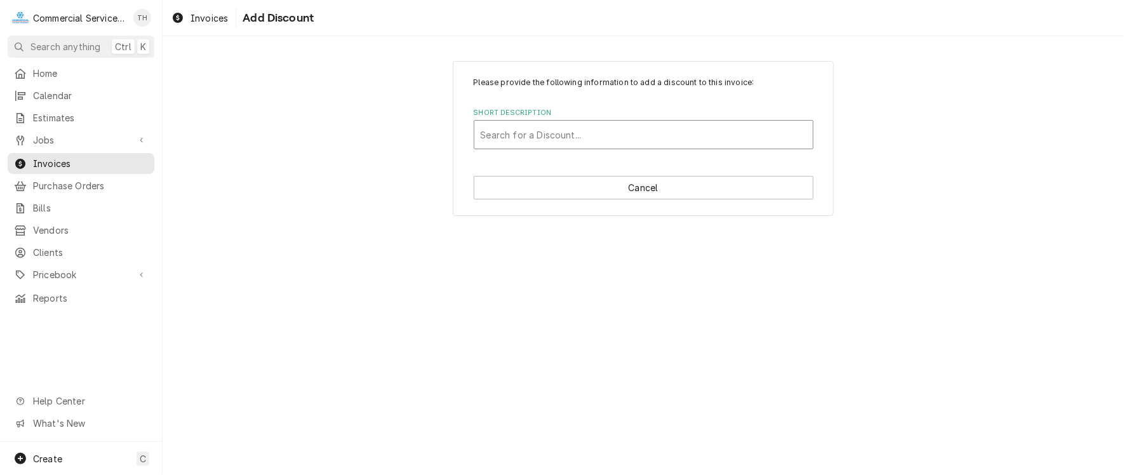
click at [563, 138] on div "Short Description" at bounding box center [644, 134] width 326 height 23
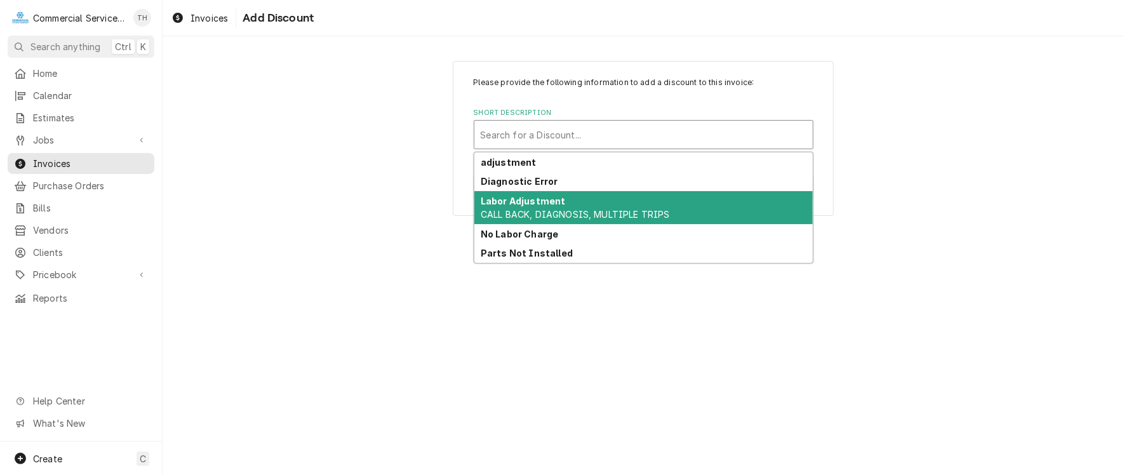
click at [547, 196] on strong "Labor Adjustment" at bounding box center [523, 201] width 85 height 11
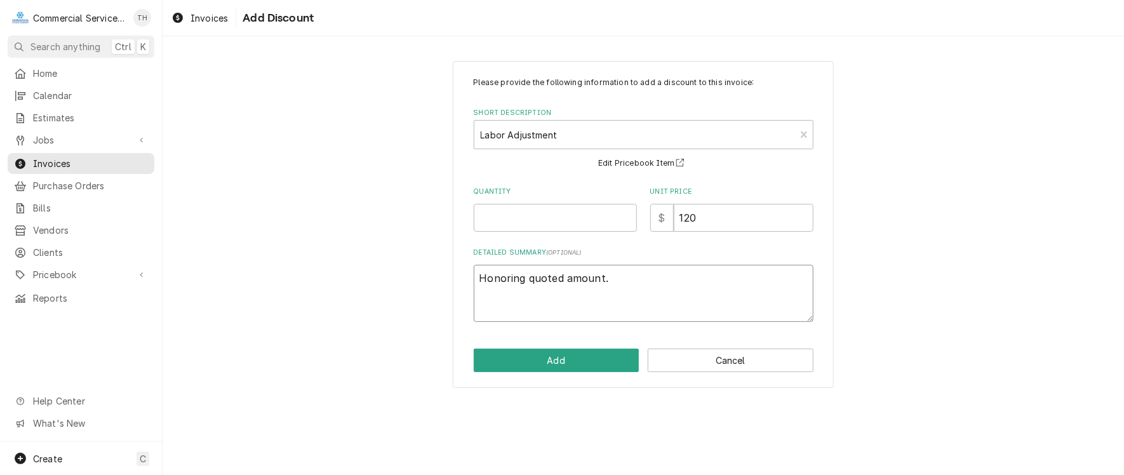
drag, startPoint x: 607, startPoint y: 276, endPoint x: 475, endPoint y: 277, distance: 132.1
click at [475, 277] on textarea "Honoring quoted amount." at bounding box center [644, 293] width 340 height 57
type textarea "x"
type textarea "L"
type textarea "x"
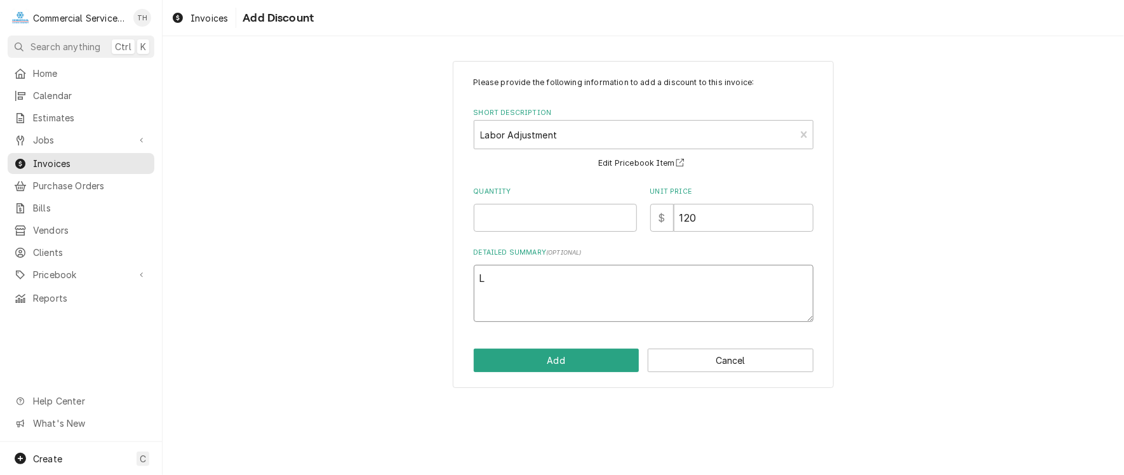
type textarea "La"
type textarea "x"
type textarea "Lab"
type textarea "x"
type textarea "Labo"
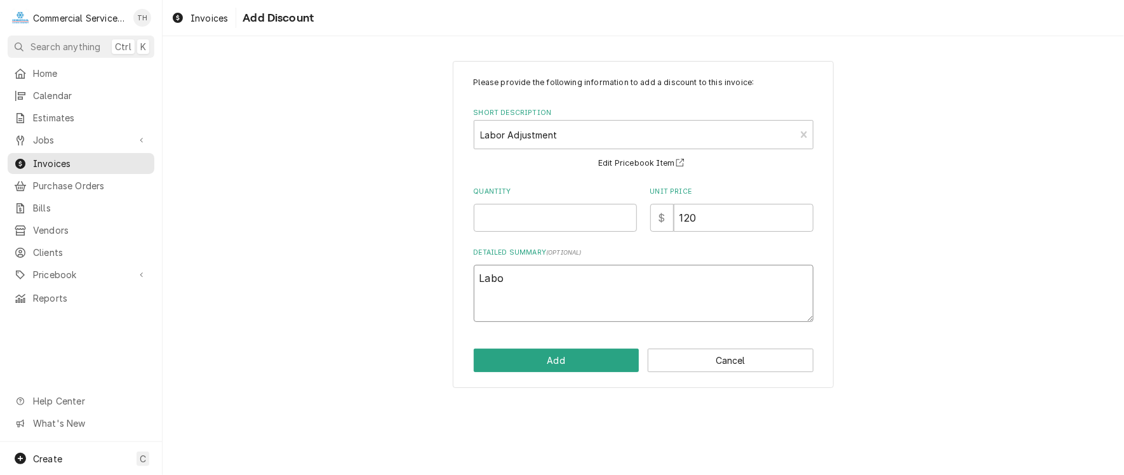
type textarea "x"
type textarea "Labor"
type textarea "x"
type textarea "Labor"
type textarea "x"
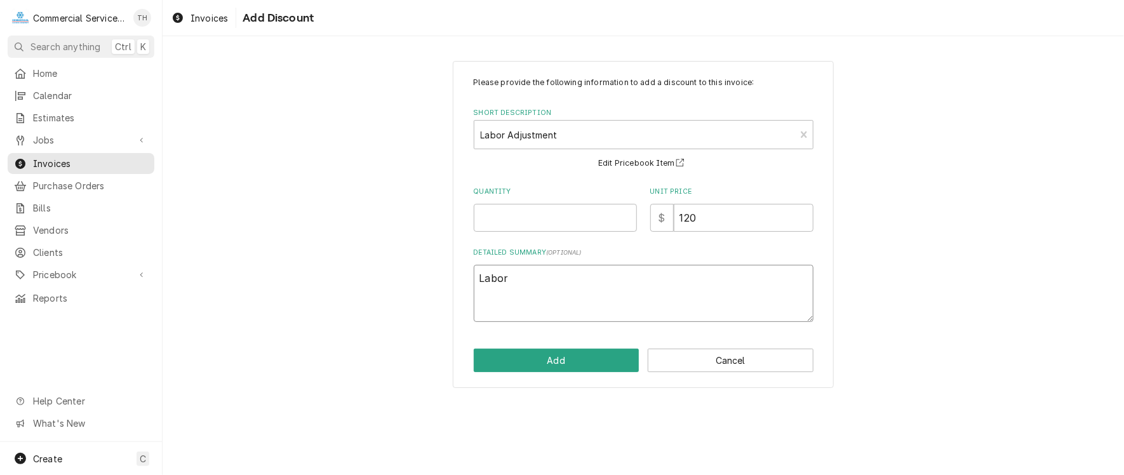
type textarea "Labor c"
type textarea "x"
type textarea "Labor cr"
type textarea "x"
type textarea "Labor cre"
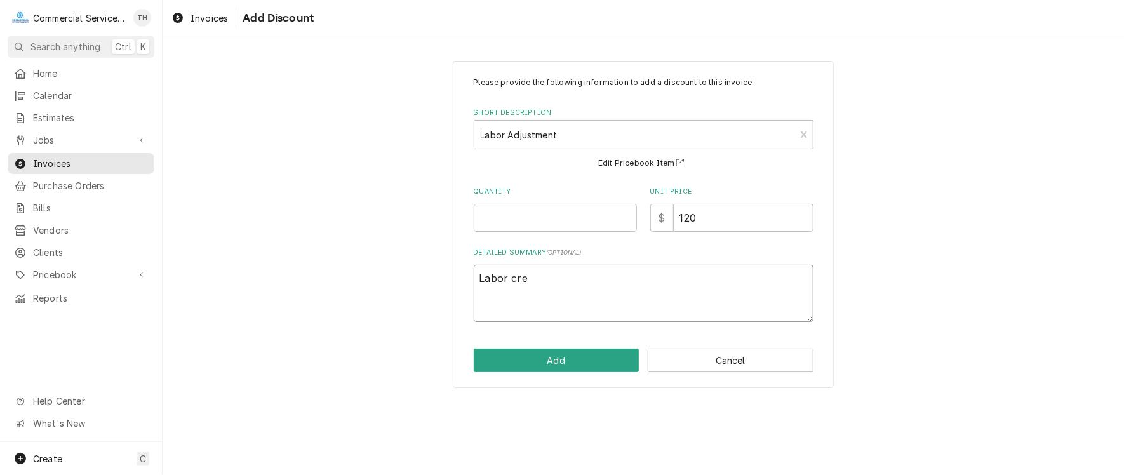
type textarea "x"
type textarea "Labor cred"
type textarea "x"
type textarea "Labor credi"
type textarea "x"
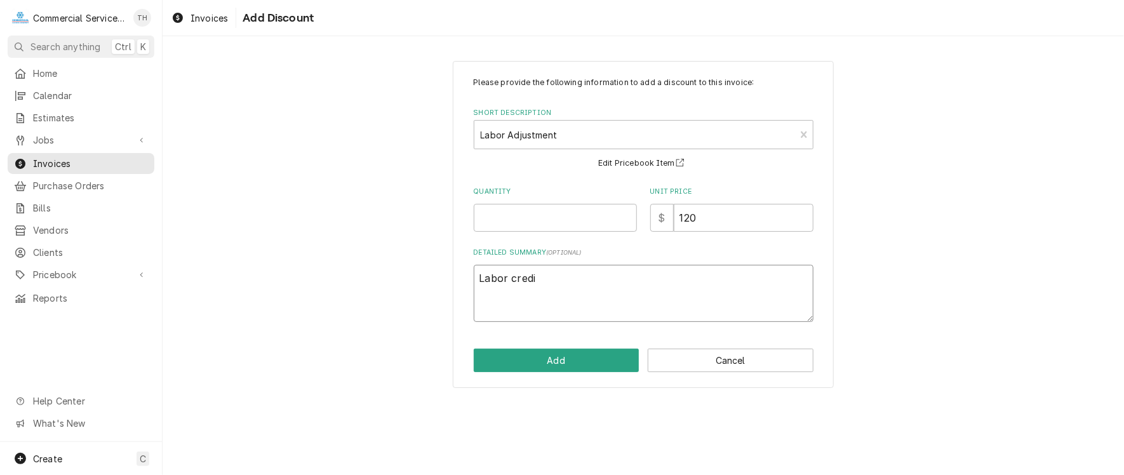
type textarea "Labor credit"
type textarea "x"
type textarea "Labor credit"
type textarea "x"
type textarea "Labor credit o"
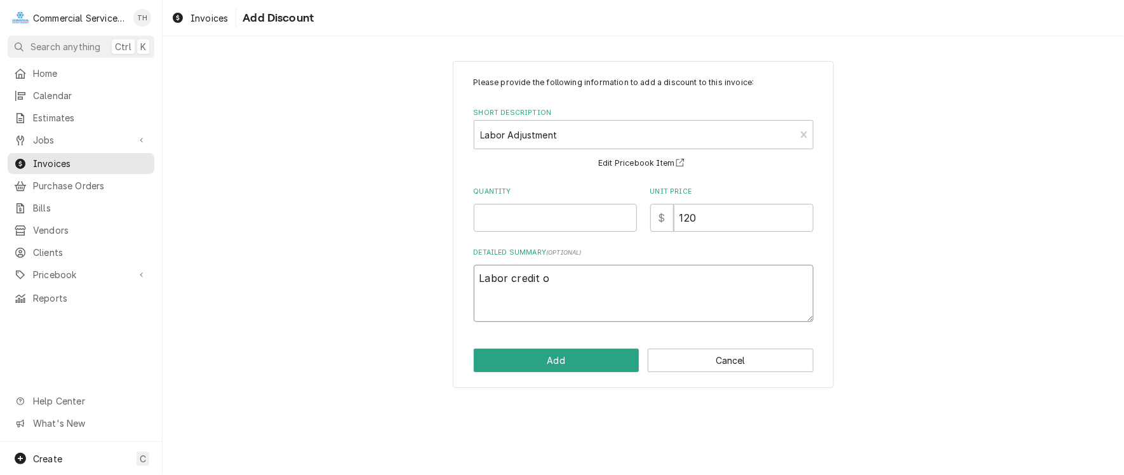
type textarea "x"
type textarea "Labor credit of"
type textarea "x"
type textarea "Labor credit of"
type textarea "x"
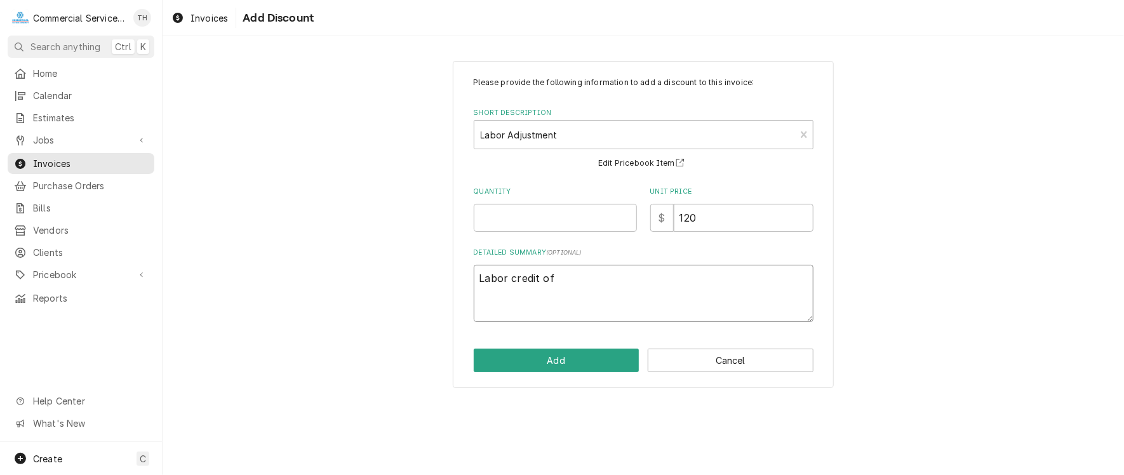
type textarea "Labor credit of 2"
type textarea "x"
type textarea "Labor credit of 2"
type textarea "x"
type textarea "Labor credit of 2 h"
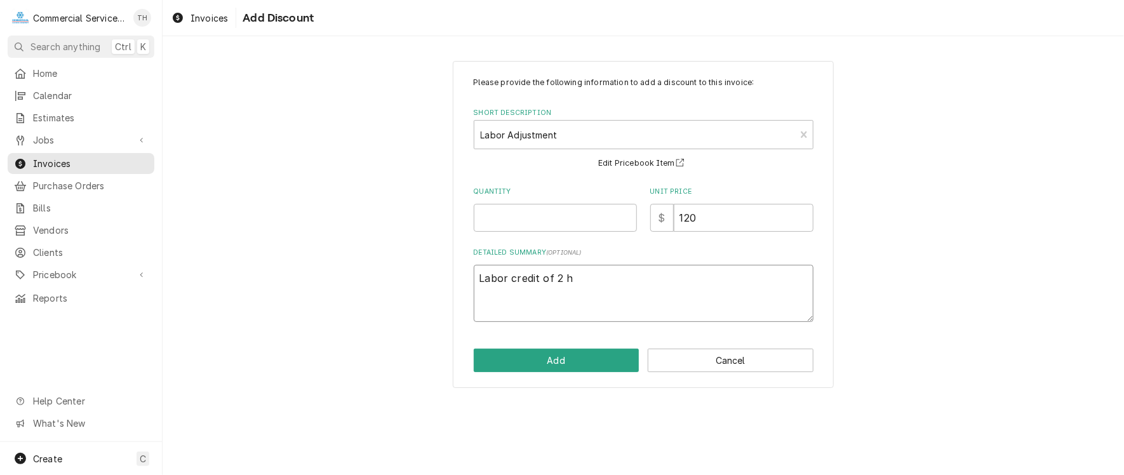
type textarea "x"
type textarea "Labor credit of 2 ho"
type textarea "x"
type textarea "Labor credit of 2 hou"
click at [513, 217] on input "Quantity" at bounding box center [555, 218] width 163 height 28
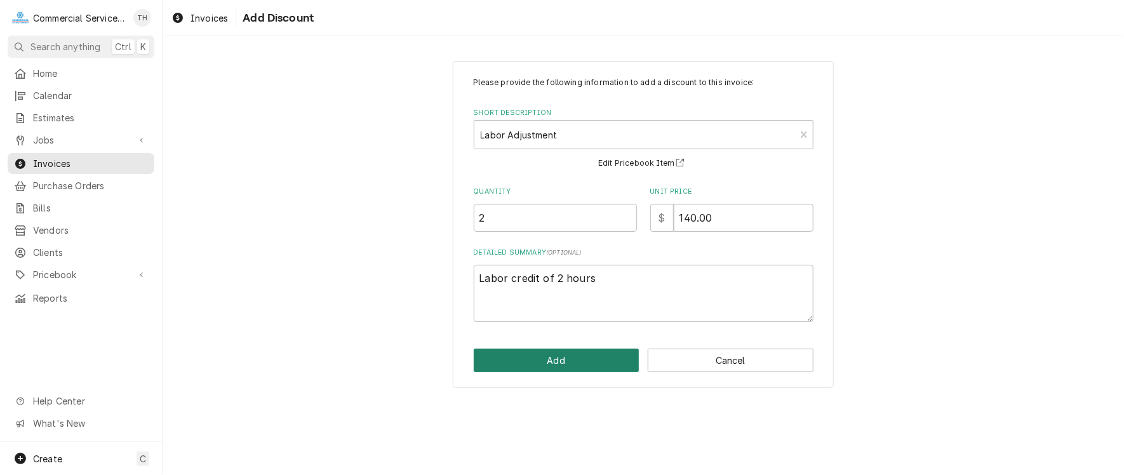
click at [519, 350] on button "Add" at bounding box center [557, 360] width 166 height 23
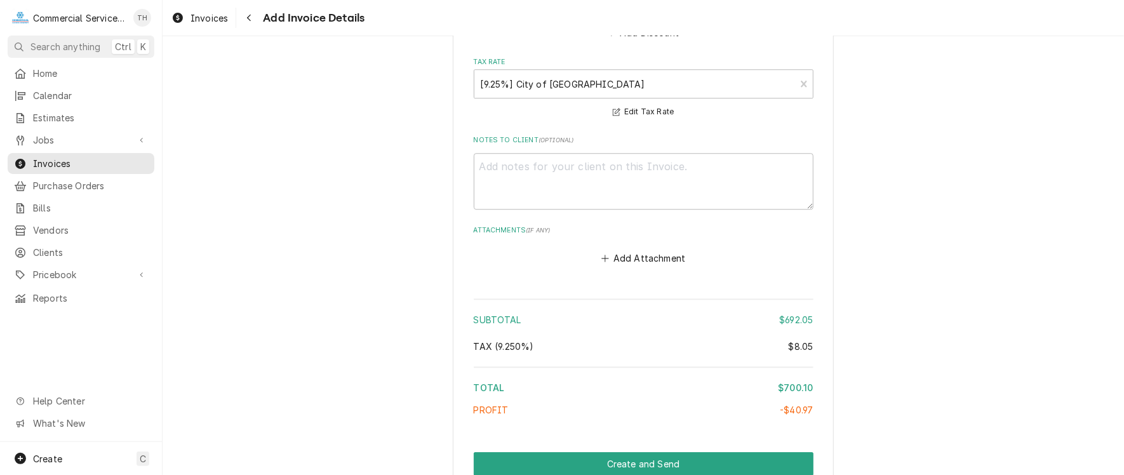
scroll to position [2133, 0]
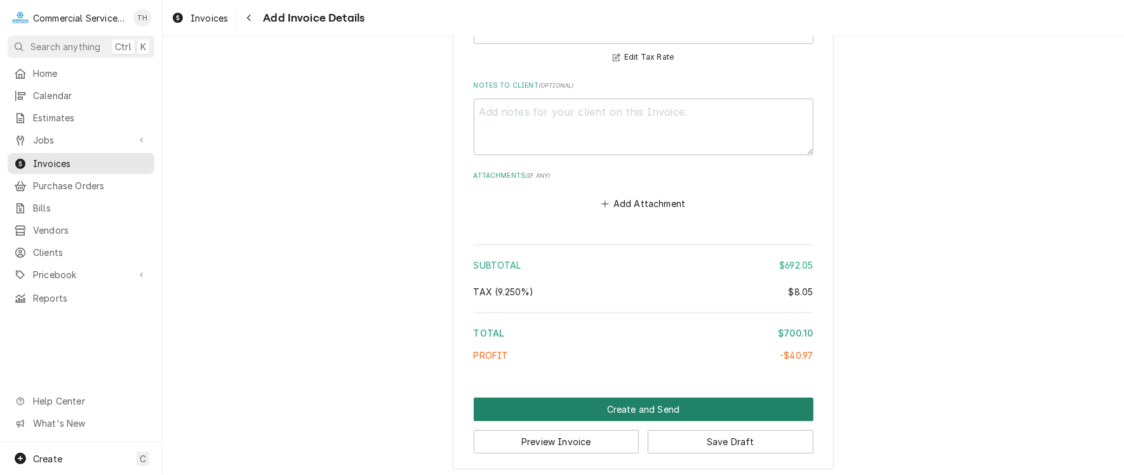
click at [619, 398] on button "Create and Send" at bounding box center [644, 409] width 340 height 23
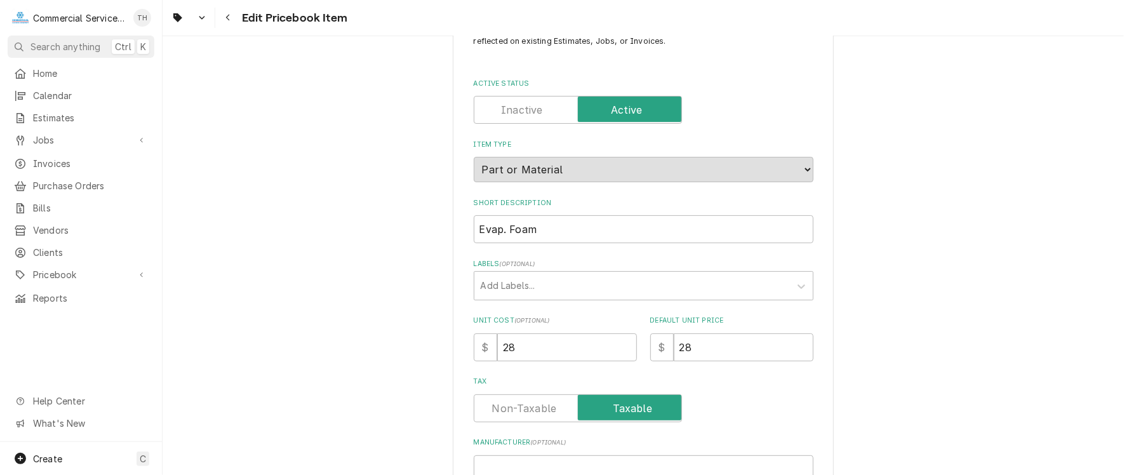
scroll to position [127, 0]
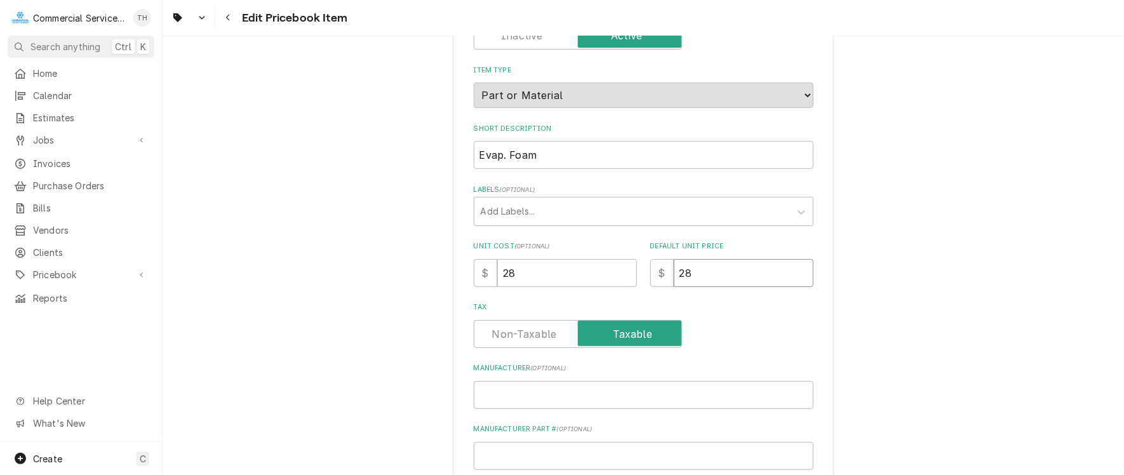
click at [692, 272] on input "28" at bounding box center [744, 273] width 140 height 28
type textarea "x"
type input "28.0"
type textarea "x"
type input "28.05"
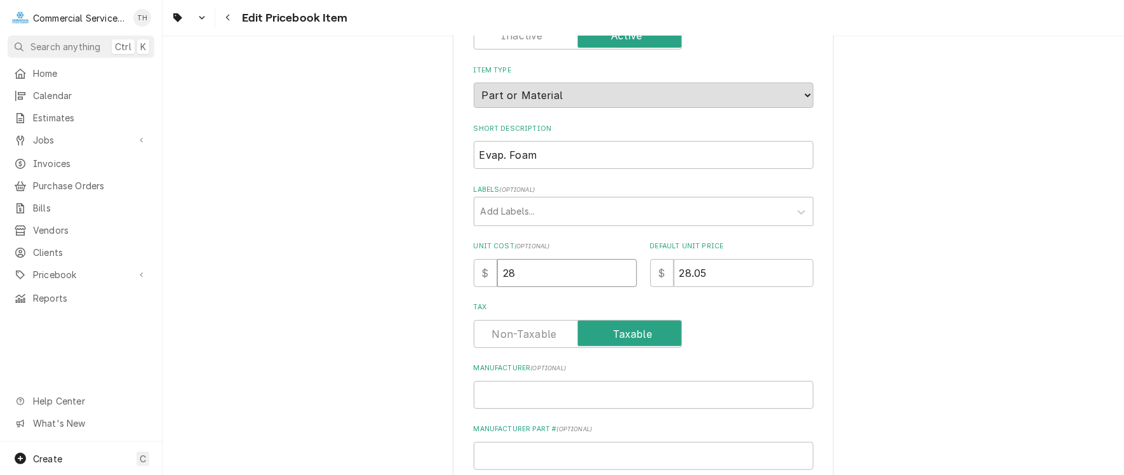
click at [475, 271] on div "$ 28" at bounding box center [555, 273] width 163 height 28
type textarea "x"
type input "1"
type textarea "x"
type input "14"
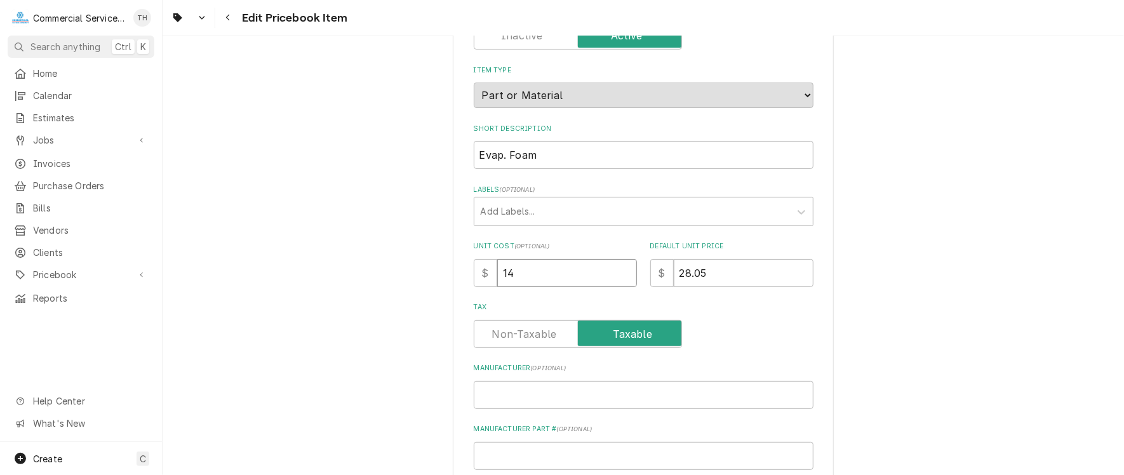
type textarea "x"
type input "14.0"
type textarea "x"
type input "14.02"
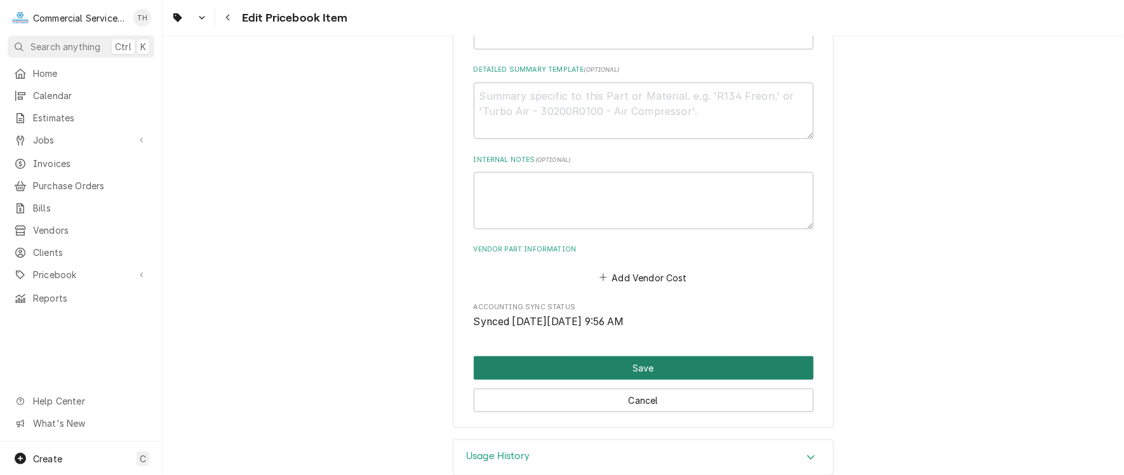
scroll to position [569, 0]
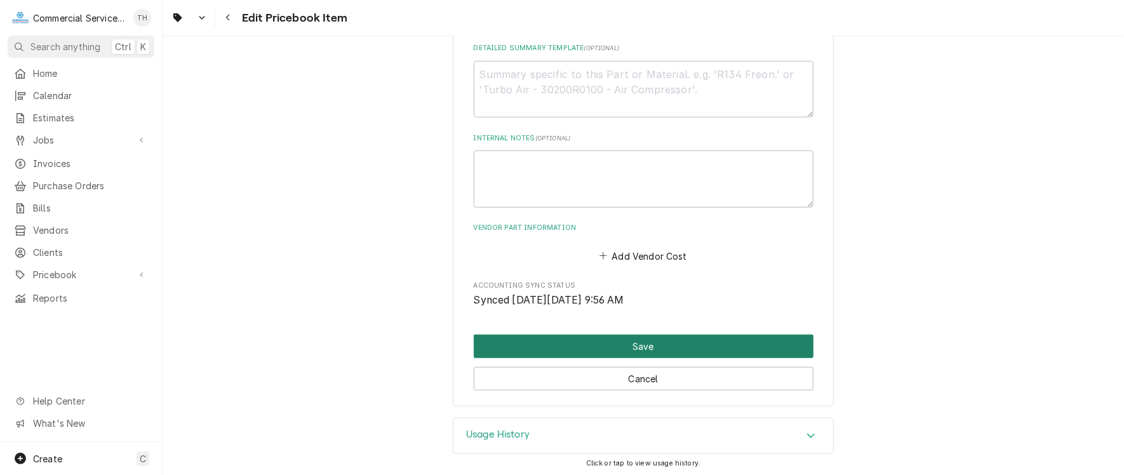
click at [658, 335] on button "Save" at bounding box center [644, 346] width 340 height 23
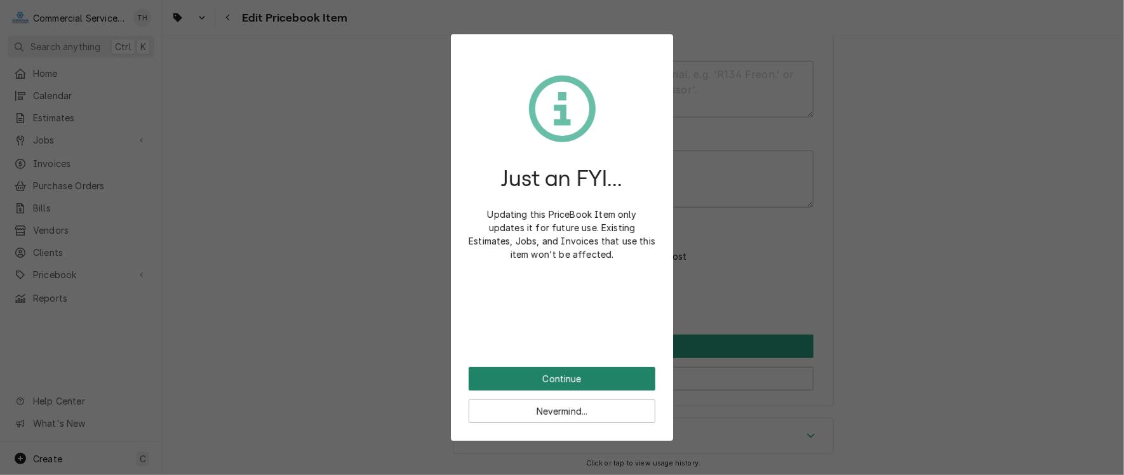
click at [602, 375] on button "Continue" at bounding box center [562, 378] width 187 height 23
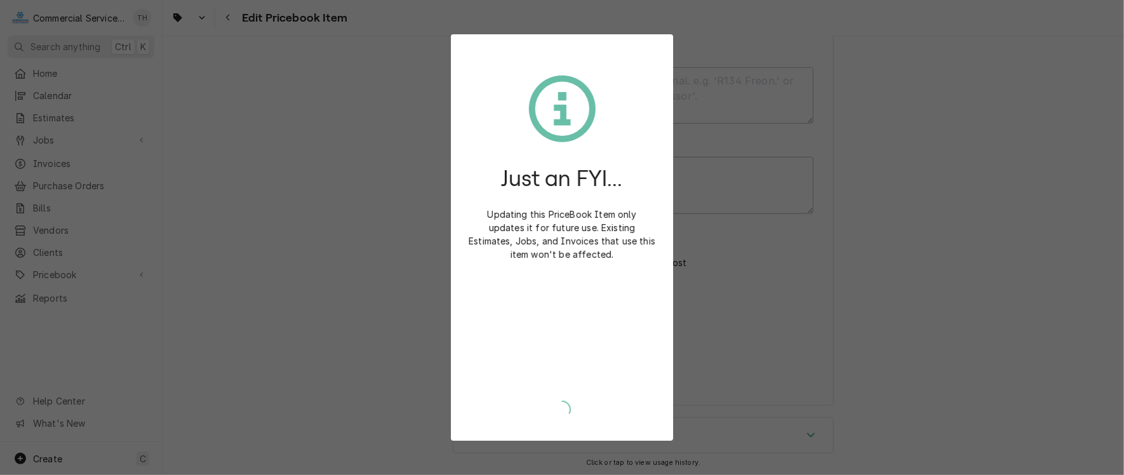
type textarea "x"
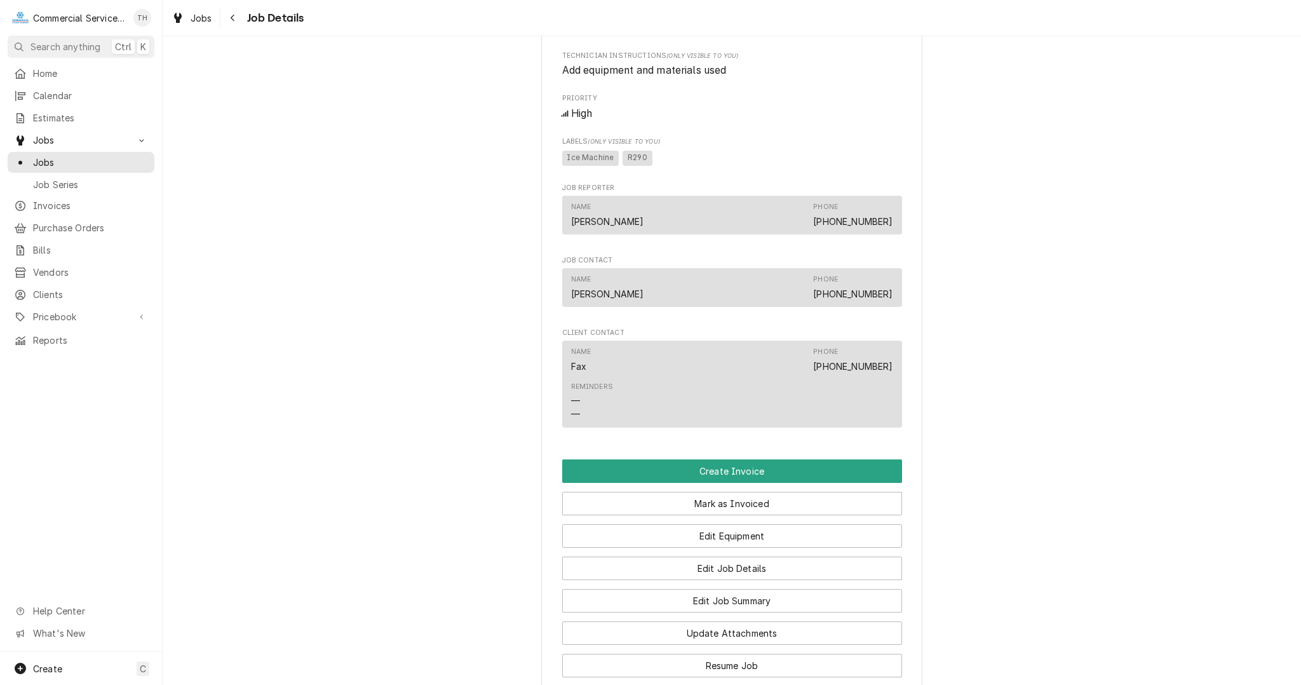
scroll to position [762, 0]
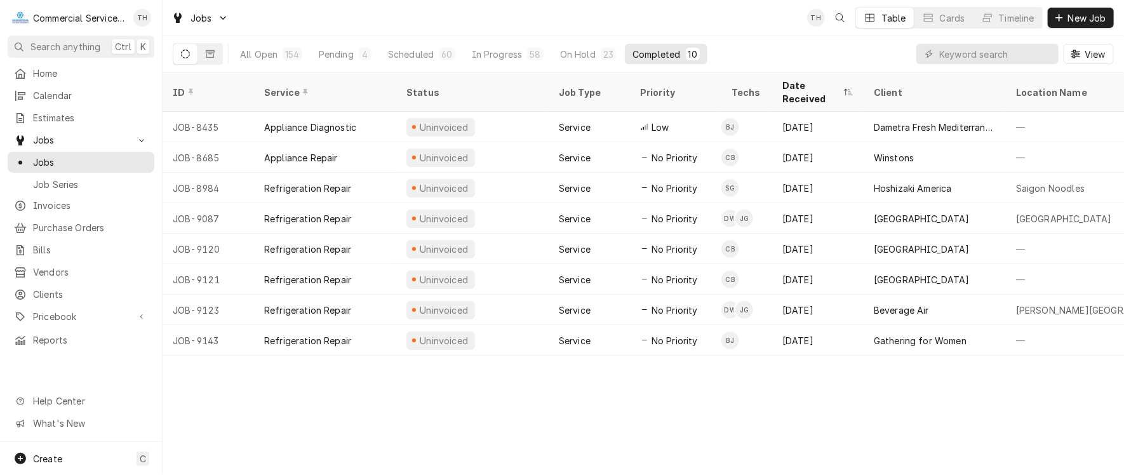
click at [1090, 17] on span "New Job" at bounding box center [1087, 17] width 43 height 13
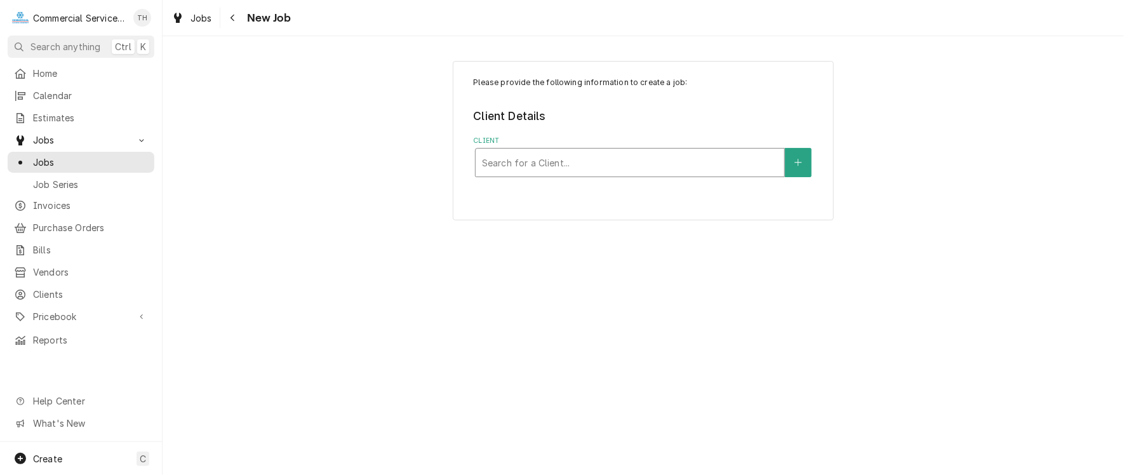
click at [629, 156] on div "Client" at bounding box center [630, 162] width 296 height 23
type input "gilroy uni"
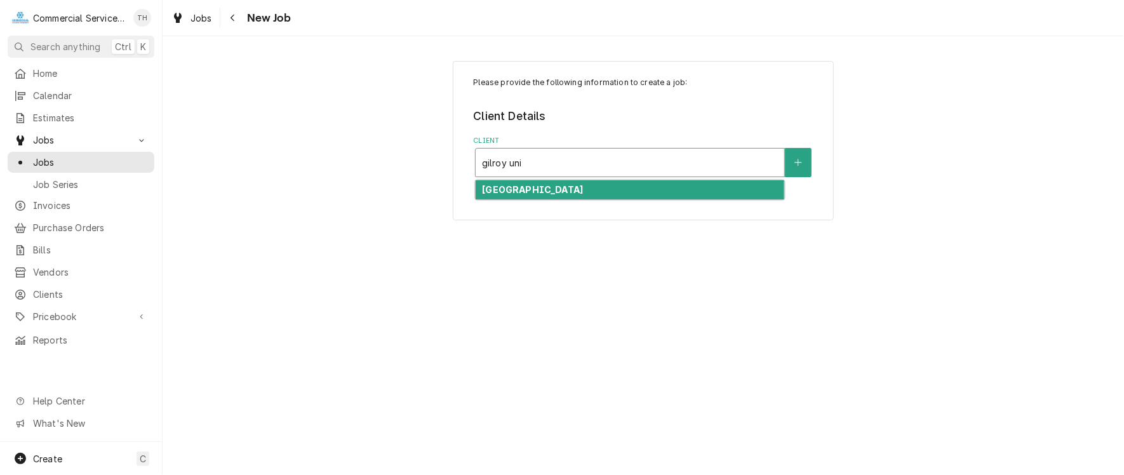
click at [620, 189] on div "[GEOGRAPHIC_DATA]" at bounding box center [630, 190] width 309 height 20
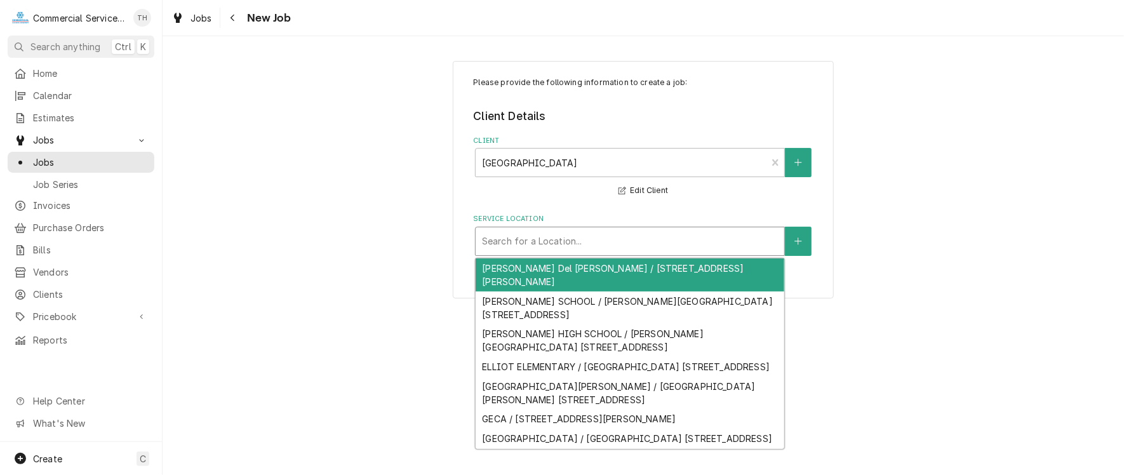
click at [612, 238] on div "Service Location" at bounding box center [630, 241] width 296 height 23
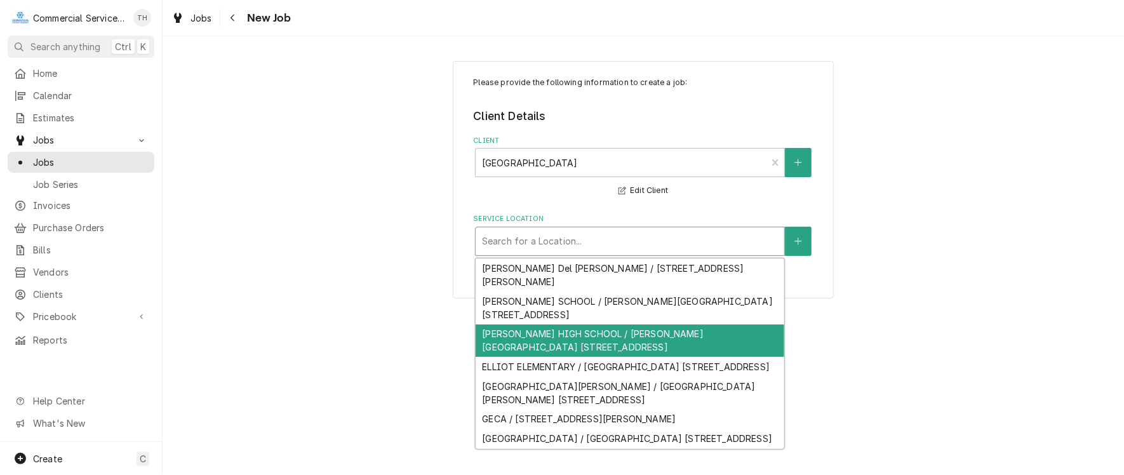
click at [602, 325] on div "[PERSON_NAME] HIGH SCHOOL / [PERSON_NAME][GEOGRAPHIC_DATA] [STREET_ADDRESS]" at bounding box center [630, 341] width 309 height 33
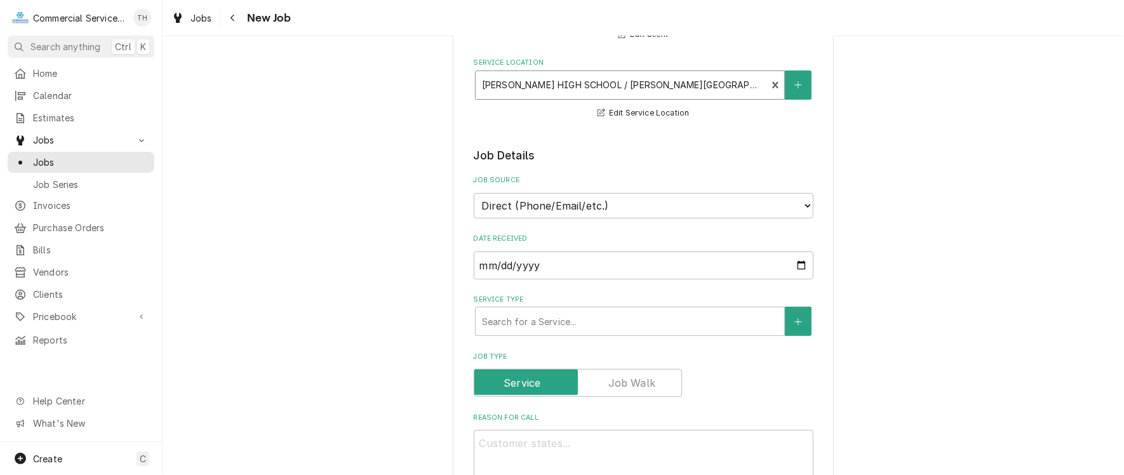
scroll to position [191, 0]
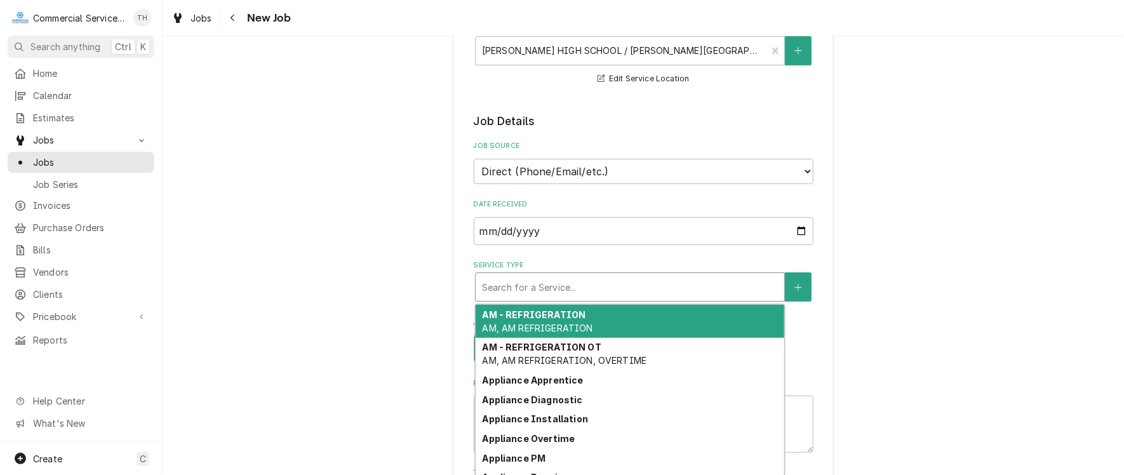
click at [608, 292] on div "Service Type" at bounding box center [630, 287] width 296 height 23
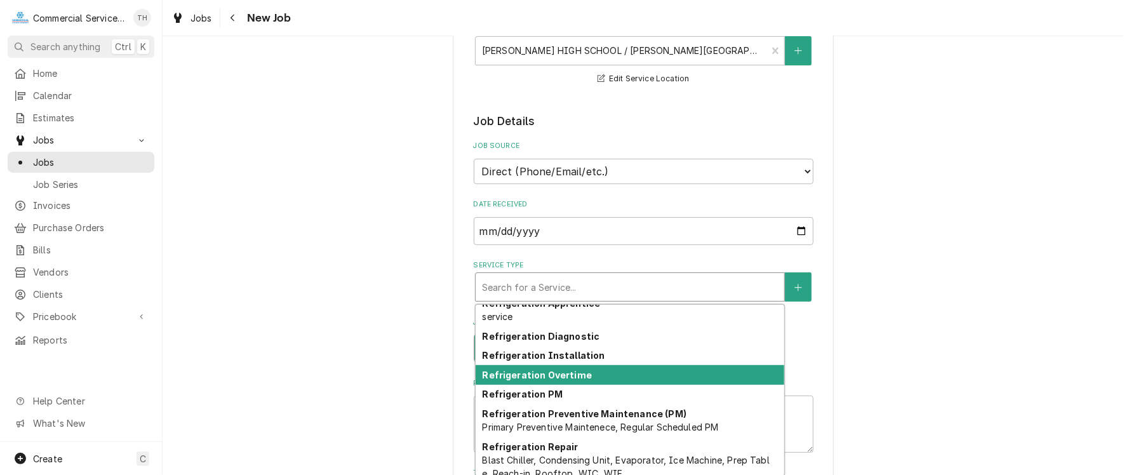
scroll to position [1410, 0]
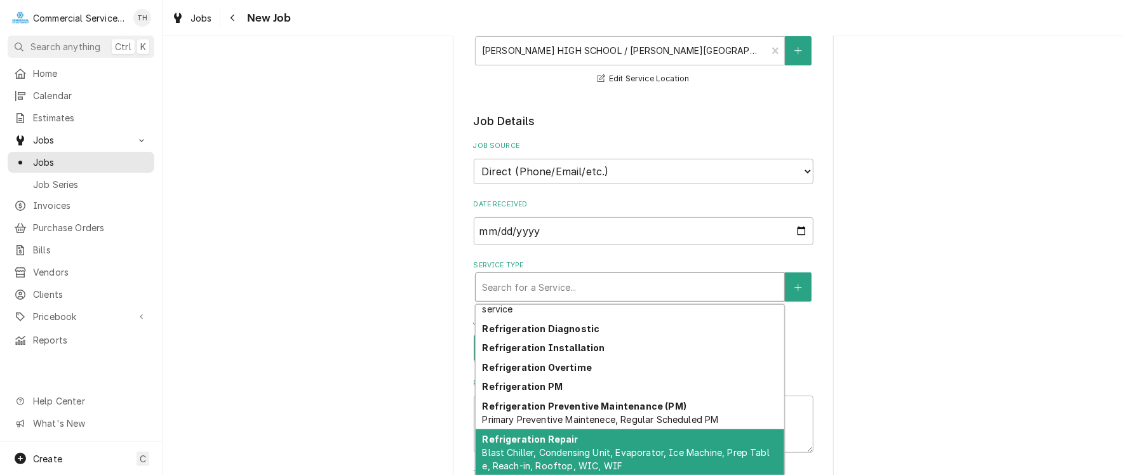
click at [610, 441] on div "Refrigeration Repair Blast Chiller, Condensing Unit, Evaporator, Ice Machine, P…" at bounding box center [630, 452] width 309 height 46
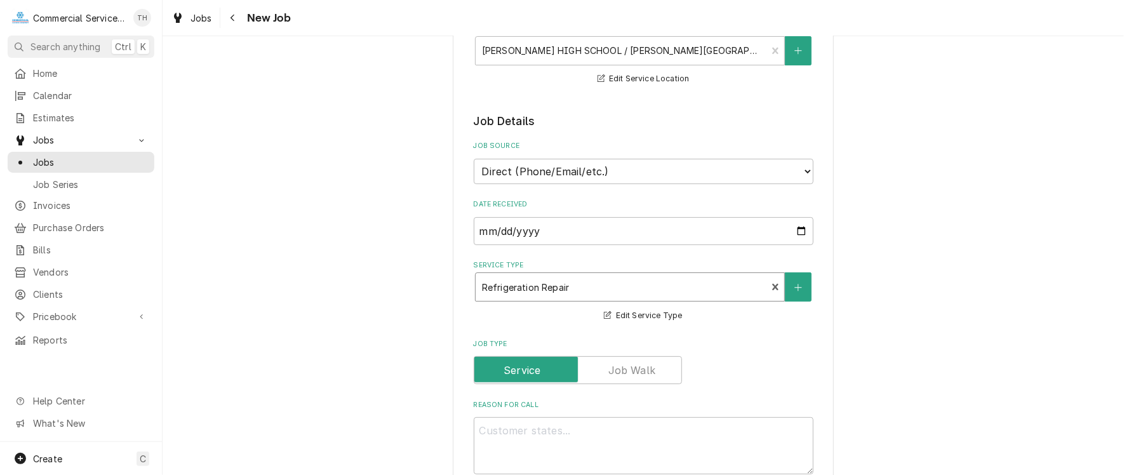
scroll to position [318, 0]
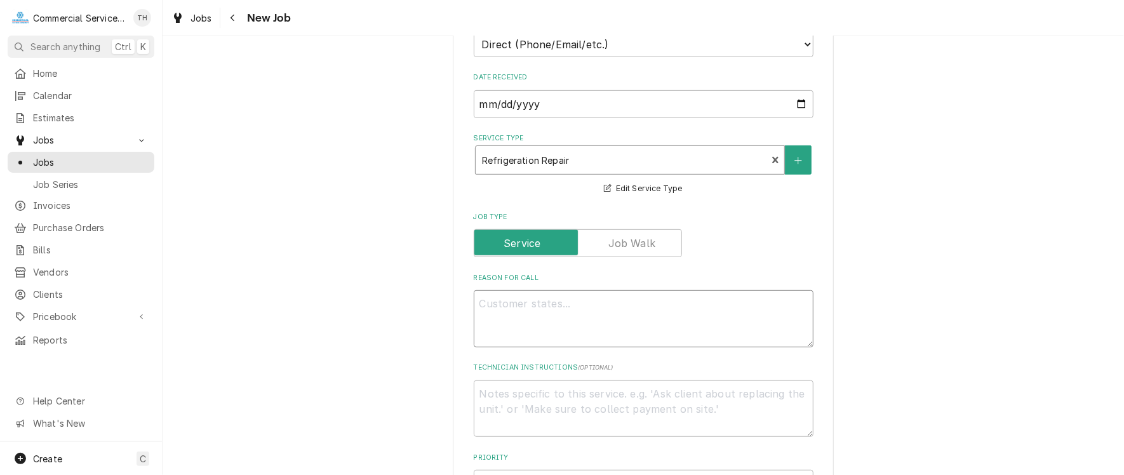
click at [503, 305] on textarea "Reason For Call" at bounding box center [644, 318] width 340 height 57
type textarea "x"
type textarea "C"
type textarea "x"
type textarea "Ch"
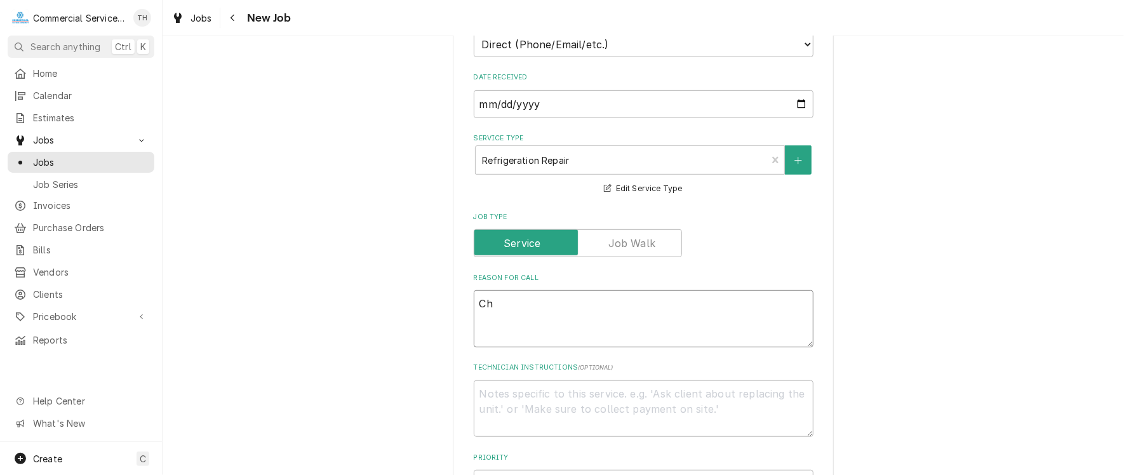
type textarea "x"
type textarea "Che"
type textarea "x"
type textarea "Chec"
type textarea "x"
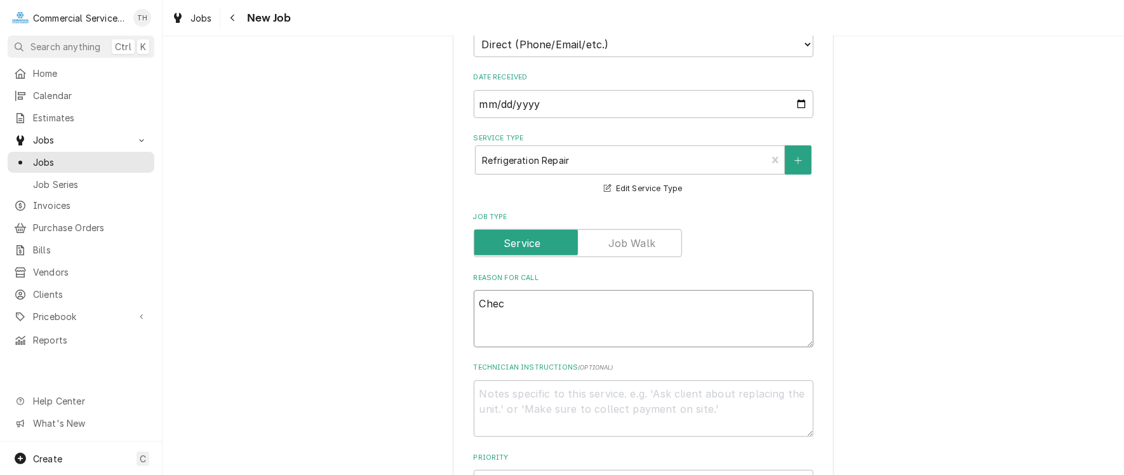
type textarea "Check"
type textarea "x"
type textarea "Check"
type textarea "x"
type textarea "Check t"
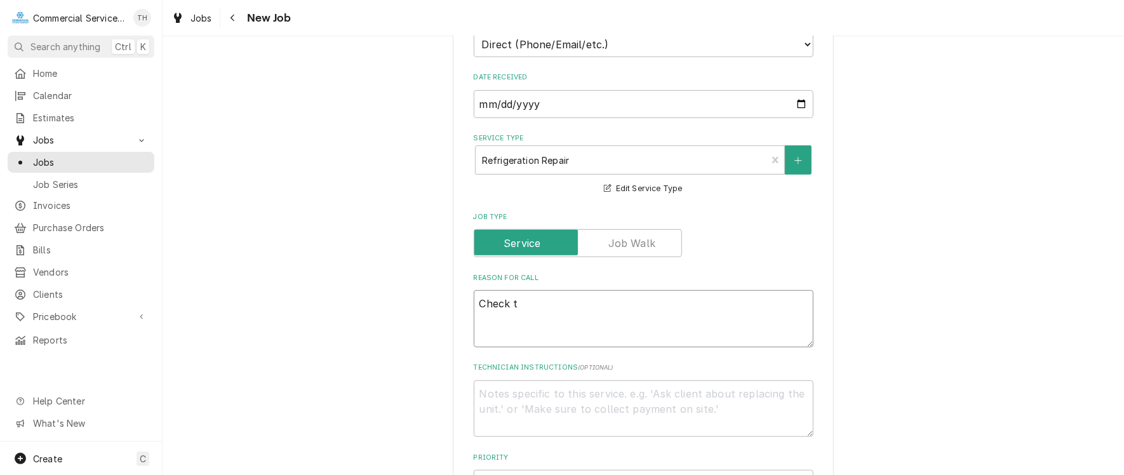
type textarea "x"
type textarea "Check th"
type textarea "x"
type textarea "Check the"
type textarea "x"
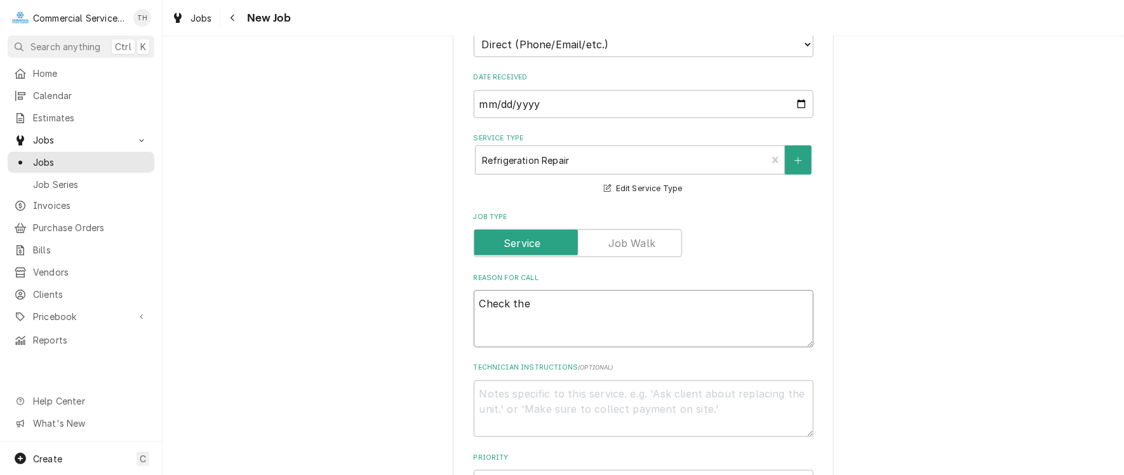
type textarea "Check the"
type textarea "x"
type textarea "Check the c"
type textarea "x"
type textarea "Check the co"
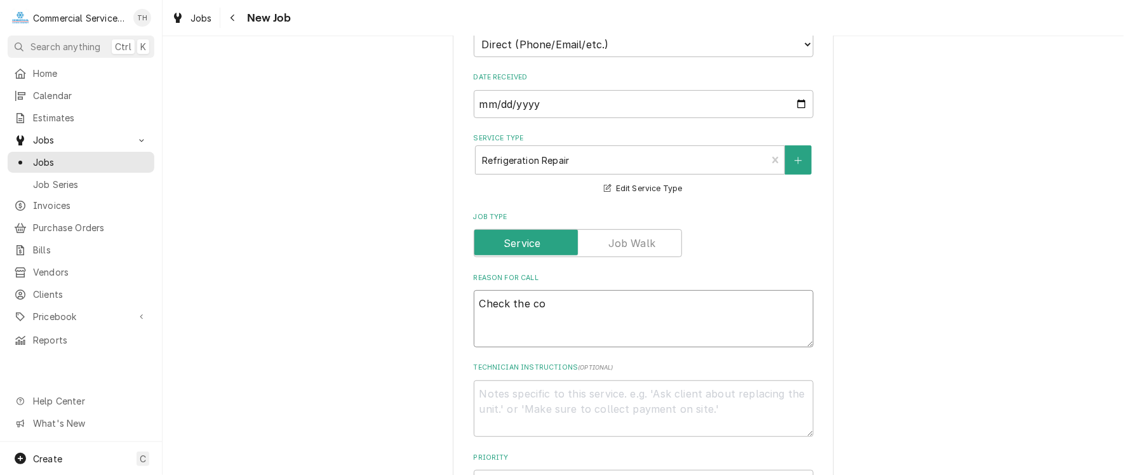
type textarea "x"
type textarea "Check the col"
type textarea "x"
type textarea "Check the cold"
type textarea "x"
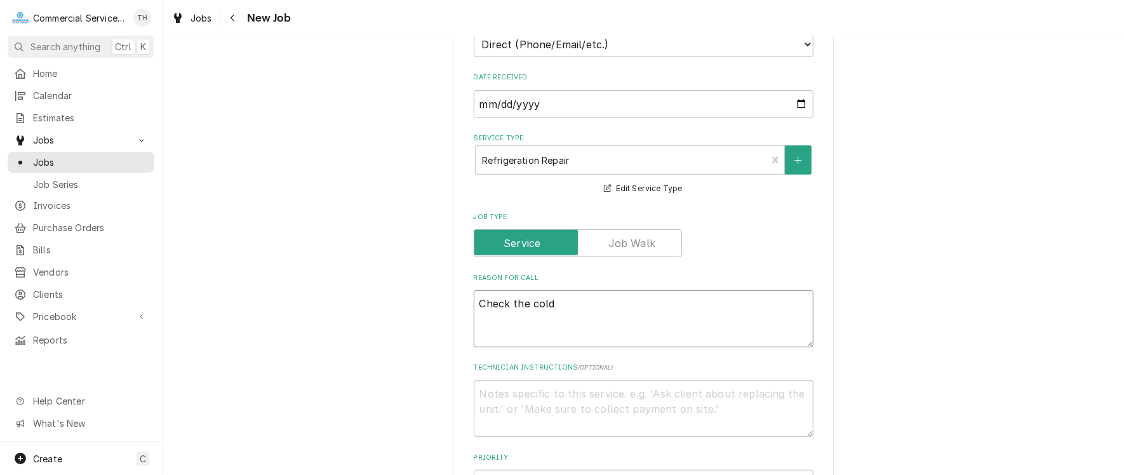
type textarea "Check the cold"
type textarea "x"
type textarea "Check the cold w"
type textarea "x"
type textarea "Check the cold we"
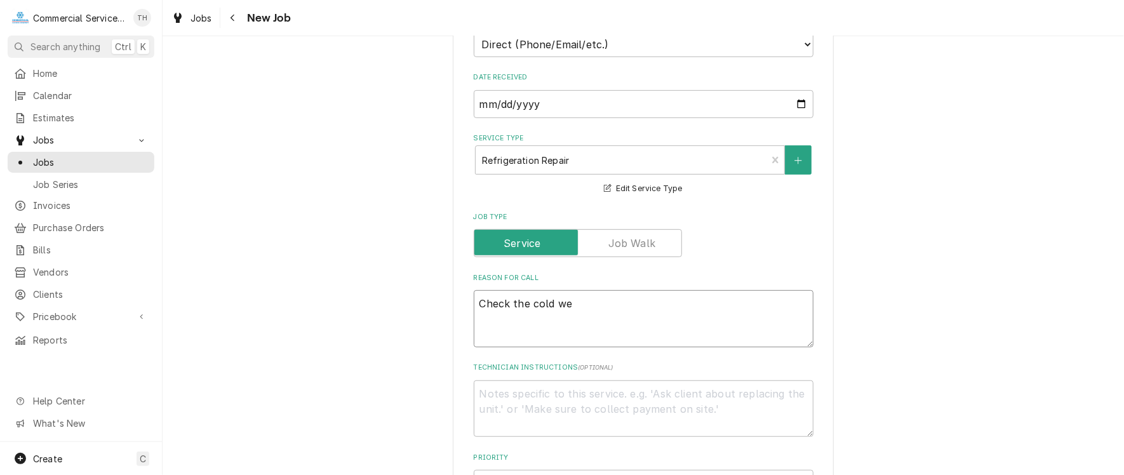
type textarea "x"
type textarea "Check the cold wel"
type textarea "x"
type textarea "Check the cold well"
type textarea "x"
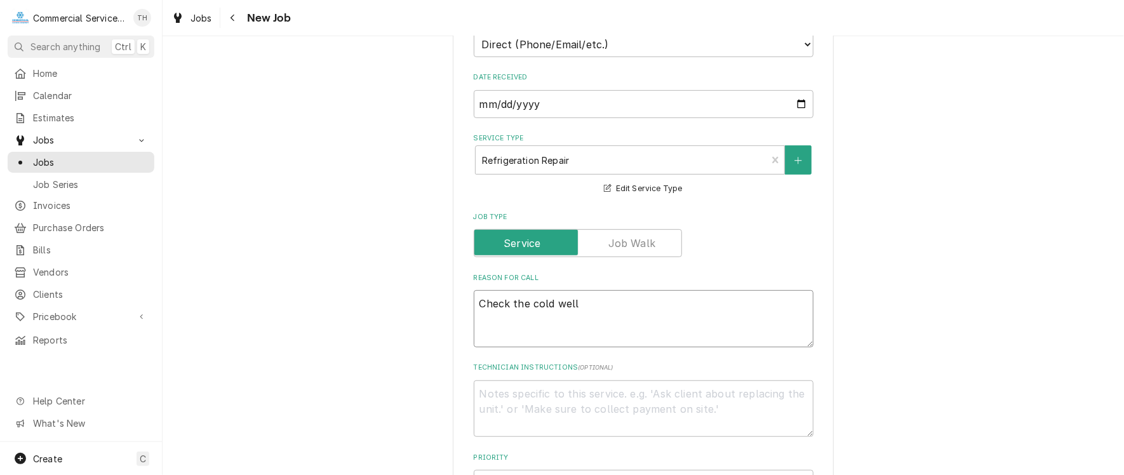
type textarea "Check the cold wells"
type textarea "x"
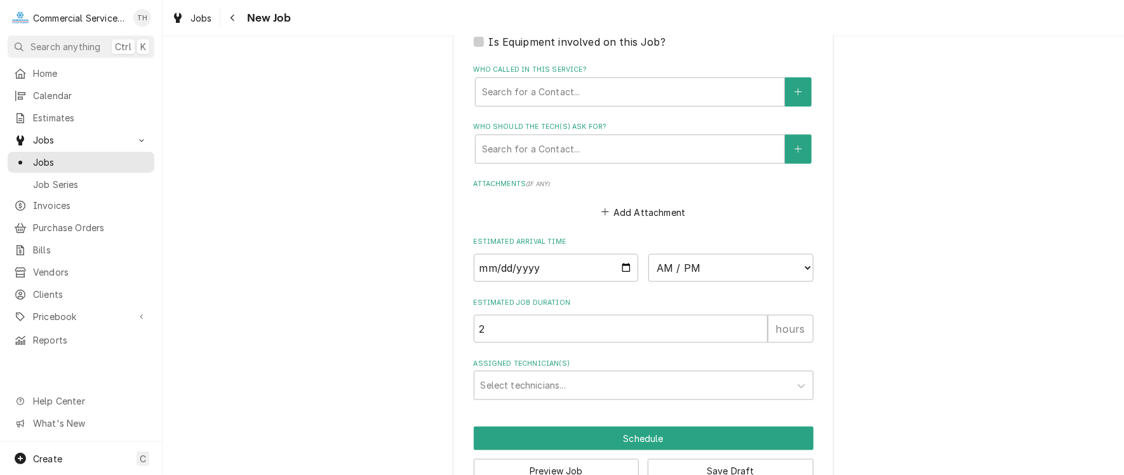
scroll to position [889, 0]
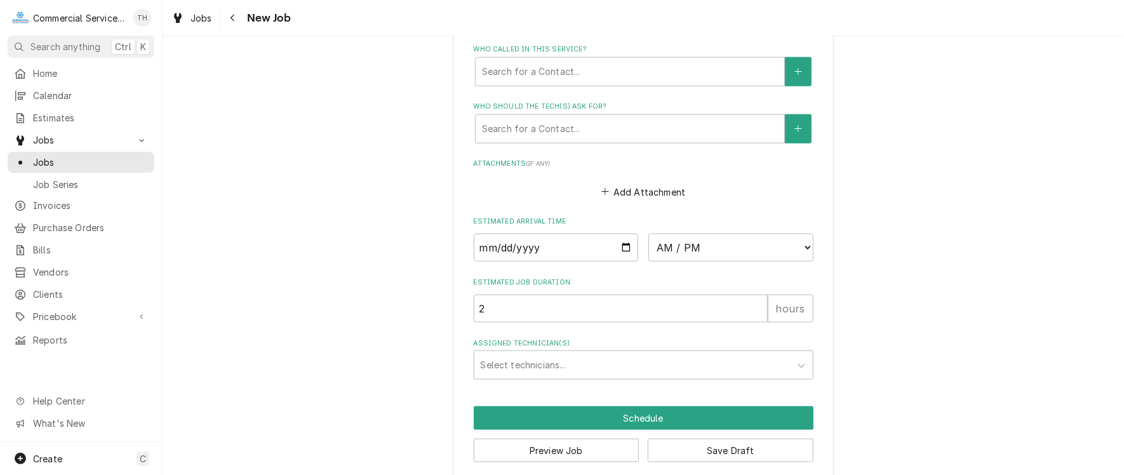
type textarea "Check the cold wells"
click at [622, 246] on input "Date" at bounding box center [556, 248] width 165 height 28
type input "2025-08-14"
type textarea "x"
click at [801, 243] on select "AM / PM 6:00 AM 6:15 AM 6:30 AM 6:45 AM 7:00 AM 7:15 AM 7:30 AM 7:45 AM 8:00 AM…" at bounding box center [730, 248] width 165 height 28
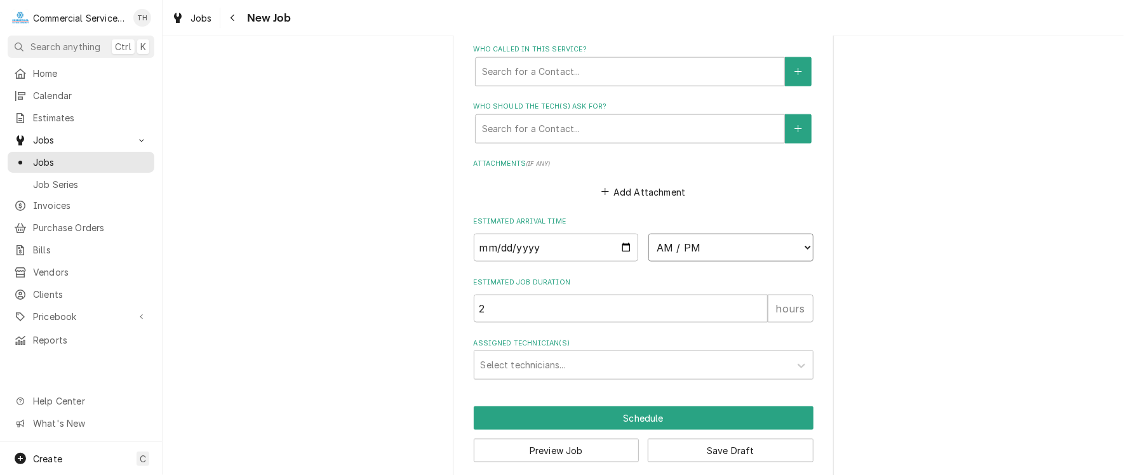
select select "12:45:00"
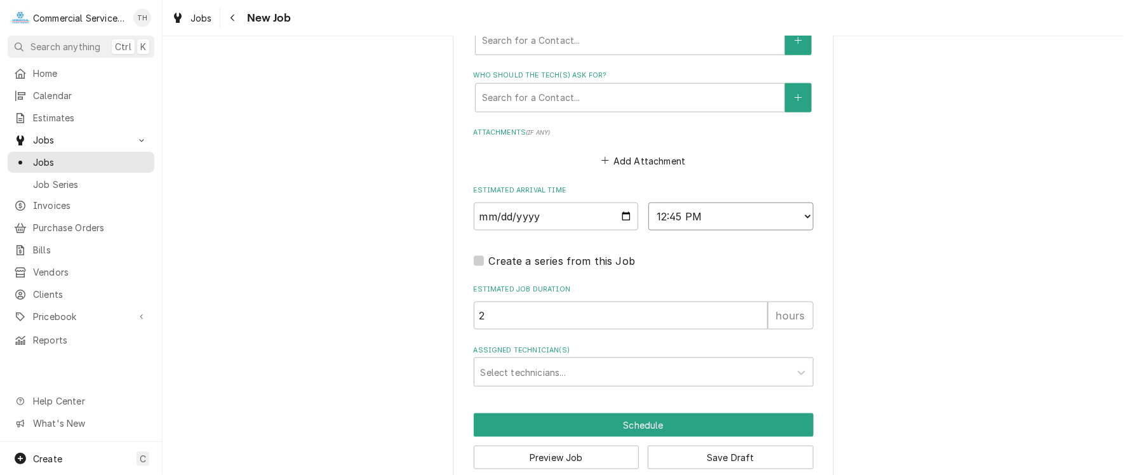
scroll to position [937, 0]
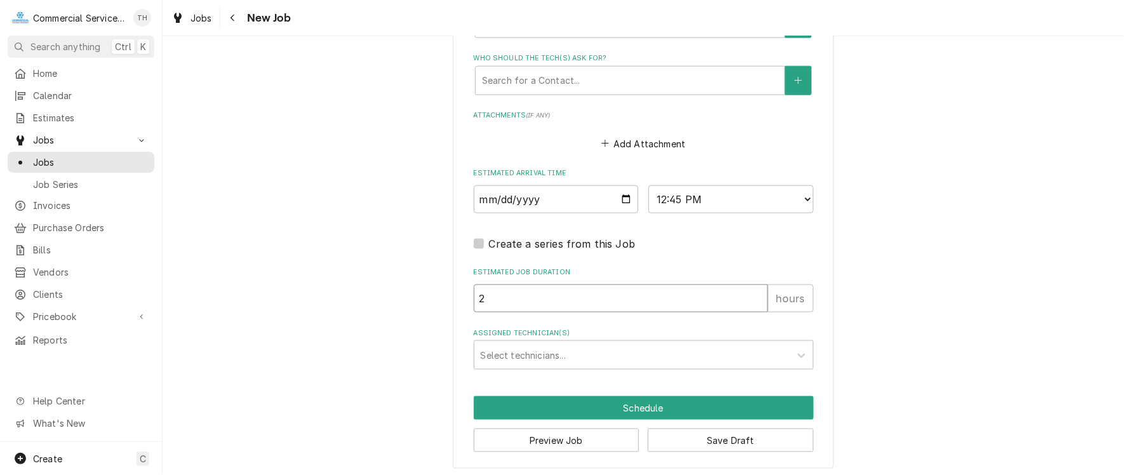
drag, startPoint x: 557, startPoint y: 289, endPoint x: 453, endPoint y: 297, distance: 103.8
type textarea "x"
type input "3"
type textarea "x"
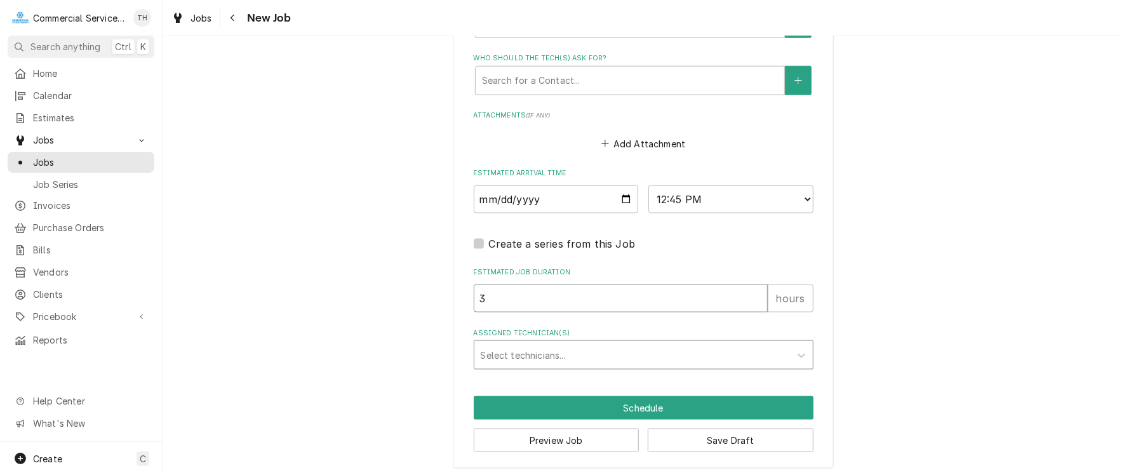
type input "3"
click at [498, 344] on div "Assigned Technician(s)" at bounding box center [632, 355] width 303 height 23
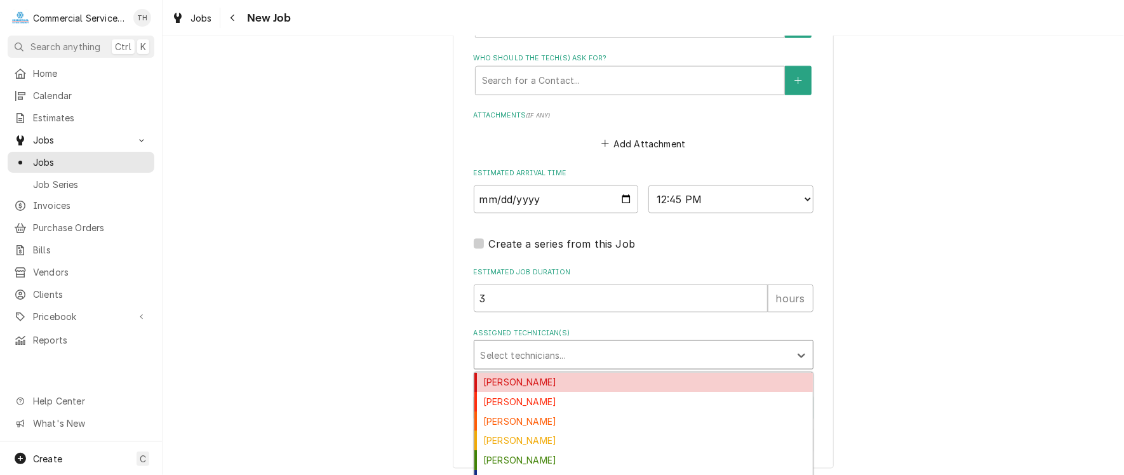
type input "m"
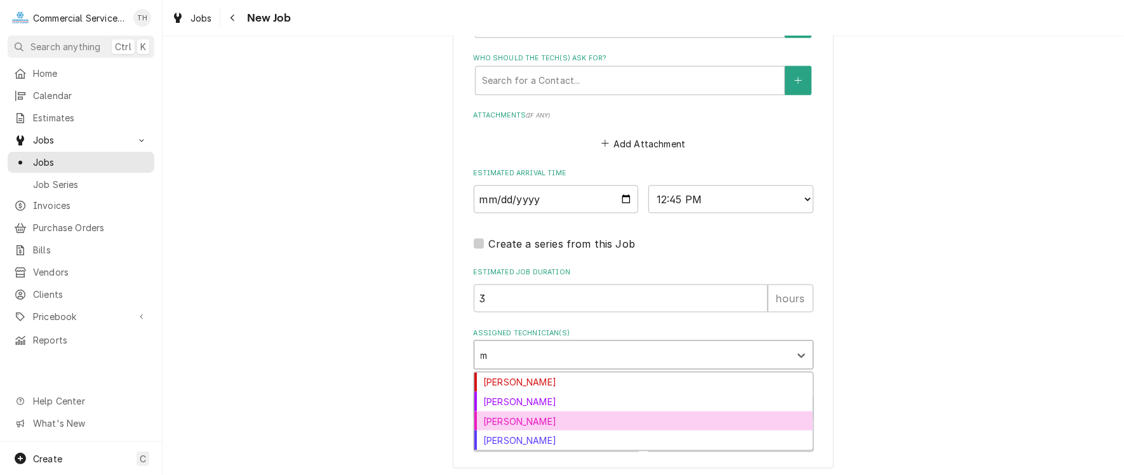
click at [507, 412] on div "Mark Mottau" at bounding box center [643, 422] width 338 height 20
type textarea "x"
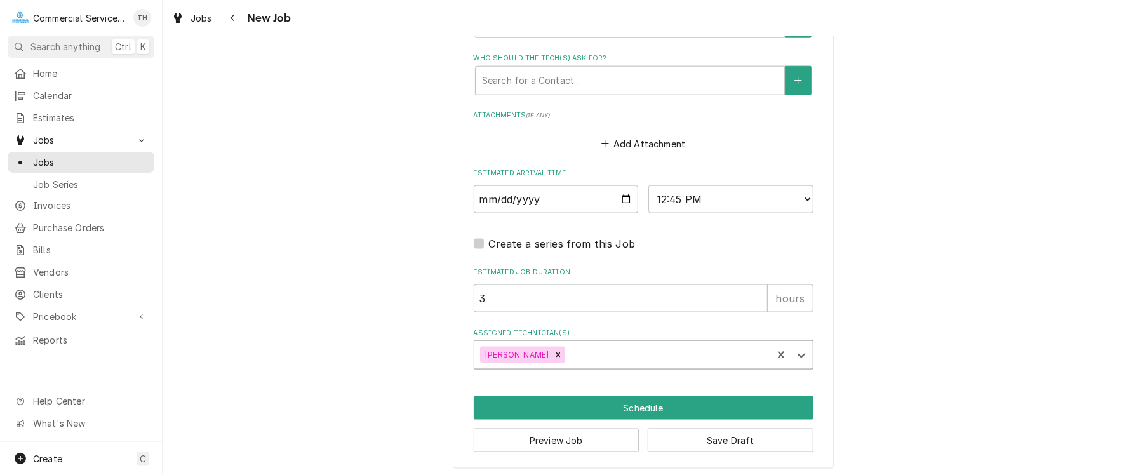
type textarea "x"
type input "m"
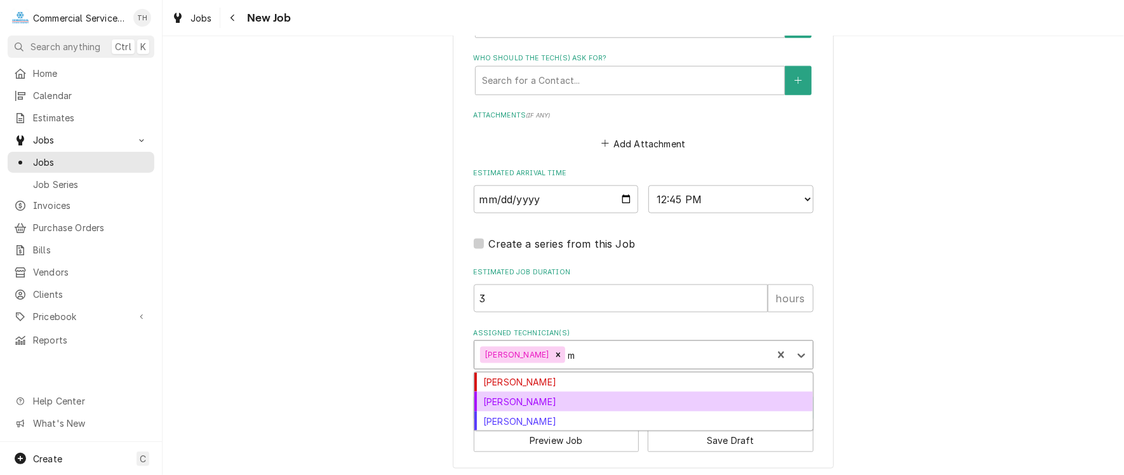
click at [560, 393] on div "Keegan Mottau" at bounding box center [643, 402] width 338 height 20
type textarea "x"
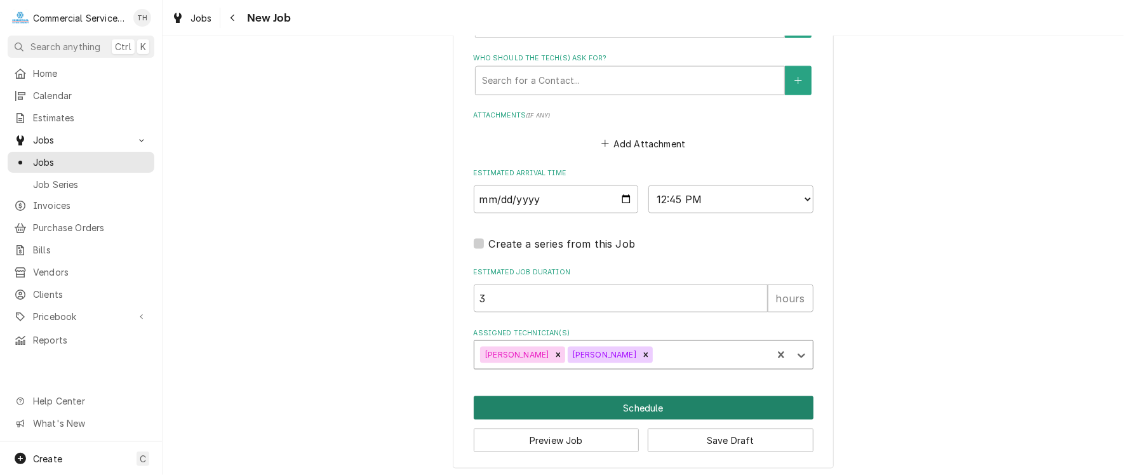
click at [560, 396] on button "Schedule" at bounding box center [644, 407] width 340 height 23
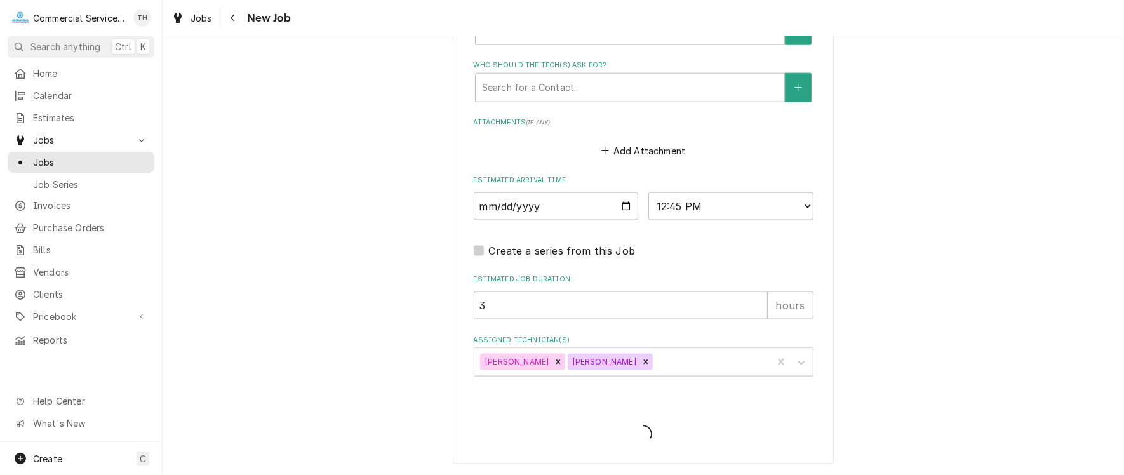
scroll to position [926, 0]
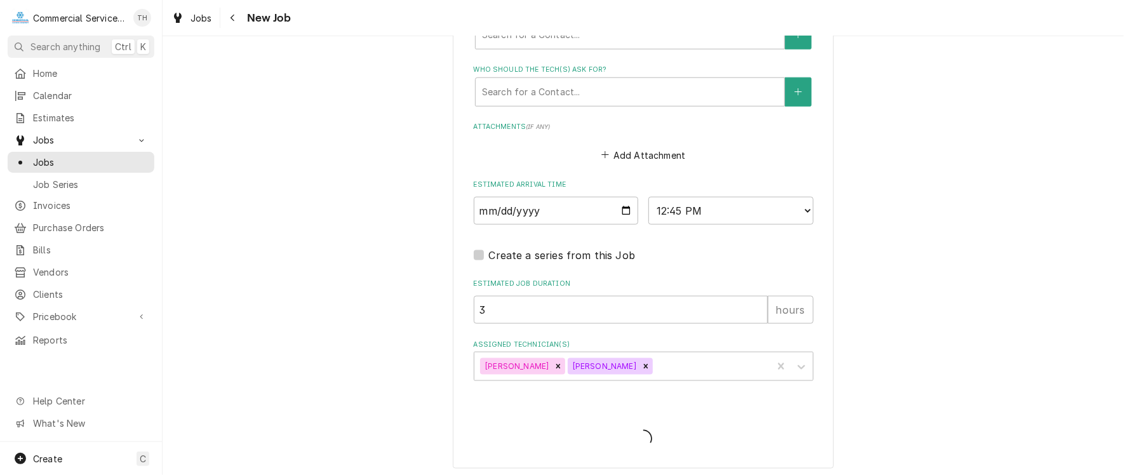
type textarea "x"
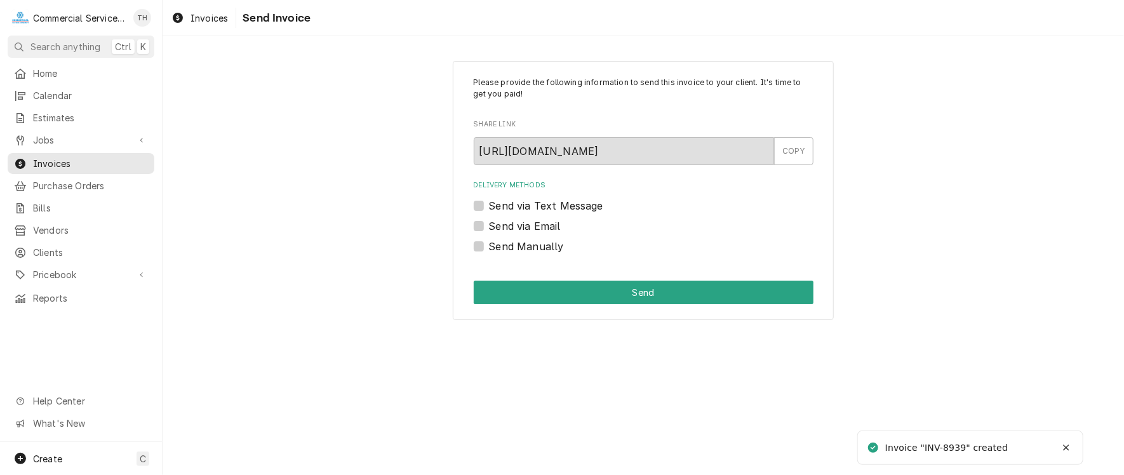
click at [489, 223] on label "Send via Email" at bounding box center [525, 225] width 72 height 15
click at [489, 223] on input "Send via Email" at bounding box center [659, 232] width 340 height 28
checkbox input "true"
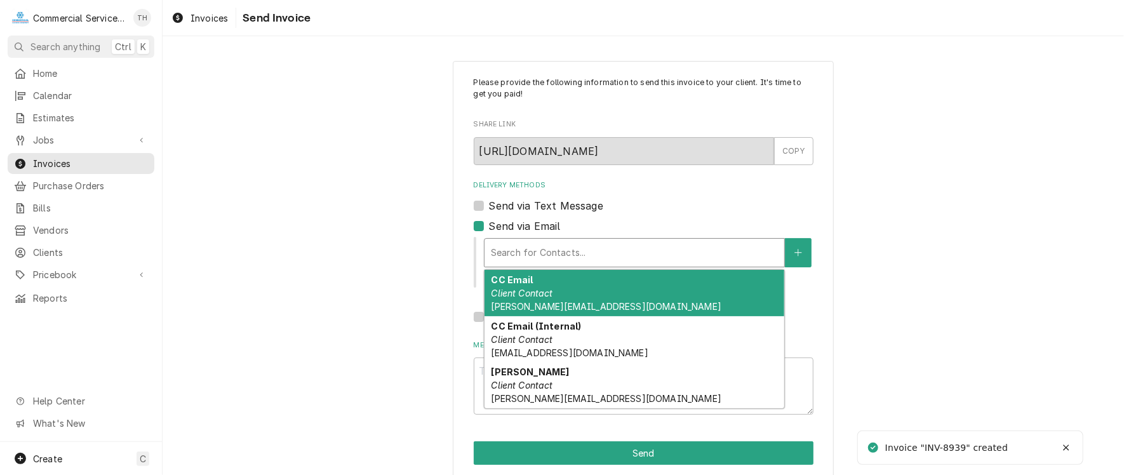
click at [538, 253] on div "Delivery Methods" at bounding box center [634, 252] width 287 height 23
click at [551, 293] on div "CC Email Client Contact [PERSON_NAME][EMAIL_ADDRESS][DOMAIN_NAME]" at bounding box center [635, 293] width 300 height 46
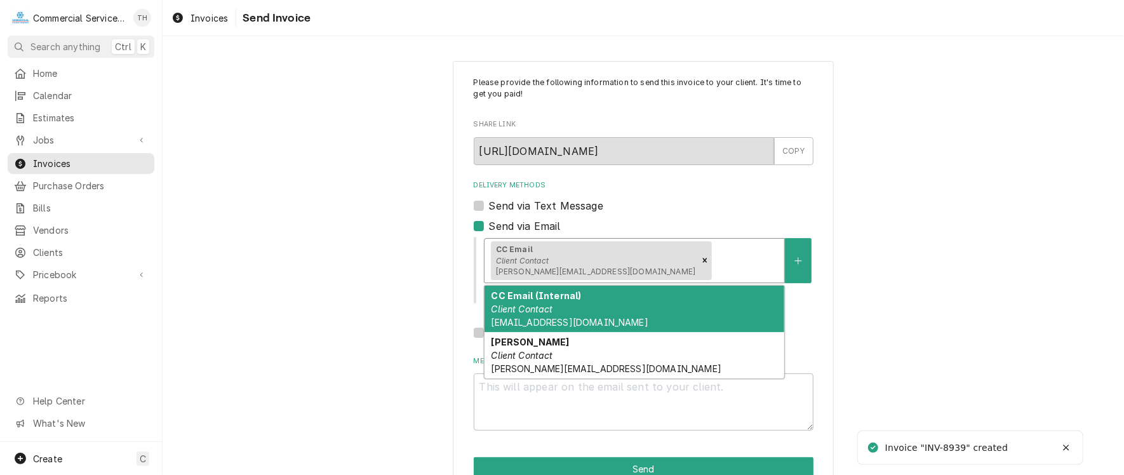
click at [714, 255] on div "Delivery Methods" at bounding box center [746, 260] width 64 height 23
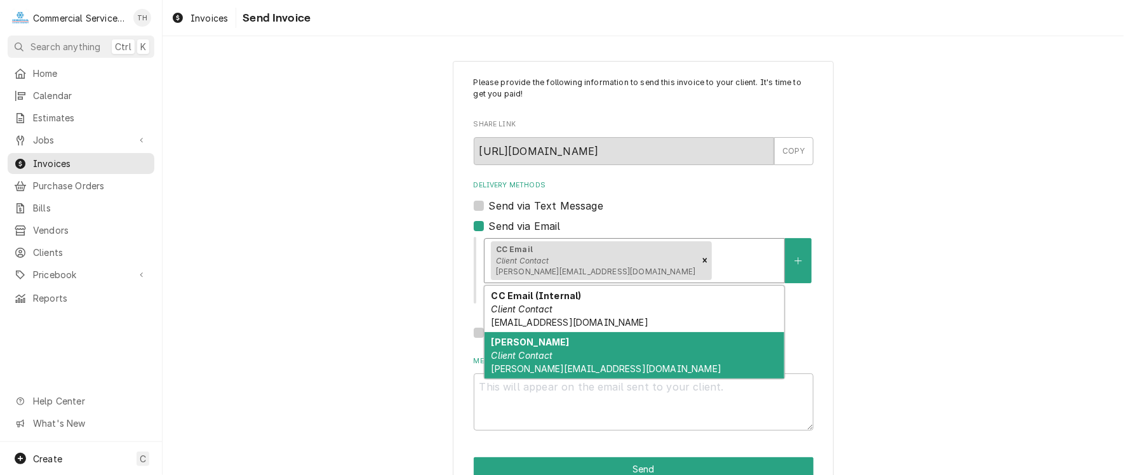
click at [539, 347] on div "[PERSON_NAME] Client Contact [PERSON_NAME][EMAIL_ADDRESS][DOMAIN_NAME]" at bounding box center [635, 355] width 300 height 46
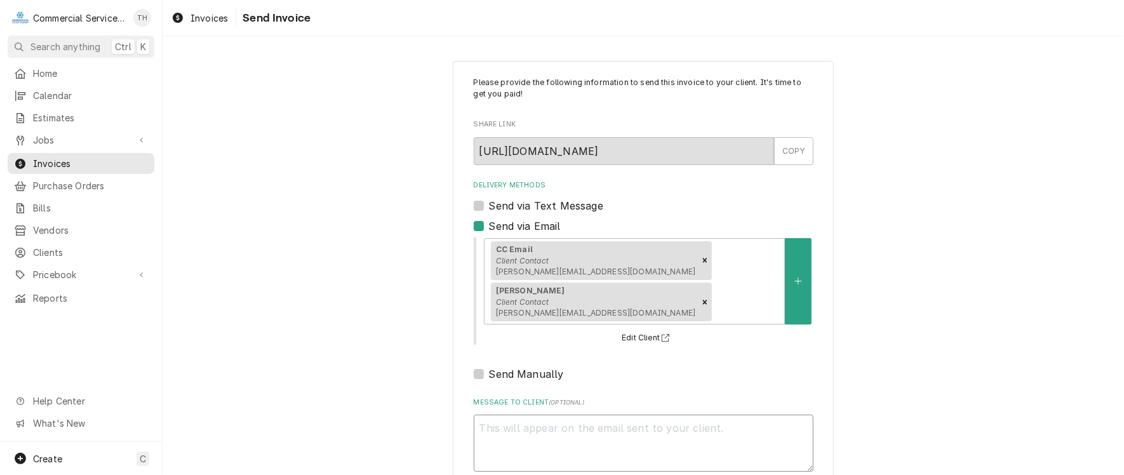
click at [522, 415] on textarea "Message to Client ( optional )" at bounding box center [644, 443] width 340 height 57
type textarea "x"
type textarea "P"
type textarea "x"
type textarea "Pl"
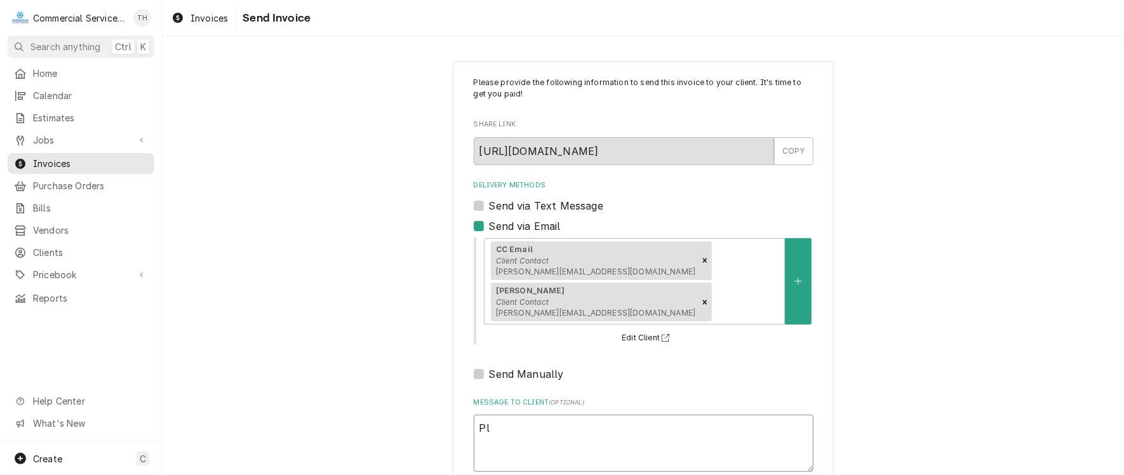
type textarea "x"
type textarea "Ple"
type textarea "x"
type textarea "Plea"
type textarea "x"
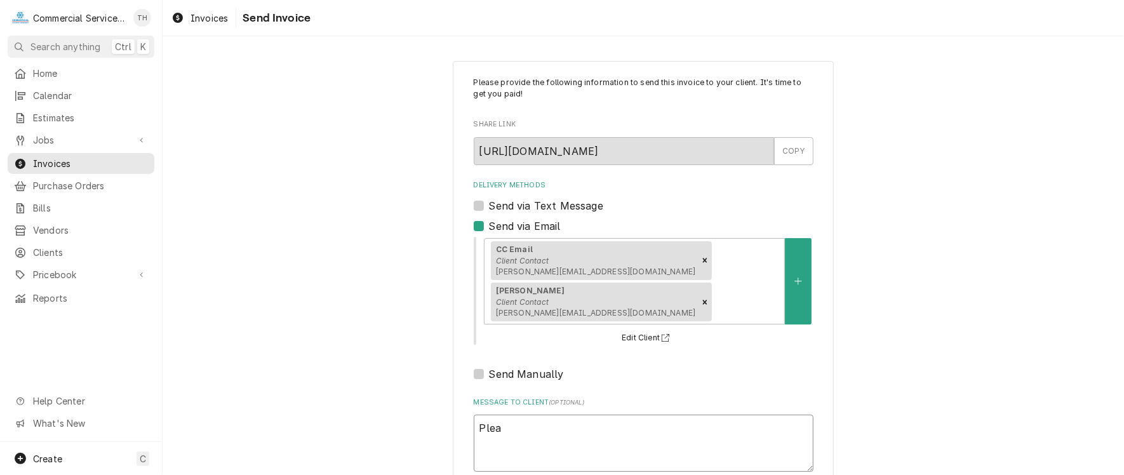
type textarea "Pleas"
type textarea "x"
type textarea "Please"
type textarea "x"
type textarea "Please"
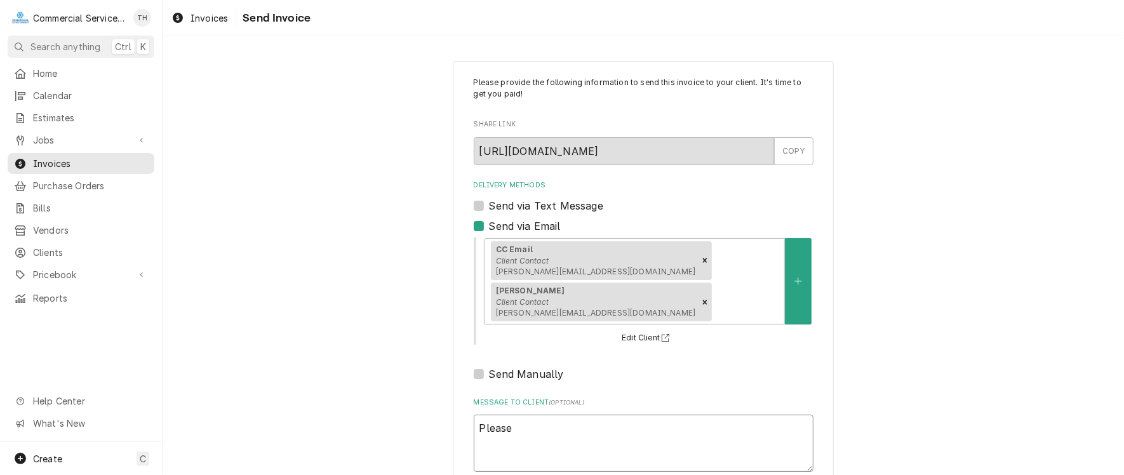
type textarea "x"
type textarea "Please s"
type textarea "x"
type textarea "Please se"
type textarea "x"
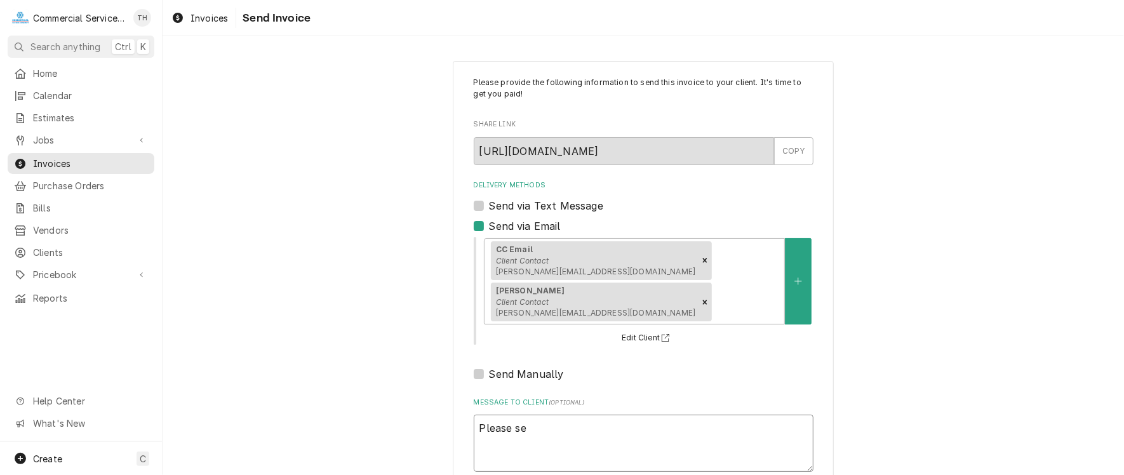
type textarea "Please see"
type textarea "x"
type textarea "Please see"
type textarea "x"
type textarea "Please see t"
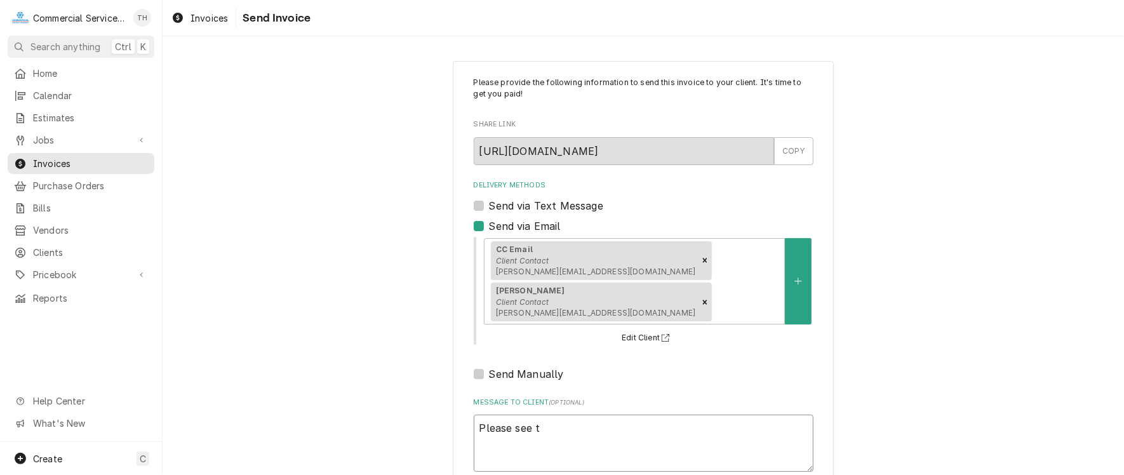
type textarea "x"
type textarea "Please see th"
type textarea "x"
type textarea "Please see the"
type textarea "x"
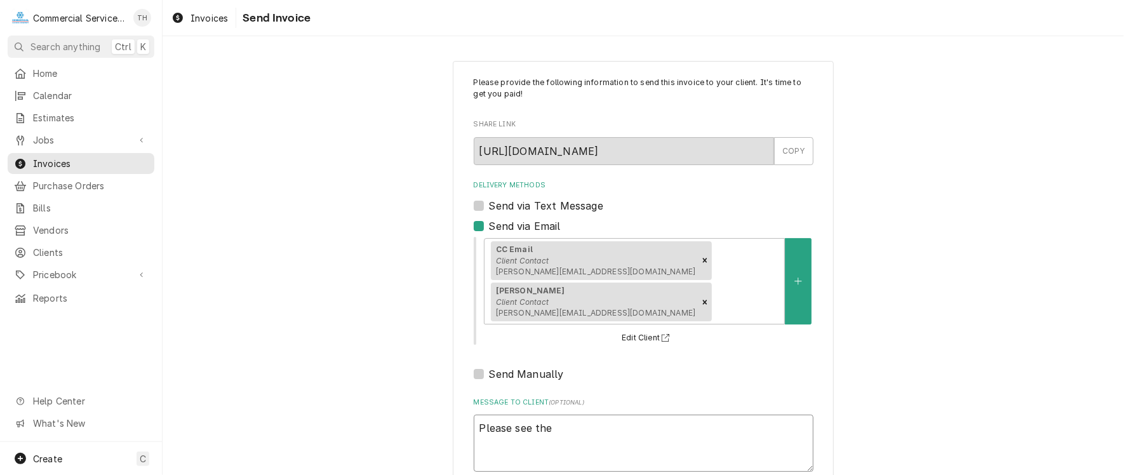
type textarea "Please see the a"
type textarea "x"
type textarea "Please see the at"
type textarea "x"
type textarea "Please see the atta"
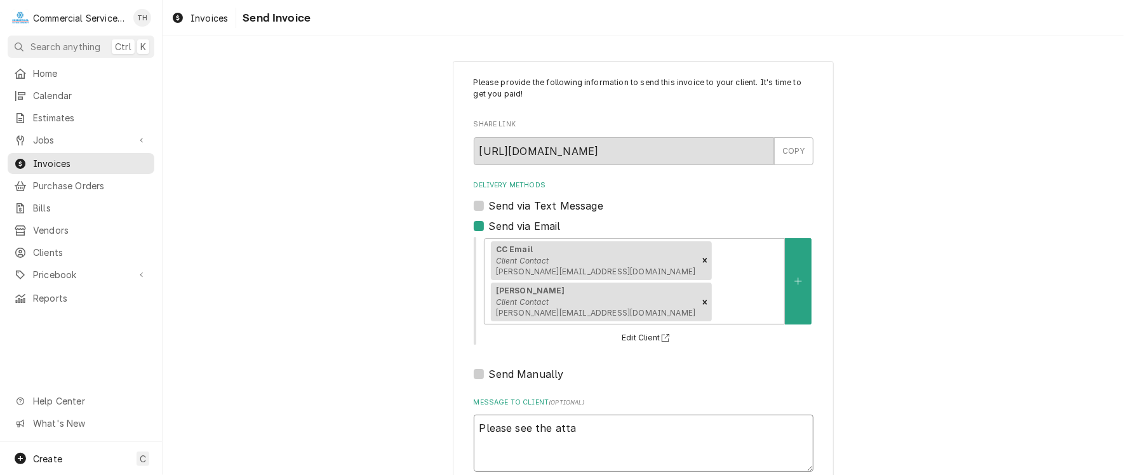
type textarea "x"
type textarea "Please see the attac"
type textarea "x"
type textarea "Please see the attach"
type textarea "x"
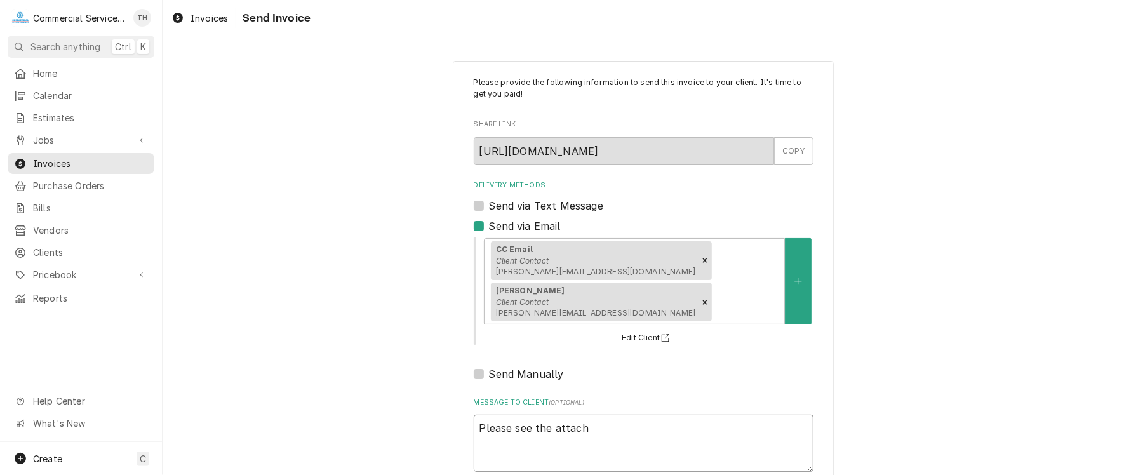
type textarea "Please see the attache"
type textarea "x"
type textarea "Please see the attached"
type textarea "x"
type textarea "Please see the attached"
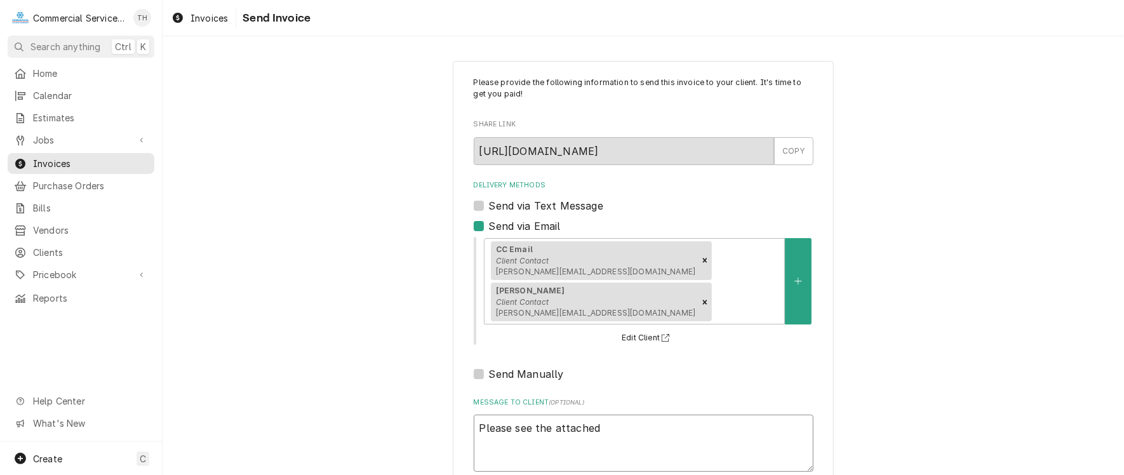
type textarea "x"
type textarea "Please see the attached i"
type textarea "x"
type textarea "Please see the attached in"
type textarea "x"
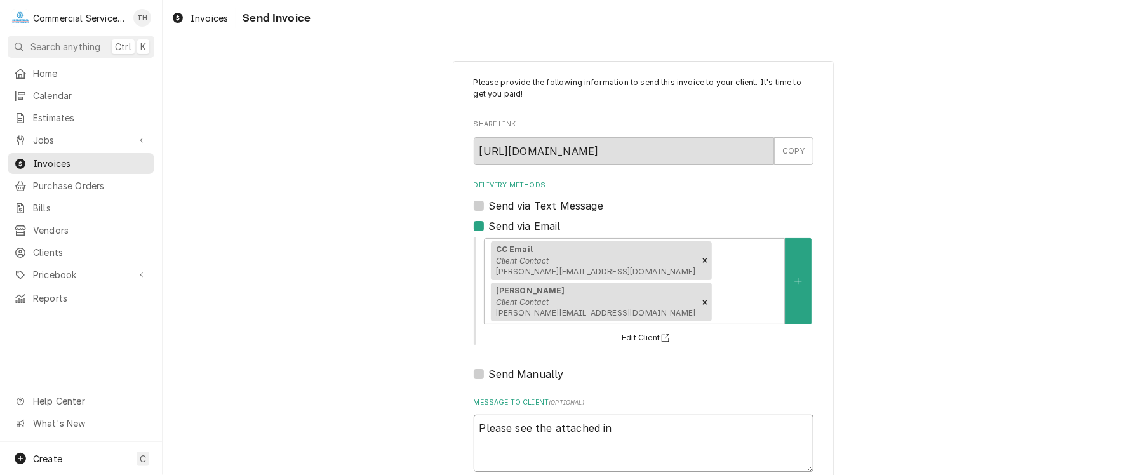
type textarea "Please see the attached inv"
type textarea "x"
type textarea "Please see the attached invo"
type textarea "x"
type textarea "Please see the attached invoi"
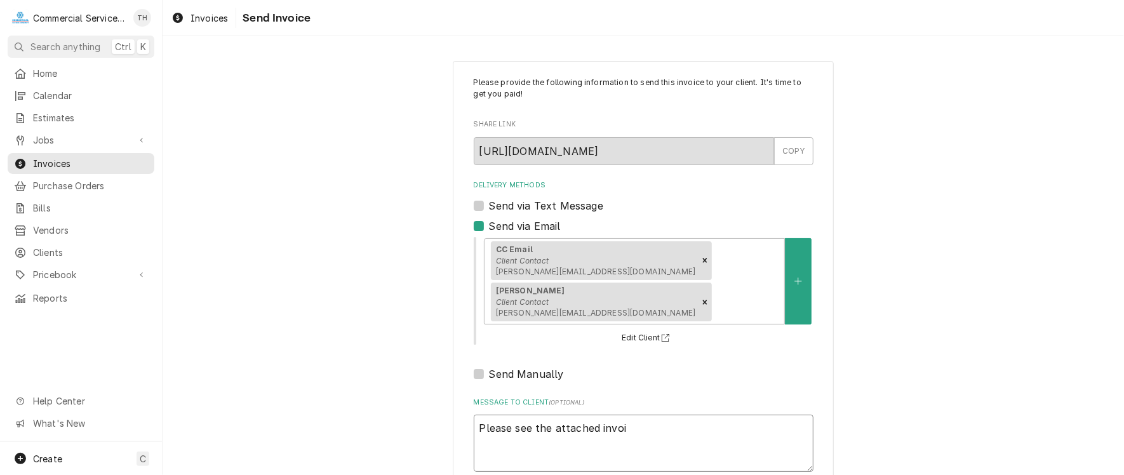
type textarea "x"
type textarea "Please see the attached invoic"
type textarea "x"
type textarea "Please see the attached invoice"
type textarea "x"
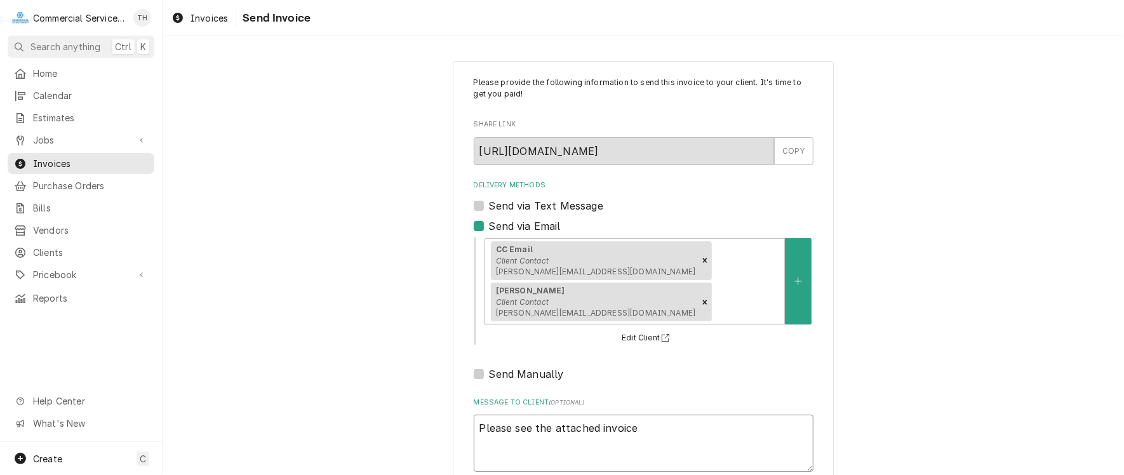
type textarea "Please see the attached invoice"
type textarea "x"
type textarea "Please see the attached invoice f"
type textarea "x"
type textarea "Please see the attached invoice fo"
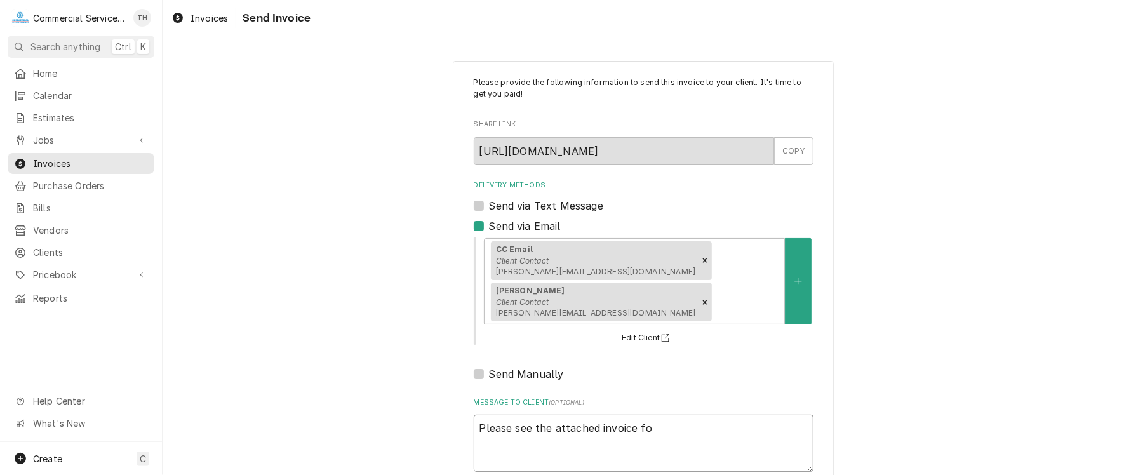
type textarea "x"
type textarea "Please see the attached invoice for"
type textarea "x"
type textarea "Please see the attached invoice for"
type textarea "x"
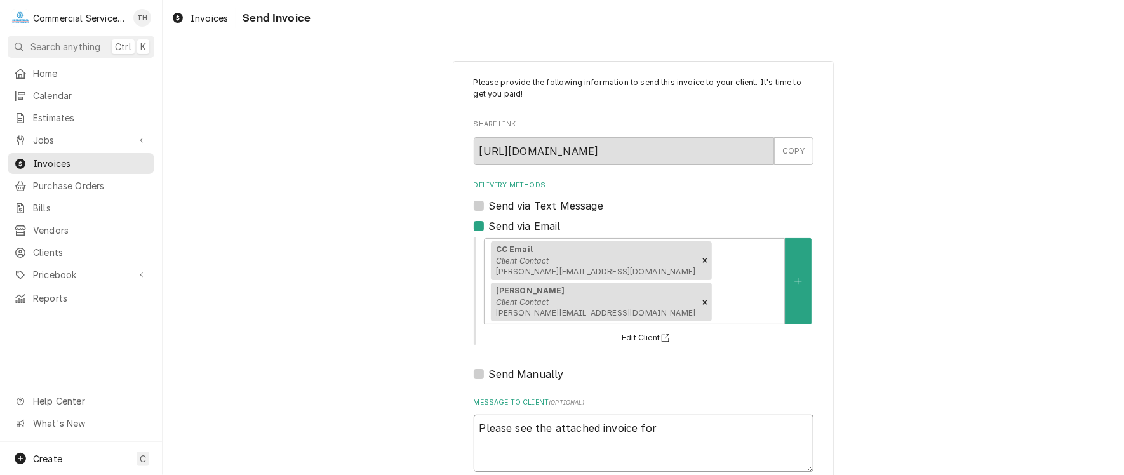
type textarea "Please see the attached invoice for p"
type textarea "x"
type textarea "Please see the attached invoice for pa"
type textarea "x"
type textarea "Please see the attached invoice for pay"
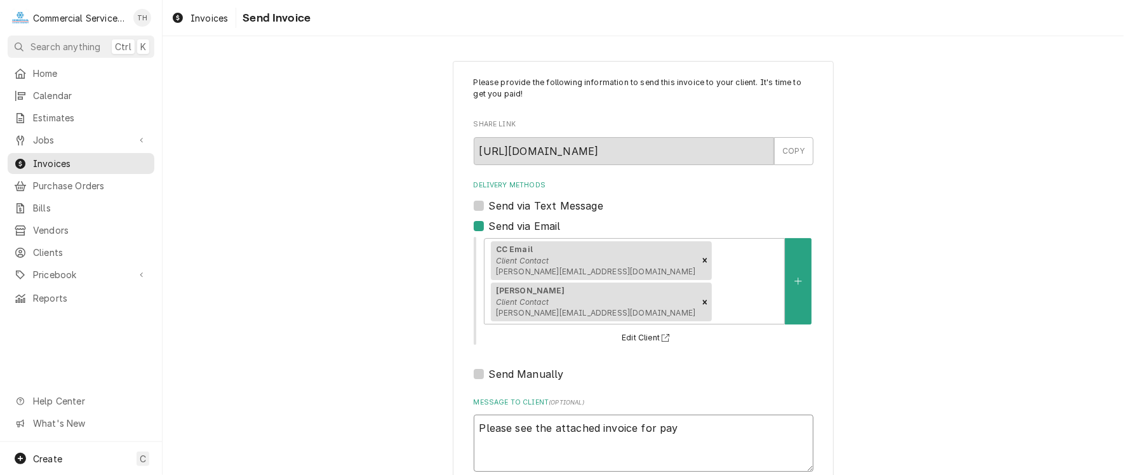
type textarea "x"
type textarea "Please see the attached invoice for paym"
type textarea "x"
type textarea "Please see the attached invoice for payme"
type textarea "x"
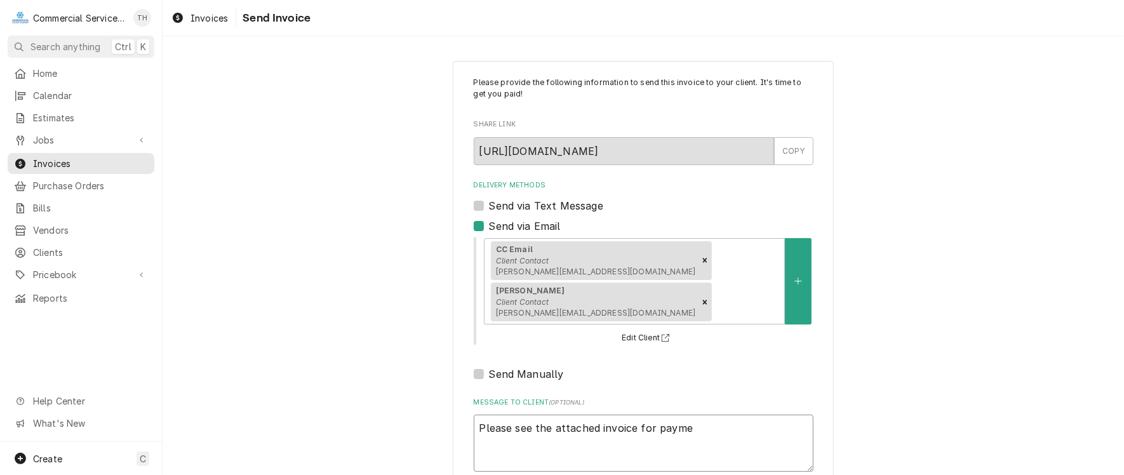
type textarea "Please see the attached invoice for paymen"
type textarea "x"
type textarea "Please see the attached invoice for payment"
type textarea "x"
type textarea "Please see the attached invoice for payment"
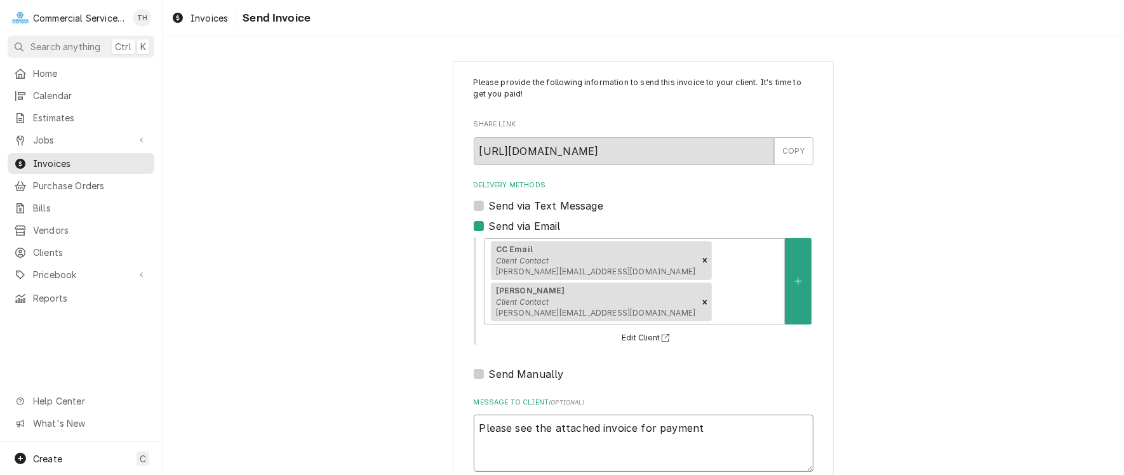
type textarea "x"
type textarea "Please see the attached invoice for payment p"
type textarea "x"
type textarea "Please see the attached invoice for payment pr"
type textarea "x"
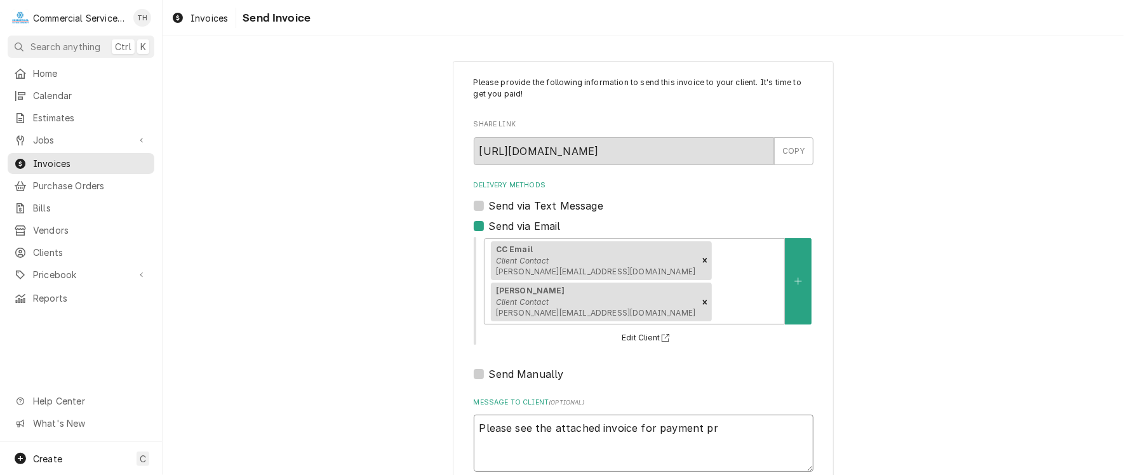
type textarea "Please see the attached invoice for payment pro"
type textarea "x"
type textarea "Please see the attached invoice for payment proc"
type textarea "x"
type textarea "Please see the attached invoice for payment proce"
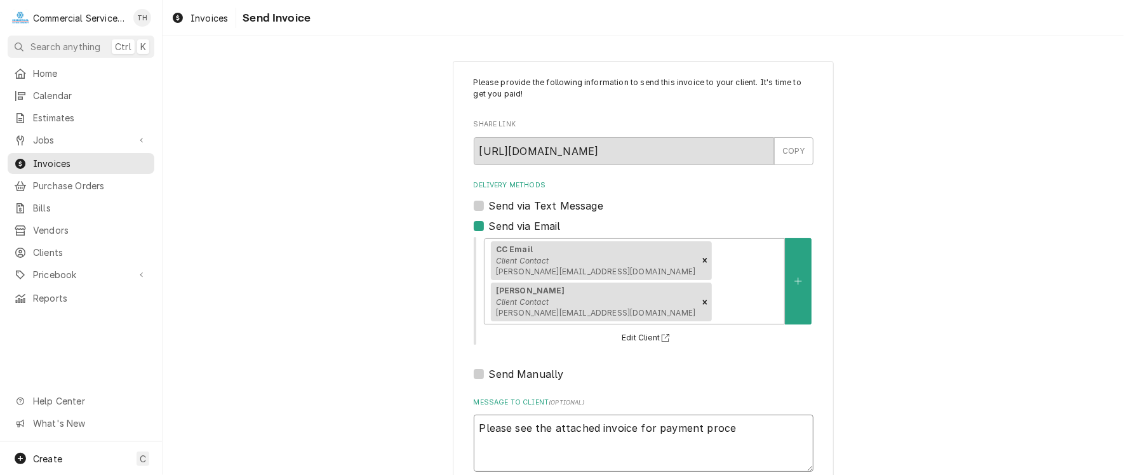
type textarea "x"
type textarea "Please see the attached invoice for payment proces"
type textarea "x"
type textarea "Please see the attached invoice for payment process"
type textarea "x"
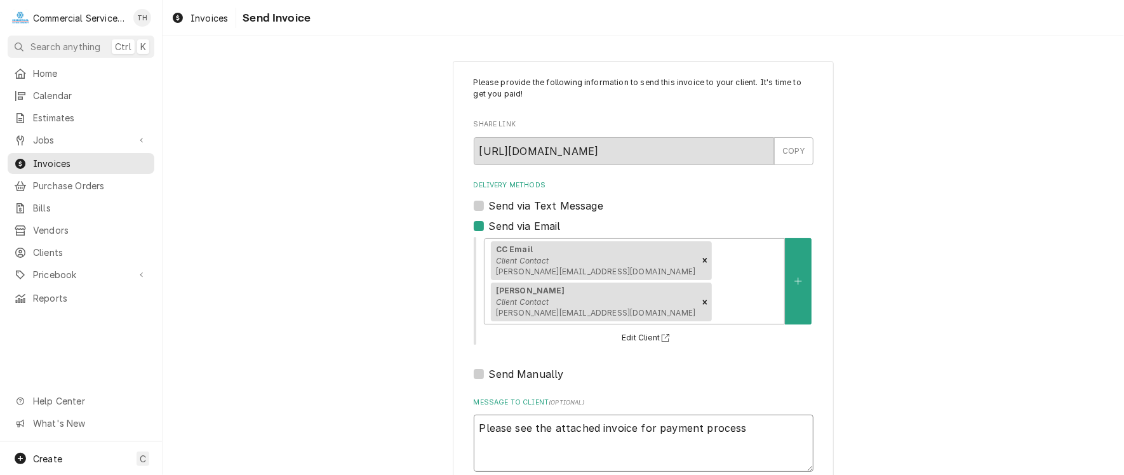
type textarea "Please see the attached invoice for payment processi"
type textarea "x"
type textarea "Please see the attached invoice for payment processin"
type textarea "x"
type textarea "Please see the attached invoice for payment processing"
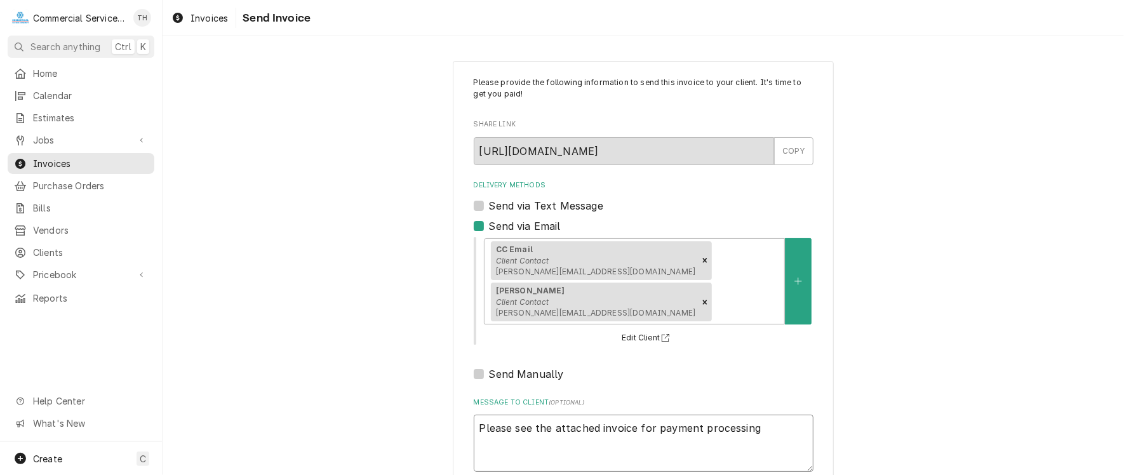
type textarea "x"
type textarea "Please see the attached invoice for payment processing"
type textarea "x"
type textarea "Please see the attached invoice for payment processing T"
type textarea "x"
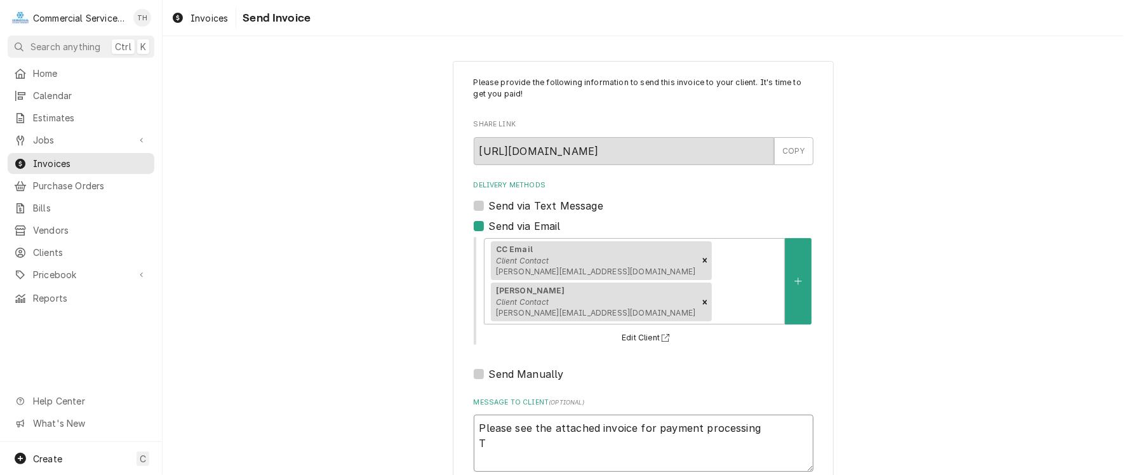
type textarea "Please see the attached invoice for payment processing Th"
type textarea "x"
type textarea "Please see the attached invoice for payment processing Tha"
type textarea "x"
type textarea "Please see the attached invoice for payment processing Than"
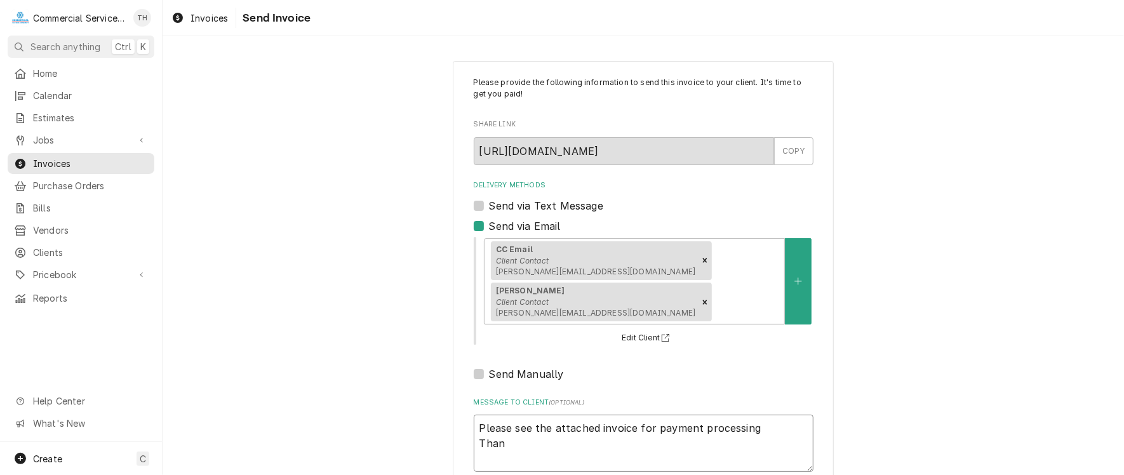
type textarea "x"
type textarea "Please see the attached invoice for payment processing Thank"
type textarea "x"
type textarea "Please see the attached invoice for payment processing Thank"
type textarea "x"
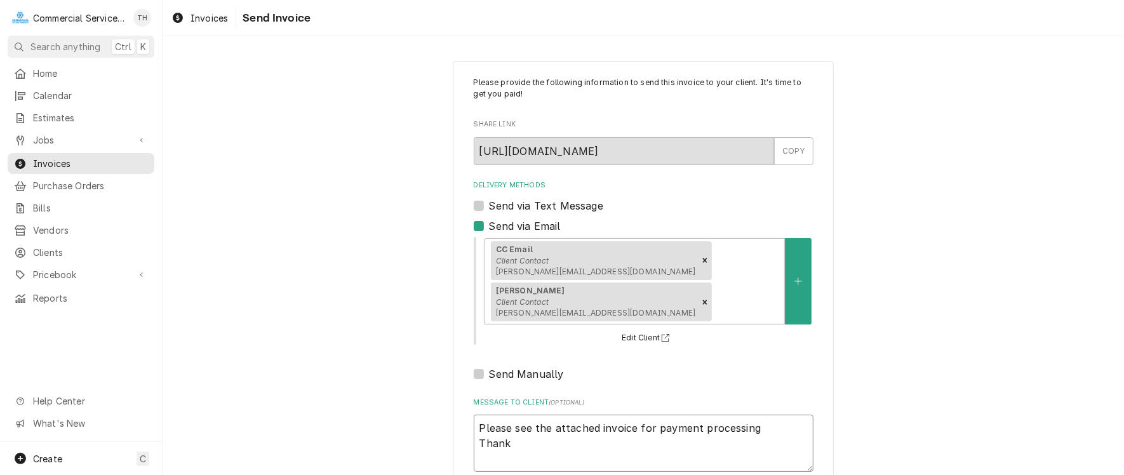
type textarea "Please see the attached invoice for payment processing Thank y"
type textarea "x"
type textarea "Please see the attached invoice for payment processing Thank yo"
type textarea "x"
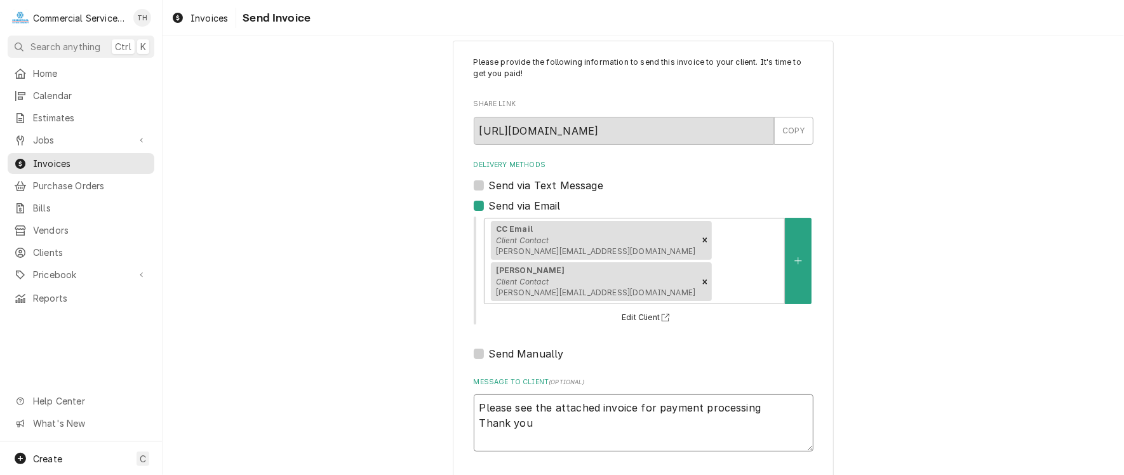
scroll to position [32, 0]
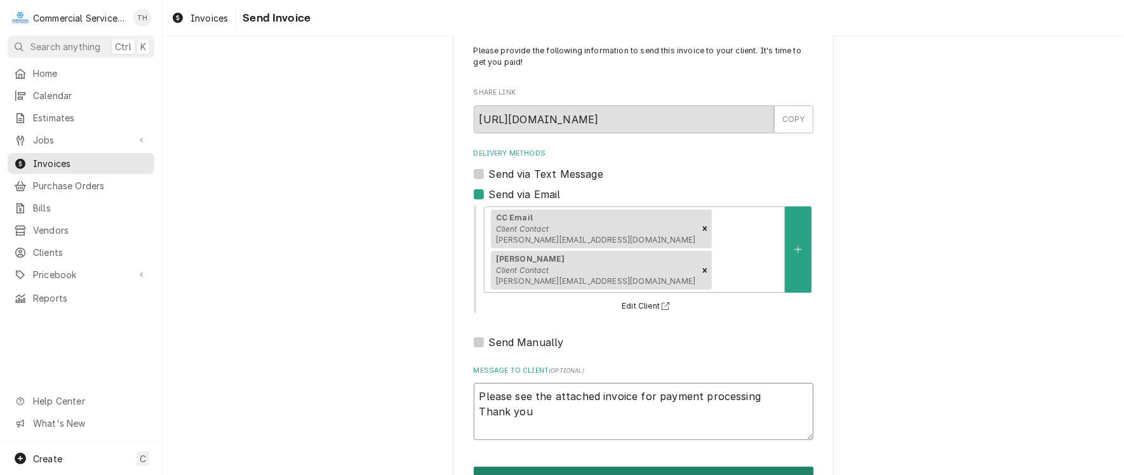
type textarea "Please see the attached invoice for payment processing Thank you"
click at [678, 467] on button "Send" at bounding box center [644, 478] width 340 height 23
type textarea "x"
